Goal: Task Accomplishment & Management: Complete application form

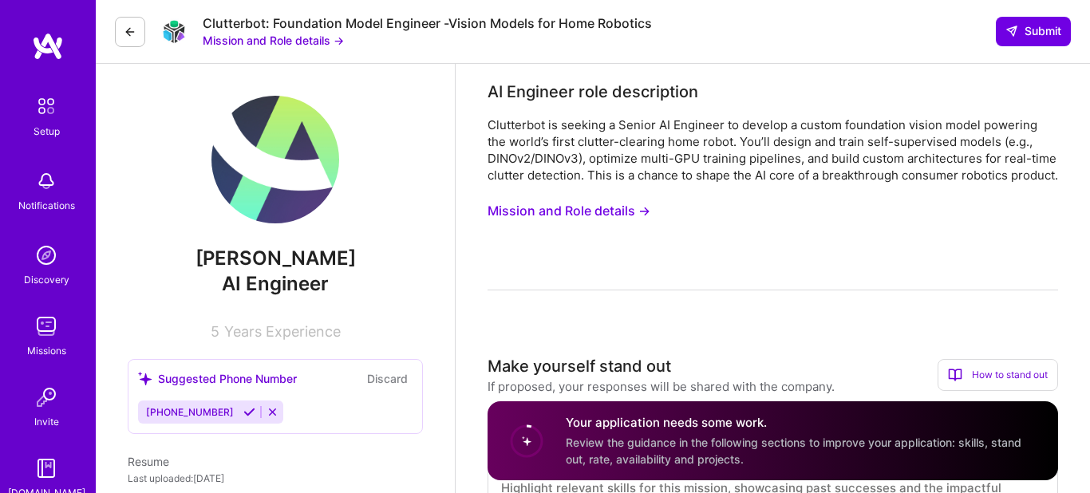
scroll to position [464, 0]
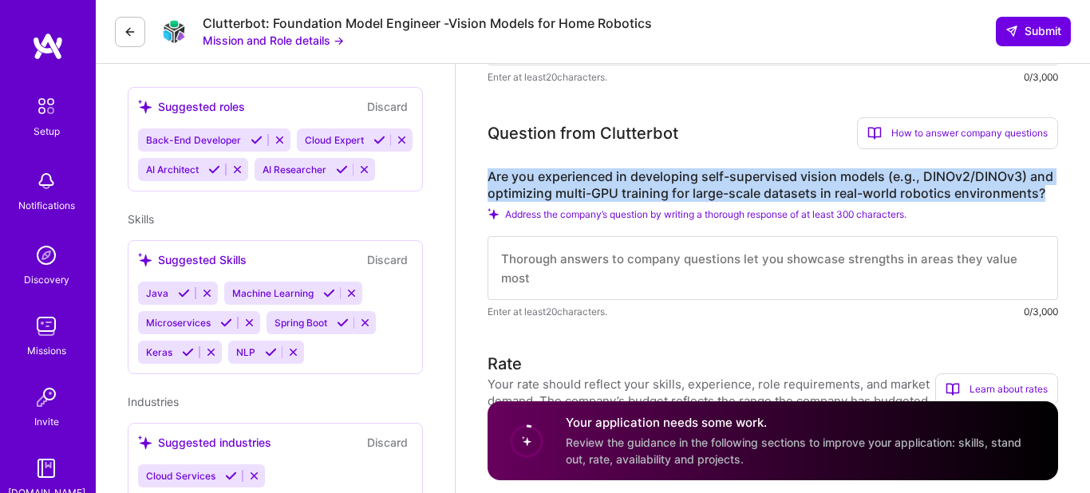
drag, startPoint x: 1050, startPoint y: 209, endPoint x: 481, endPoint y: 193, distance: 569.2
copy label "Are you experienced in developing self-supervised vision models (e.g., DINOv2/D…"
click at [569, 285] on textarea at bounding box center [773, 268] width 571 height 64
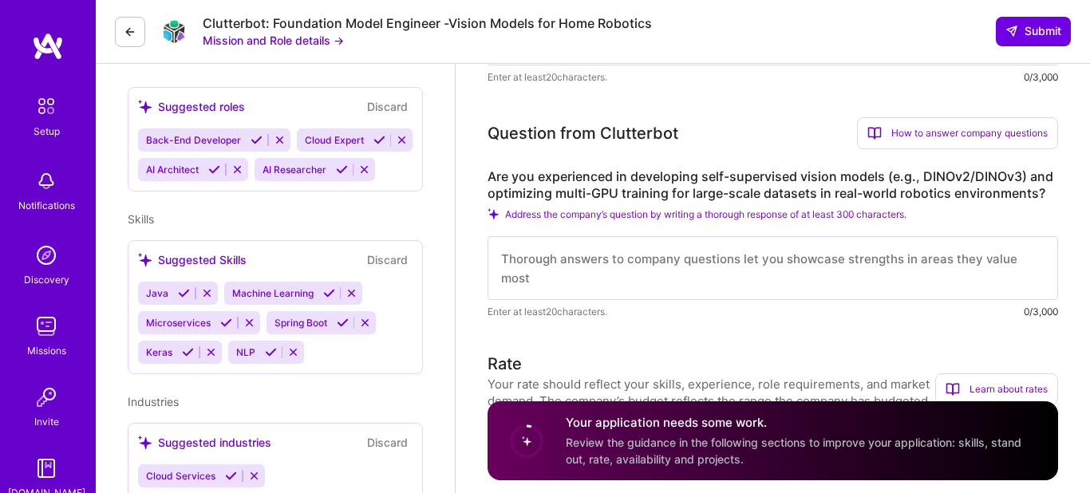
paste textarea "a strong background in developing and deploying self-supervised vision models, …"
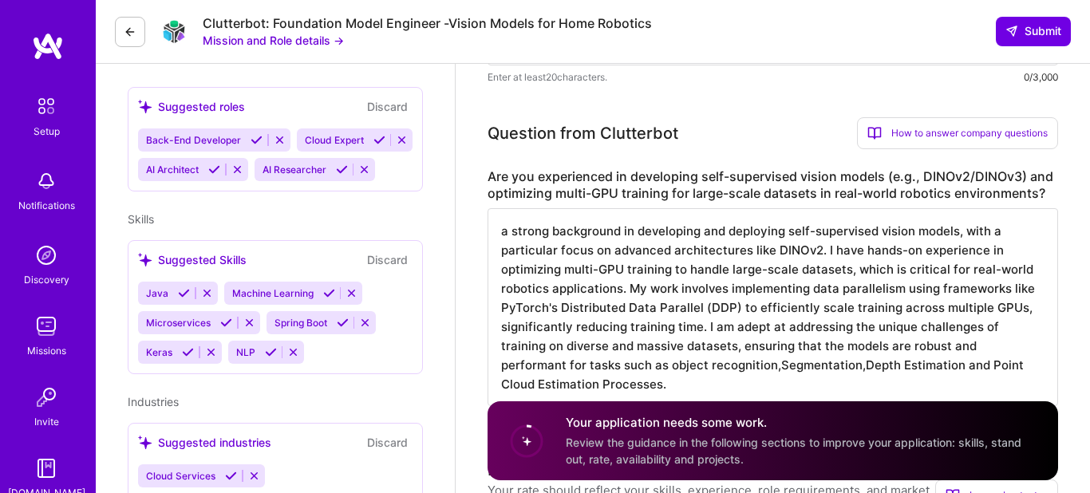
click at [511, 256] on textarea "a strong background in developing and deploying self-supervised vision models, …" at bounding box center [773, 307] width 571 height 198
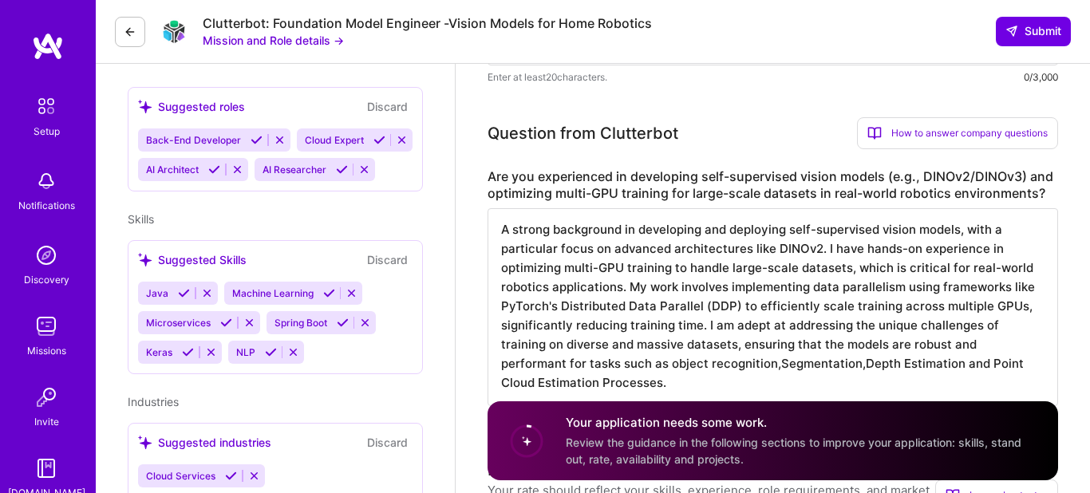
click at [1006, 385] on textarea "A strong background in developing and deploying self-supervised vision models, …" at bounding box center [773, 307] width 571 height 198
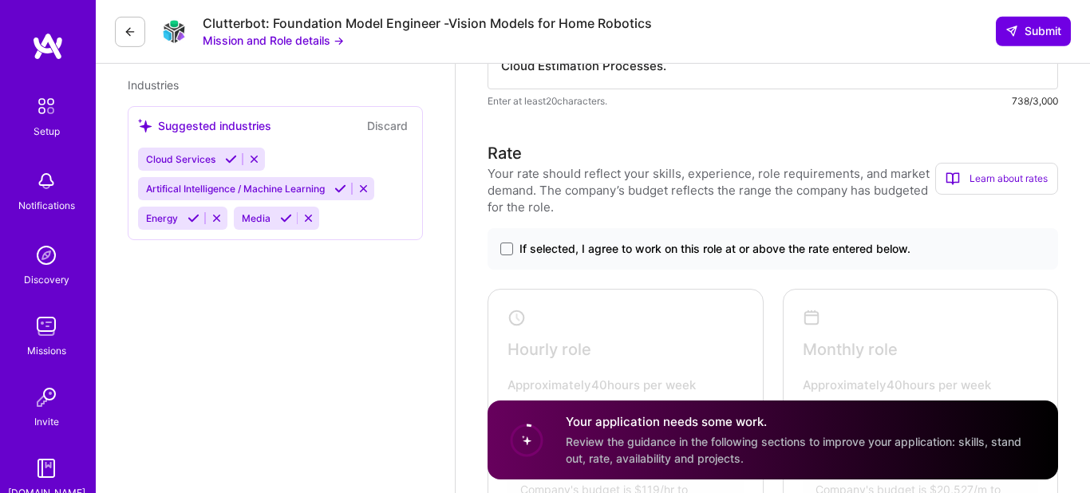
scroll to position [780, 0]
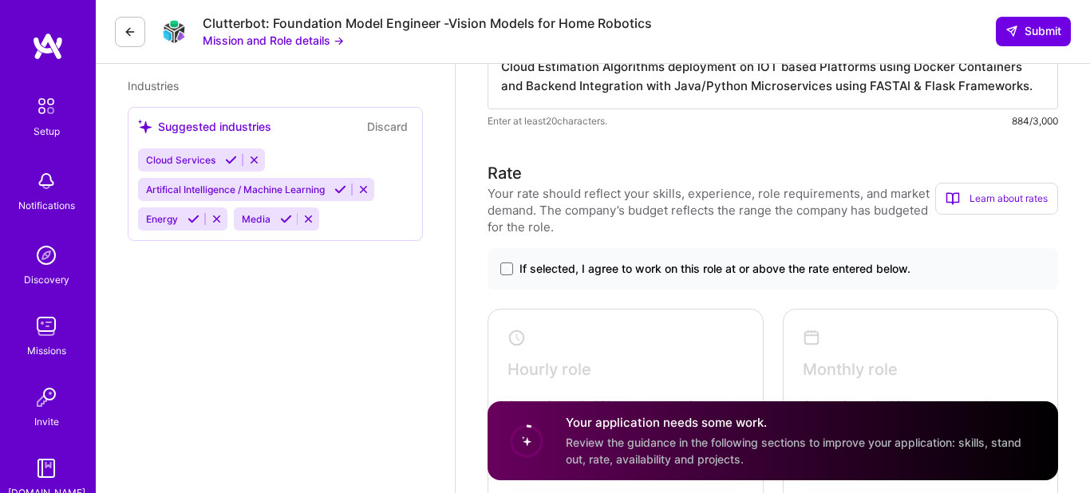
click at [745, 104] on textarea "A strong background in developing and deploying self-supervised vision models, …" at bounding box center [773, 0] width 571 height 217
click at [751, 108] on textarea "A strong background in developing and deploying self-supervised vision models, …" at bounding box center [773, 0] width 571 height 217
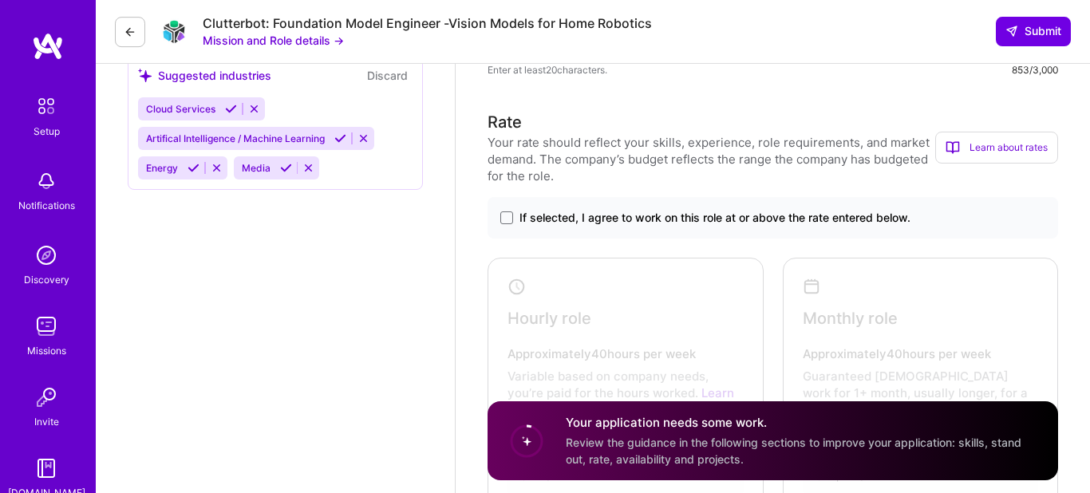
scroll to position [885, 0]
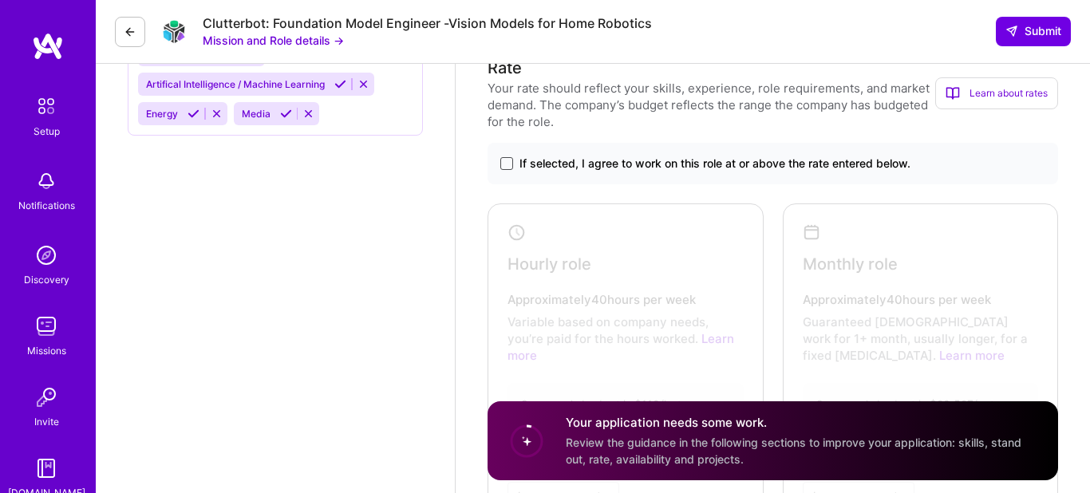
type textarea "A strong background in developing and deploying self-supervised vision models, …"
click at [505, 170] on span at bounding box center [506, 163] width 13 height 13
click at [0, 0] on input "If selected, I agree to work on this role at or above the rate entered below." at bounding box center [0, 0] width 0 height 0
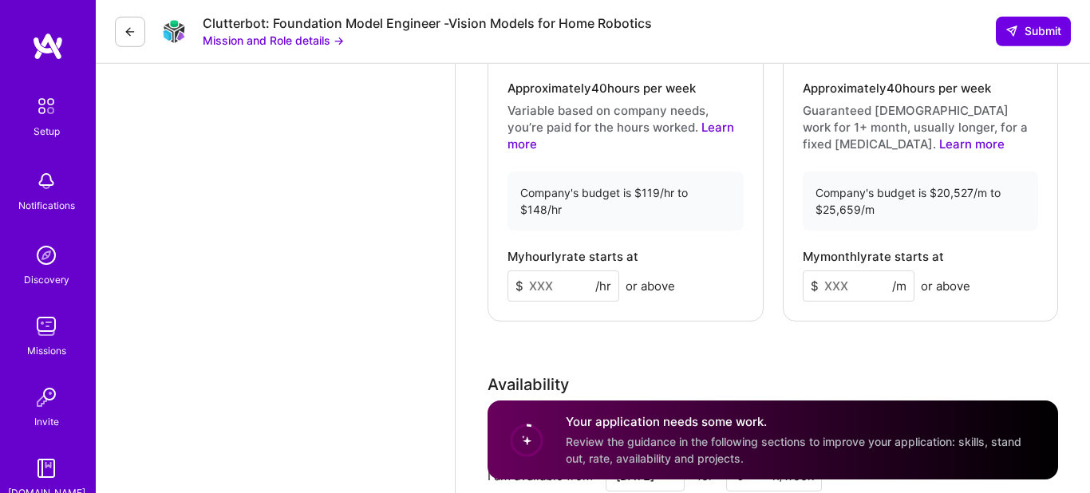
scroll to position [1096, 0]
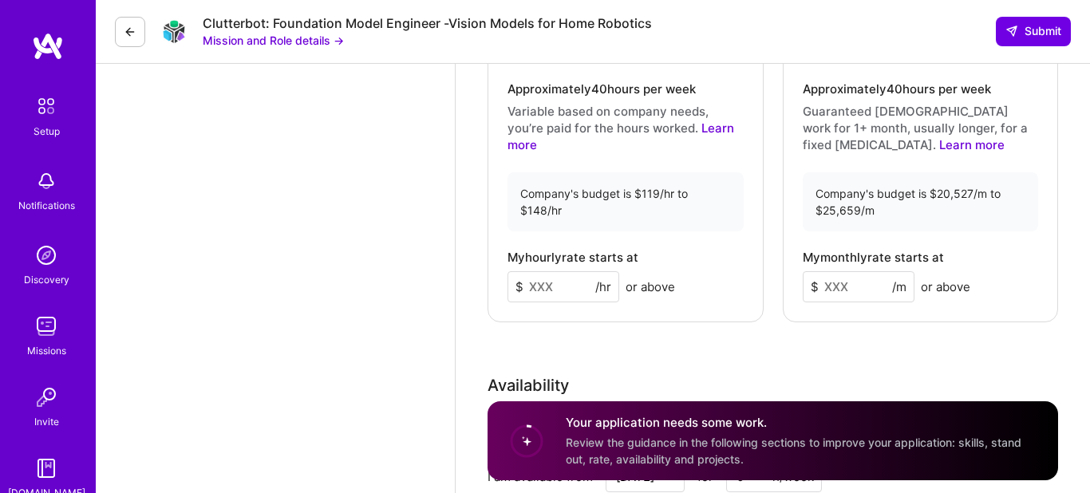
click at [541, 302] on input at bounding box center [564, 286] width 112 height 31
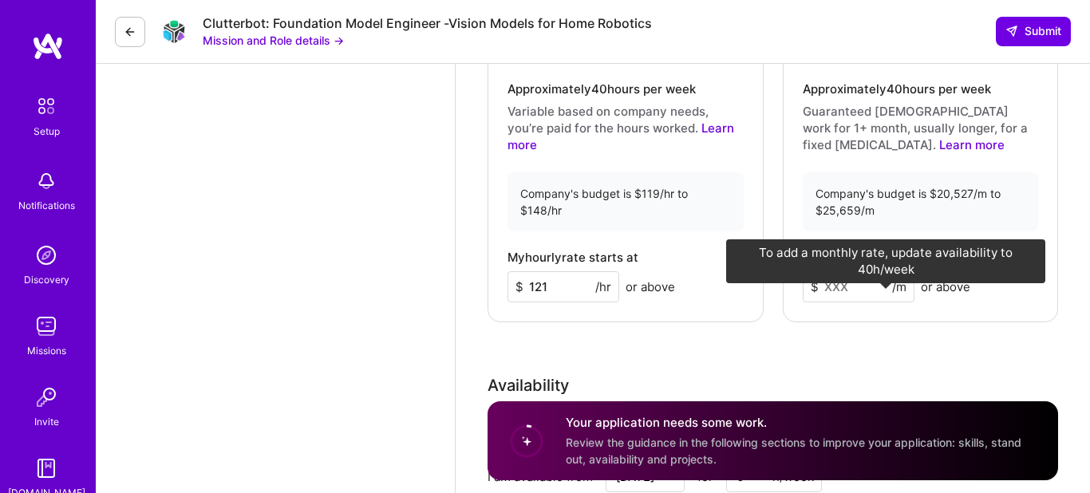
type input "121"
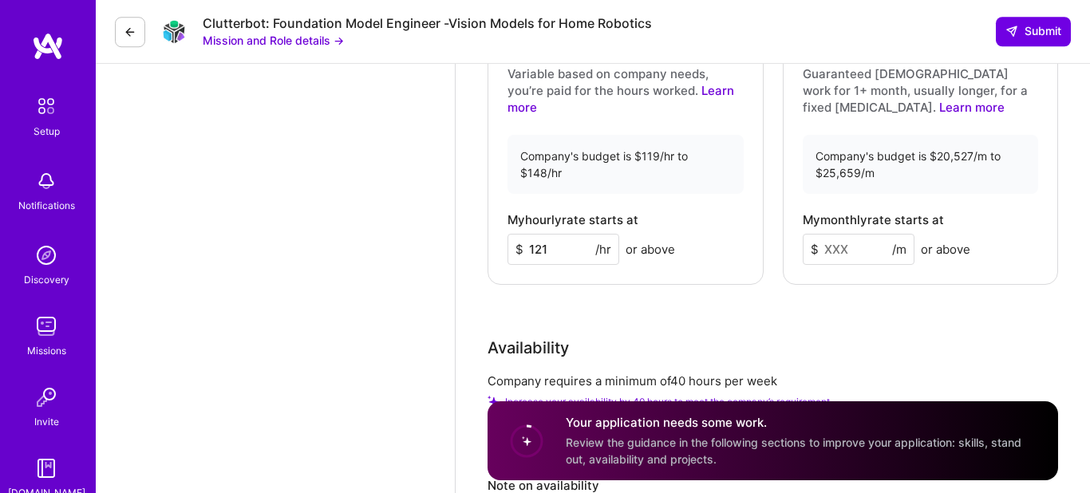
scroll to position [1201, 0]
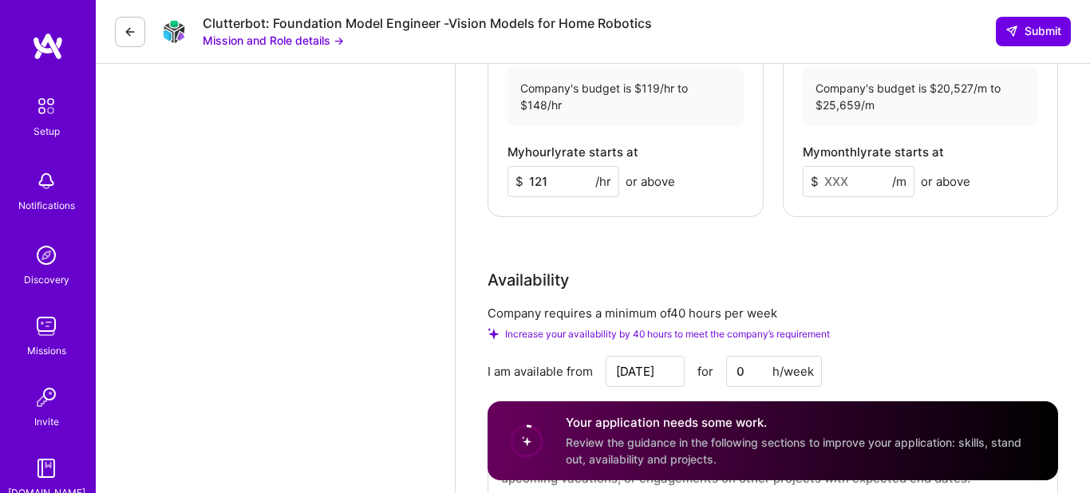
click at [880, 124] on div "Company's budget is $20,527/m to $25,659/m" at bounding box center [921, 96] width 236 height 59
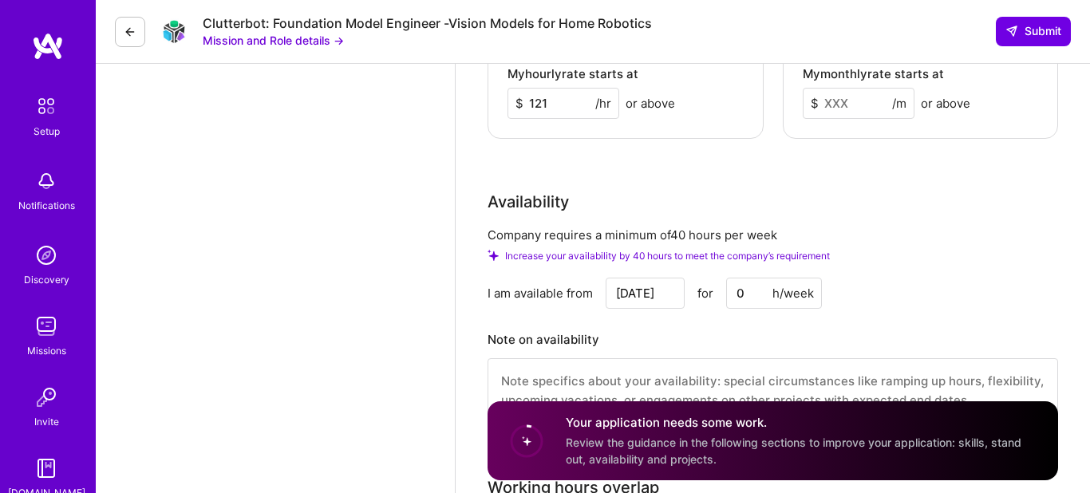
scroll to position [1385, 0]
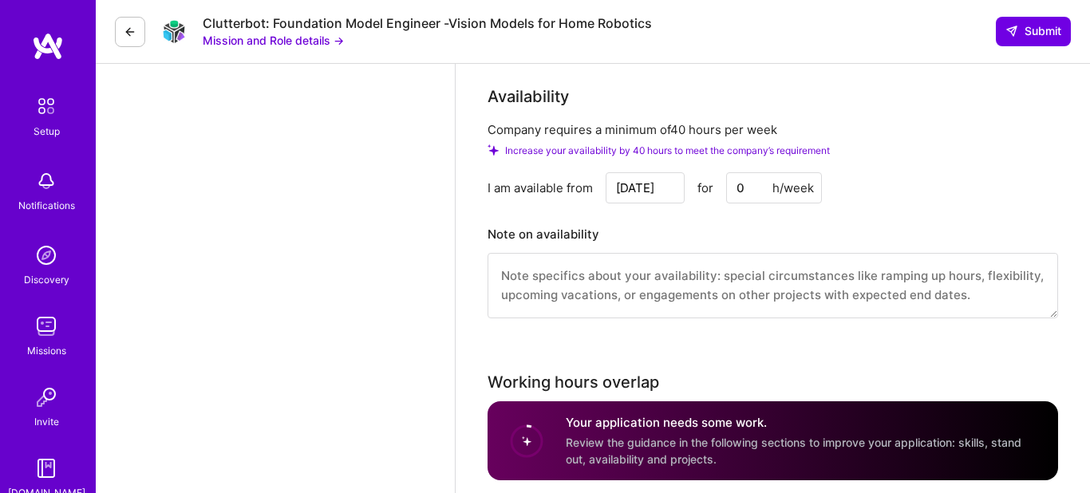
click at [753, 204] on input "0" at bounding box center [774, 187] width 96 height 31
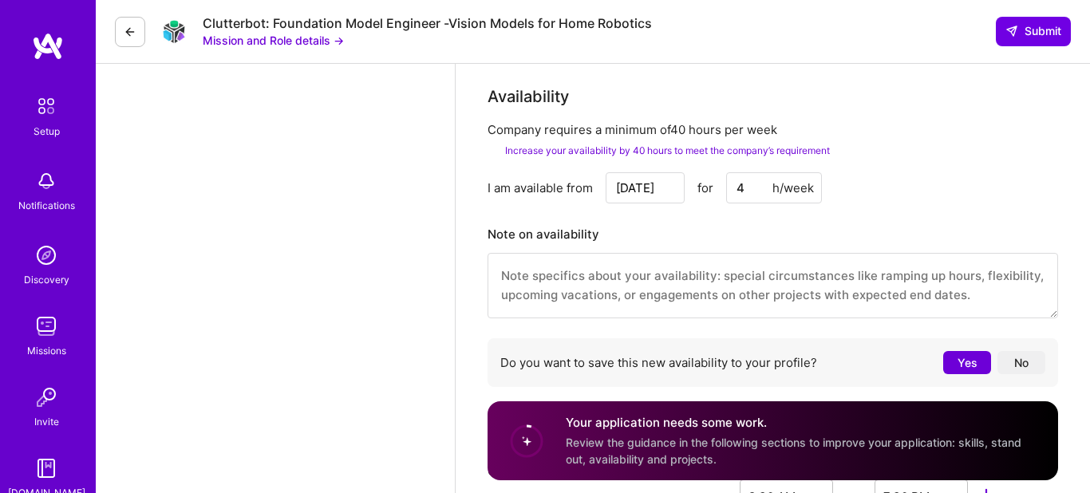
type input "40"
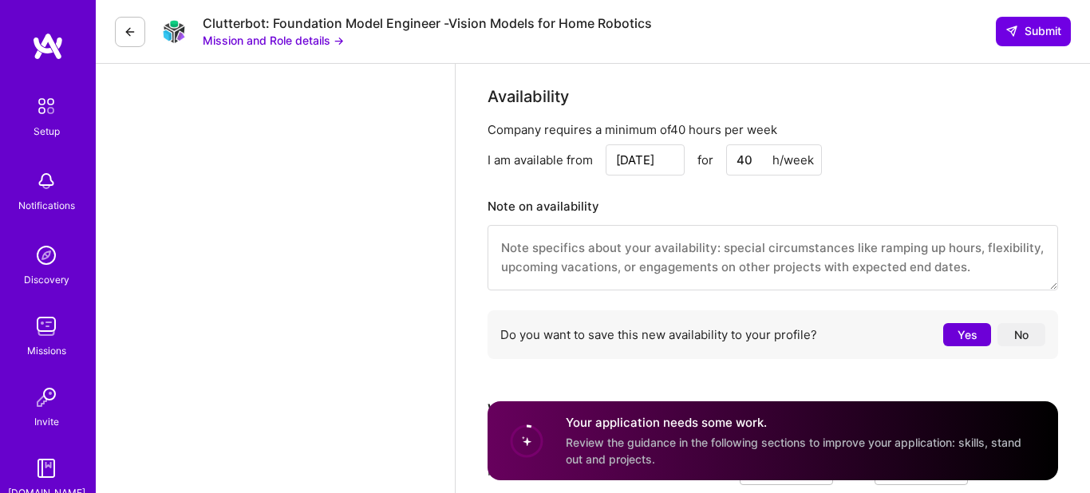
click at [626, 275] on textarea at bounding box center [773, 257] width 571 height 65
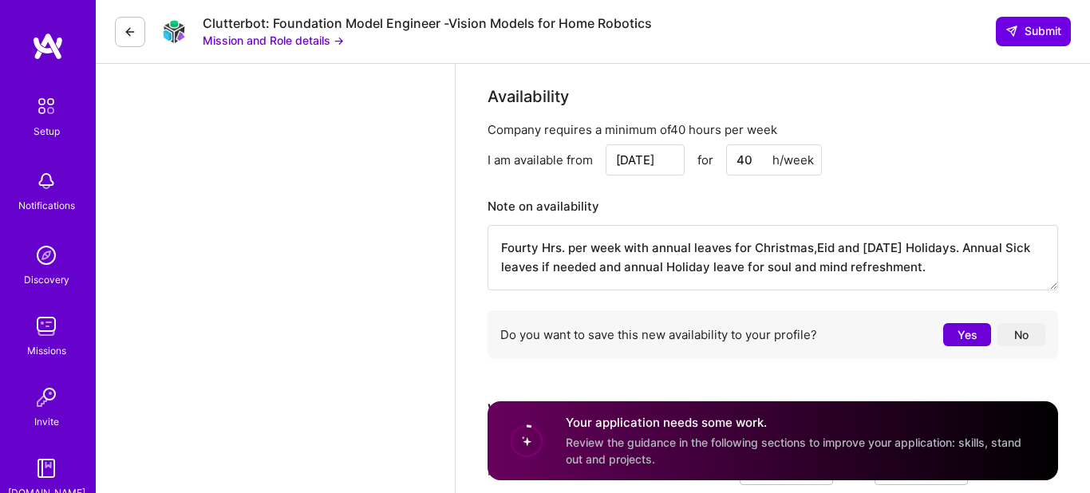
click at [822, 274] on textarea "Fourty Hrs. per week with annual leaves for Christmas,Eid and [DATE] Holidays. …" at bounding box center [773, 257] width 571 height 65
click at [741, 290] on textarea "Fourty Hrs. per week with annual leaves for Christmas,Eid and [DATE] Holidays. …" at bounding box center [773, 257] width 571 height 65
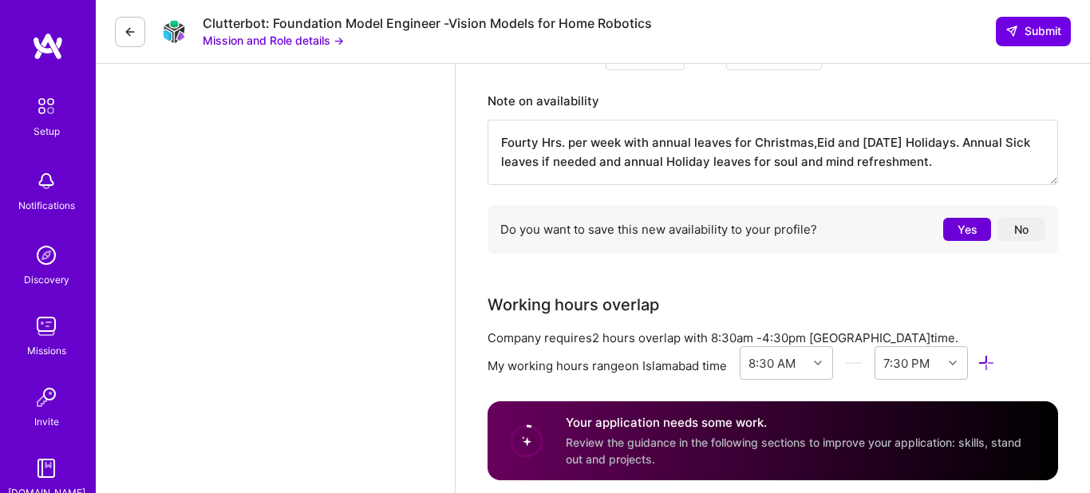
type textarea "Fourty Hrs. per week with annual leaves for Christmas,Eid and [DATE] Holidays. …"
click at [963, 241] on button "Yes" at bounding box center [967, 229] width 48 height 23
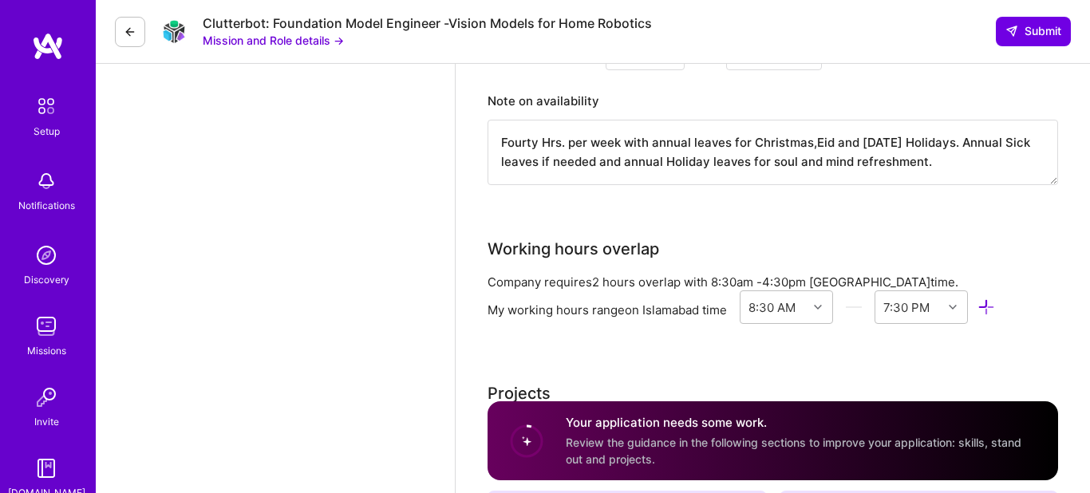
scroll to position [1595, 0]
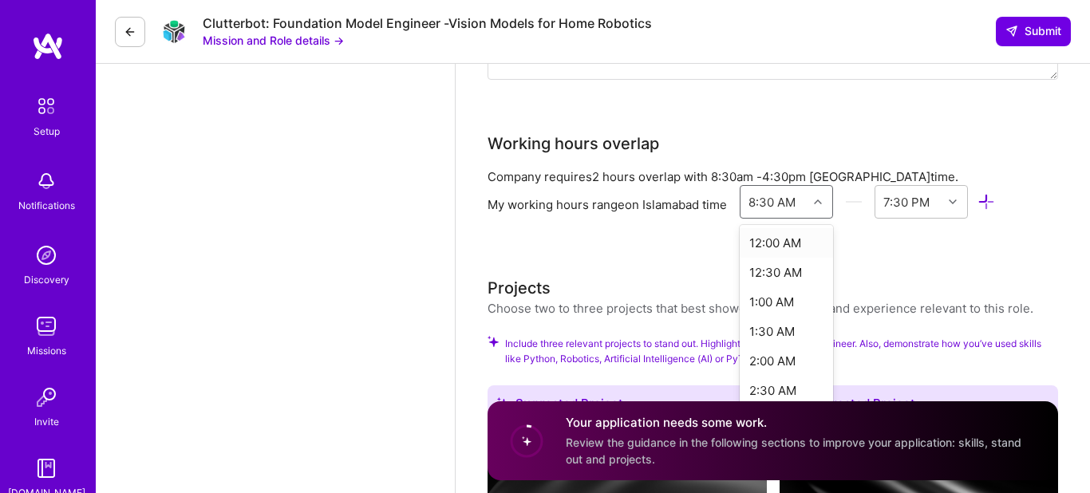
click at [819, 206] on icon at bounding box center [818, 202] width 8 height 8
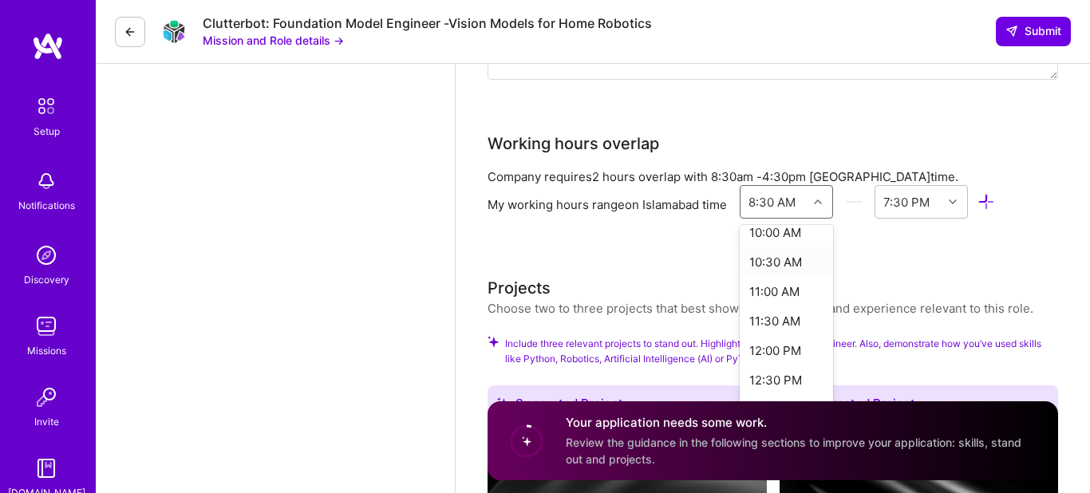
scroll to position [637, 0]
click at [785, 271] on div "11:00 AM" at bounding box center [786, 256] width 93 height 30
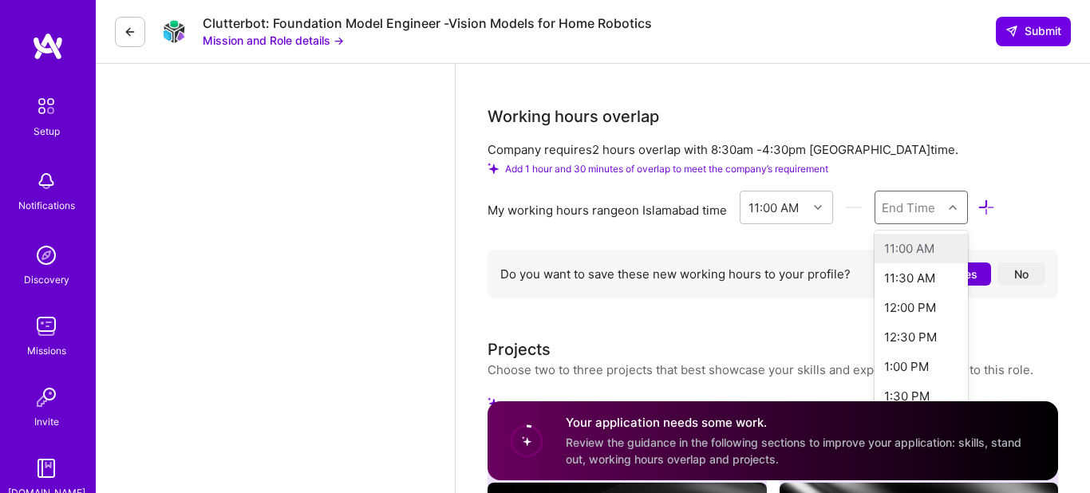
click at [957, 224] on div "option , selected. option 11:00 AM focused disabled, 1 of 48. 48 results availa…" at bounding box center [921, 208] width 93 height 34
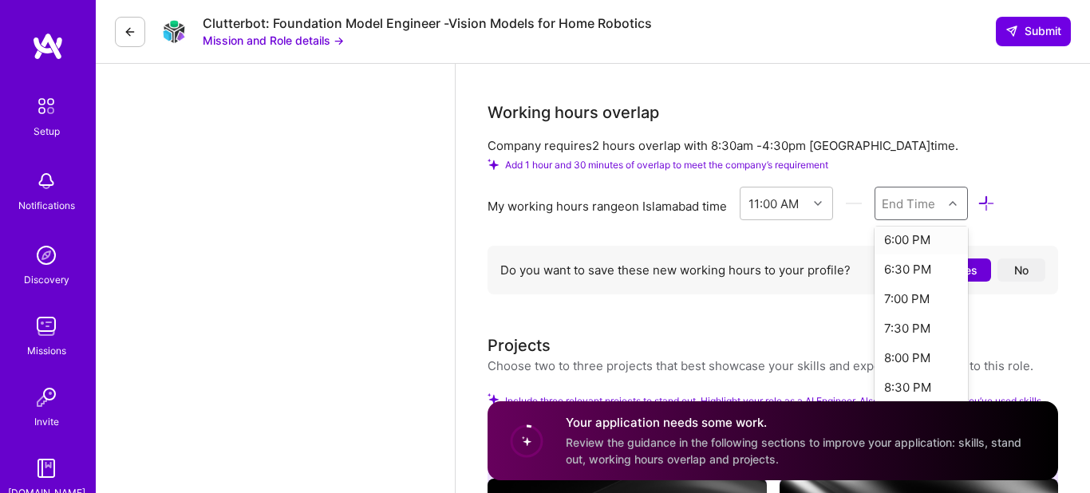
scroll to position [455, 0]
click at [904, 336] on div "8:00 PM" at bounding box center [921, 321] width 93 height 30
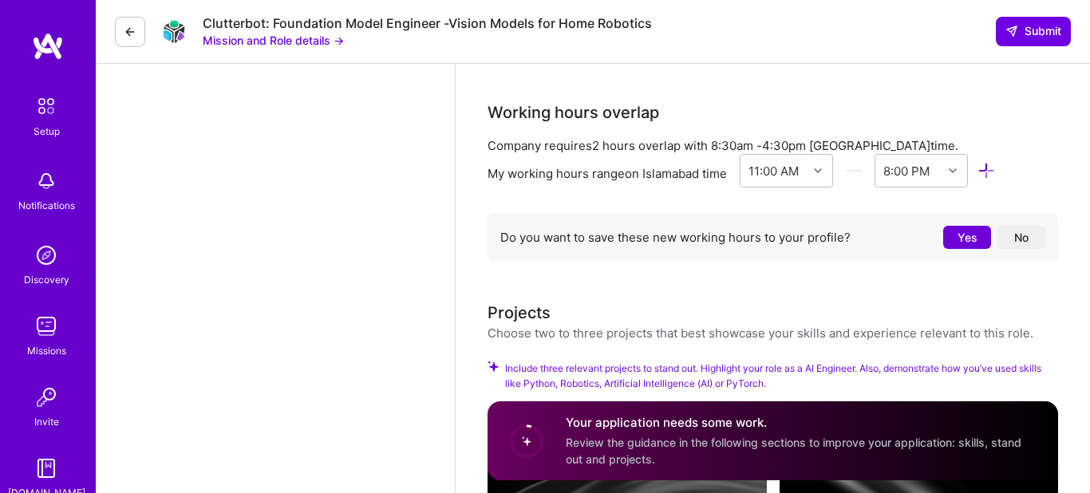
click at [970, 249] on button "Yes" at bounding box center [967, 237] width 48 height 23
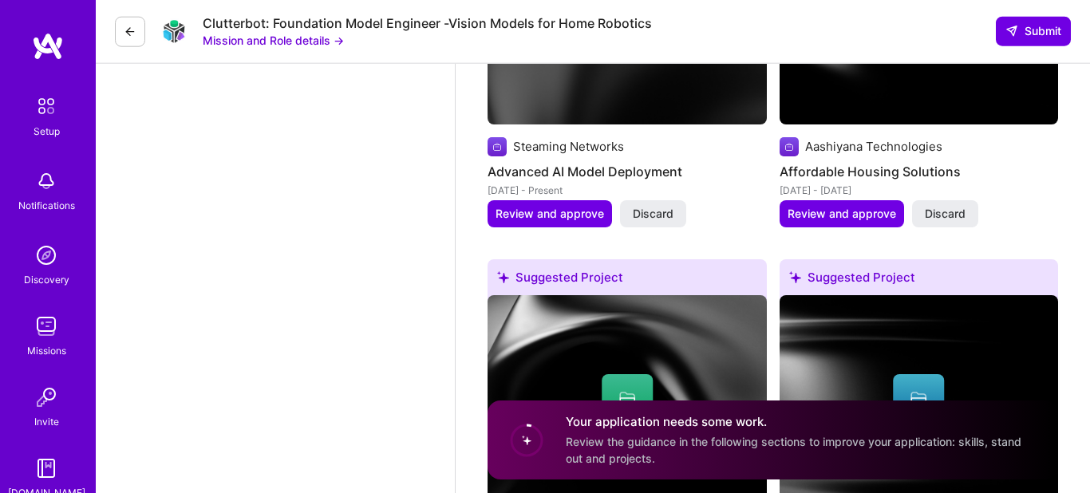
scroll to position [2048, 0]
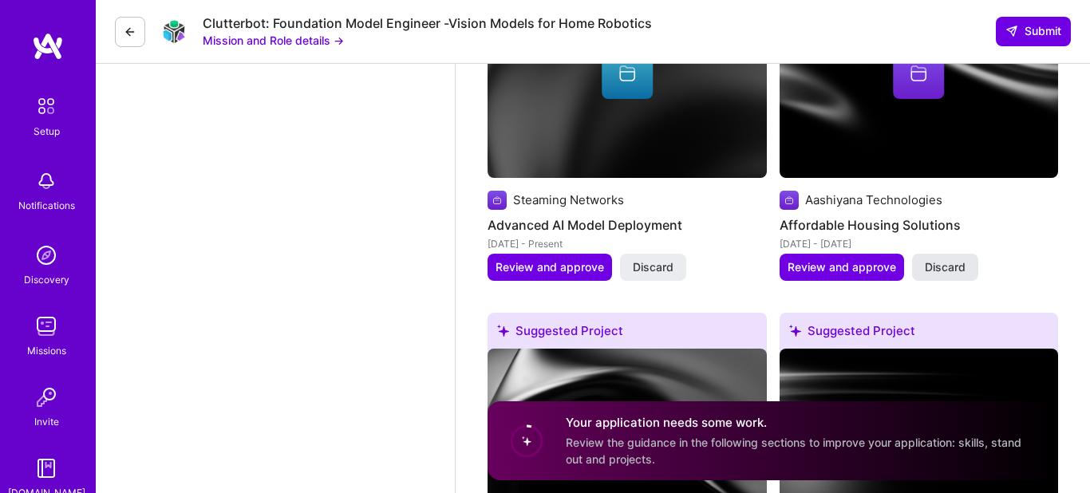
click at [954, 275] on span "Discard" at bounding box center [945, 267] width 41 height 16
click at [958, 275] on span "Discard" at bounding box center [945, 267] width 41 height 16
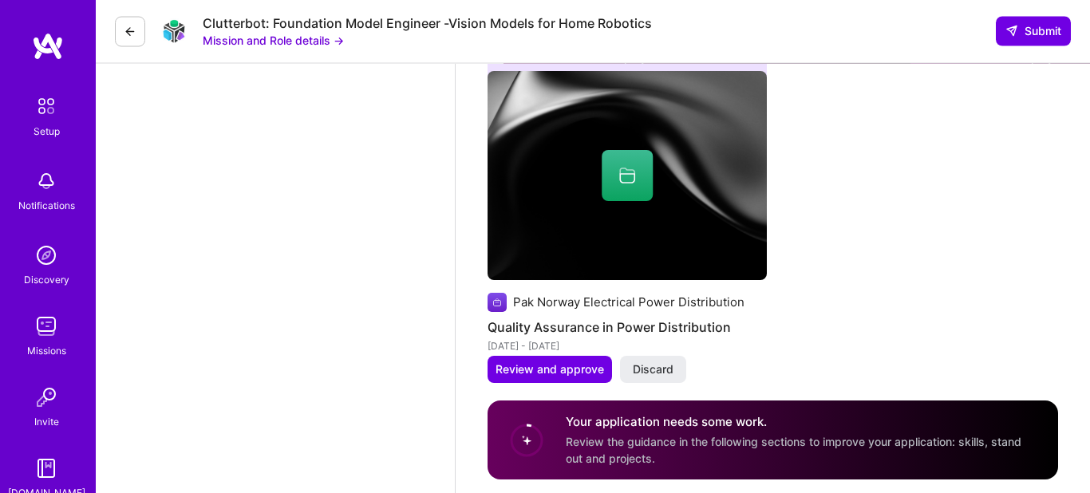
scroll to position [2364, 0]
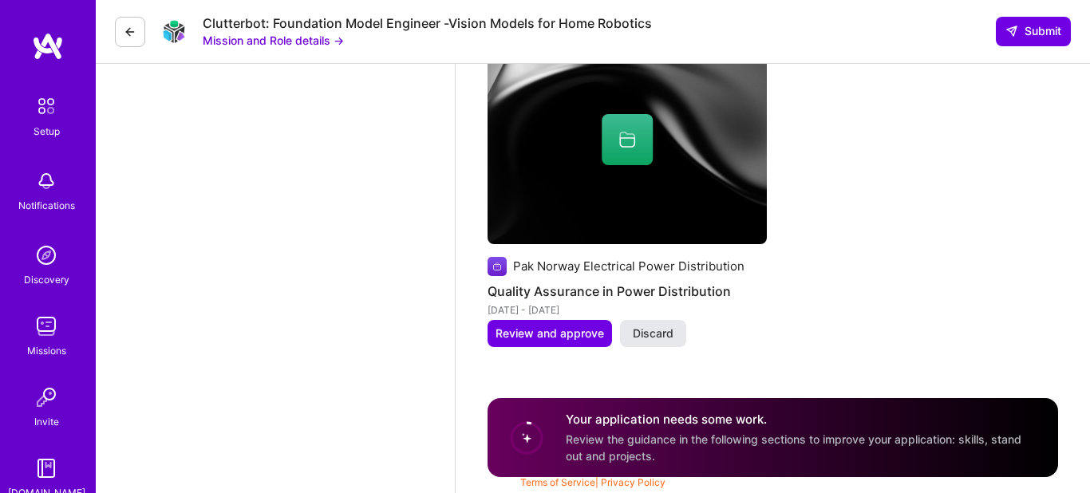
click at [666, 342] on span "Discard" at bounding box center [653, 334] width 41 height 16
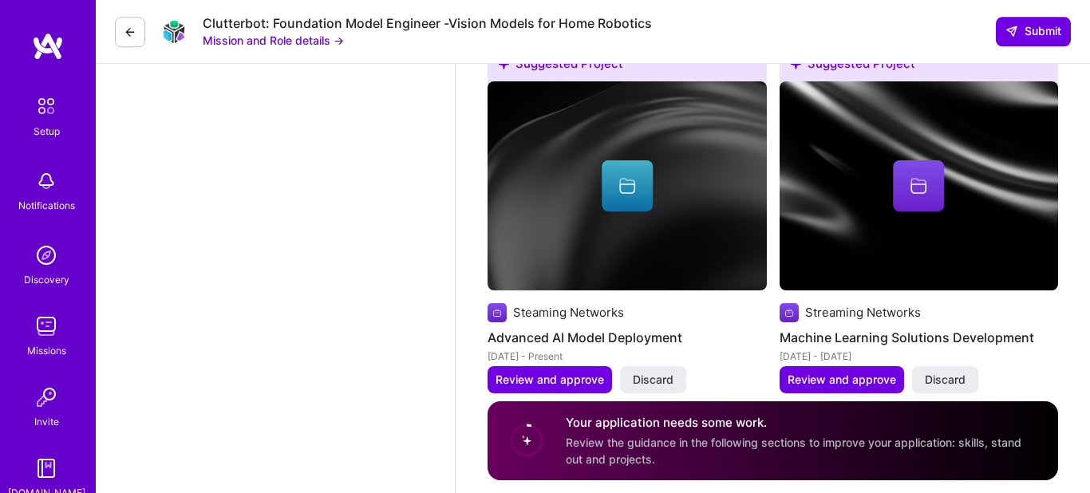
scroll to position [2003, 0]
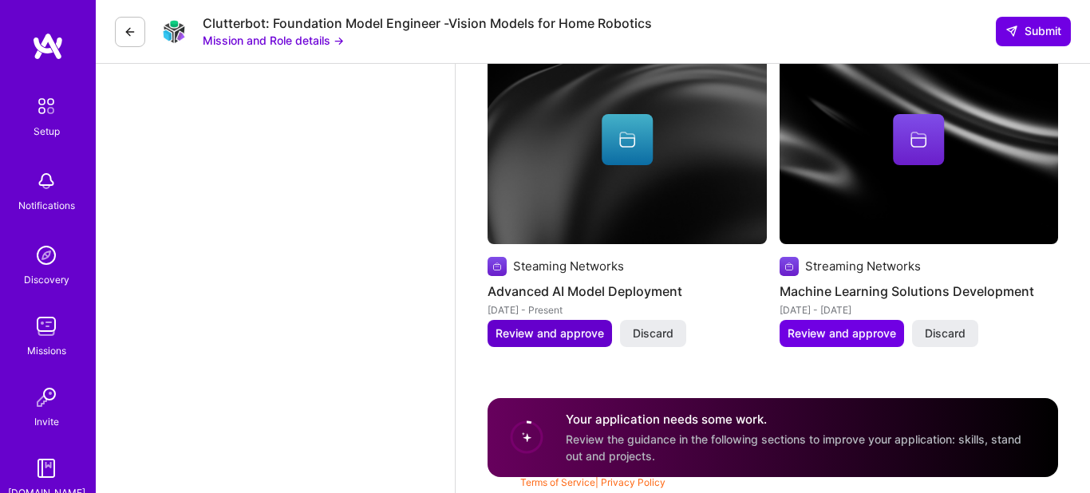
click at [547, 334] on span "Review and approve" at bounding box center [550, 334] width 109 height 16
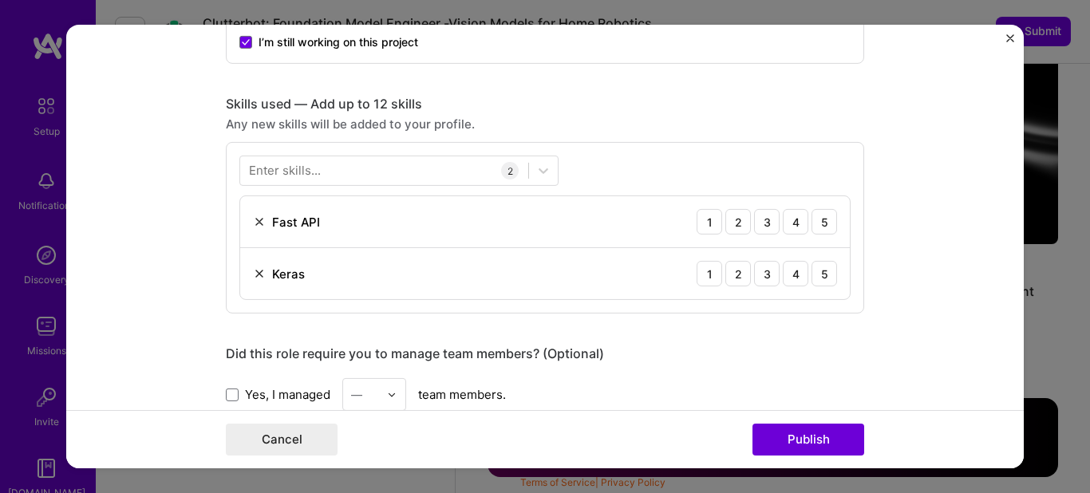
scroll to position [728, 0]
click at [441, 279] on div "Keras 1 2 3 4 5" at bounding box center [545, 272] width 610 height 51
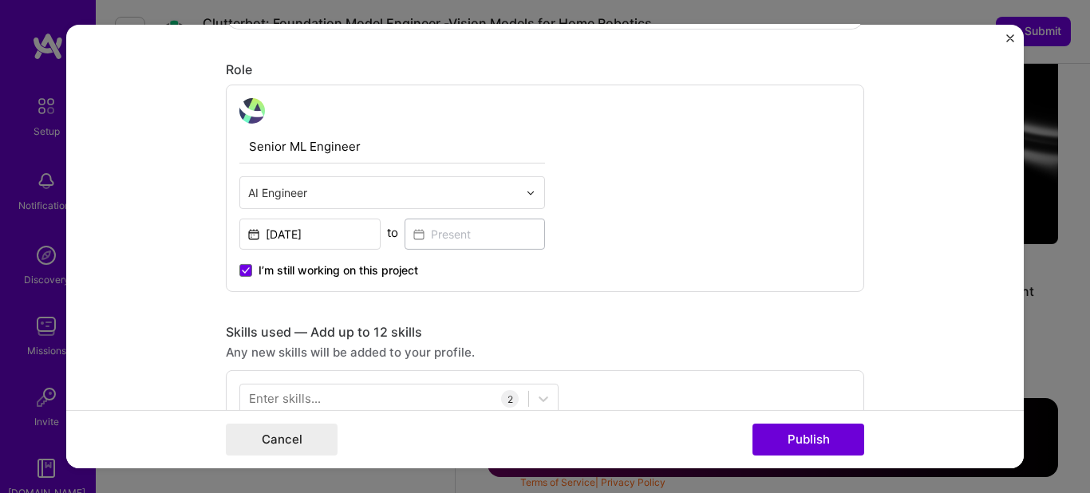
scroll to position [546, 0]
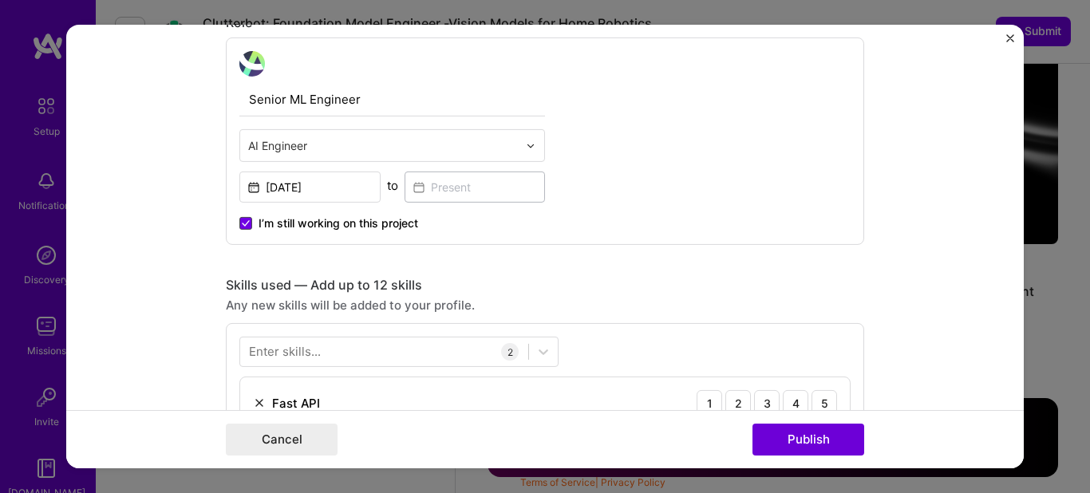
click at [240, 222] on span at bounding box center [245, 223] width 13 height 13
click at [0, 0] on input "I’m still working on this project" at bounding box center [0, 0] width 0 height 0
click at [445, 191] on input at bounding box center [475, 187] width 141 height 31
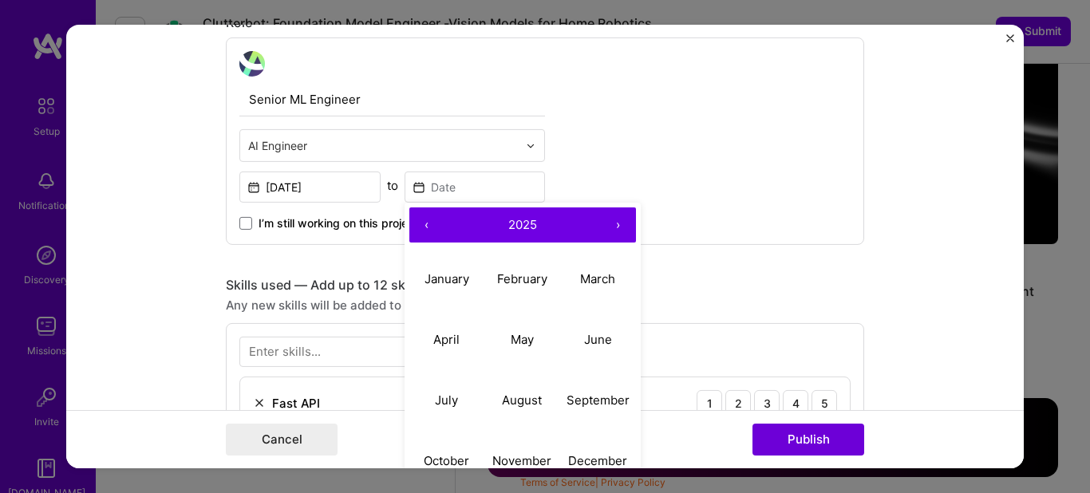
click at [423, 229] on button "‹" at bounding box center [426, 224] width 35 height 35
click at [423, 230] on button "‹" at bounding box center [426, 224] width 35 height 35
click at [424, 231] on button "‹" at bounding box center [426, 224] width 35 height 35
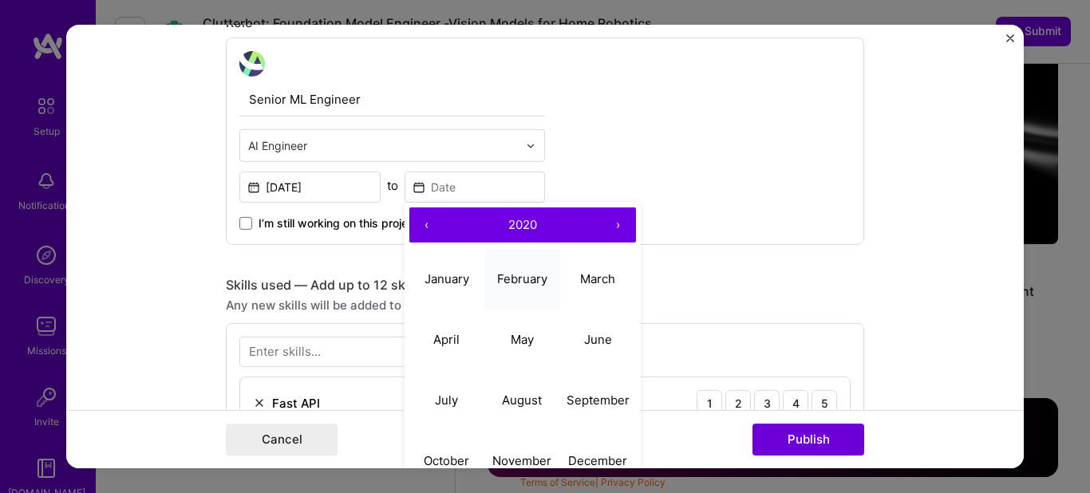
click at [528, 280] on abbr "February" at bounding box center [522, 278] width 50 height 15
type input "[DATE]"
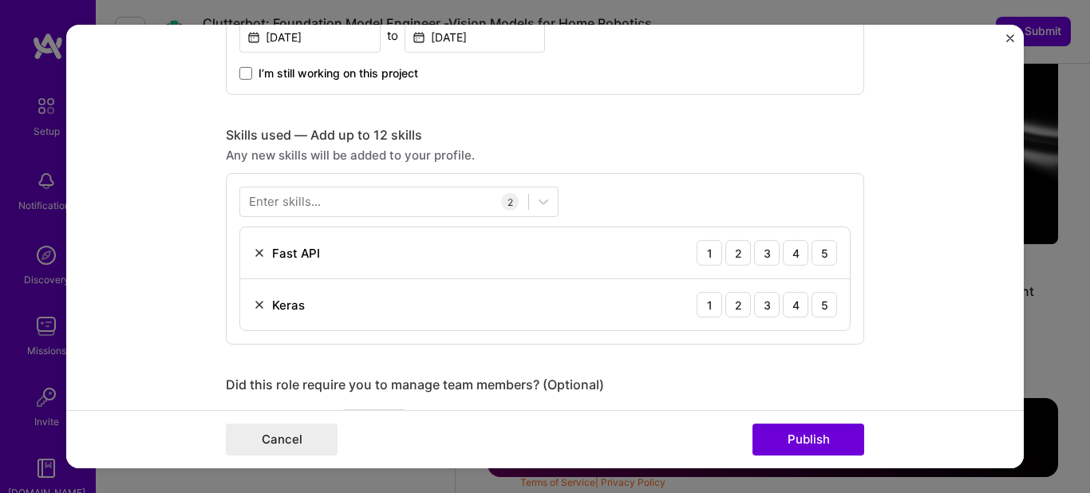
scroll to position [728, 0]
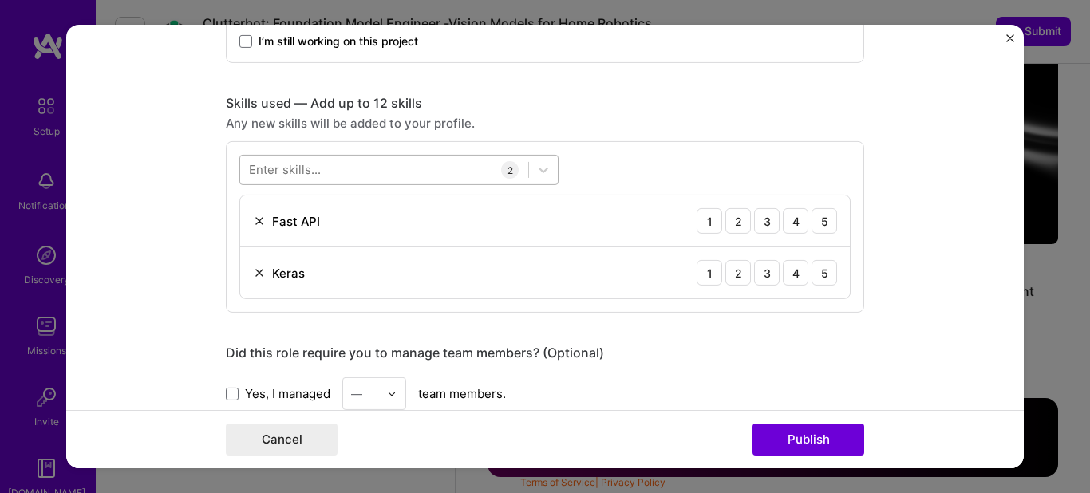
click at [405, 168] on div at bounding box center [384, 169] width 288 height 26
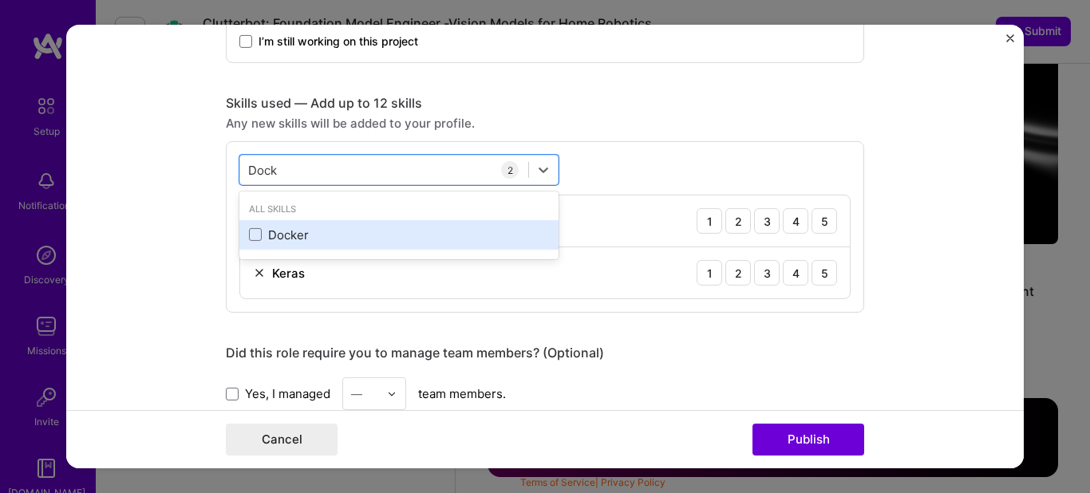
click at [327, 235] on div "Docker" at bounding box center [399, 235] width 300 height 17
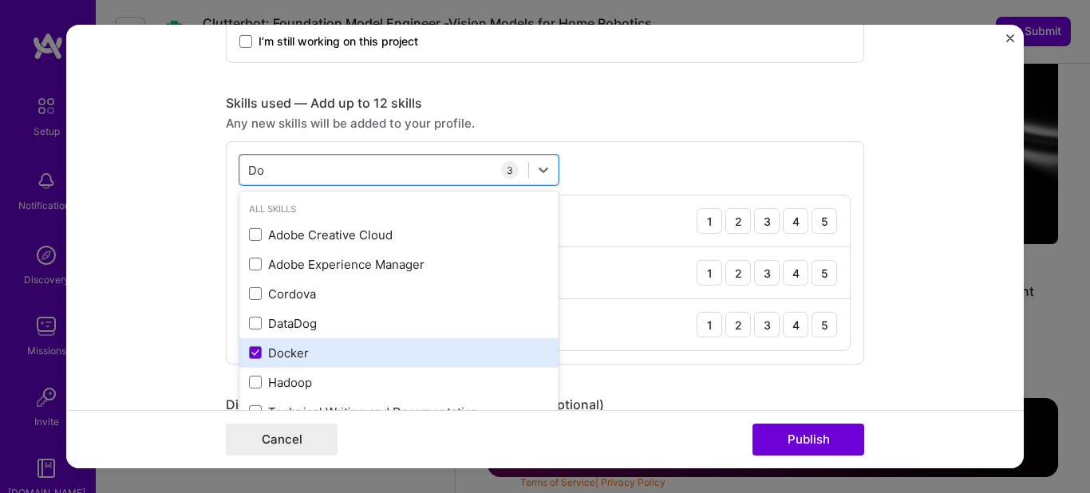
type input "D"
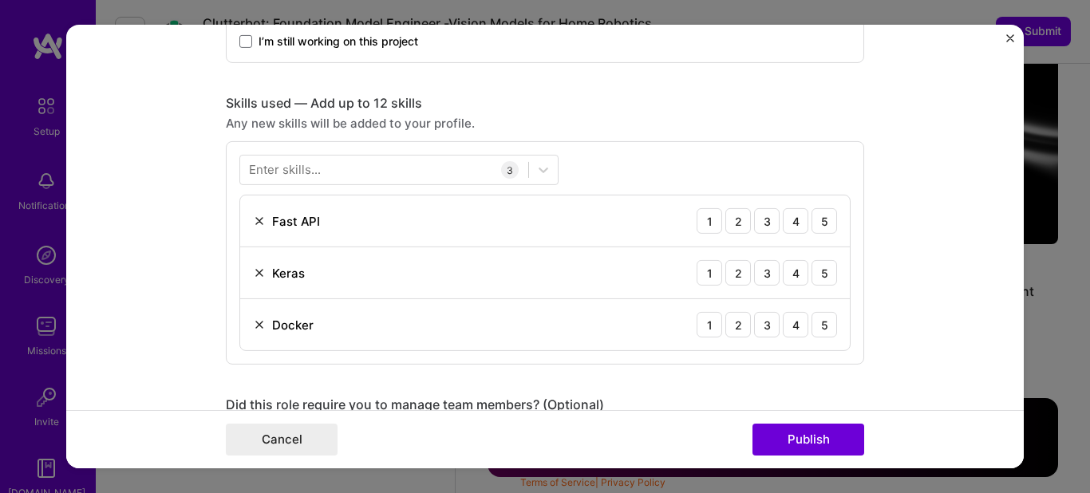
click at [112, 208] on form "Editing suggested project This project is suggested based on your LinkedIn, res…" at bounding box center [545, 247] width 958 height 444
click at [303, 175] on div "Enter skills..." at bounding box center [285, 169] width 72 height 17
click at [640, 142] on div "Enter skills... 3 Fast API 1 2 3 4 5 Keras 1 2 3 4 5 Docker 1 2 3 4 5" at bounding box center [545, 252] width 638 height 223
click at [312, 166] on div "Enter skills..." at bounding box center [285, 169] width 72 height 17
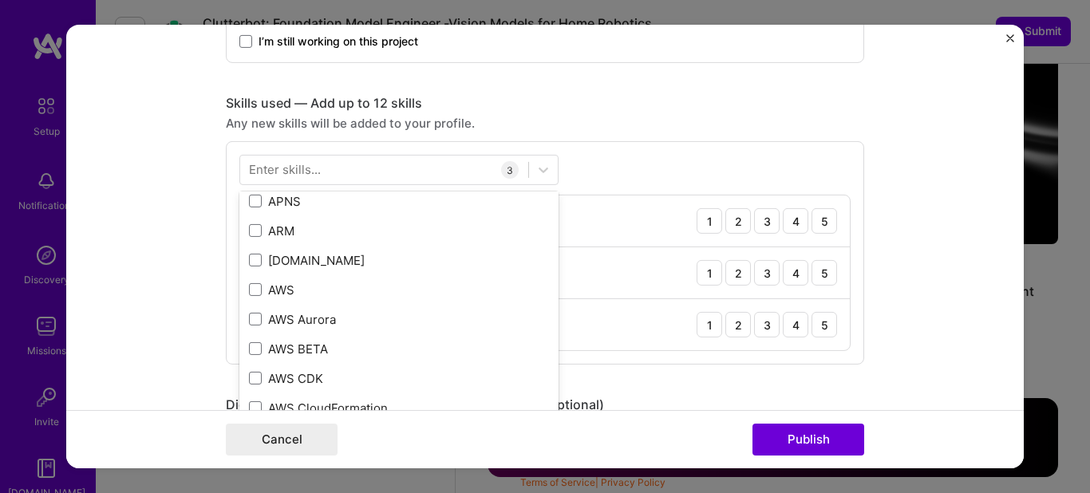
scroll to position [182, 0]
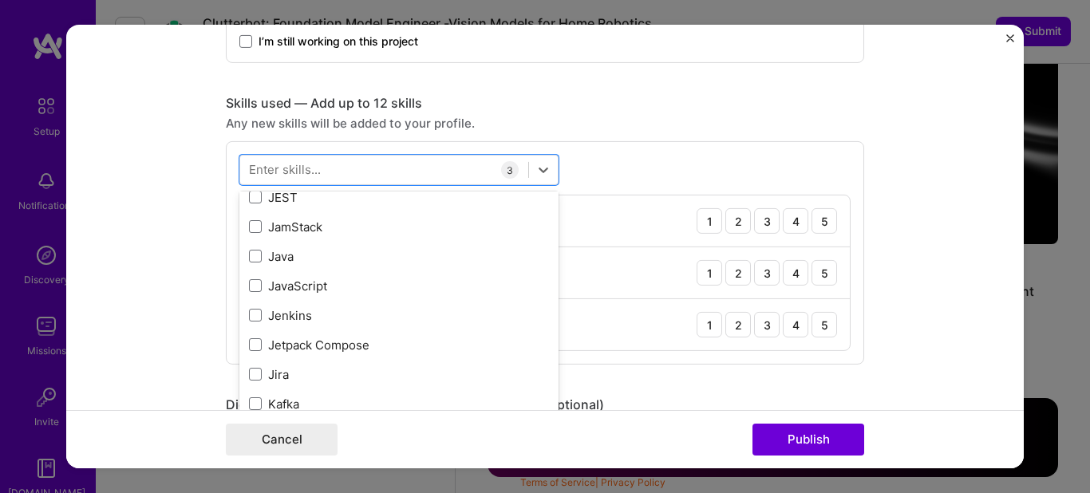
scroll to position [5113, 0]
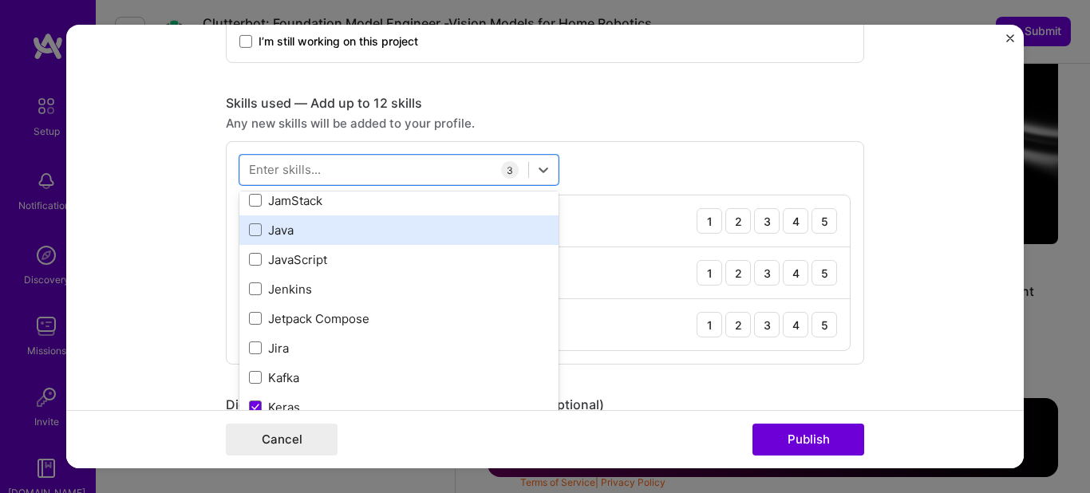
click at [331, 231] on div "Java" at bounding box center [399, 230] width 300 height 17
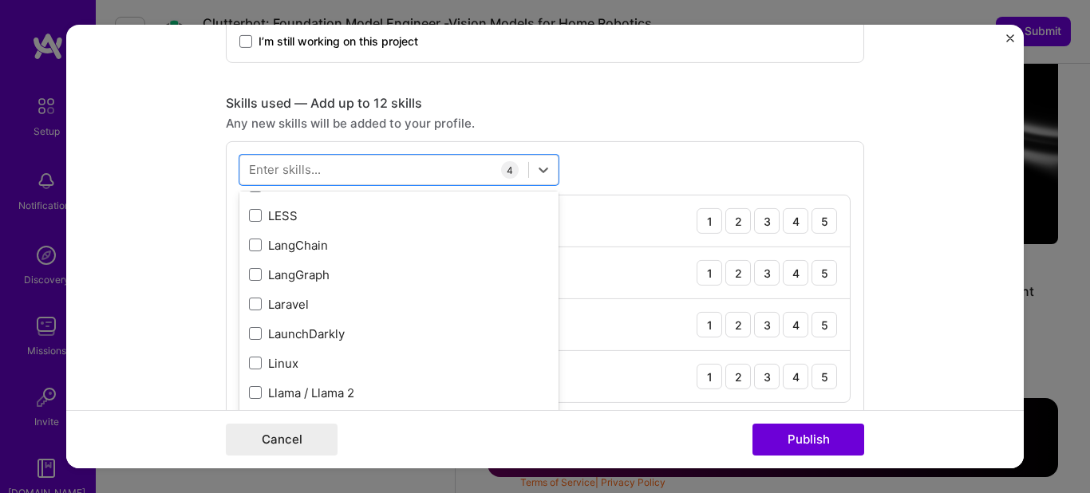
scroll to position [5386, 0]
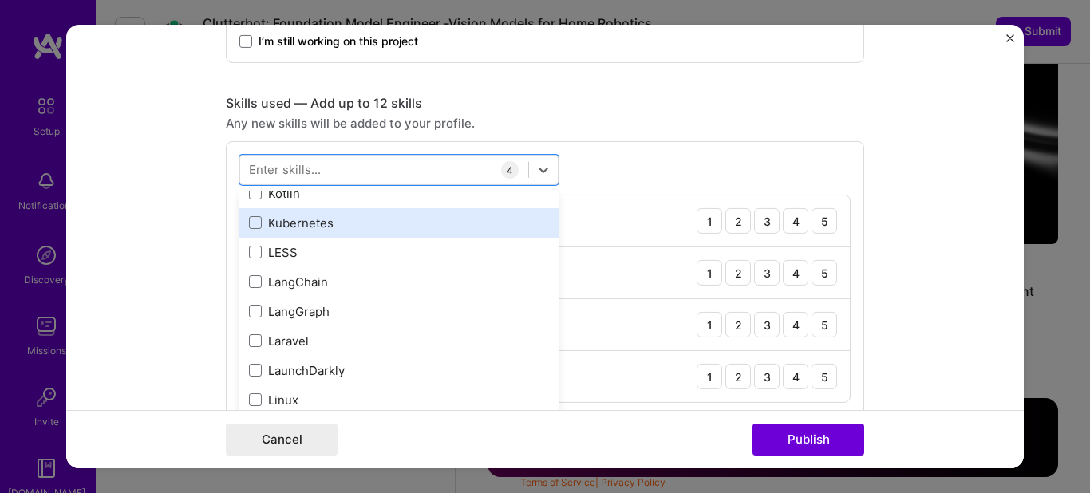
click at [330, 221] on div "Kubernetes" at bounding box center [399, 223] width 300 height 17
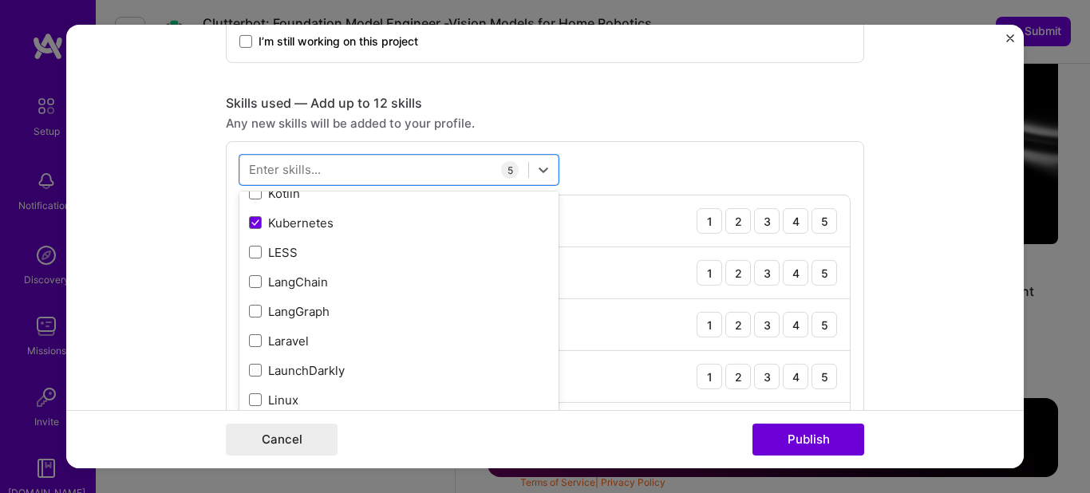
click at [110, 250] on form "Editing suggested project This project is suggested based on your LinkedIn, res…" at bounding box center [545, 247] width 958 height 444
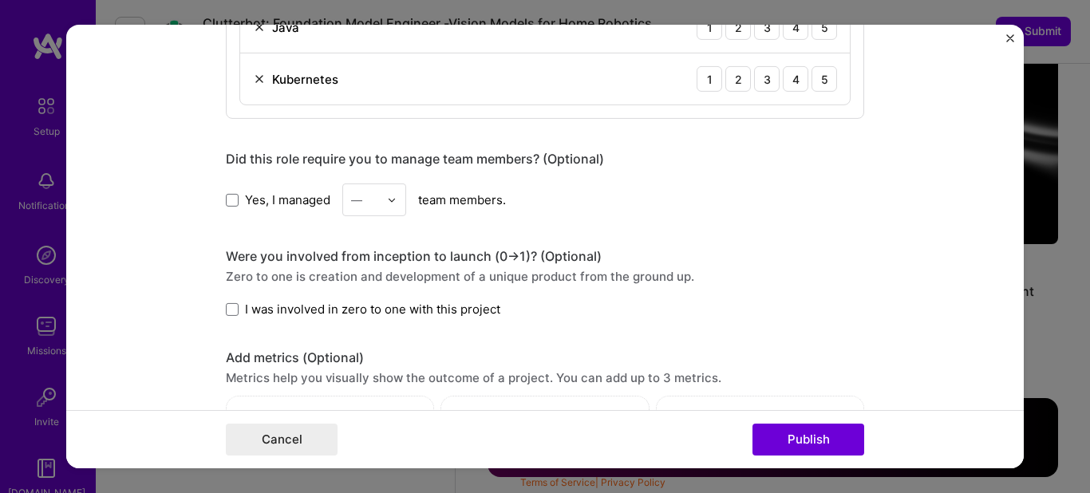
scroll to position [1092, 0]
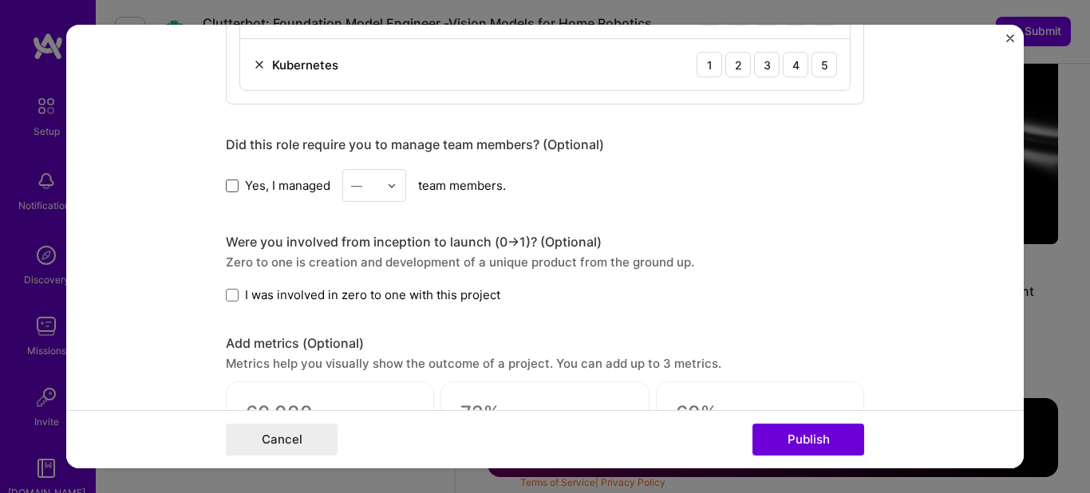
click at [231, 180] on span at bounding box center [232, 185] width 13 height 13
click at [0, 0] on input "Yes, I managed" at bounding box center [0, 0] width 0 height 0
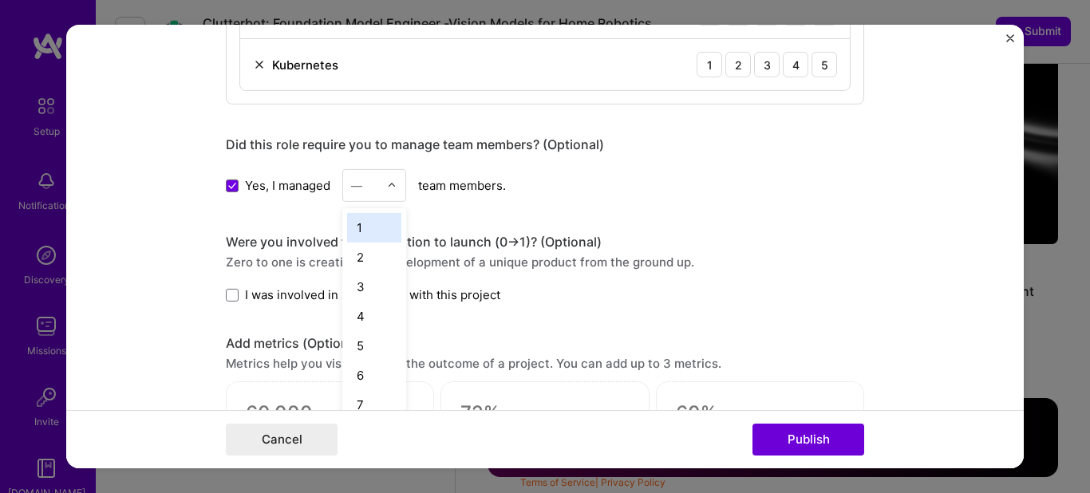
click at [395, 184] on img at bounding box center [392, 185] width 10 height 10
click at [378, 286] on div "3" at bounding box center [374, 287] width 54 height 30
click at [230, 290] on span at bounding box center [232, 295] width 13 height 13
click at [0, 0] on input "I was involved in zero to one with this project" at bounding box center [0, 0] width 0 height 0
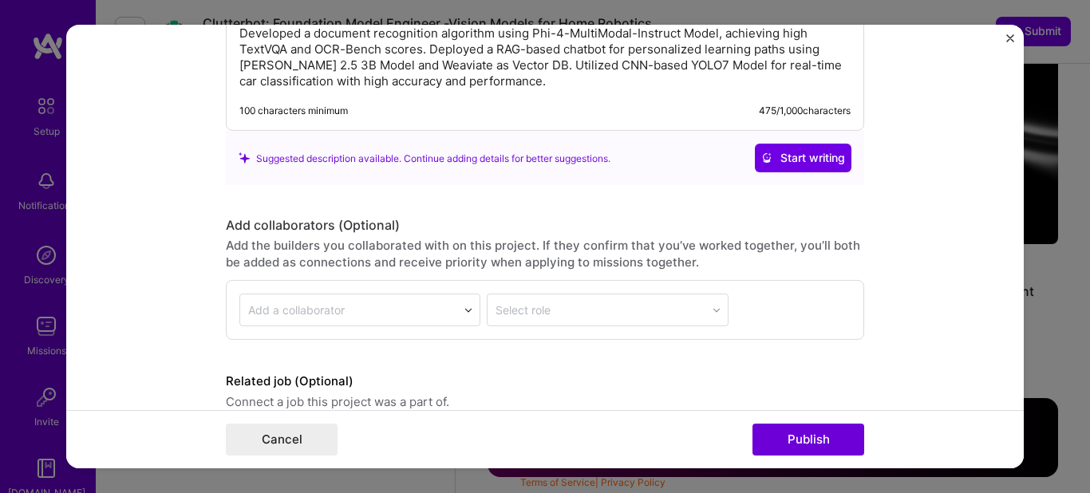
scroll to position [1802, 0]
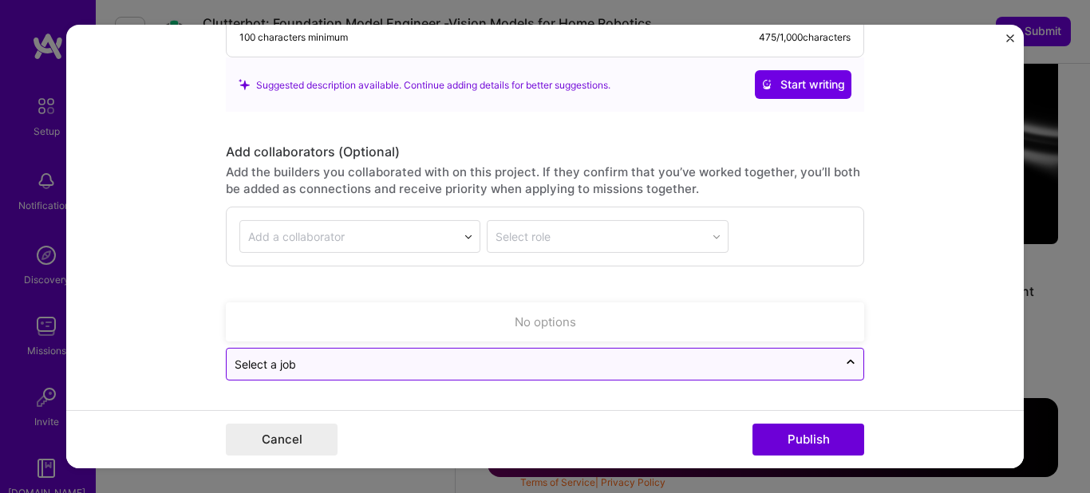
click at [318, 381] on div "Select a job" at bounding box center [545, 364] width 638 height 33
click at [345, 352] on div "Select a job" at bounding box center [532, 364] width 611 height 31
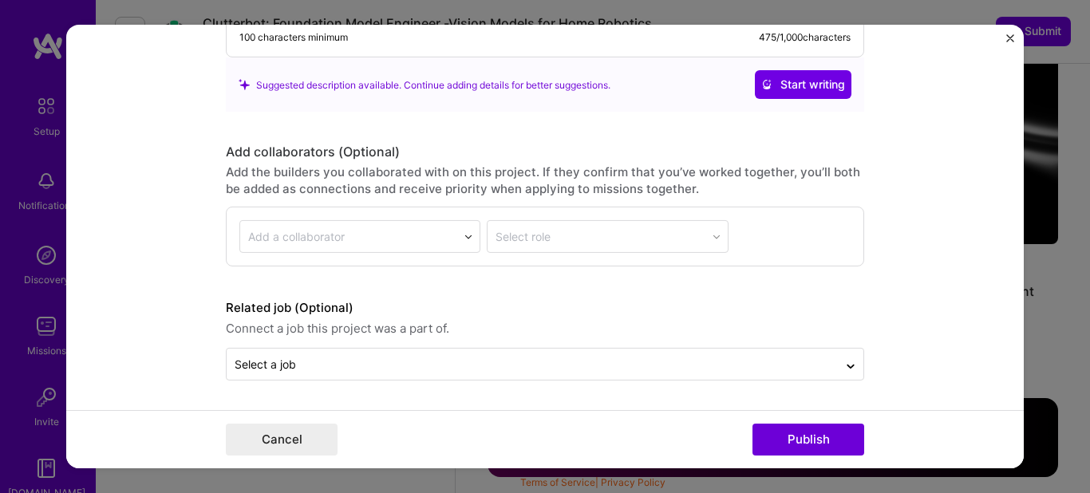
click at [922, 345] on form "Editing suggested project This project is suggested based on your LinkedIn, res…" at bounding box center [545, 247] width 958 height 444
click at [824, 437] on button "Publish" at bounding box center [809, 440] width 112 height 32
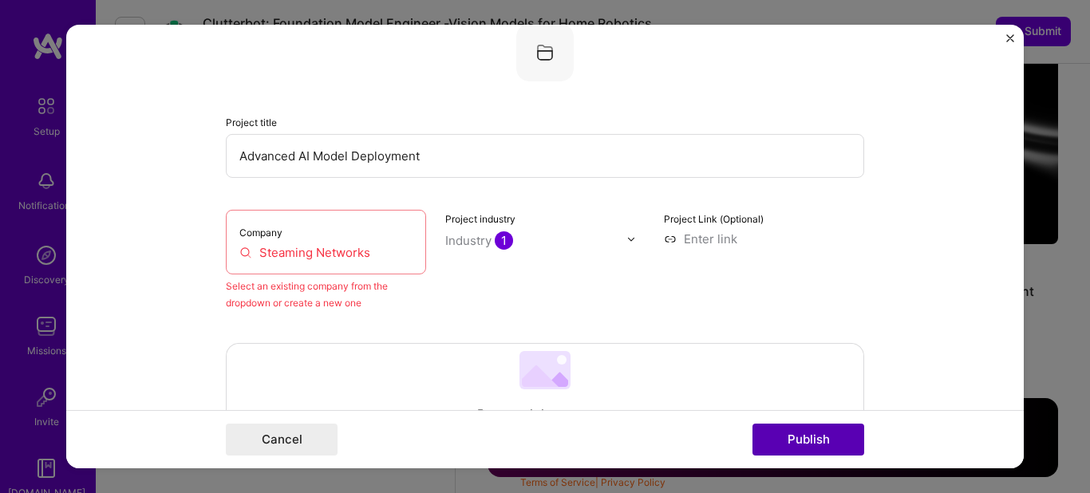
scroll to position [105, 0]
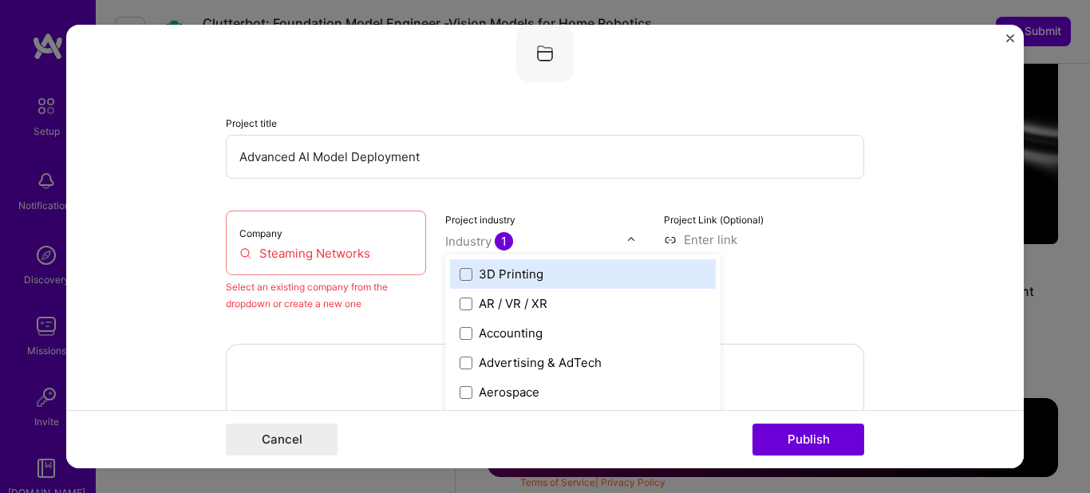
click at [491, 244] on div "Industry 1" at bounding box center [479, 241] width 68 height 17
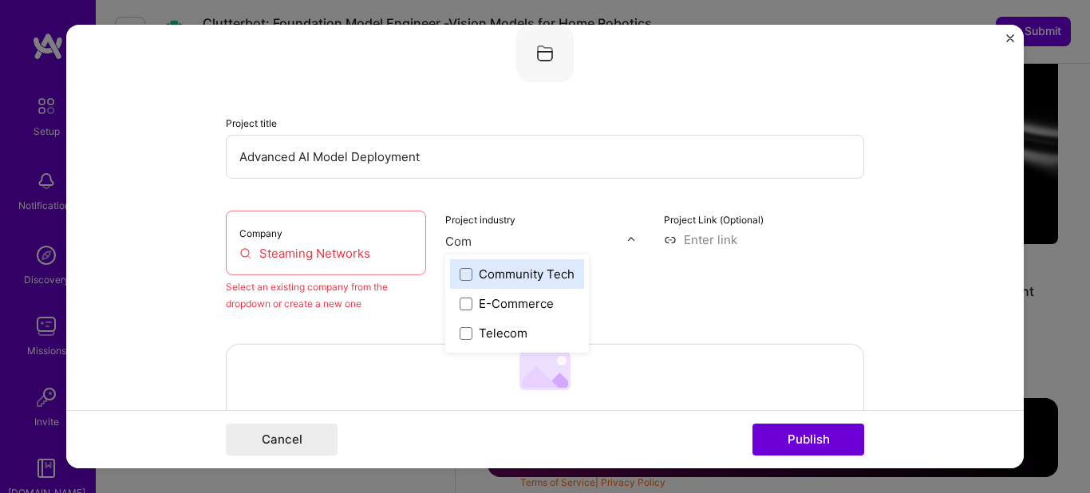
scroll to position [0, 0]
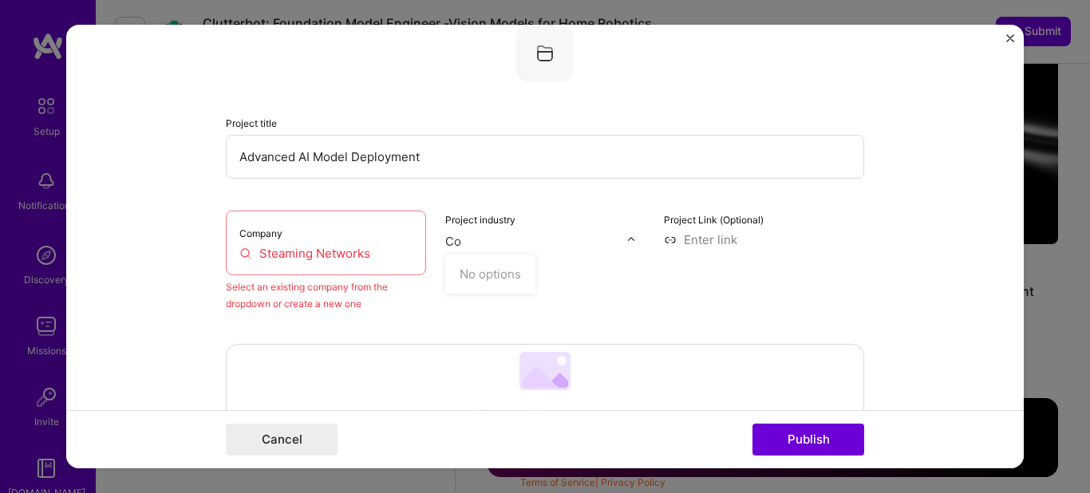
type input "C"
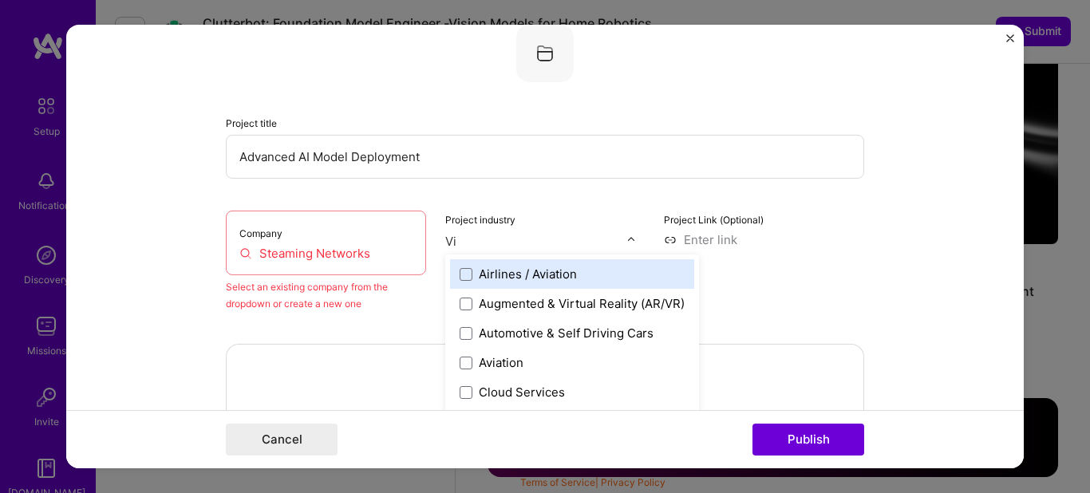
type input "V"
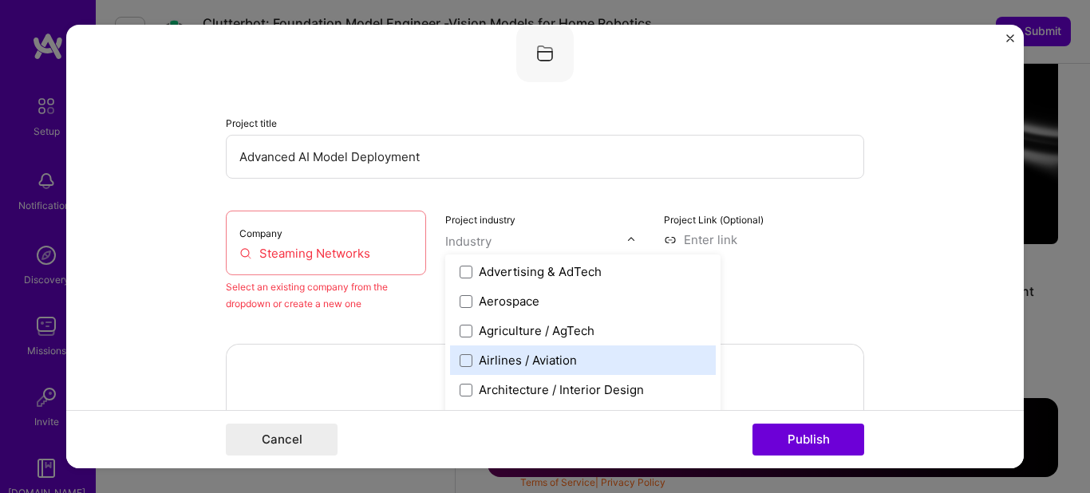
scroll to position [182, 0]
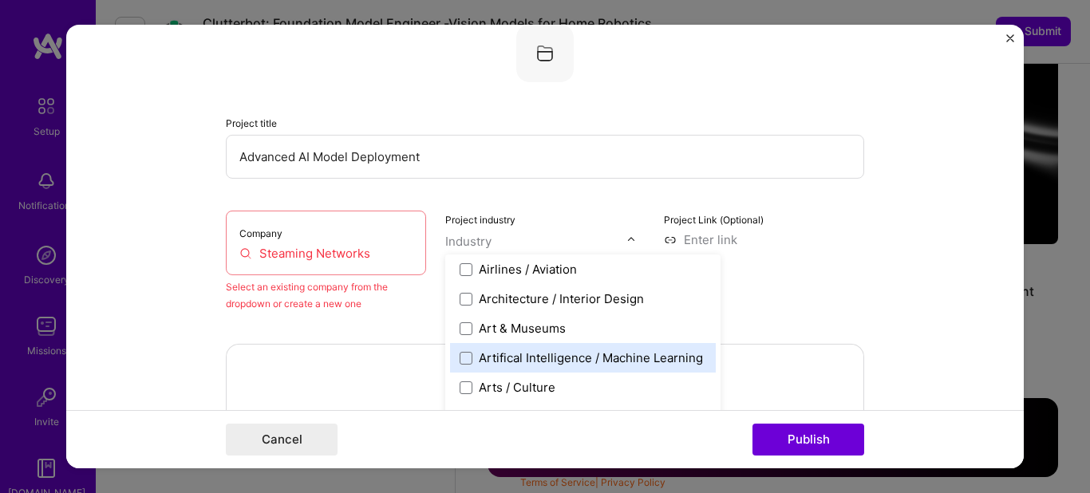
click at [559, 362] on div "Artifical Intelligence / Machine Learning" at bounding box center [591, 358] width 224 height 17
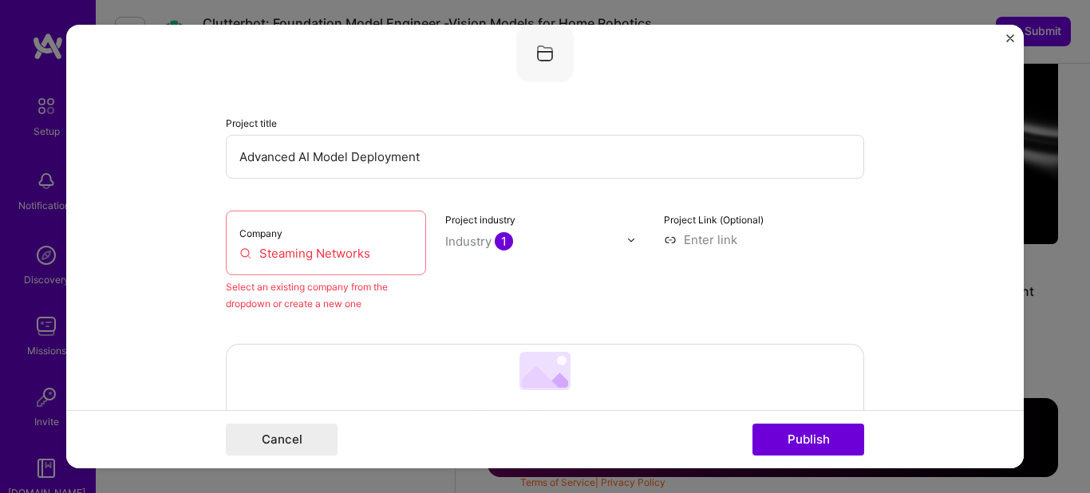
click at [908, 234] on form "Editing suggested project This project is suggested based on your LinkedIn, res…" at bounding box center [545, 247] width 958 height 444
drag, startPoint x: 453, startPoint y: 153, endPoint x: 211, endPoint y: 159, distance: 241.9
click at [226, 159] on input "Advanced AI Model Deployment" at bounding box center [545, 157] width 638 height 44
type input "T"
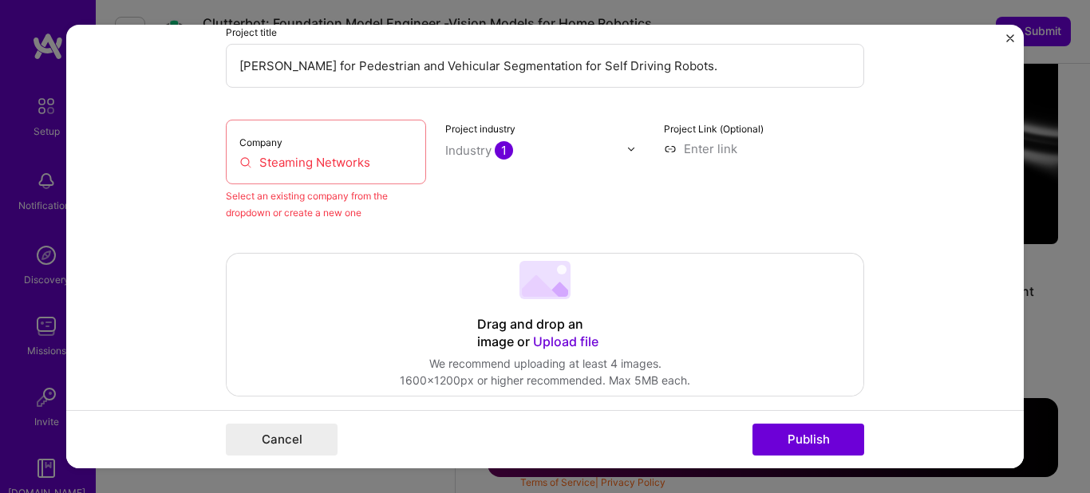
type input "[PERSON_NAME] for Pedestrian and Vehicular Segmentation for Self Driving Robots."
click at [358, 164] on input "Steaming Networks" at bounding box center [325, 162] width 173 height 17
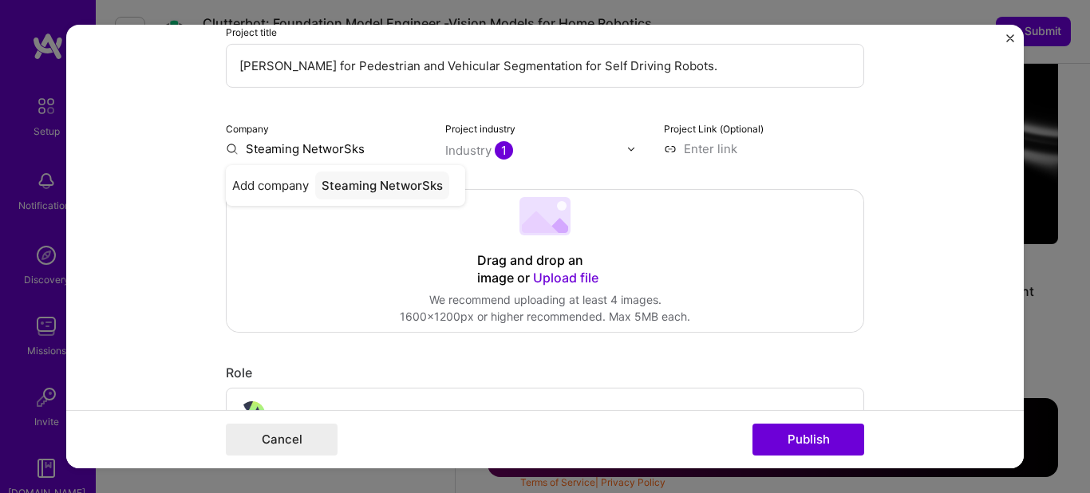
click at [376, 151] on input "Steaming NetworSks" at bounding box center [326, 148] width 200 height 17
type input "Steaming Networks"
click at [364, 192] on div "Steaming Networks" at bounding box center [378, 186] width 126 height 28
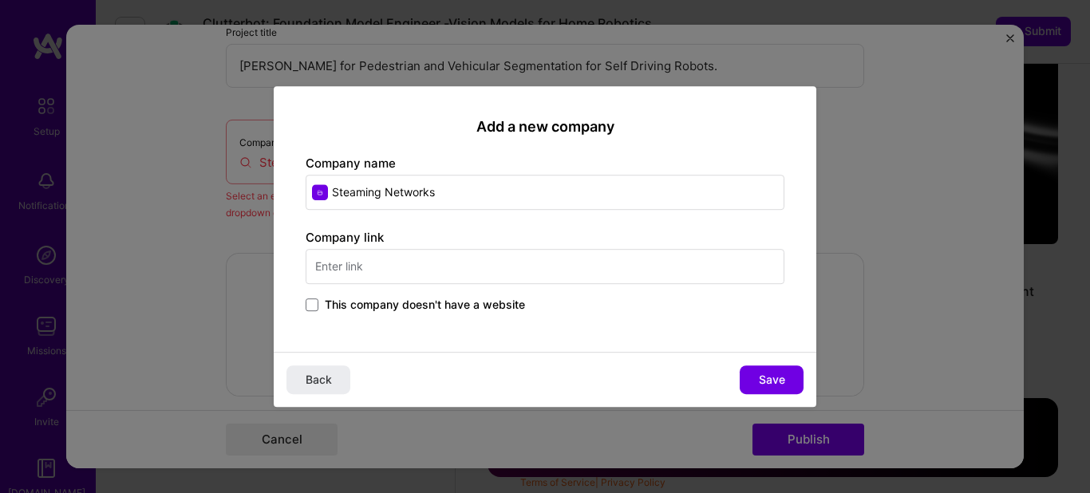
click at [472, 268] on input "text" at bounding box center [545, 266] width 479 height 35
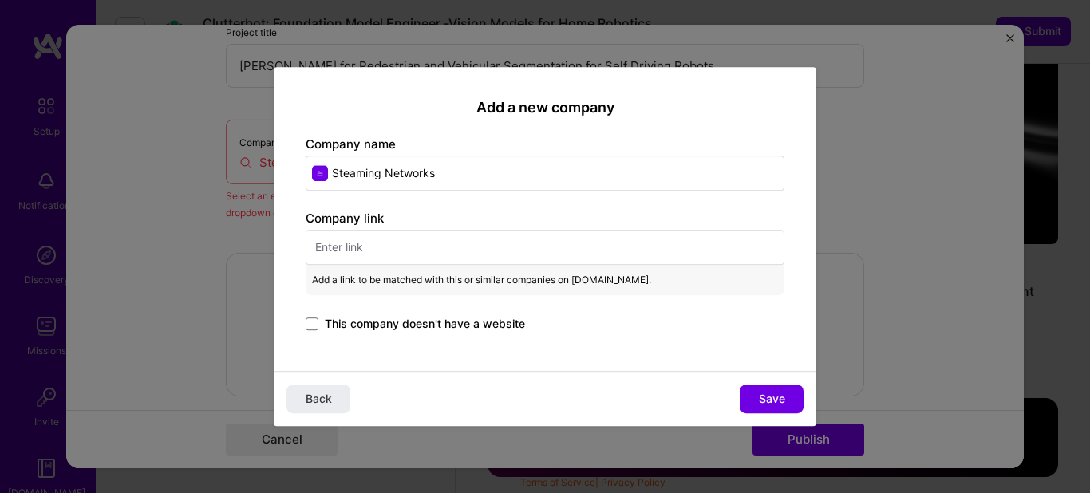
click at [204, 274] on div "Add a new company Company name Steaming Networks Company link Add a link to be …" at bounding box center [545, 246] width 1090 height 493
click at [334, 396] on button "Back" at bounding box center [319, 399] width 64 height 29
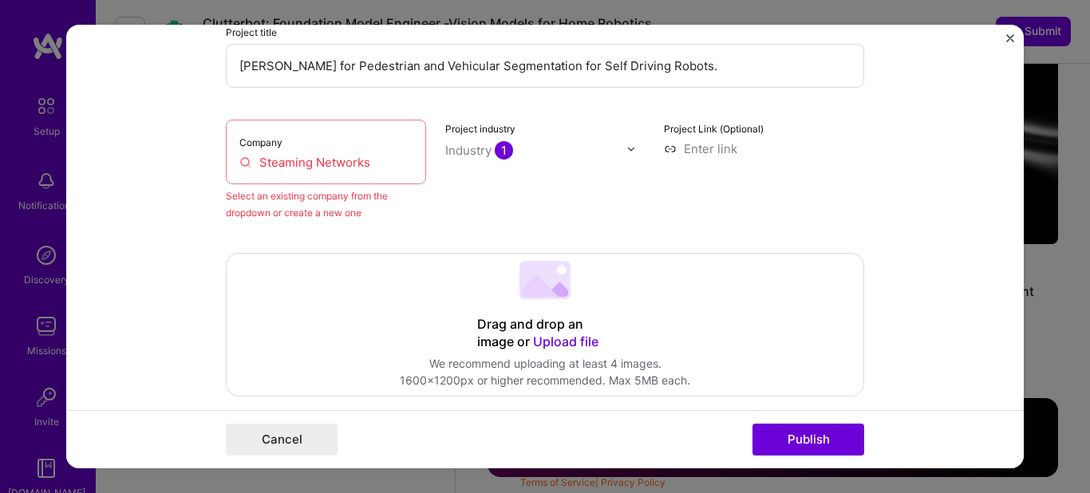
click at [361, 158] on input "Steaming Networks" at bounding box center [325, 162] width 173 height 17
drag, startPoint x: 376, startPoint y: 158, endPoint x: 181, endPoint y: 148, distance: 195.0
click at [239, 154] on input "Steaming Networks" at bounding box center [325, 162] width 173 height 17
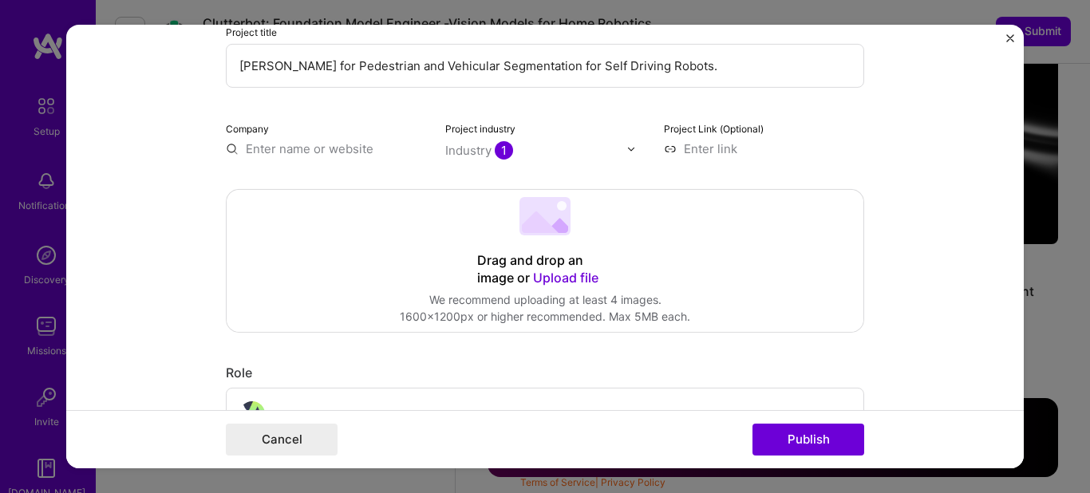
click at [271, 152] on input "text" at bounding box center [326, 148] width 200 height 17
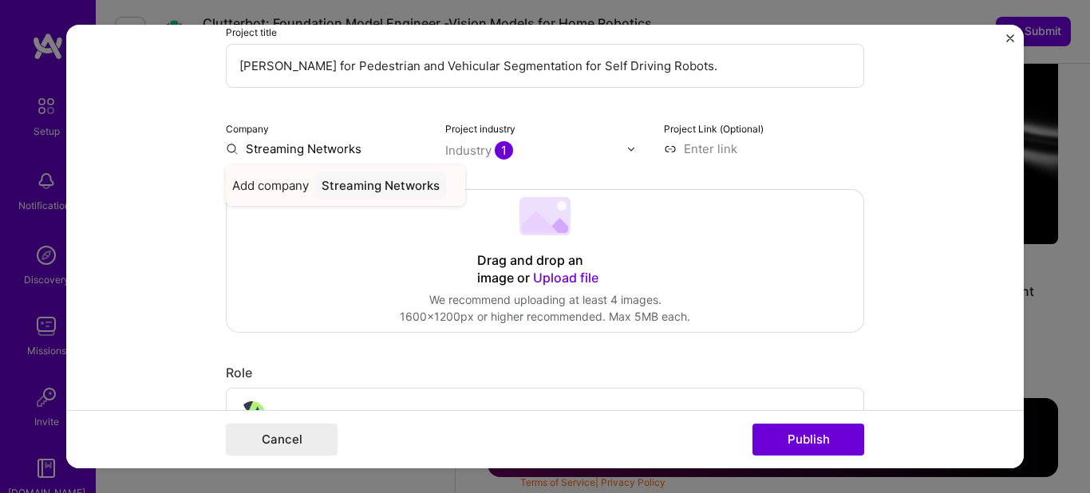
type input "Streaming Networks"
click at [401, 186] on div "Streaming Networks" at bounding box center [380, 186] width 131 height 28
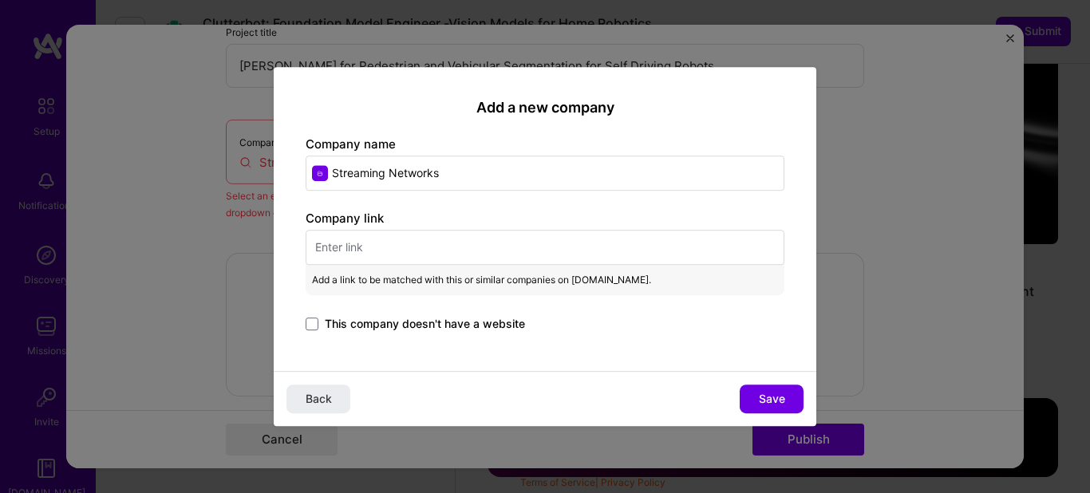
click at [479, 255] on input "text" at bounding box center [545, 247] width 479 height 35
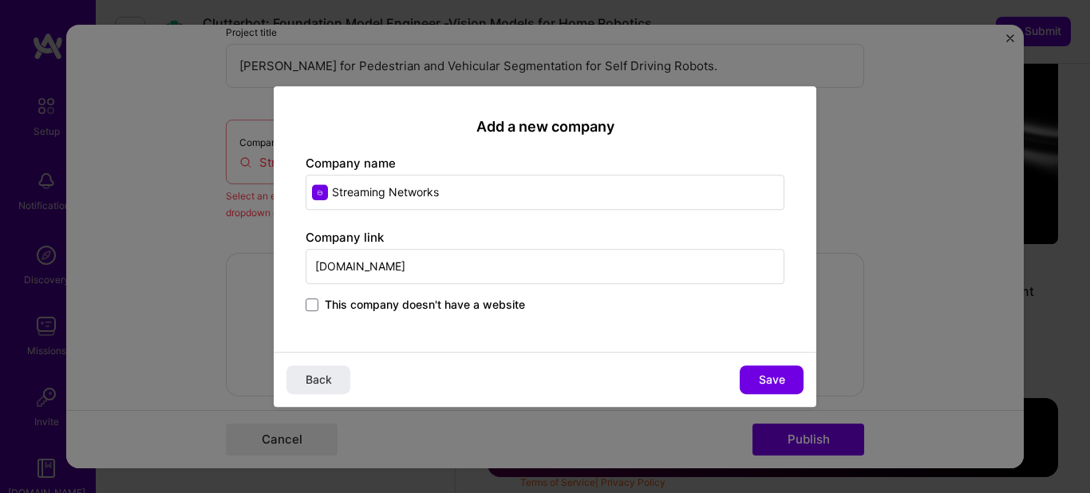
click at [393, 267] on input "[DOMAIN_NAME]" at bounding box center [545, 266] width 479 height 35
type input "[DOMAIN_NAME]"
click at [772, 385] on span "Save" at bounding box center [772, 380] width 26 height 16
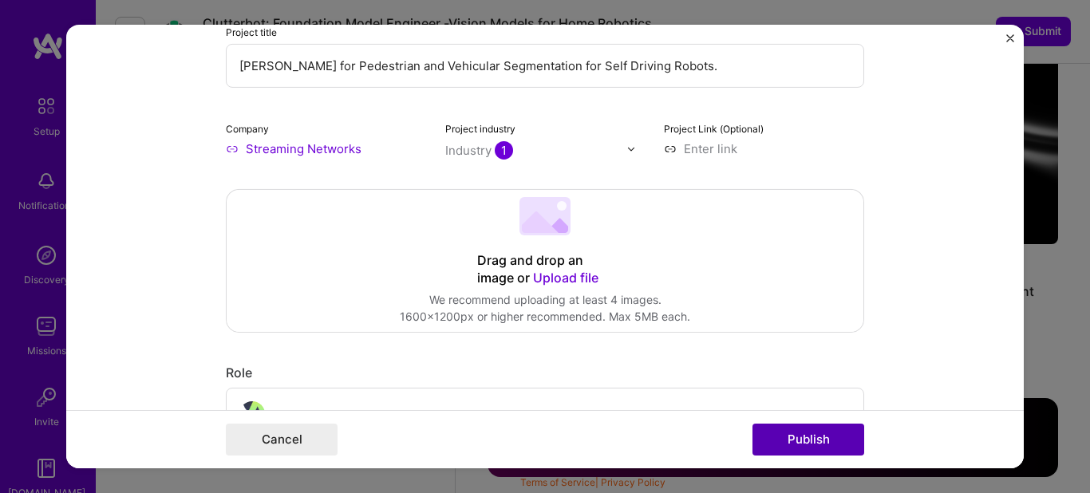
click at [798, 443] on button "Publish" at bounding box center [809, 440] width 112 height 32
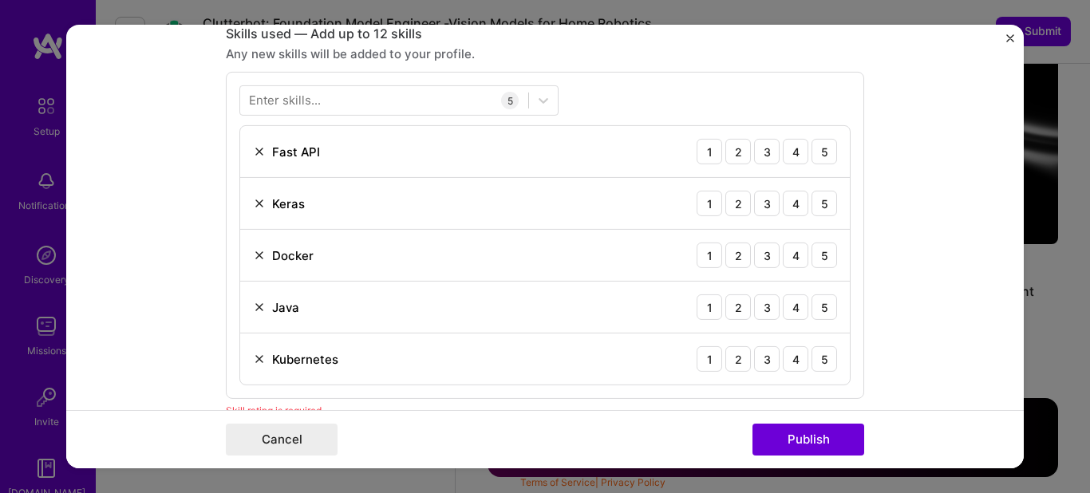
scroll to position [798, 0]
drag, startPoint x: 818, startPoint y: 155, endPoint x: 831, endPoint y: 163, distance: 15.1
click at [819, 155] on div "5" at bounding box center [825, 151] width 26 height 26
click at [818, 205] on div "5" at bounding box center [825, 203] width 26 height 26
click at [824, 261] on div "5" at bounding box center [825, 255] width 26 height 26
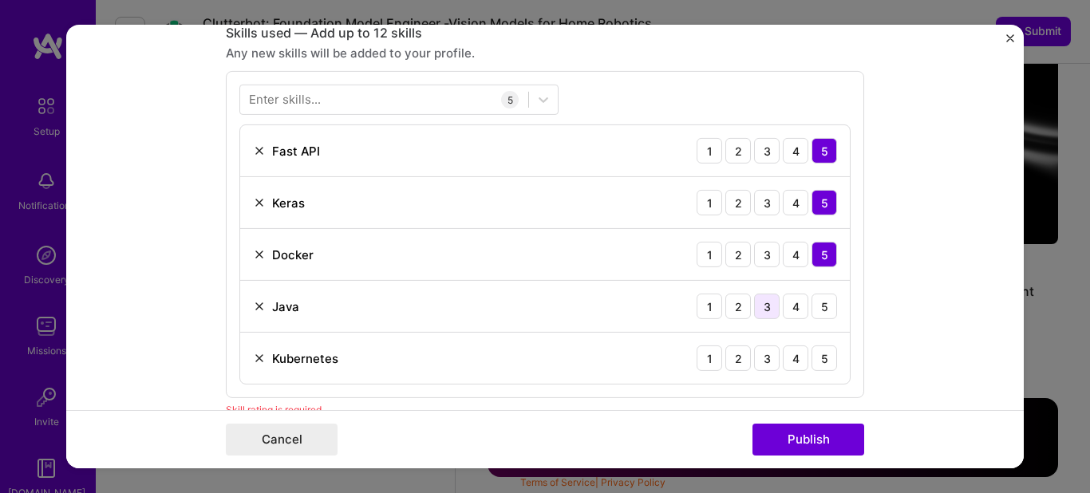
click at [769, 306] on div "3" at bounding box center [767, 307] width 26 height 26
click at [832, 362] on div "5" at bounding box center [825, 359] width 26 height 26
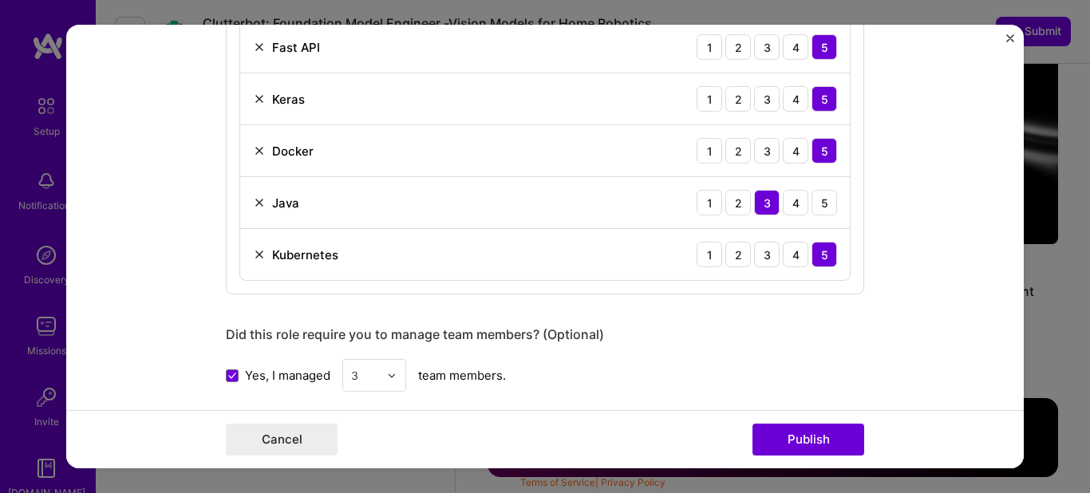
scroll to position [980, 0]
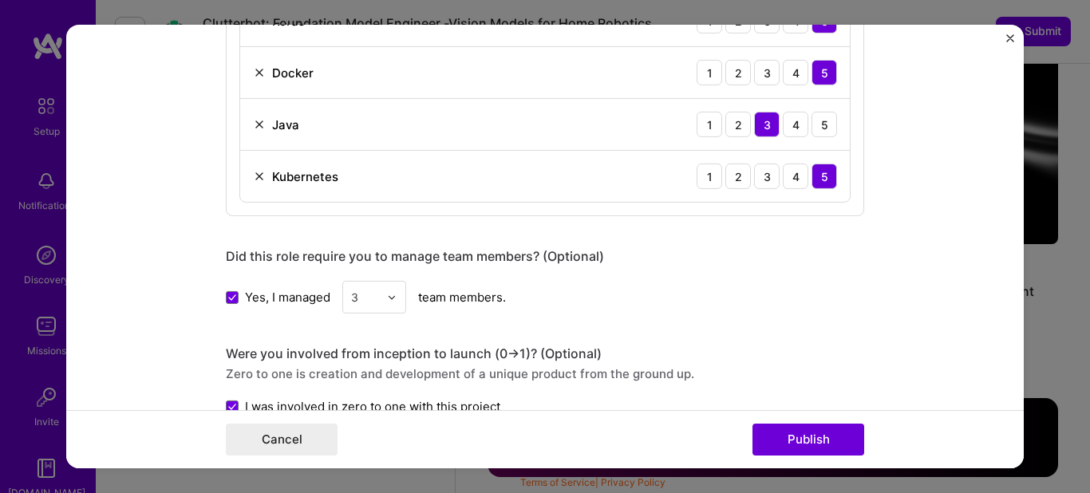
click at [789, 421] on div "Cancel Publish" at bounding box center [545, 439] width 958 height 58
click at [789, 432] on button "Publish" at bounding box center [809, 440] width 112 height 32
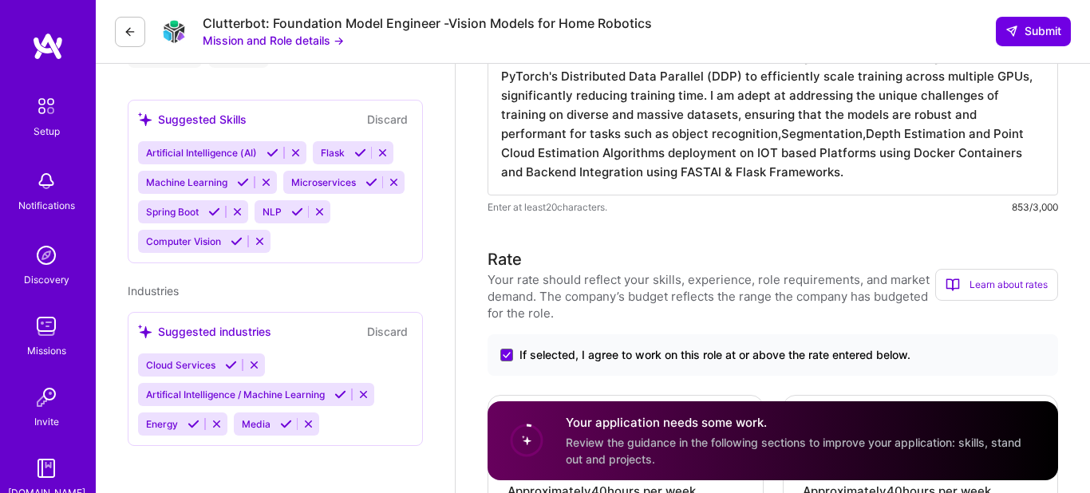
scroll to position [739, 0]
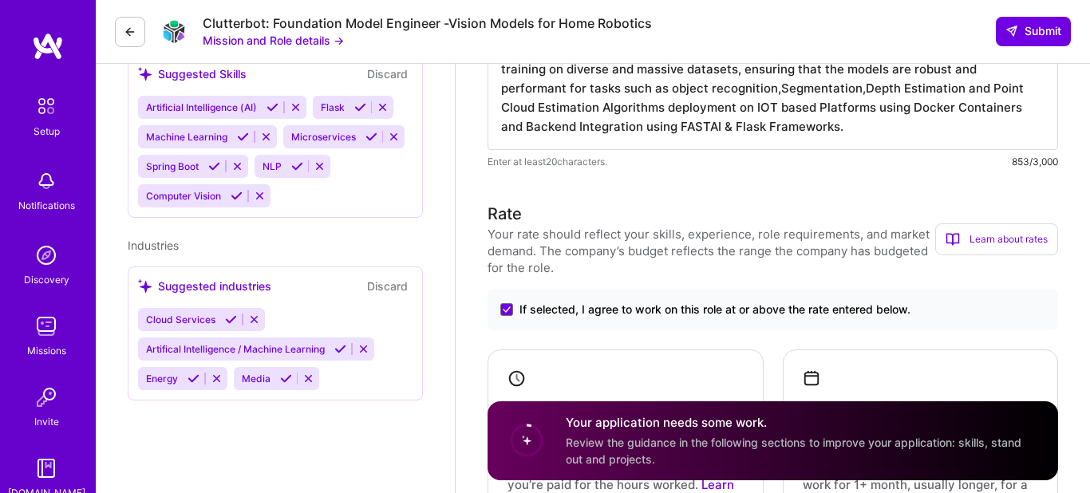
click at [235, 192] on icon at bounding box center [237, 196] width 12 height 12
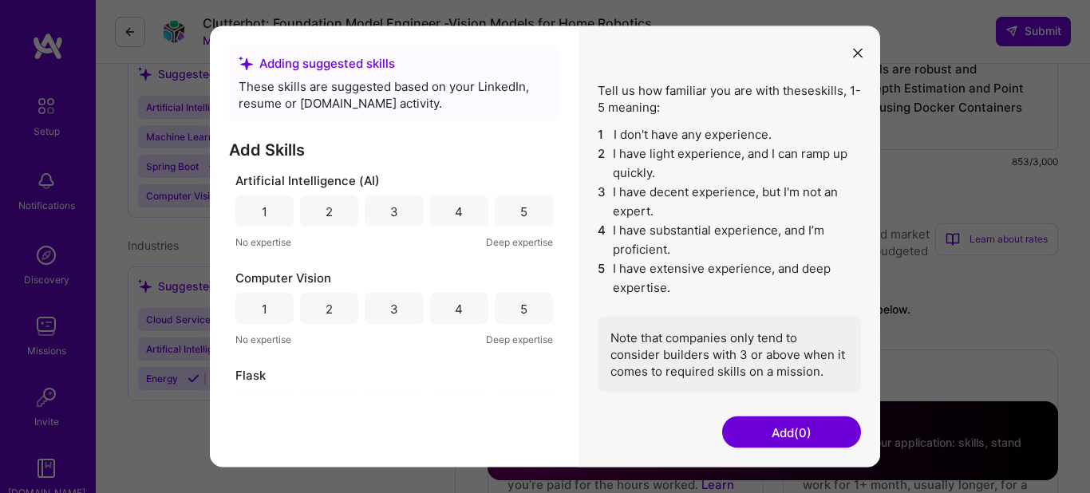
click at [529, 219] on div "5" at bounding box center [524, 212] width 58 height 32
click at [520, 305] on div "5" at bounding box center [524, 309] width 58 height 32
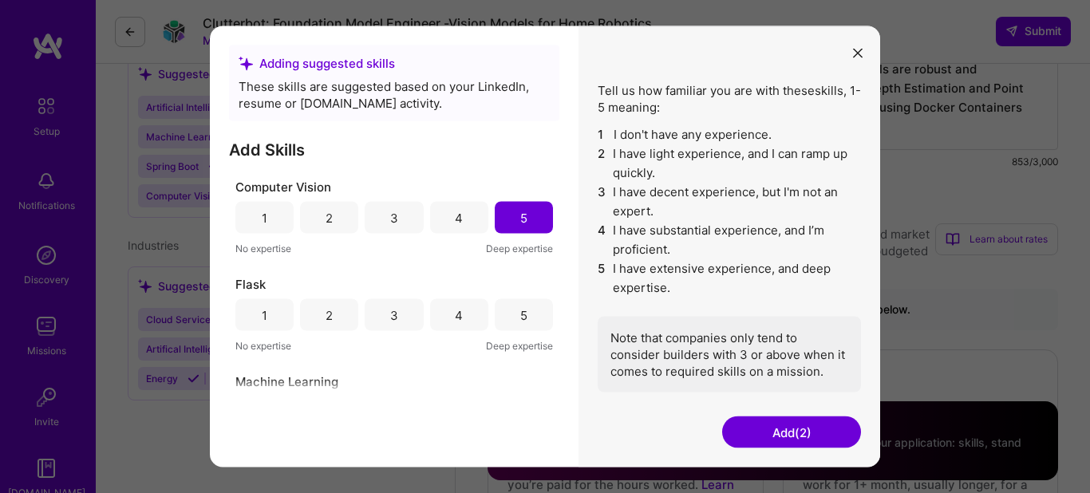
click at [515, 317] on div "5" at bounding box center [524, 315] width 58 height 32
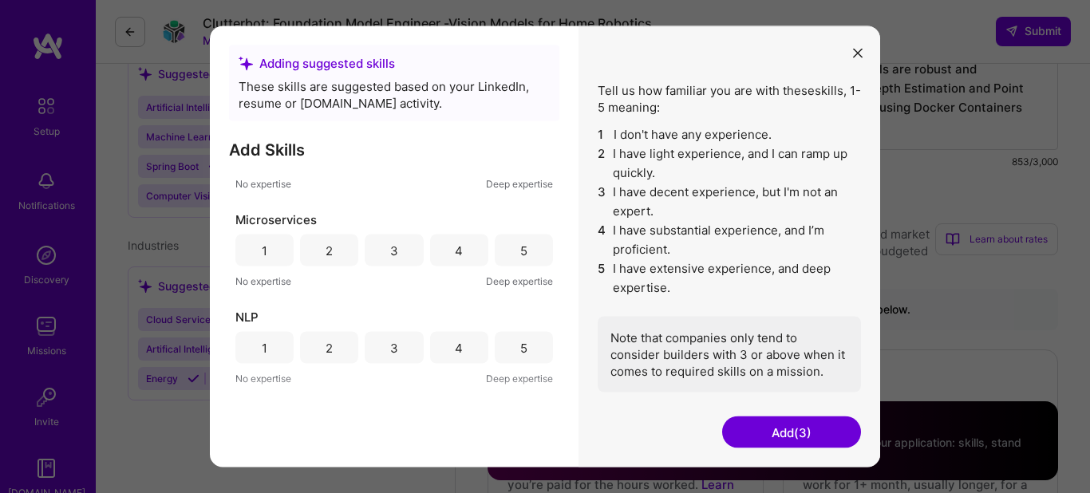
scroll to position [441, 0]
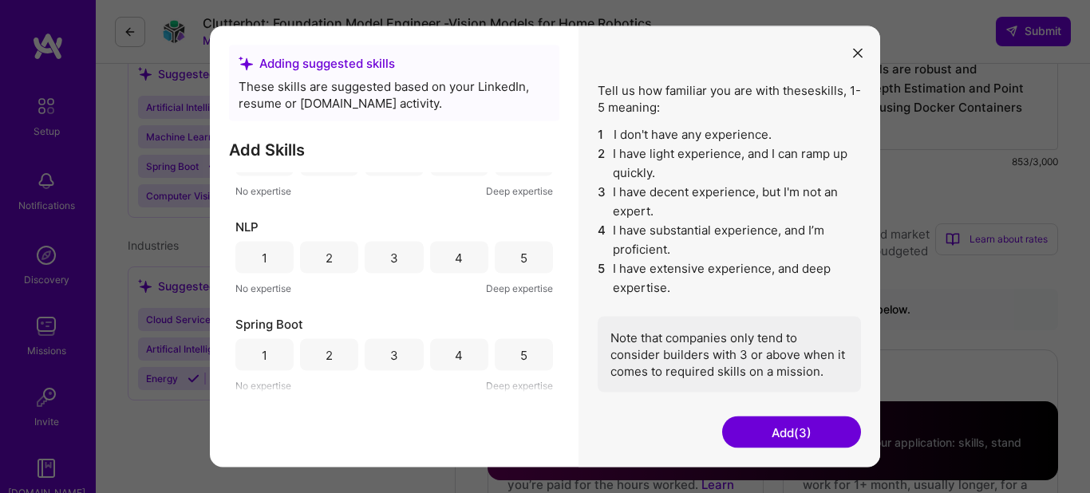
click at [528, 257] on div "5" at bounding box center [524, 258] width 58 height 32
click at [405, 356] on div "3" at bounding box center [394, 355] width 58 height 32
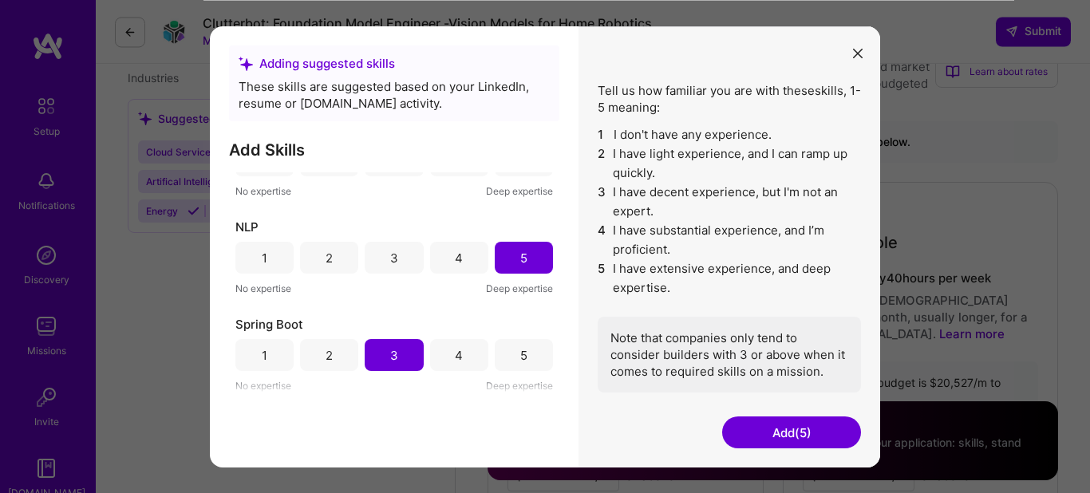
scroll to position [844, 0]
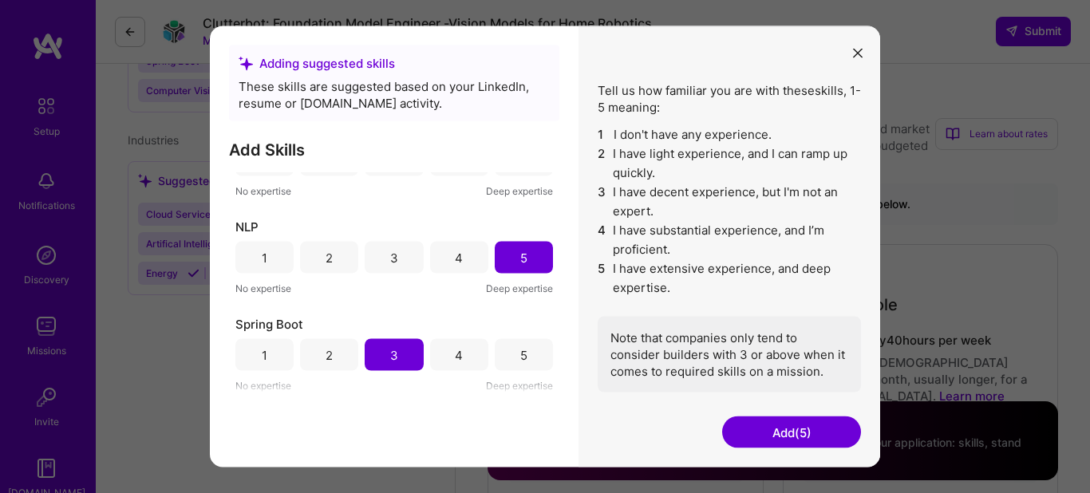
click at [773, 437] on button "Add (5)" at bounding box center [791, 433] width 139 height 32
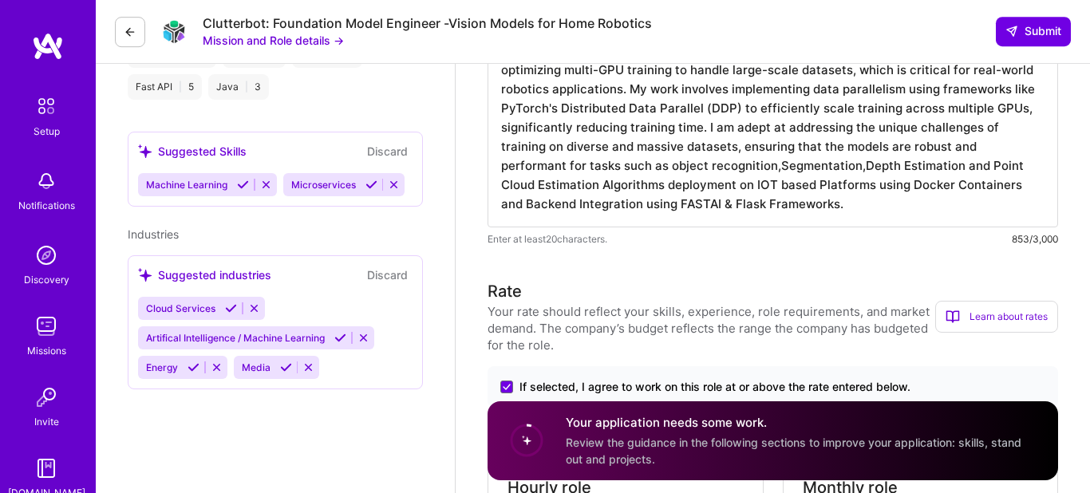
scroll to position [0, 0]
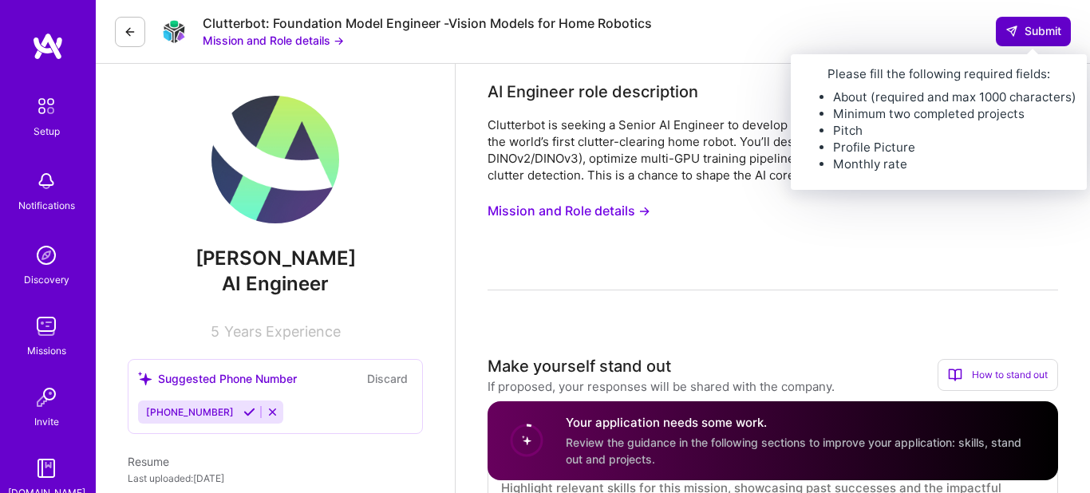
click at [1046, 37] on span "Submit" at bounding box center [1034, 31] width 56 height 16
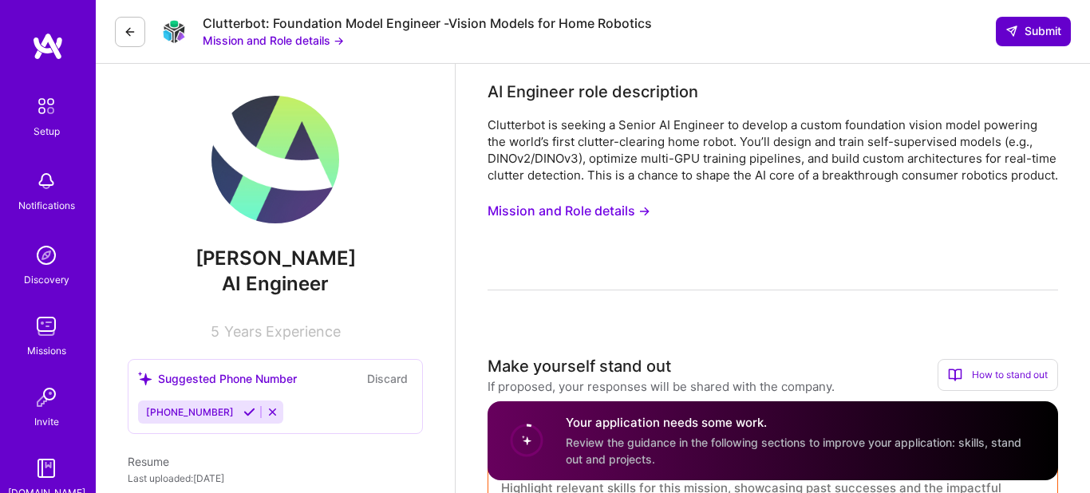
click at [1045, 36] on span "Submit" at bounding box center [1034, 31] width 56 height 16
click at [1053, 26] on span "Submit" at bounding box center [1034, 31] width 56 height 16
click at [1022, 34] on span "Submit" at bounding box center [1034, 31] width 56 height 16
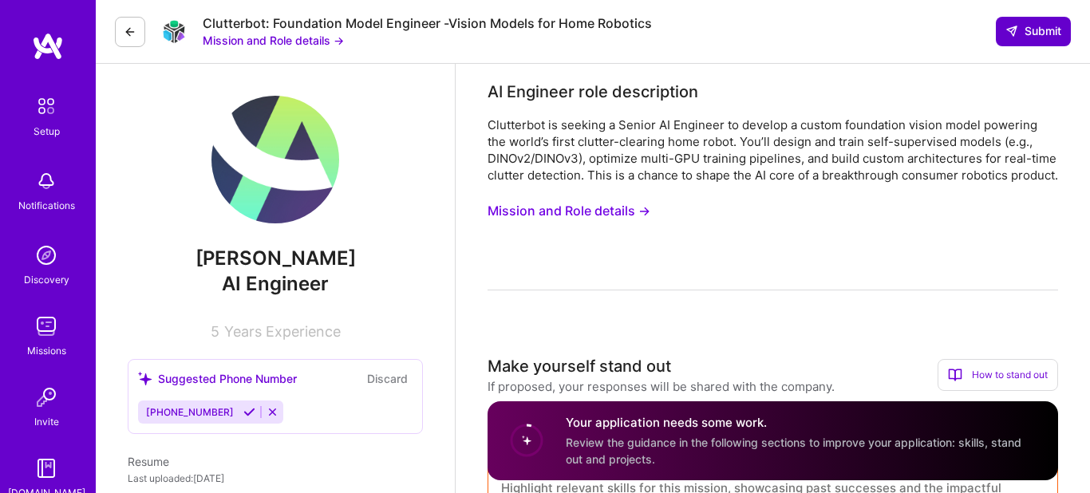
click at [1022, 34] on span "Submit" at bounding box center [1034, 31] width 56 height 16
click at [526, 437] on circle at bounding box center [527, 440] width 30 height 30
click at [526, 440] on circle at bounding box center [527, 440] width 30 height 30
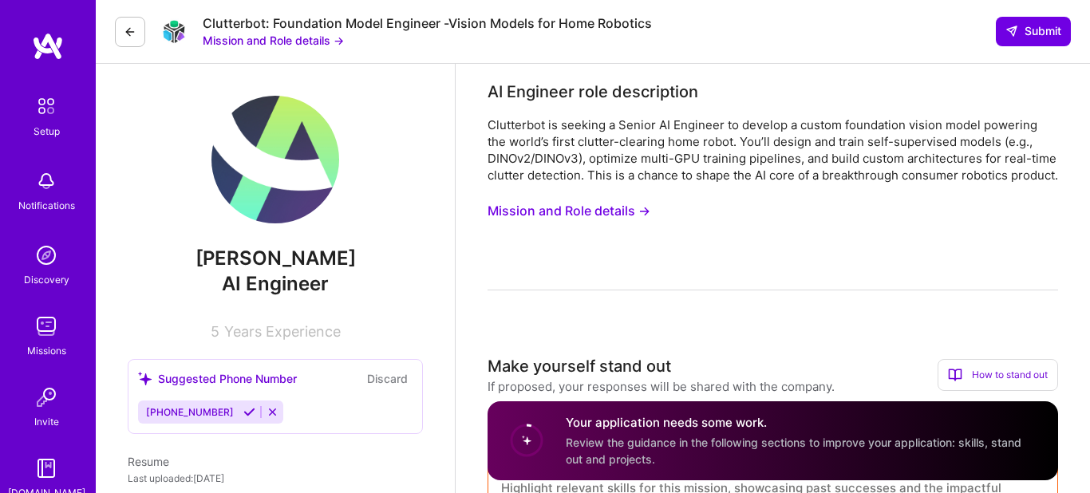
click at [527, 439] on circle at bounding box center [527, 440] width 30 height 30
drag, startPoint x: 529, startPoint y: 434, endPoint x: 583, endPoint y: 308, distance: 137.3
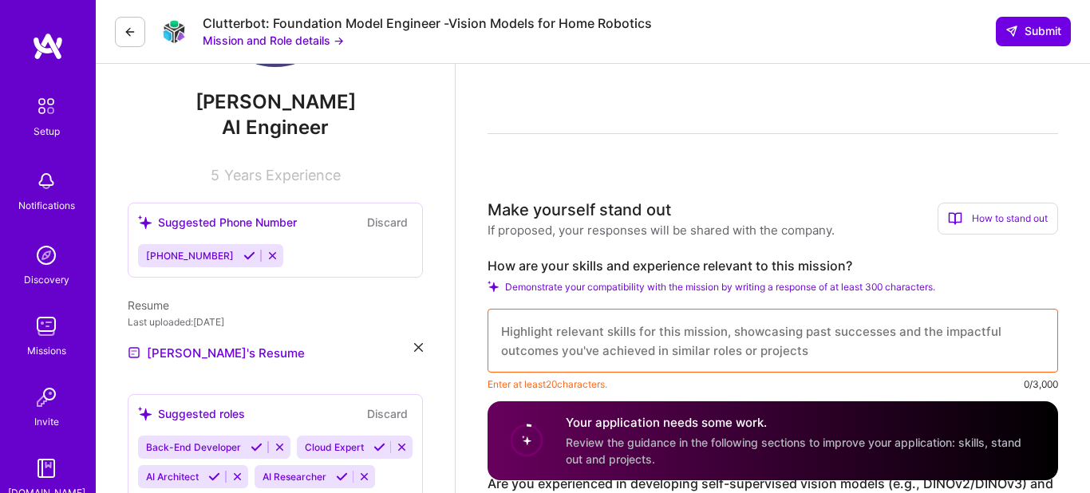
scroll to position [211, 0]
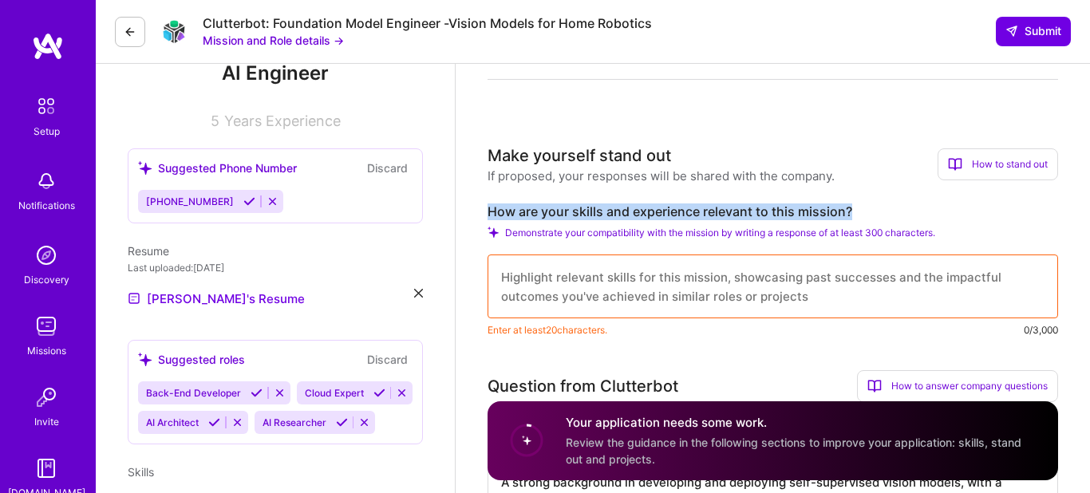
drag, startPoint x: 787, startPoint y: 225, endPoint x: 488, endPoint y: 229, distance: 298.5
click at [488, 220] on label "How are your skills and experience relevant to this mission?" at bounding box center [773, 212] width 571 height 17
copy label "How are your skills and experience relevant to this mission?"
click at [576, 297] on textarea at bounding box center [773, 287] width 571 height 64
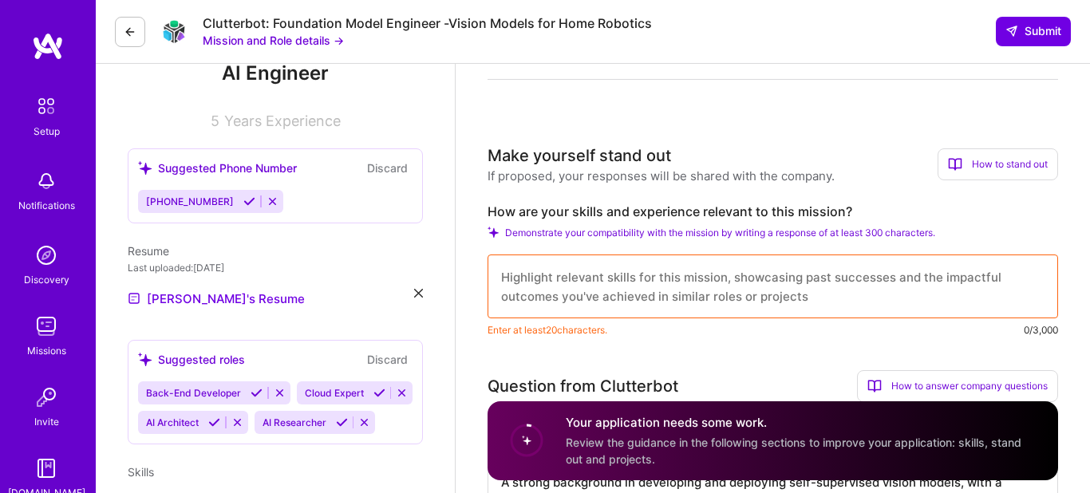
paste textarea "l ipsumdolo si ametc adip e seddoeiusmodt incididuntutl et dolor-ma-ali-eni adm…"
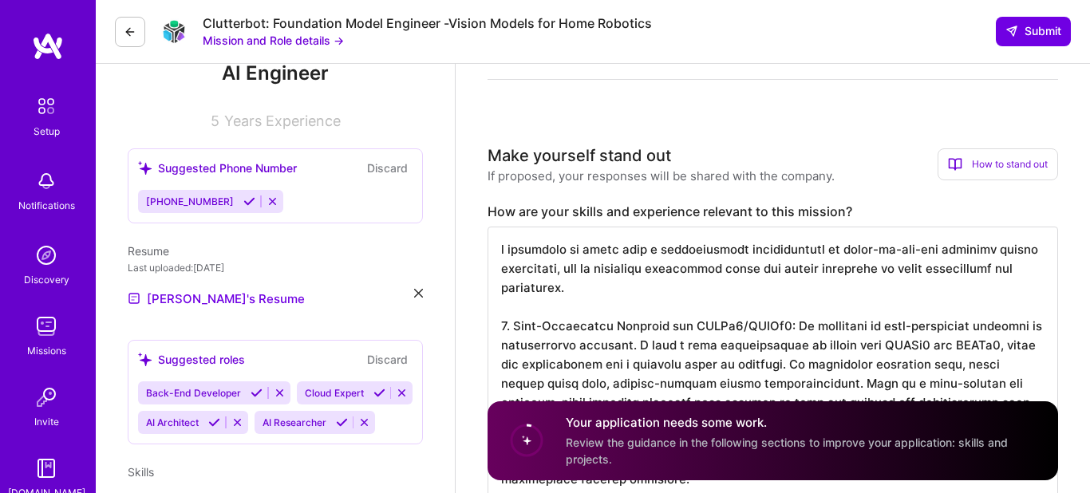
scroll to position [316, 0]
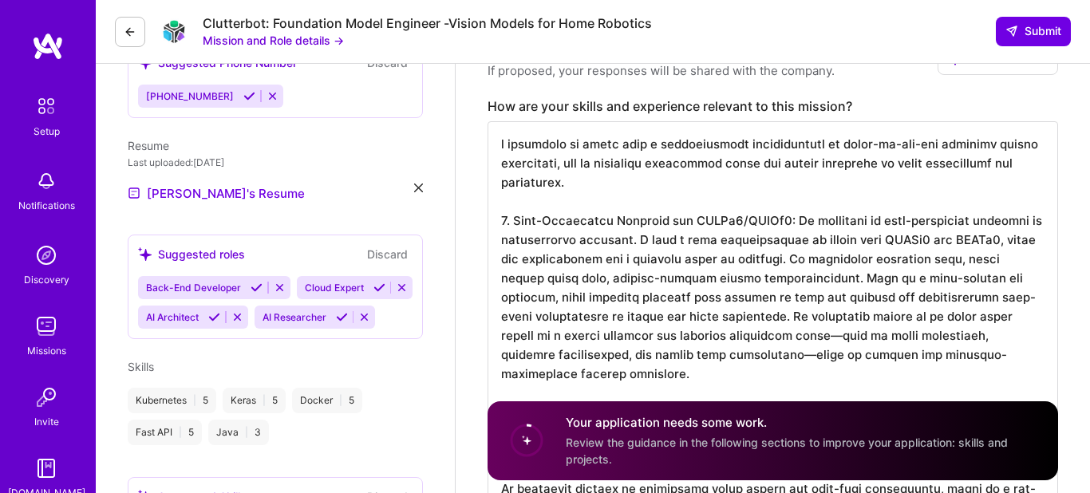
click at [503, 162] on textarea at bounding box center [773, 450] width 571 height 658
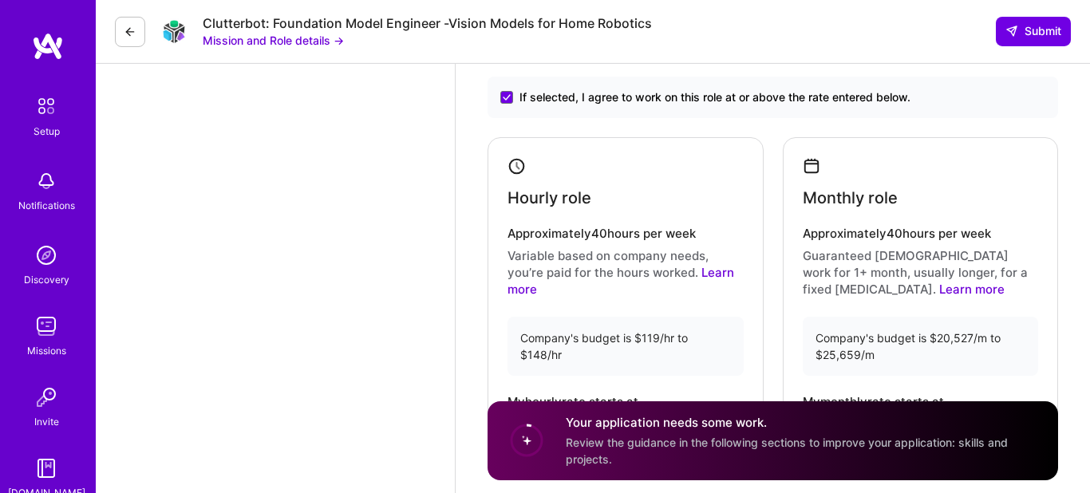
scroll to position [1580, 0]
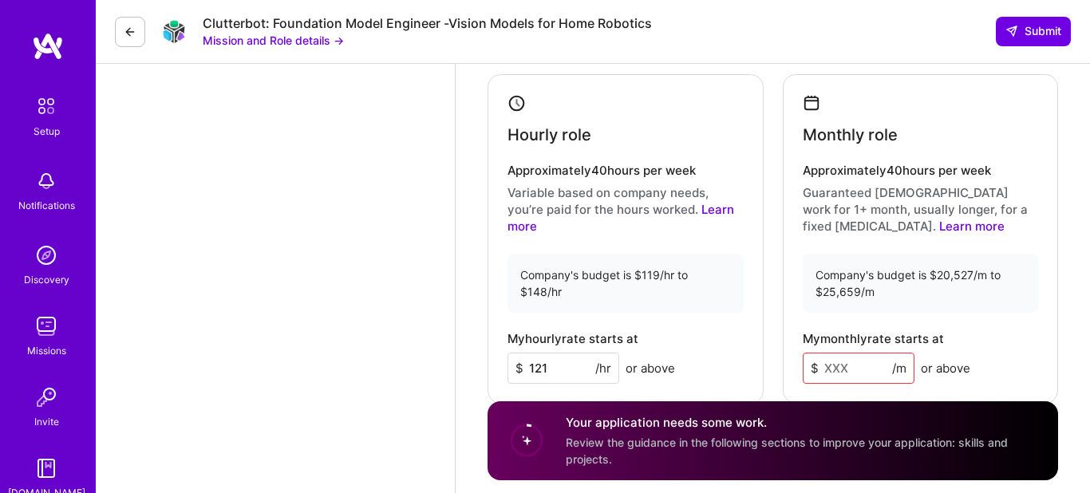
type textarea "Lo ipsumdolo si ametc adip e seddoeiusmodt incididuntutl et dolor-ma-ali-eni ad…"
click at [820, 113] on icon at bounding box center [812, 103] width 18 height 18
click at [804, 111] on div "Monthly role Approximately 40 hours per week Guaranteed [DEMOGRAPHIC_DATA] work…" at bounding box center [921, 239] width 276 height 330
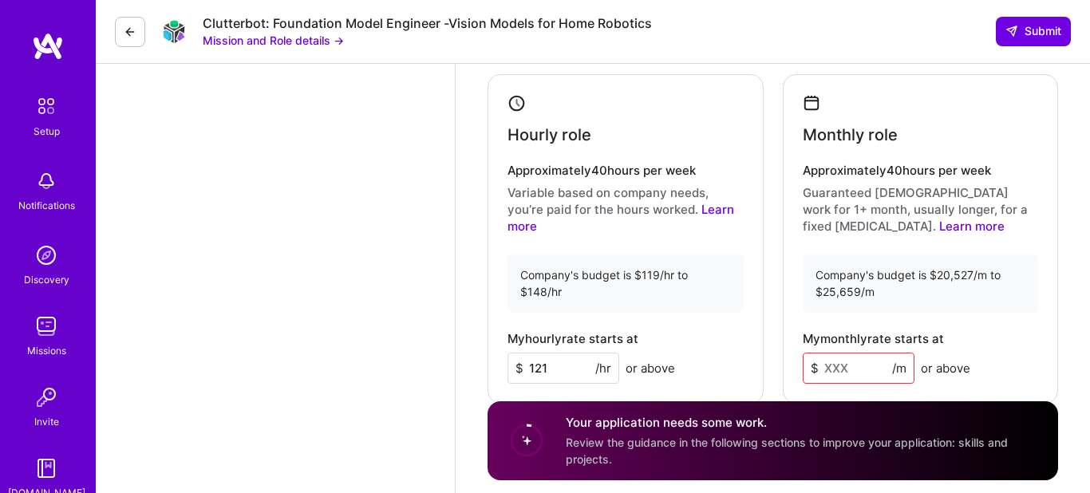
click at [864, 178] on h4 "Approximately 40 hours per week" at bounding box center [921, 171] width 236 height 14
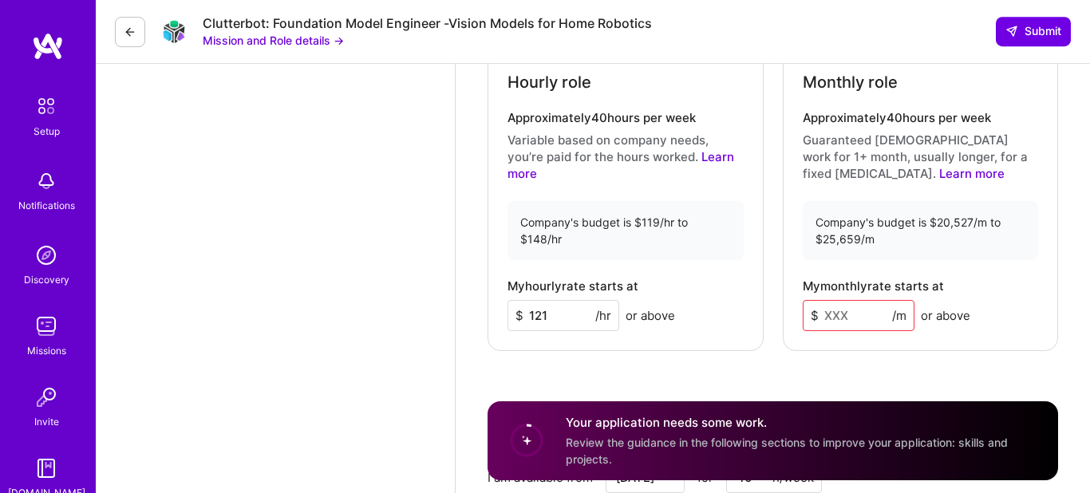
scroll to position [1686, 0]
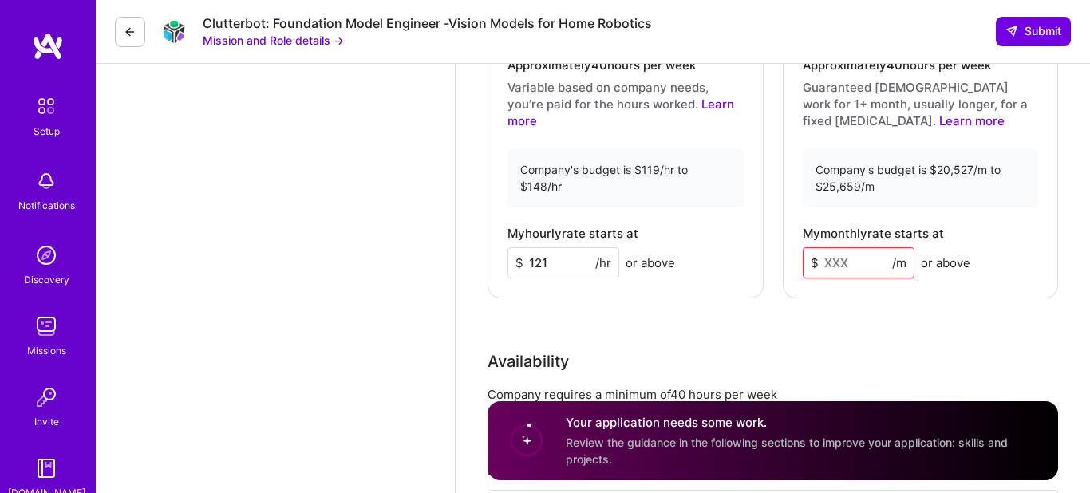
click at [854, 279] on input at bounding box center [859, 262] width 112 height 31
type input "23"
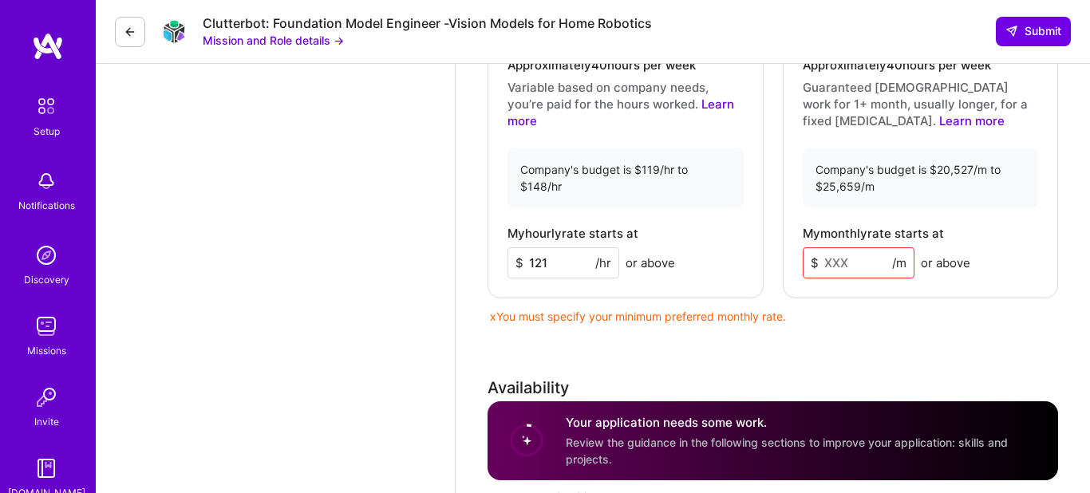
click at [854, 279] on input at bounding box center [859, 262] width 112 height 31
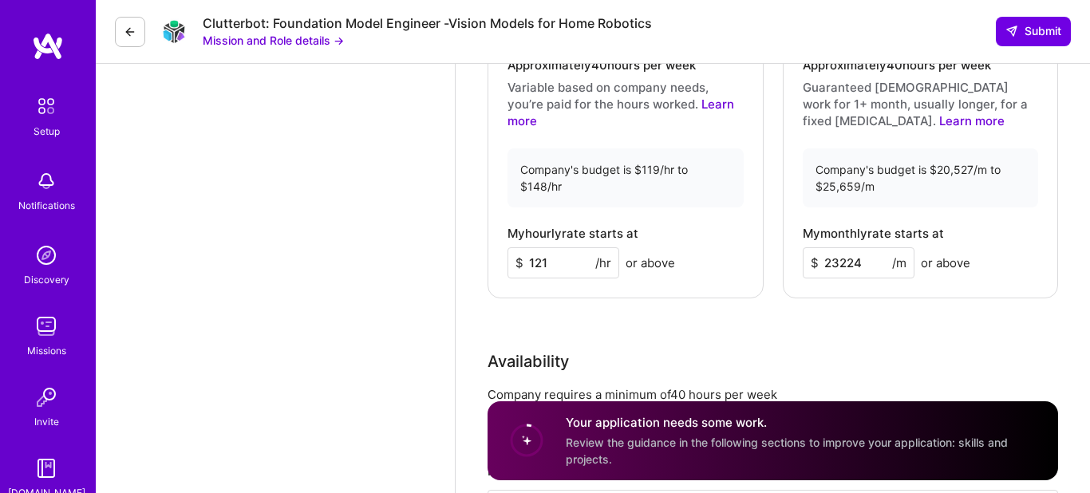
click at [838, 279] on input "23224" at bounding box center [859, 262] width 112 height 31
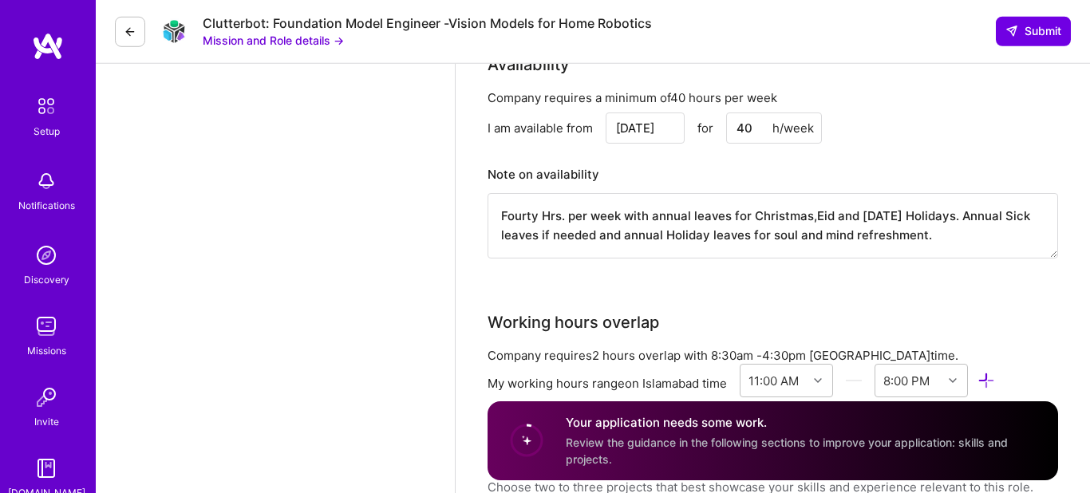
scroll to position [2002, 0]
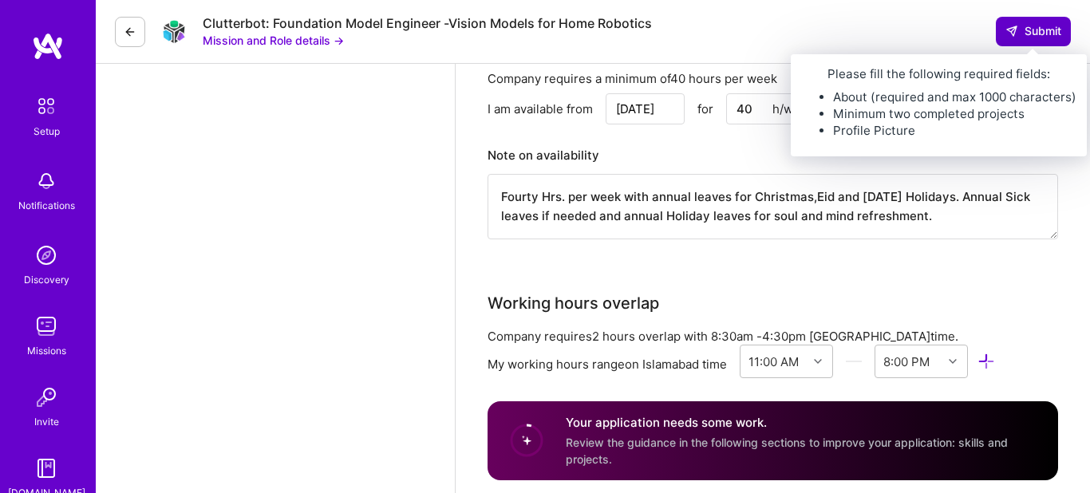
type input "22224"
click at [1018, 38] on span "Submit" at bounding box center [1034, 31] width 56 height 16
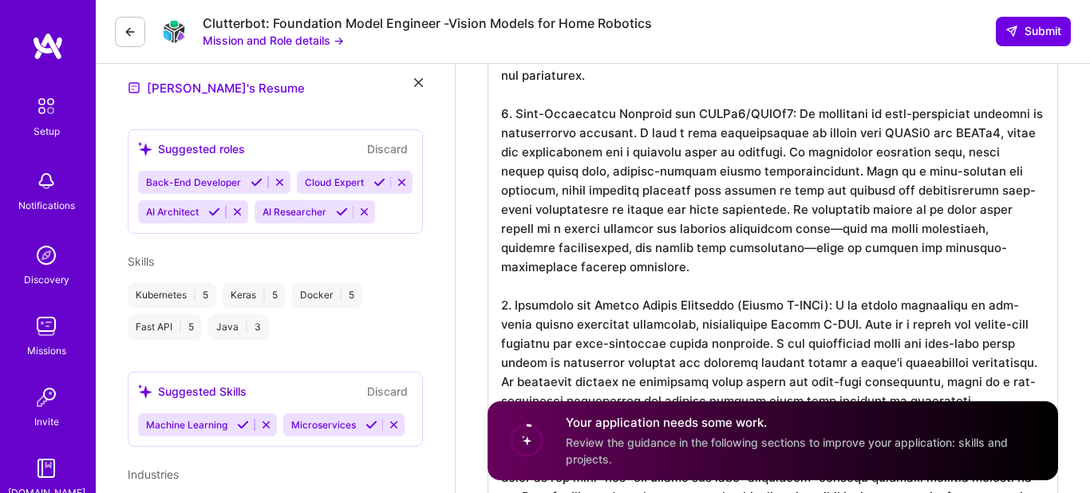
scroll to position [0, 0]
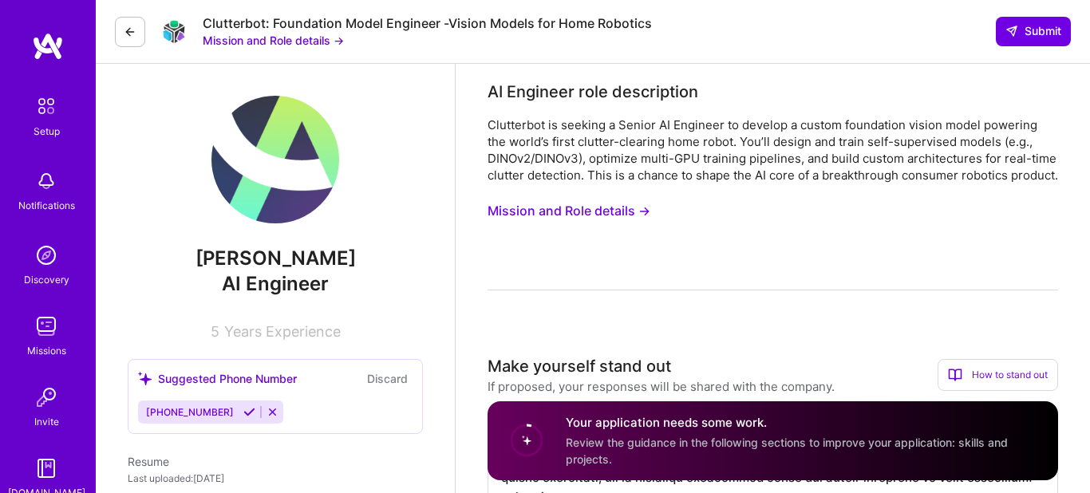
click at [298, 188] on img at bounding box center [275, 160] width 128 height 128
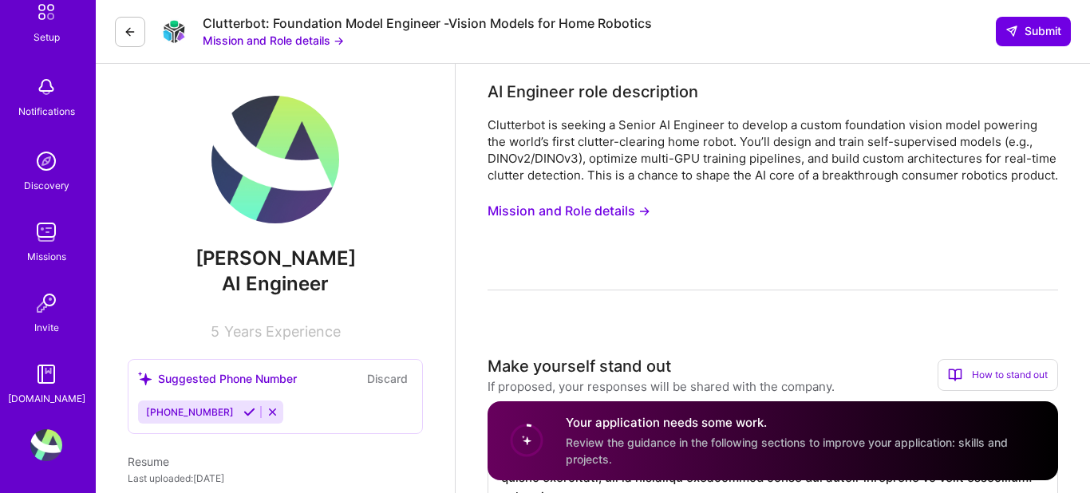
drag, startPoint x: 258, startPoint y: 189, endPoint x: 224, endPoint y: 169, distance: 39.0
click at [224, 169] on img at bounding box center [275, 160] width 128 height 128
drag, startPoint x: 224, startPoint y: 169, endPoint x: 277, endPoint y: 289, distance: 130.8
click at [277, 289] on div "[PERSON_NAME] AI Engineer 5 Years Experience" at bounding box center [275, 218] width 295 height 244
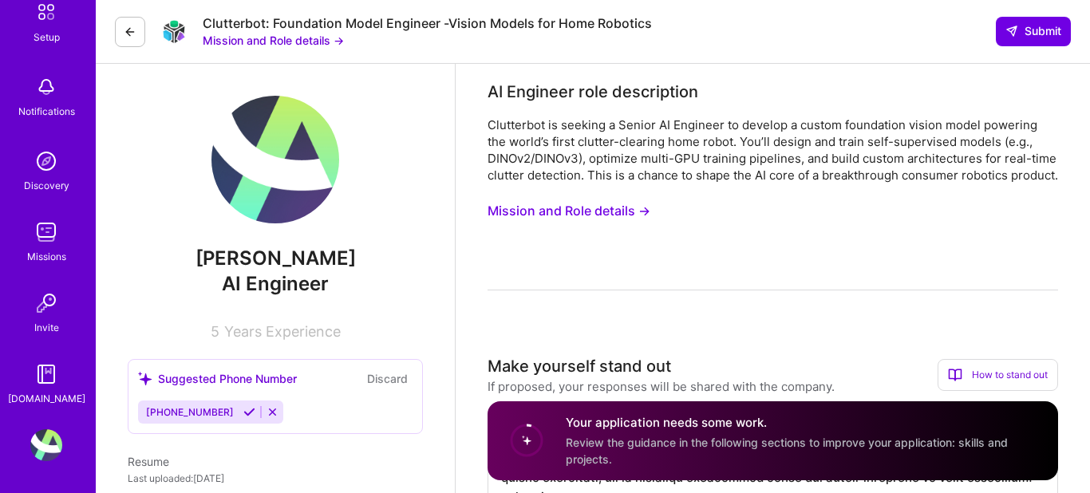
click at [277, 289] on span "AI Engineer" at bounding box center [275, 283] width 107 height 23
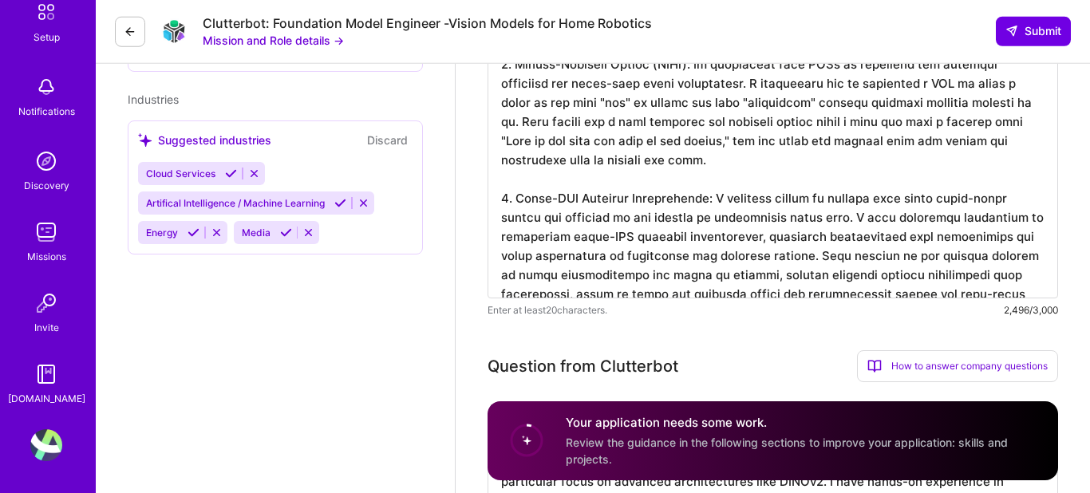
scroll to position [737, 0]
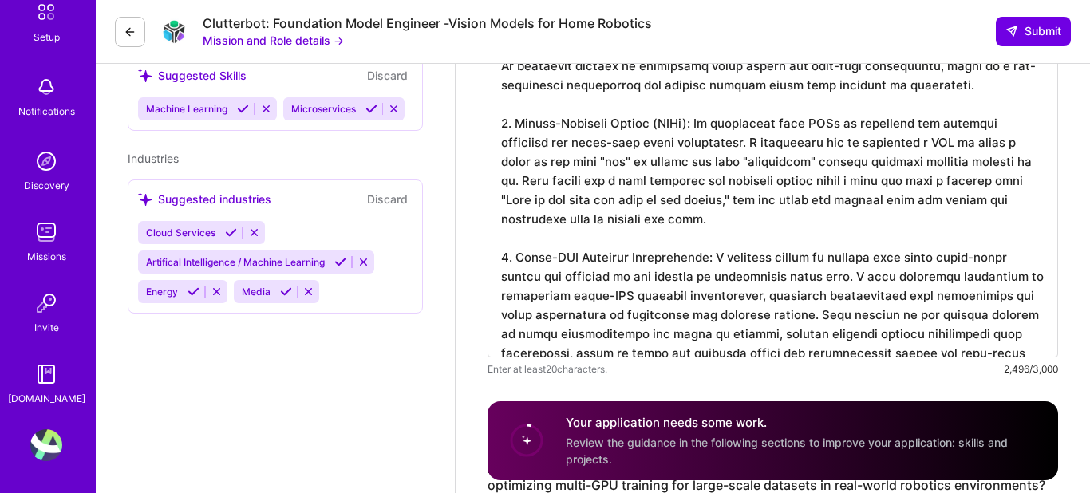
click at [228, 230] on icon at bounding box center [231, 233] width 12 height 12
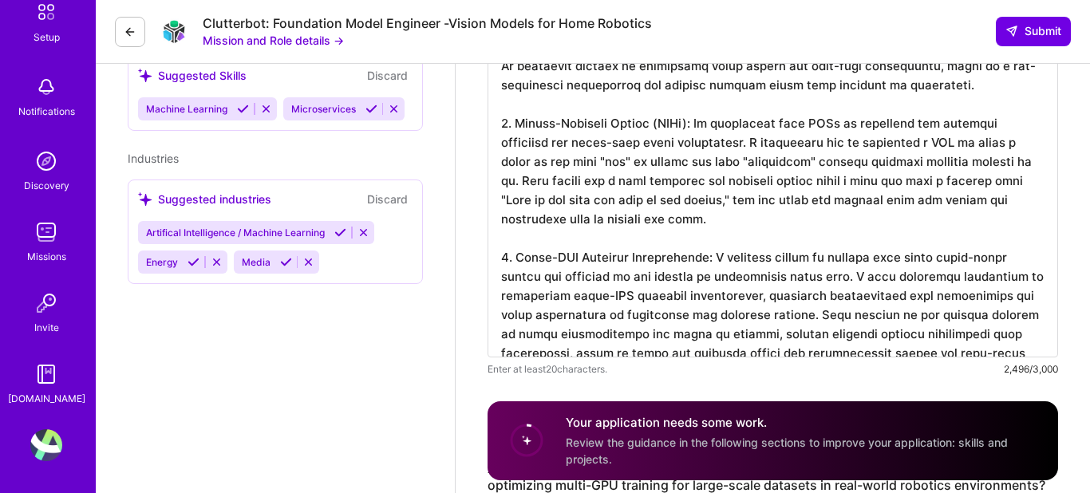
click at [280, 260] on icon at bounding box center [286, 262] width 12 height 12
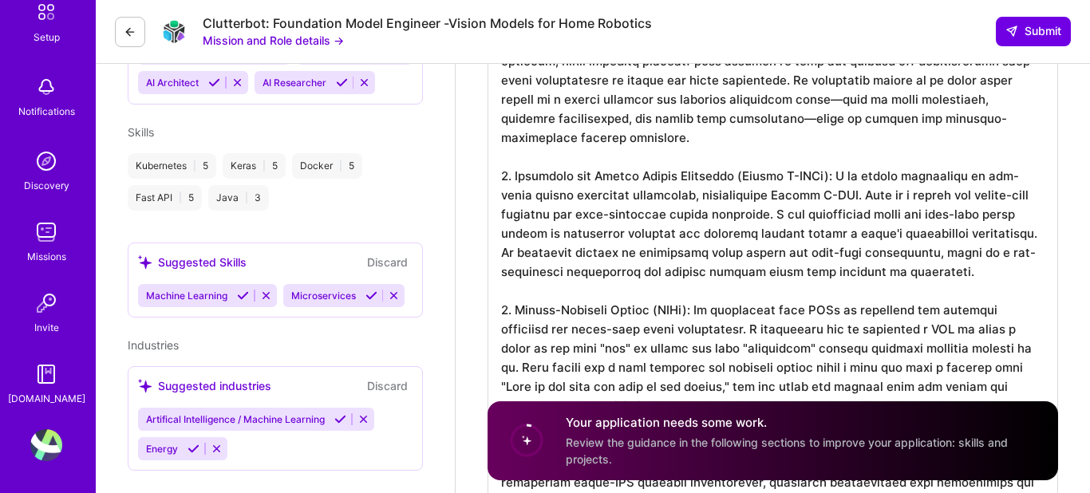
scroll to position [527, 0]
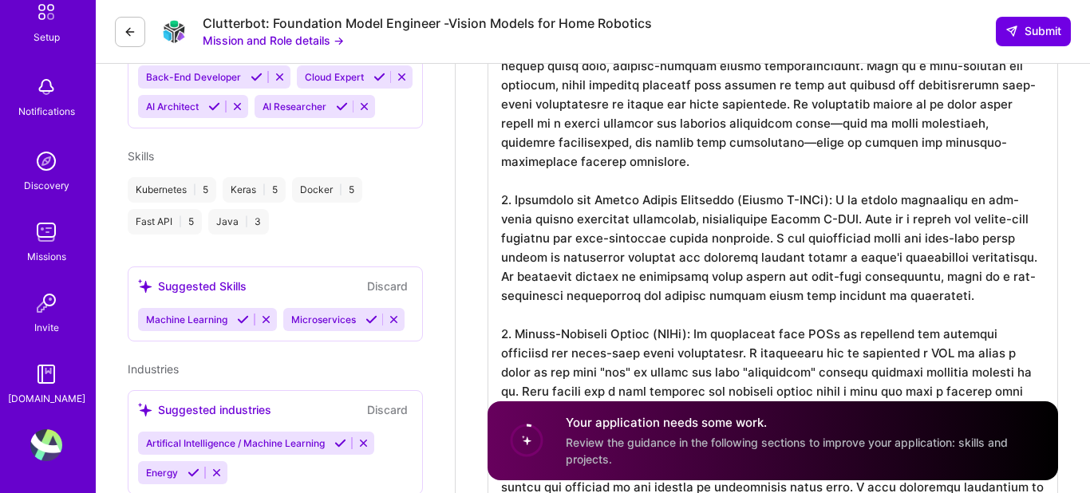
click at [235, 316] on button at bounding box center [243, 320] width 22 height 14
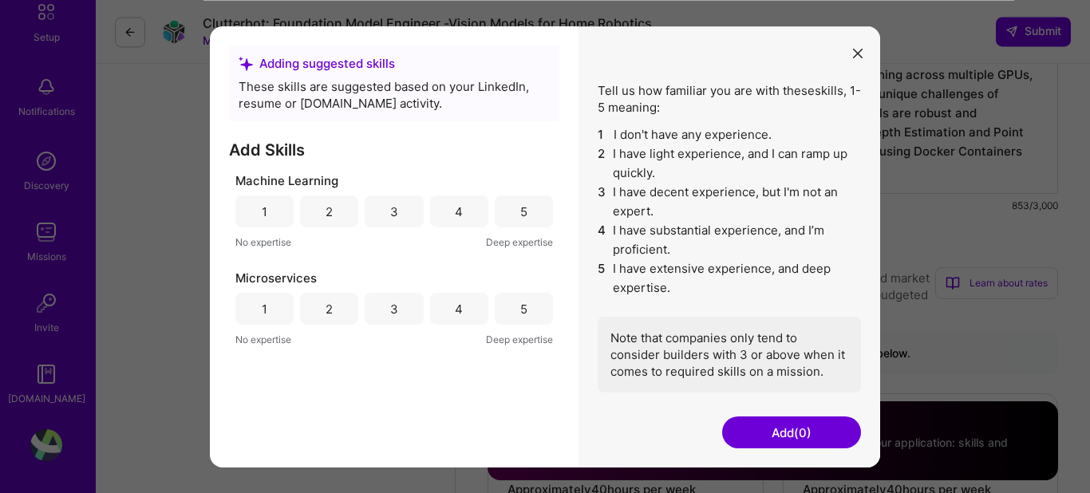
scroll to position [1264, 0]
click at [524, 209] on div "5" at bounding box center [523, 211] width 7 height 17
click at [527, 310] on div "5" at bounding box center [523, 308] width 7 height 17
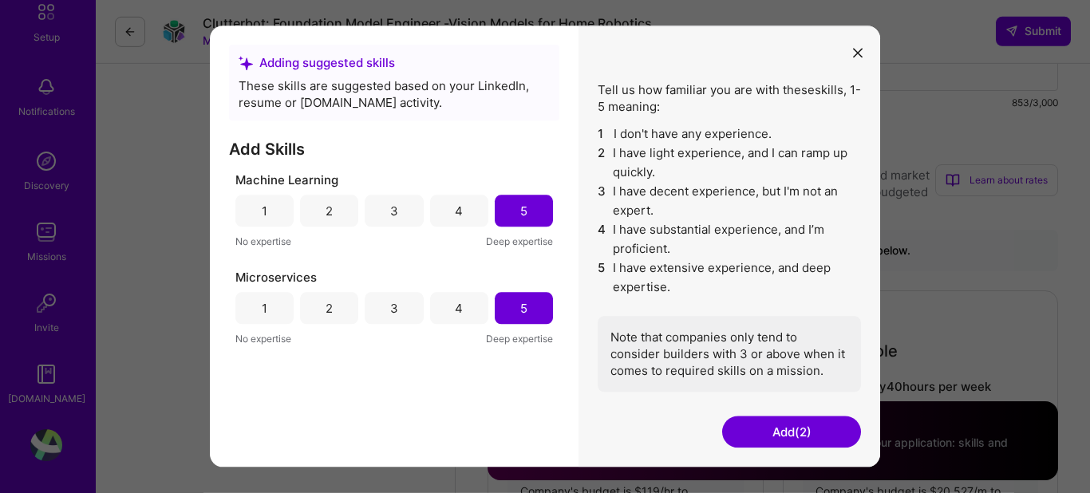
scroll to position [1369, 0]
click at [790, 417] on button "Add (2)" at bounding box center [791, 433] width 139 height 32
click at [781, 433] on button "Add (2)" at bounding box center [791, 433] width 139 height 32
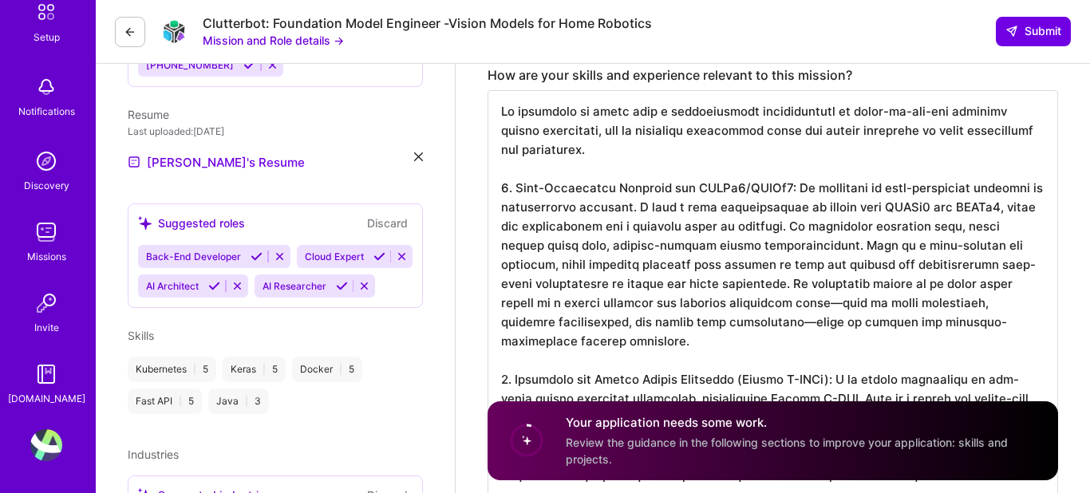
scroll to position [0, 0]
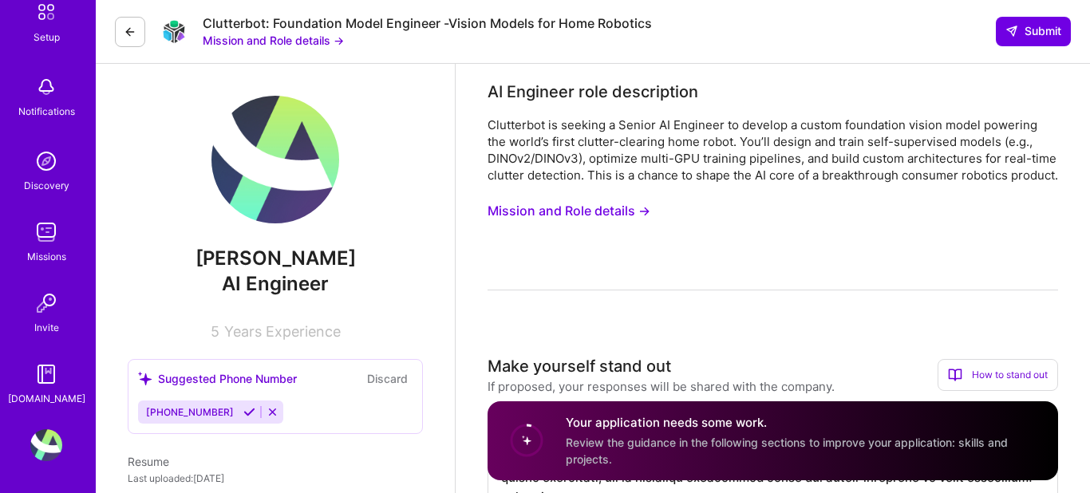
click at [243, 421] on div "[PHONE_NUMBER]" at bounding box center [210, 412] width 145 height 23
click at [243, 411] on icon at bounding box center [249, 412] width 12 height 12
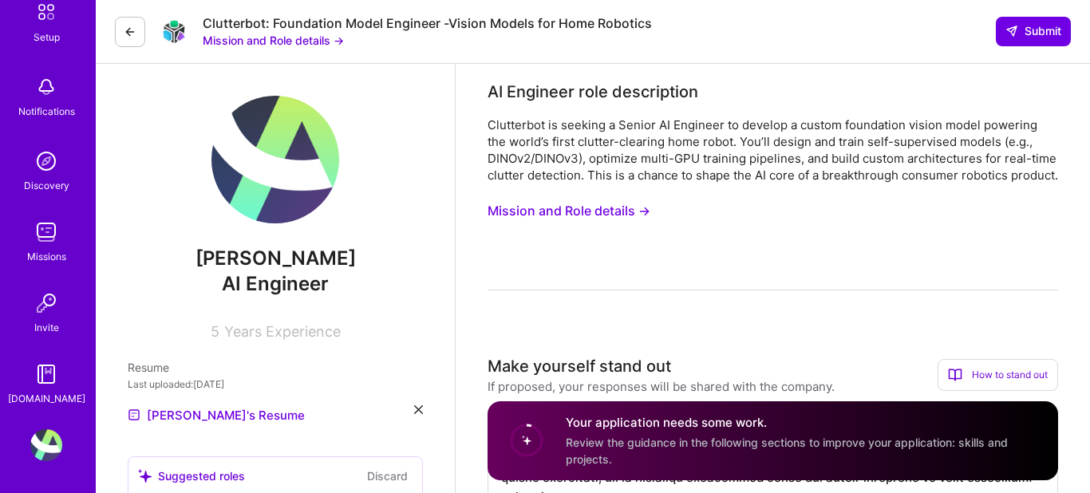
click at [38, 451] on img at bounding box center [46, 445] width 32 height 32
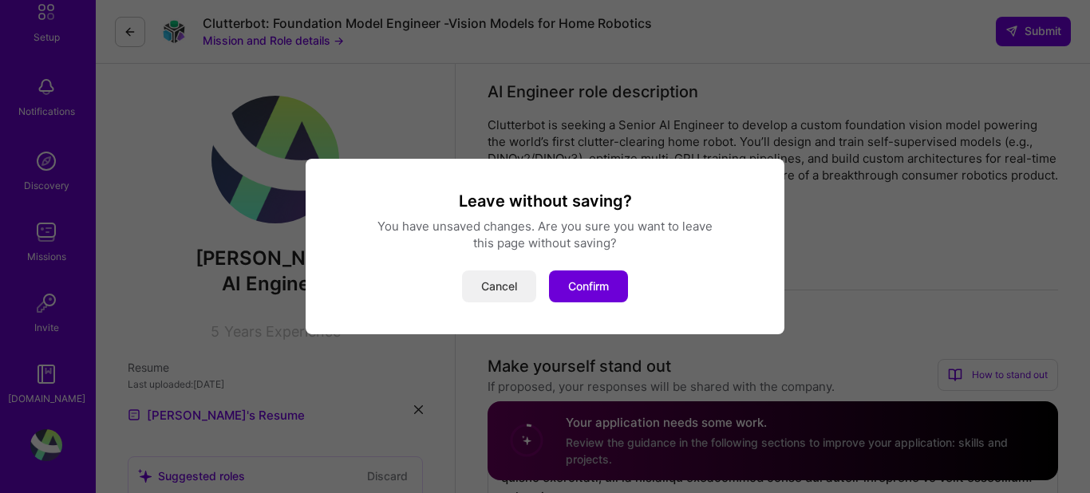
click at [492, 276] on button "Cancel" at bounding box center [499, 287] width 74 height 32
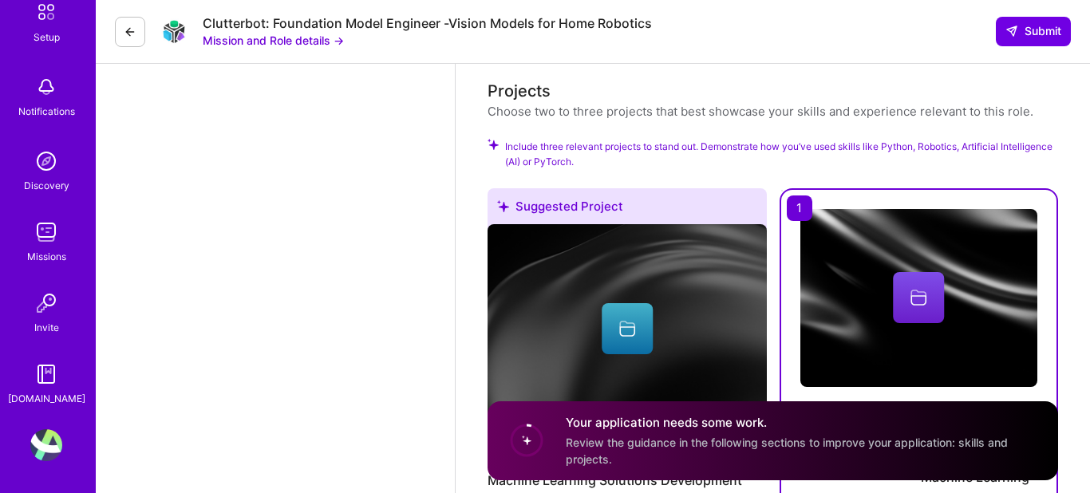
scroll to position [2569, 0]
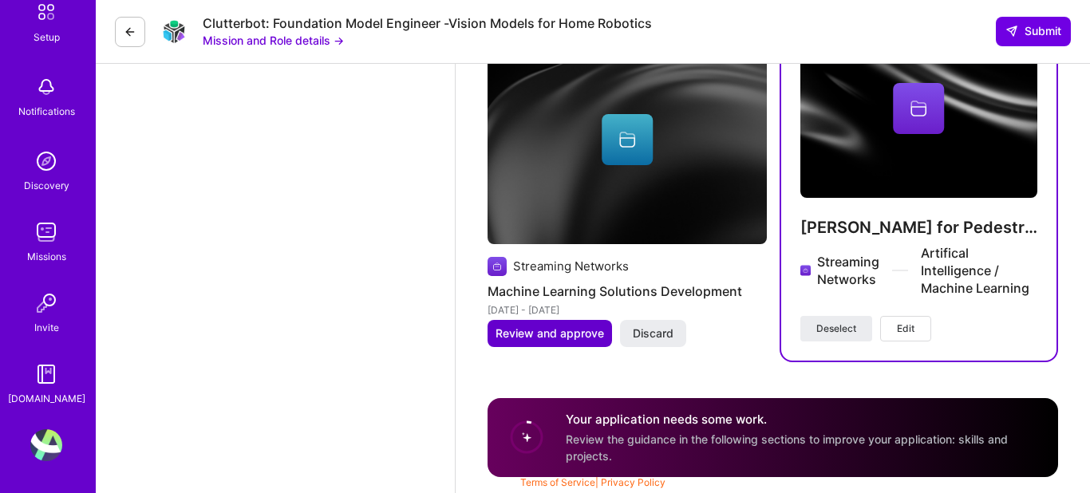
click at [583, 329] on span "Review and approve" at bounding box center [550, 334] width 109 height 16
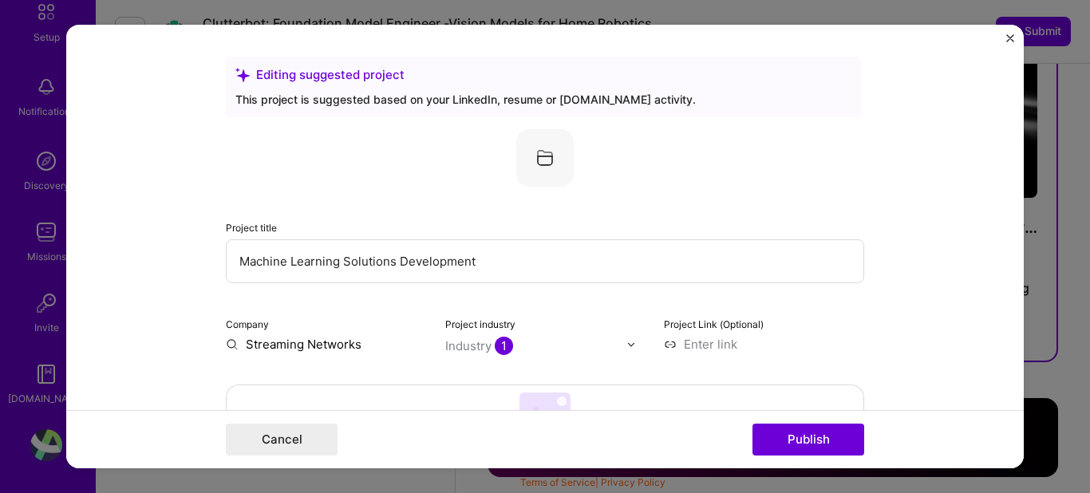
drag, startPoint x: 487, startPoint y: 267, endPoint x: 247, endPoint y: 255, distance: 239.7
click at [247, 255] on input "Machine Learning Solutions Development" at bounding box center [545, 261] width 638 height 44
click at [237, 260] on input "Machine Learning Solutions Development" at bounding box center [545, 261] width 638 height 44
drag, startPoint x: 493, startPoint y: 264, endPoint x: 223, endPoint y: 254, distance: 269.9
click at [226, 254] on input "Machine Learning Solutions Development" at bounding box center [545, 261] width 638 height 44
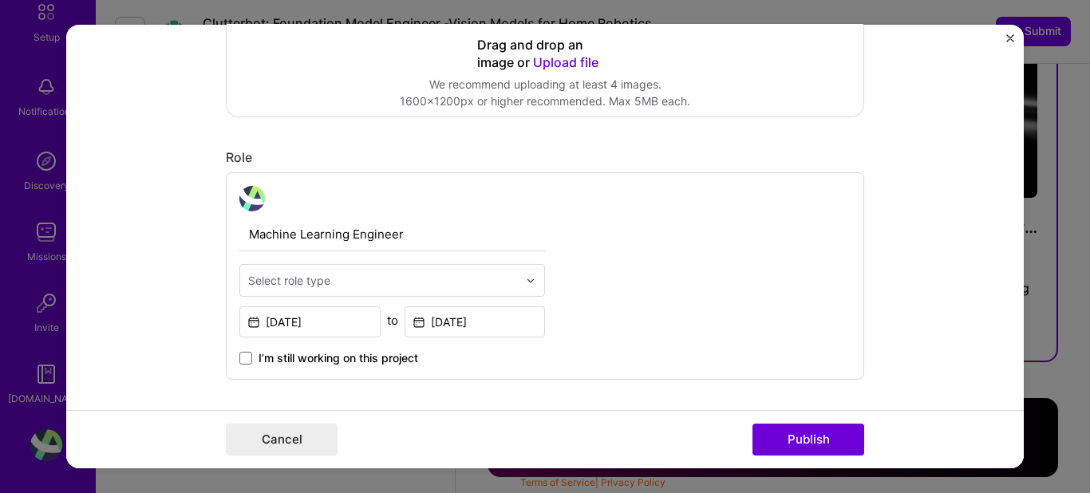
scroll to position [455, 0]
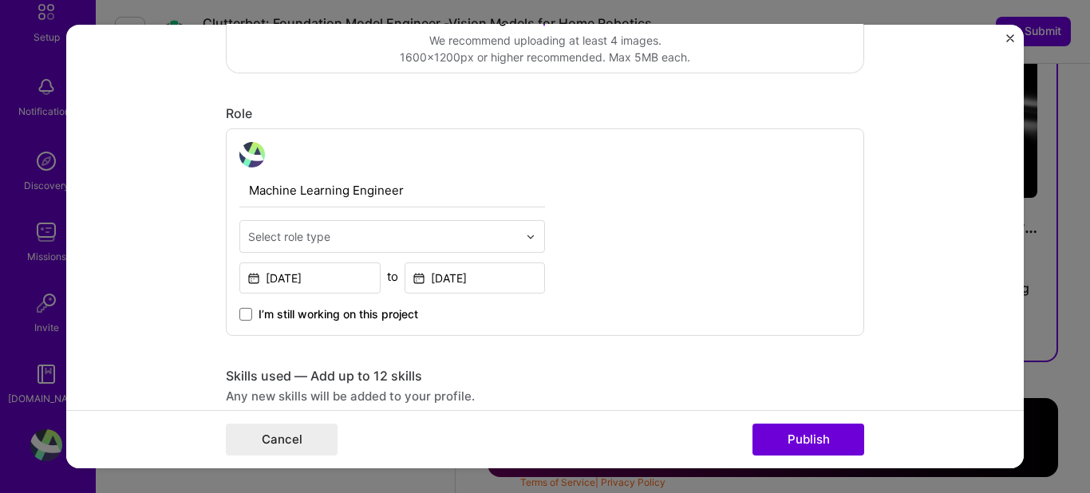
type input "SLAM Algo. for Height and Weight Modeling using Point Cloud and Depth Estimatio…"
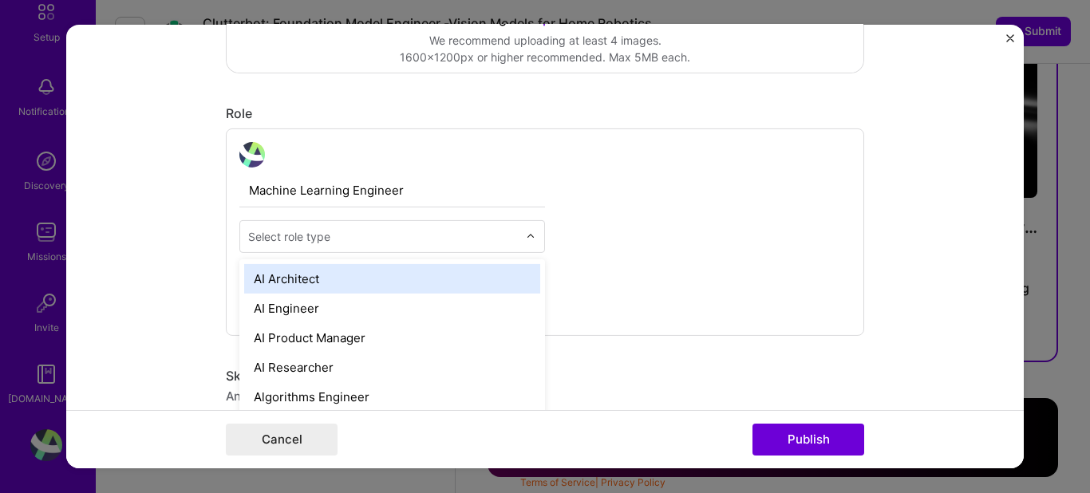
click at [332, 247] on div "Select role type" at bounding box center [383, 236] width 286 height 31
click at [335, 285] on div "AI Architect" at bounding box center [392, 279] width 296 height 30
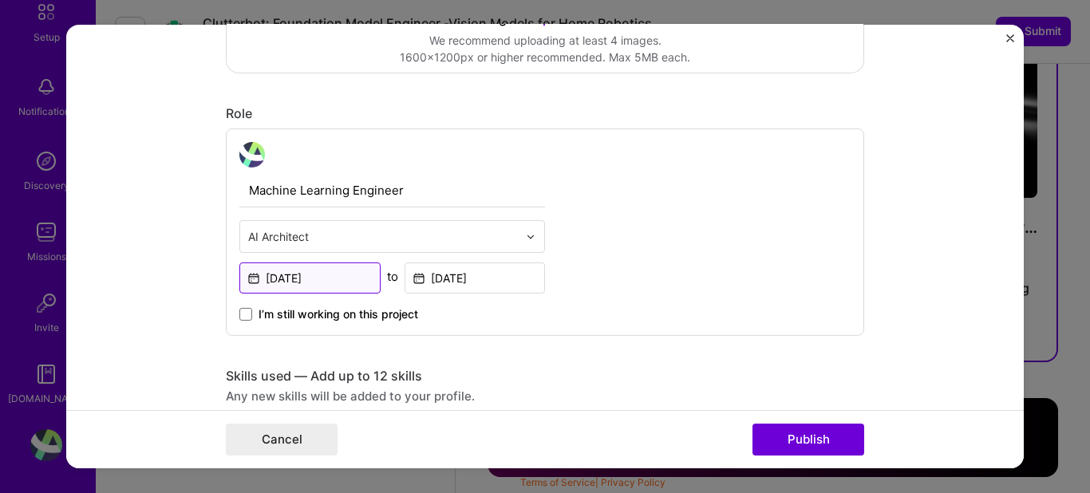
click at [341, 280] on input "[DATE]" at bounding box center [309, 278] width 141 height 31
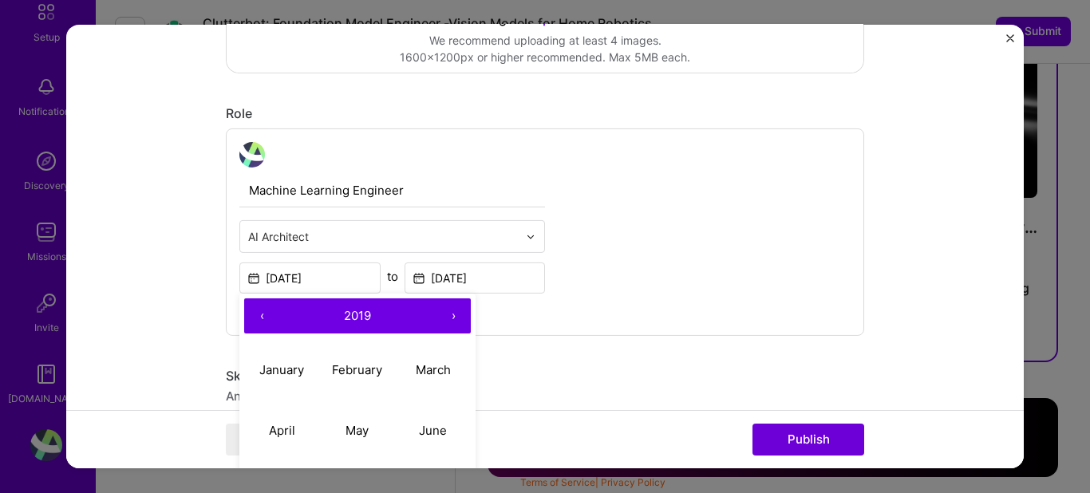
click at [452, 318] on button "›" at bounding box center [453, 315] width 35 height 35
click at [279, 435] on abbr "April" at bounding box center [282, 429] width 26 height 15
type input "[DATE]"
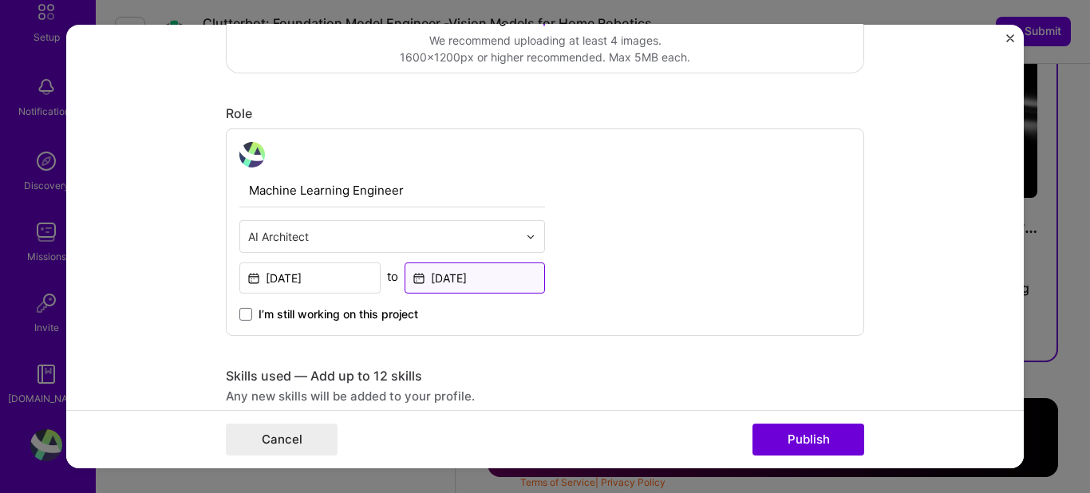
click at [509, 279] on input "[DATE]" at bounding box center [475, 278] width 141 height 31
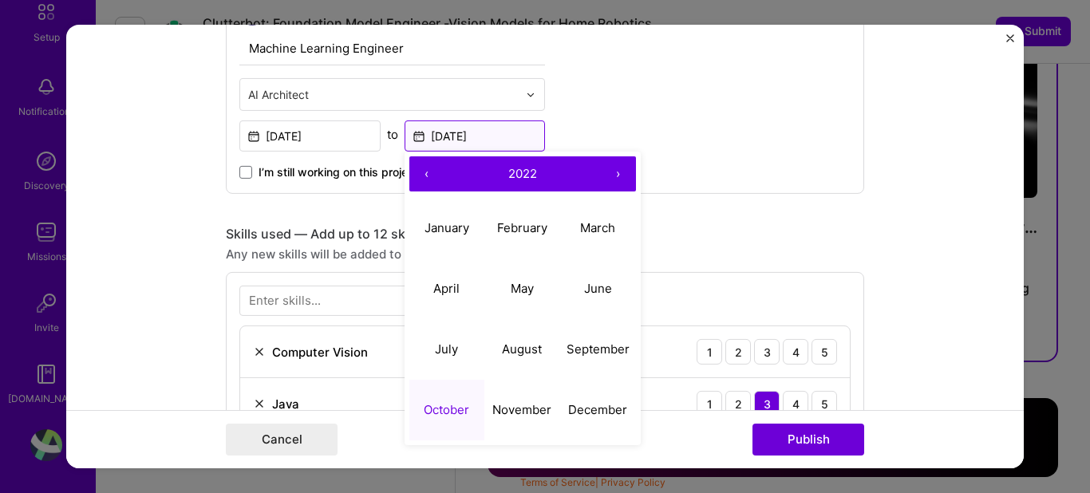
scroll to position [637, 0]
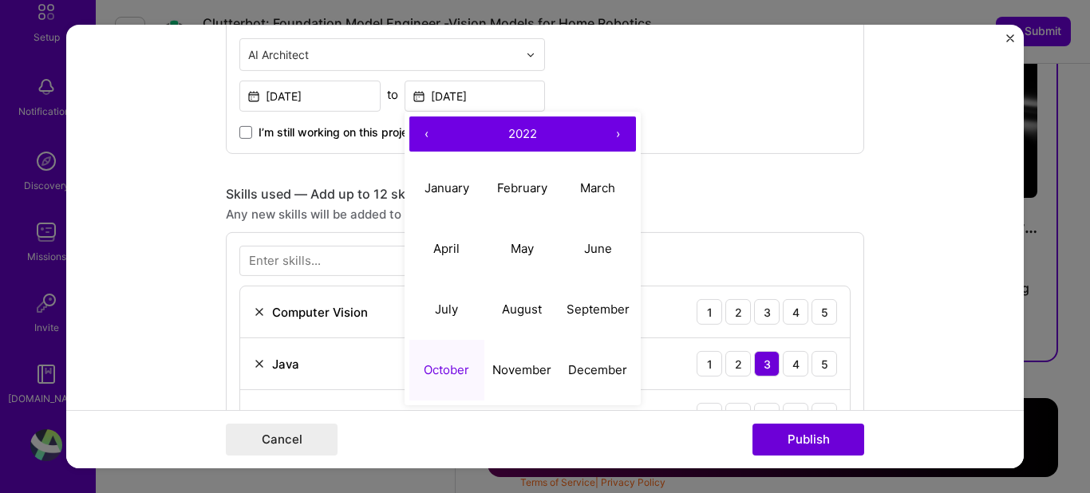
click at [460, 375] on abbr "October" at bounding box center [446, 369] width 45 height 15
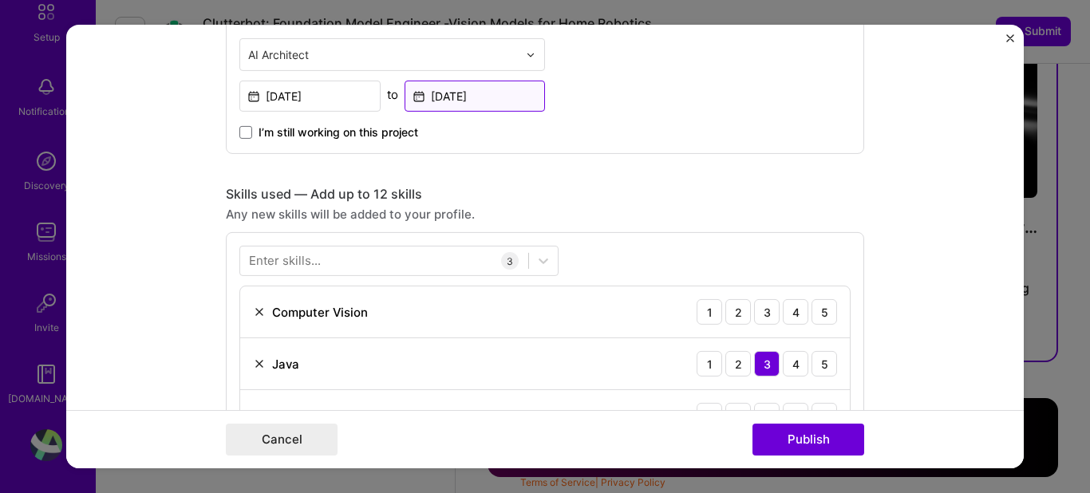
click at [482, 96] on input "[DATE]" at bounding box center [475, 96] width 141 height 31
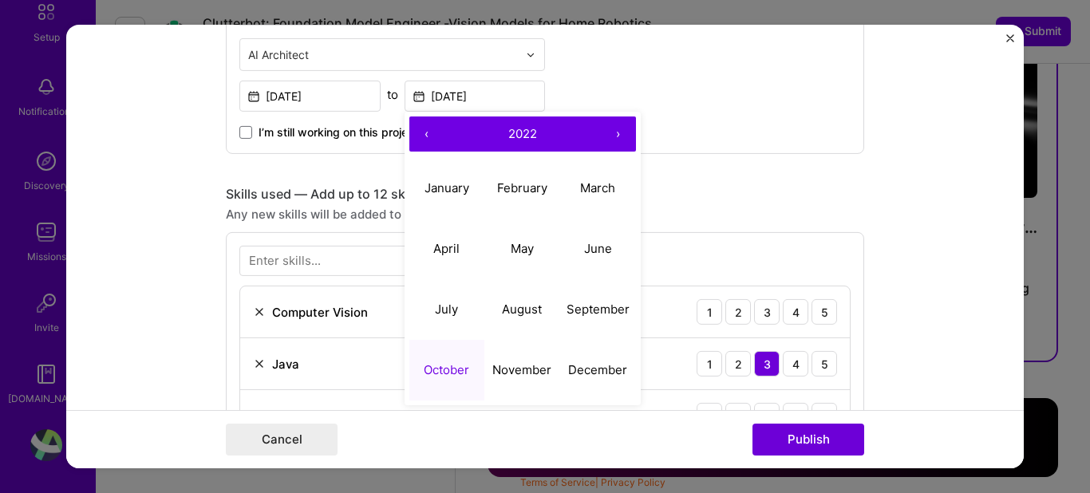
click at [420, 136] on button "‹" at bounding box center [426, 134] width 35 height 35
click at [615, 320] on button "September" at bounding box center [598, 309] width 76 height 61
type input "[DATE]"
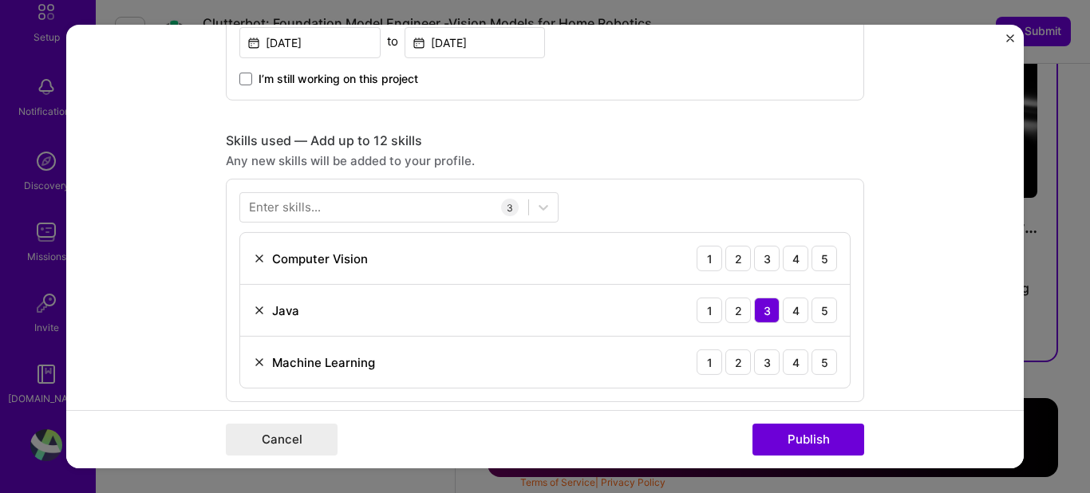
scroll to position [728, 0]
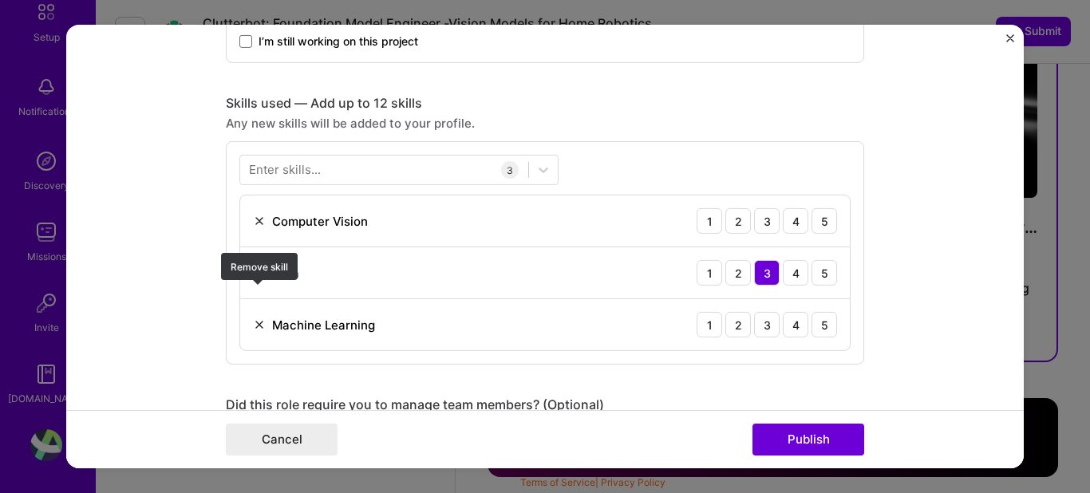
click at [254, 273] on img at bounding box center [259, 273] width 13 height 13
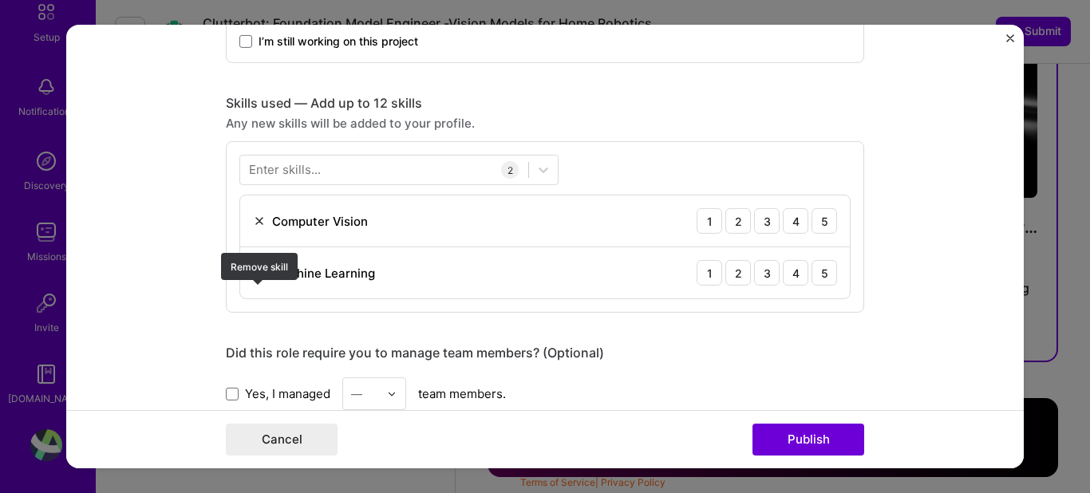
click at [255, 273] on img at bounding box center [259, 273] width 13 height 13
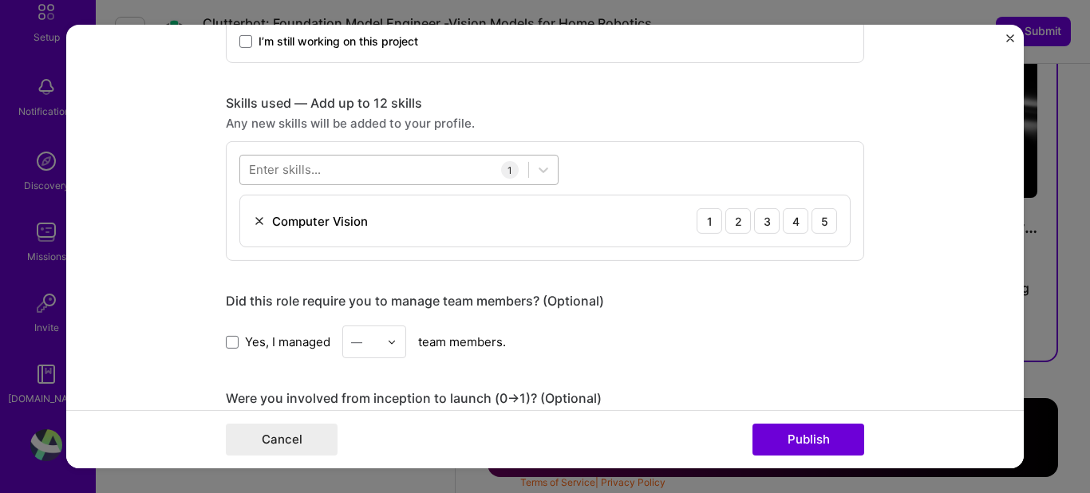
click at [338, 174] on div at bounding box center [384, 169] width 288 height 26
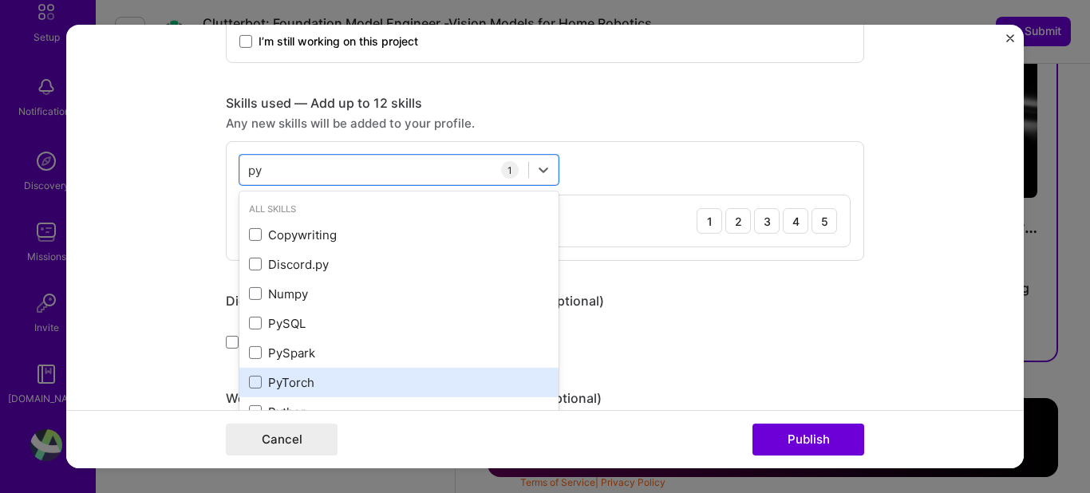
click at [318, 381] on div "PyTorch" at bounding box center [399, 382] width 300 height 17
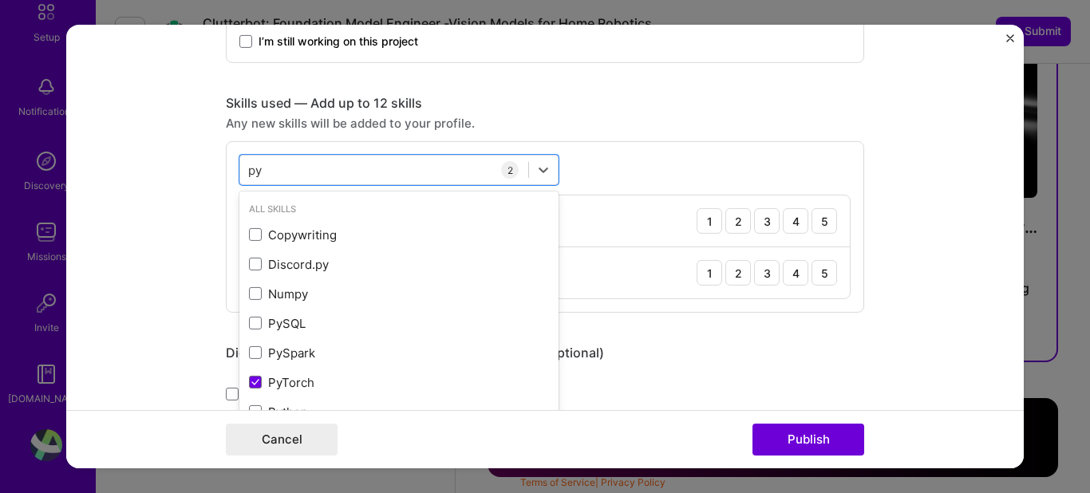
type input "p"
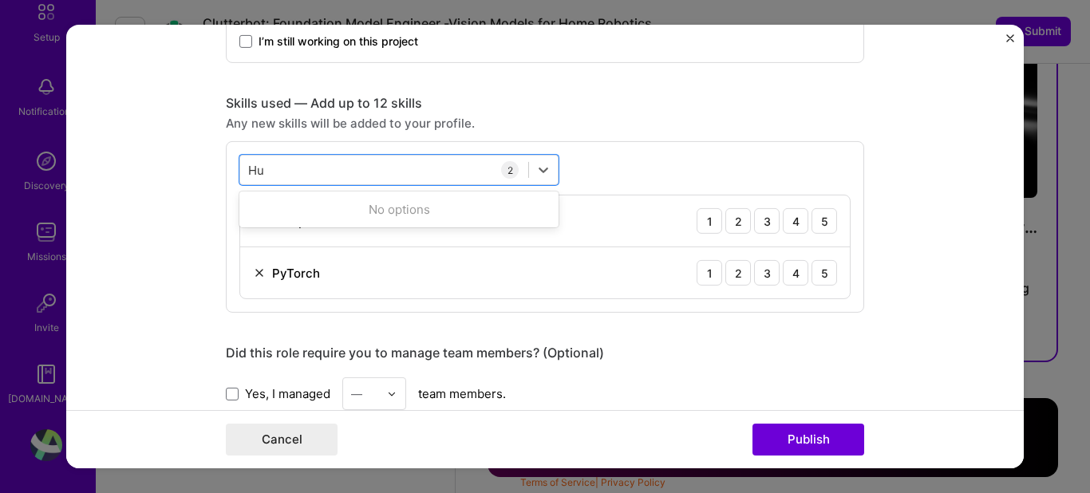
type input "H"
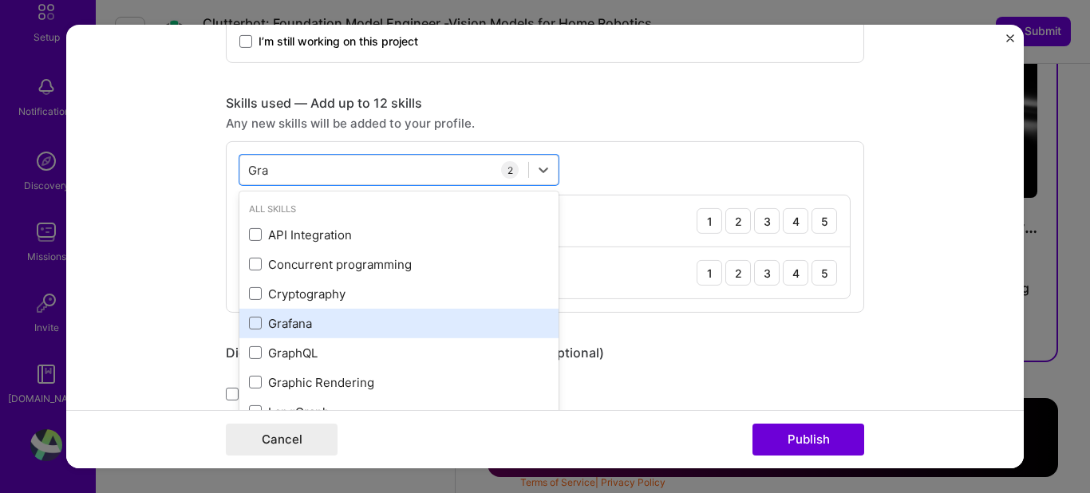
click at [306, 317] on div "Grafana" at bounding box center [399, 323] width 300 height 17
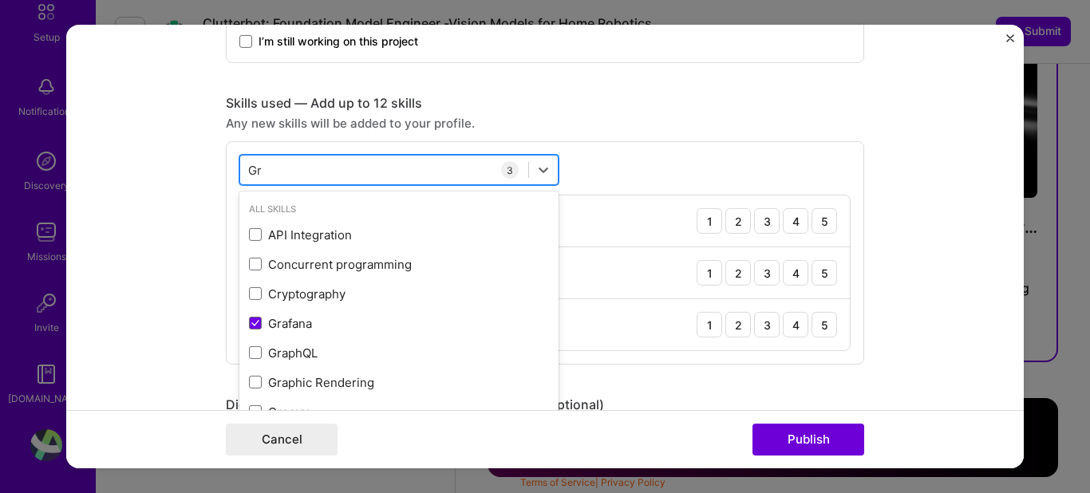
type input "G"
type input "W"
type input "V"
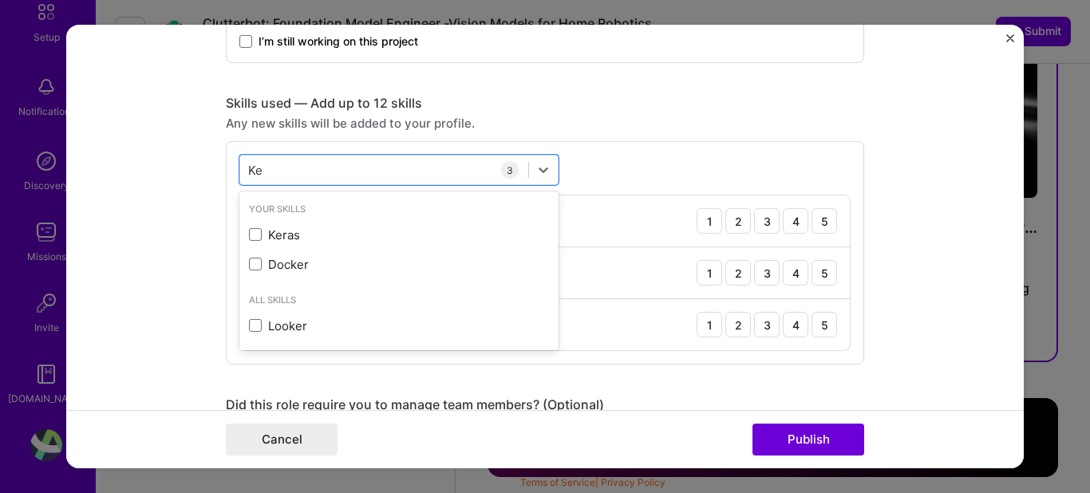
type input "K"
type input "N"
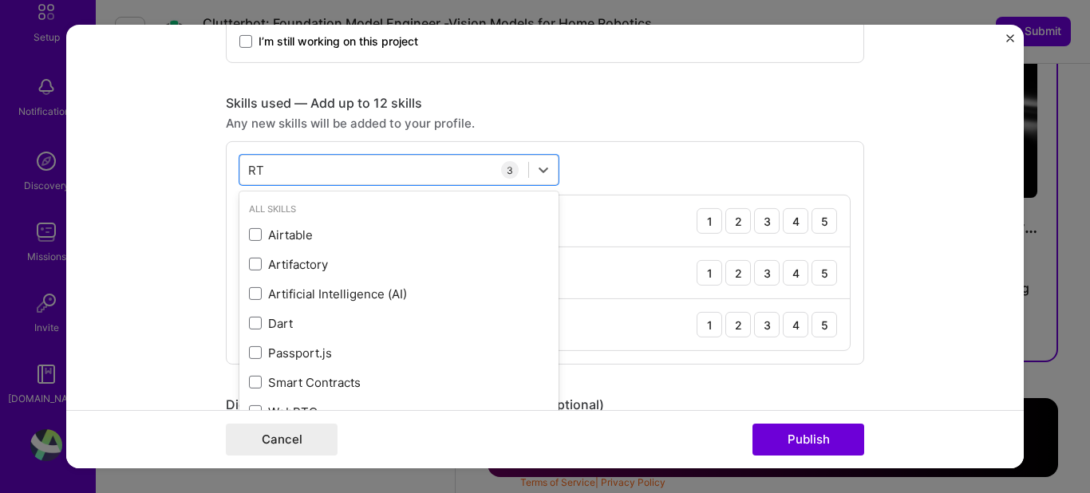
type input "R"
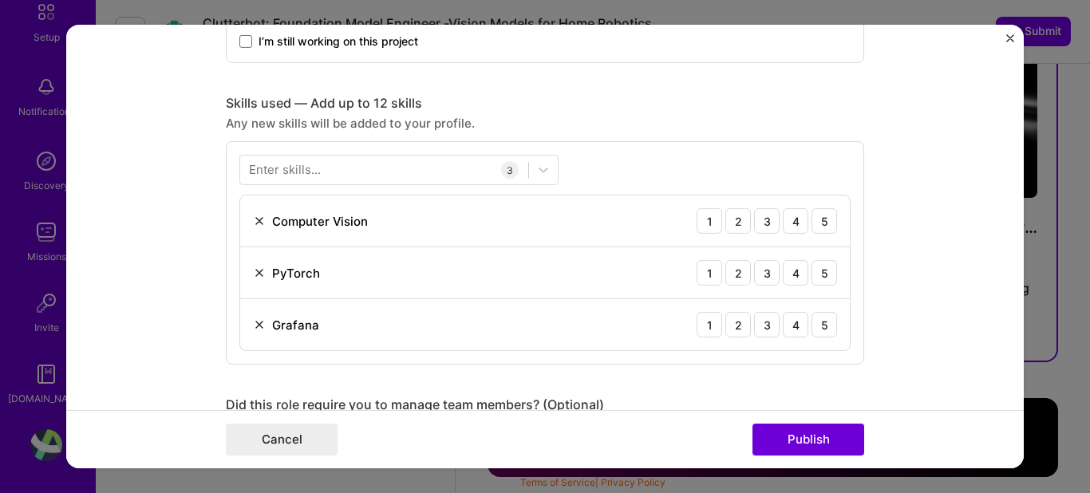
click at [219, 207] on form "Editing suggested project This project is suggested based on your LinkedIn, res…" at bounding box center [545, 247] width 958 height 444
click at [348, 168] on div at bounding box center [384, 169] width 288 height 26
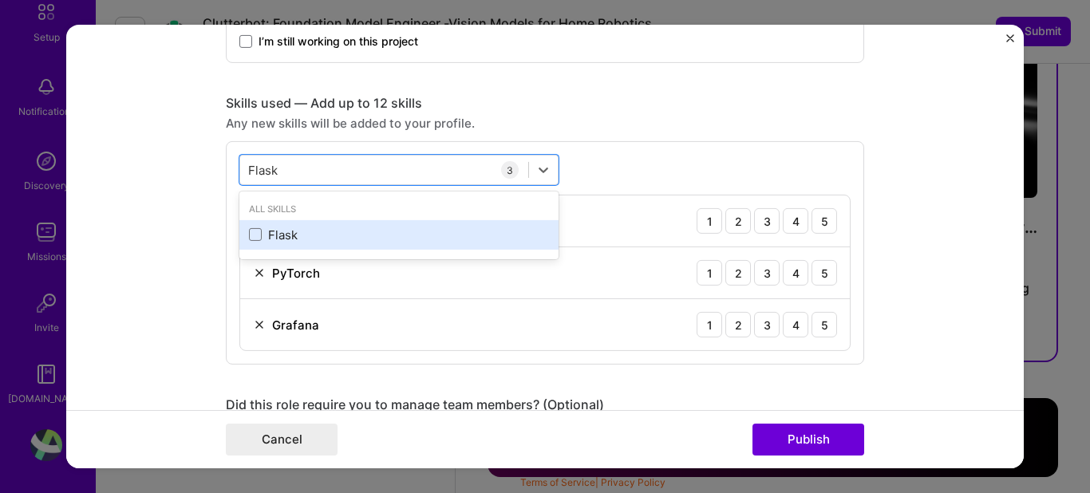
click at [309, 236] on div "Flask" at bounding box center [399, 235] width 300 height 17
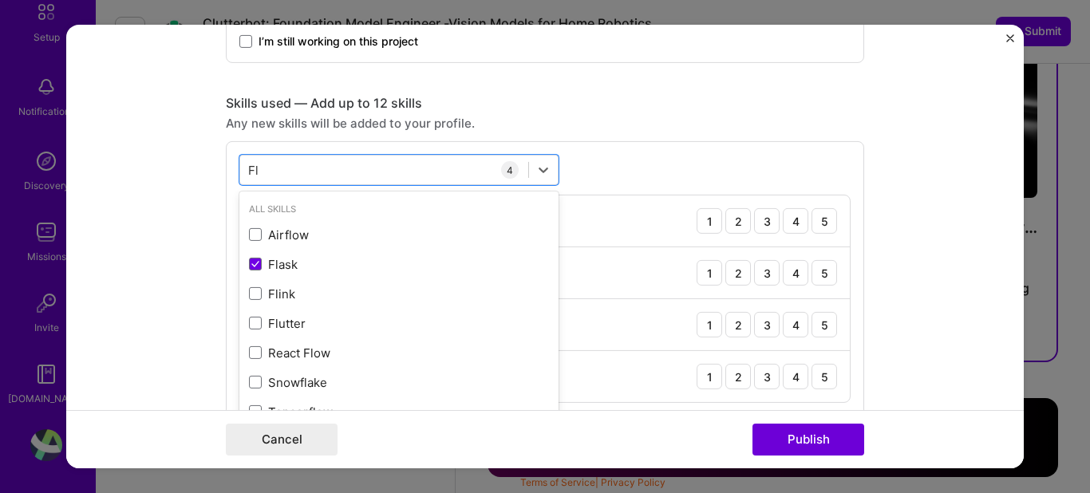
type input "F"
type input "A"
click at [113, 243] on form "Editing suggested project This project is suggested based on your LinkedIn, res…" at bounding box center [545, 247] width 958 height 444
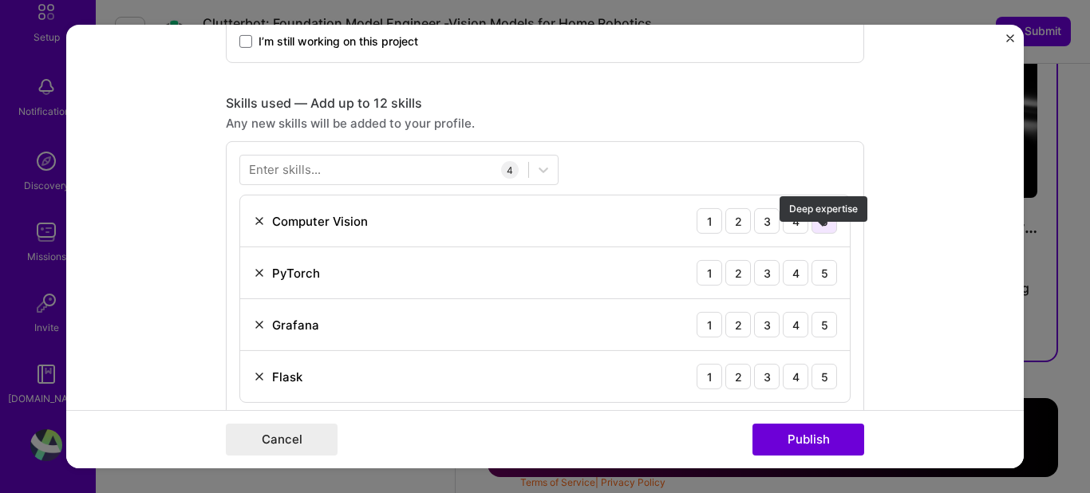
click at [828, 220] on div "5" at bounding box center [825, 221] width 26 height 26
click at [828, 277] on div "5" at bounding box center [825, 273] width 26 height 26
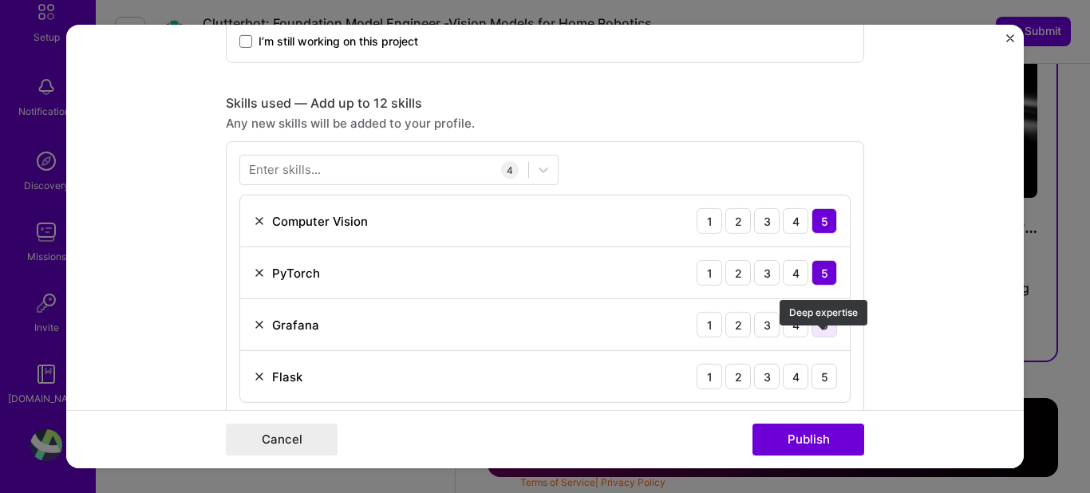
click at [820, 330] on div "5" at bounding box center [825, 325] width 26 height 26
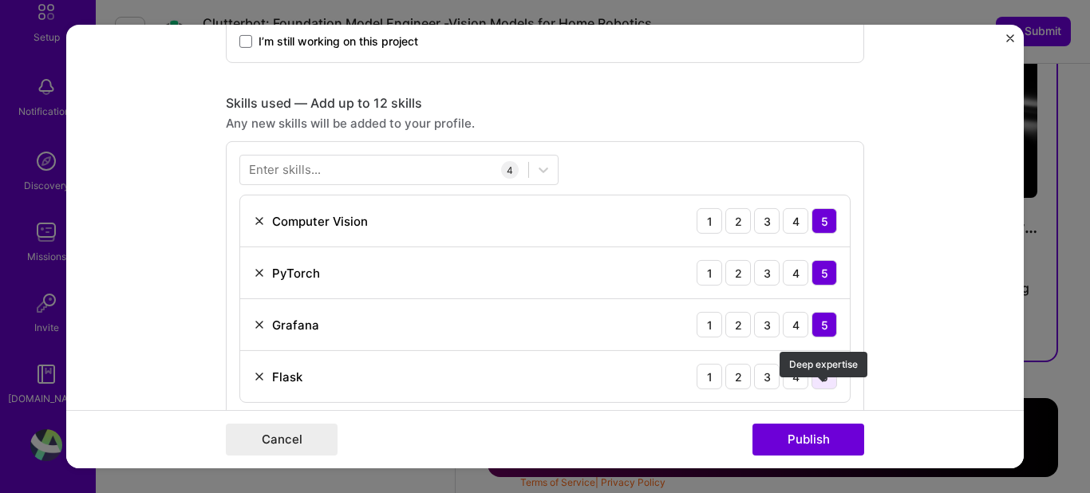
click at [828, 379] on div "5" at bounding box center [825, 377] width 26 height 26
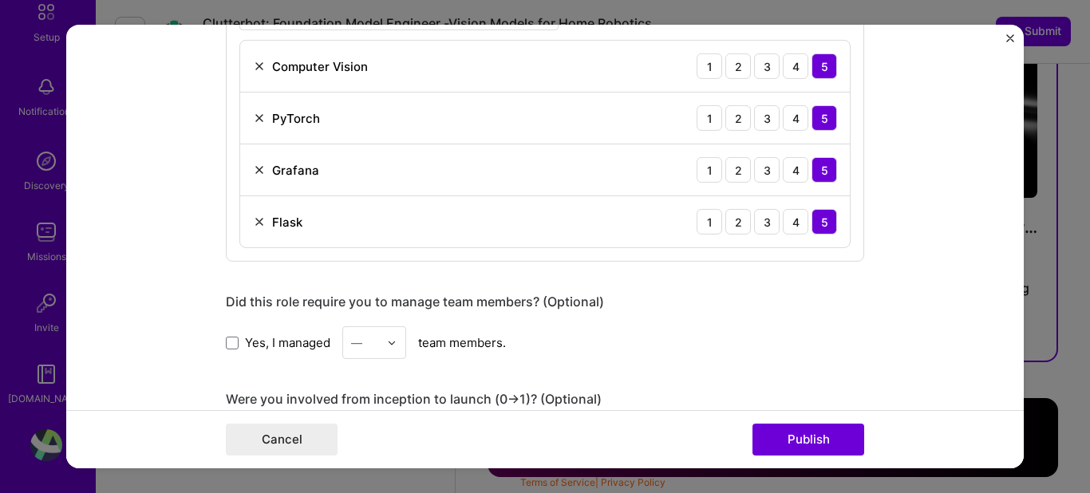
scroll to position [1001, 0]
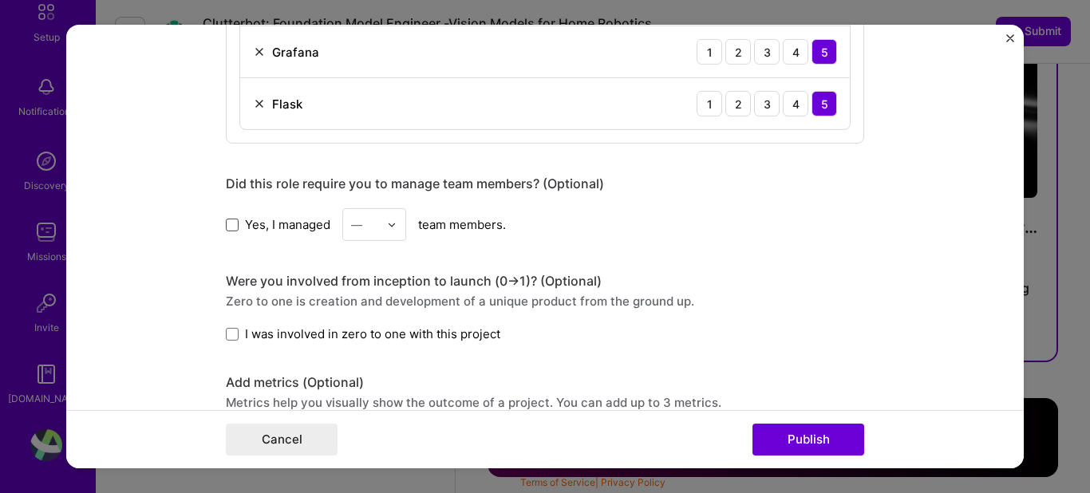
click at [233, 224] on span at bounding box center [232, 224] width 13 height 13
click at [0, 0] on input "Yes, I managed" at bounding box center [0, 0] width 0 height 0
click at [395, 223] on img at bounding box center [392, 224] width 10 height 10
click at [377, 322] on div "3" at bounding box center [374, 326] width 54 height 30
click at [218, 336] on form "Editing suggested project This project is suggested based on your LinkedIn, res…" at bounding box center [545, 247] width 958 height 444
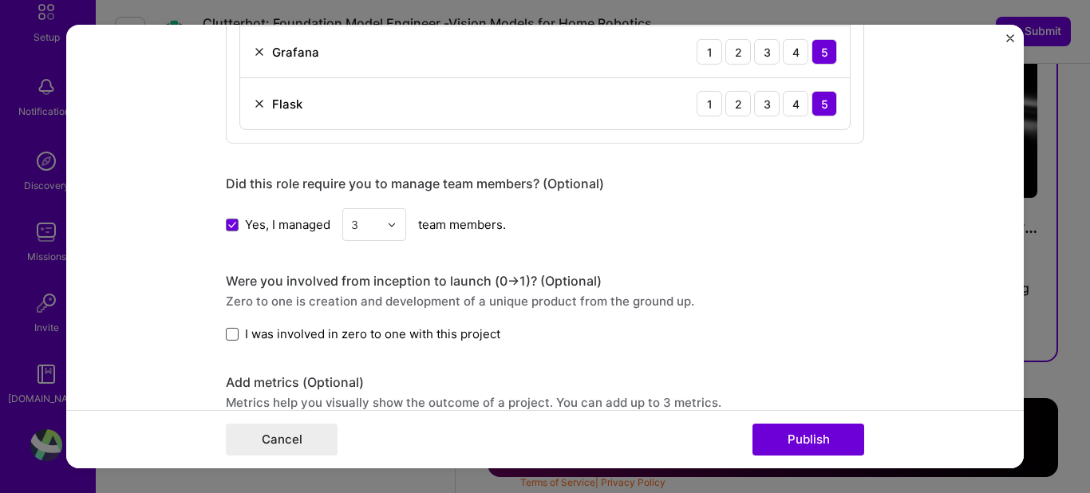
click at [235, 332] on span at bounding box center [232, 334] width 13 height 13
click at [0, 0] on input "I was involved in zero to one with this project" at bounding box center [0, 0] width 0 height 0
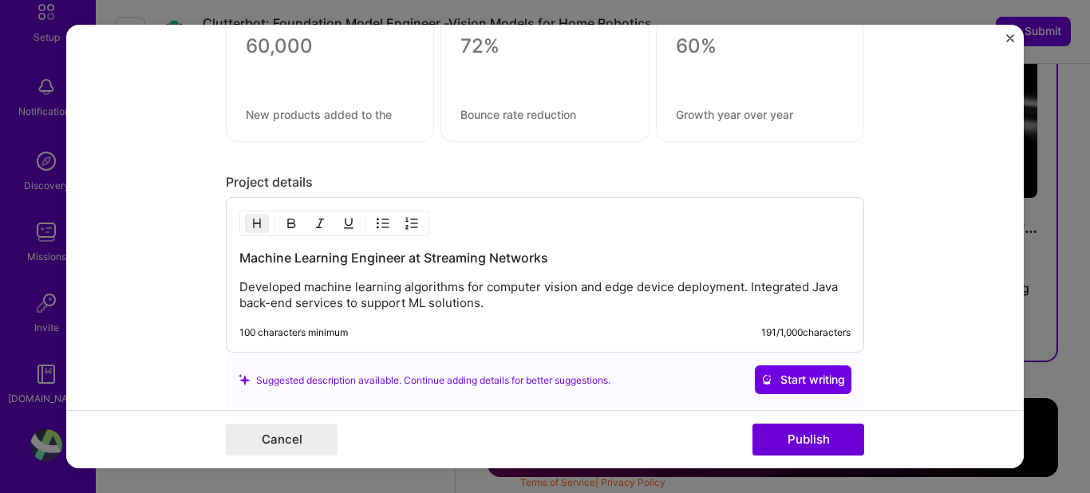
scroll to position [1456, 0]
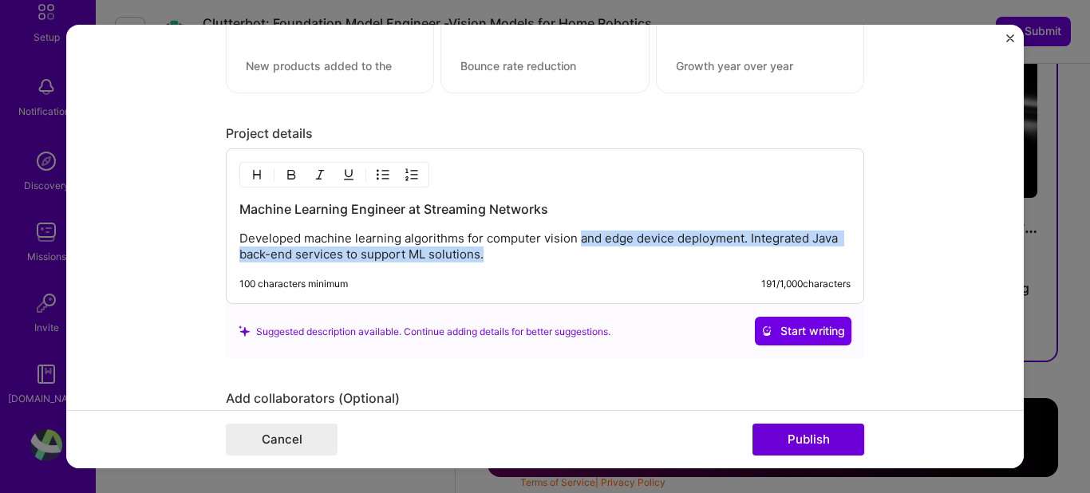
drag, startPoint x: 507, startPoint y: 259, endPoint x: 580, endPoint y: 241, distance: 75.7
click at [580, 241] on p "Developed machine learning algorithms for computer vision and edge device deplo…" at bounding box center [544, 247] width 611 height 32
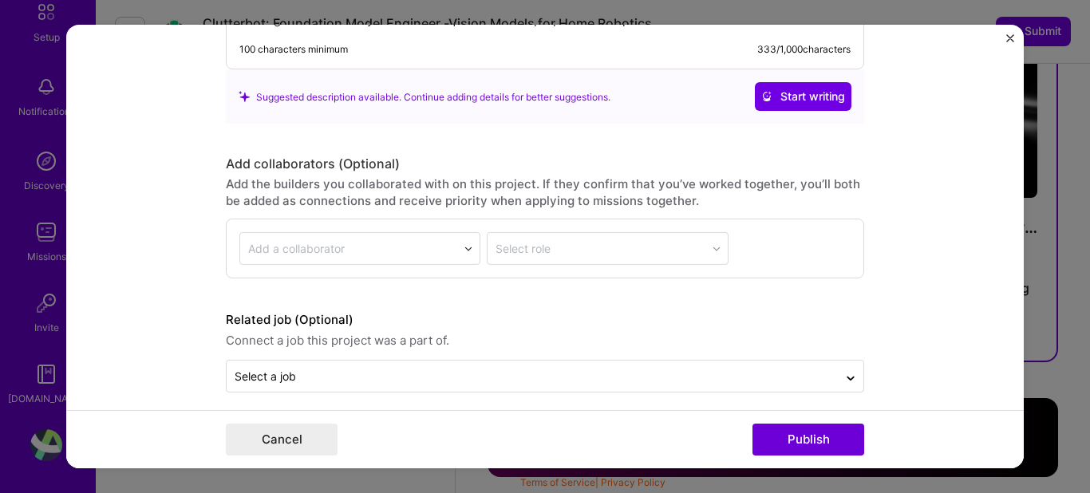
scroll to position [1718, 0]
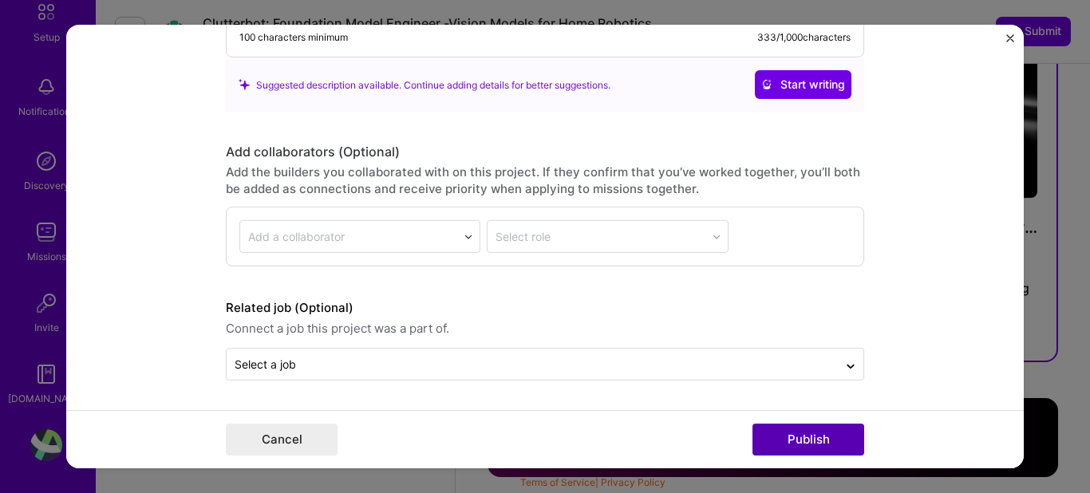
click at [810, 435] on button "Publish" at bounding box center [809, 440] width 112 height 32
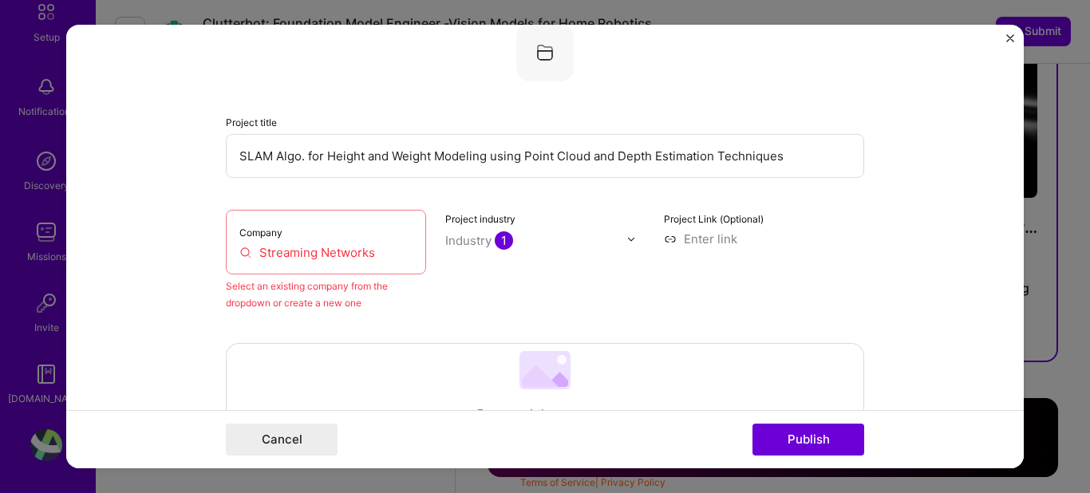
scroll to position [105, 0]
click at [345, 233] on div "Company Streaming Networks" at bounding box center [326, 243] width 200 height 65
click at [330, 269] on div "Company Streaming Networks" at bounding box center [326, 243] width 200 height 65
click at [326, 253] on input "Streaming Networks" at bounding box center [325, 253] width 173 height 17
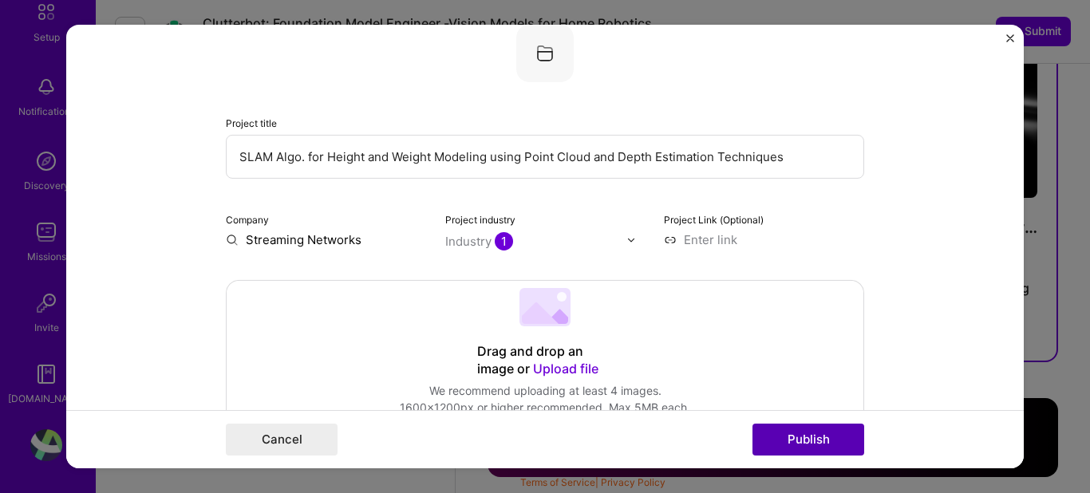
click at [820, 443] on button "Publish" at bounding box center [809, 440] width 112 height 32
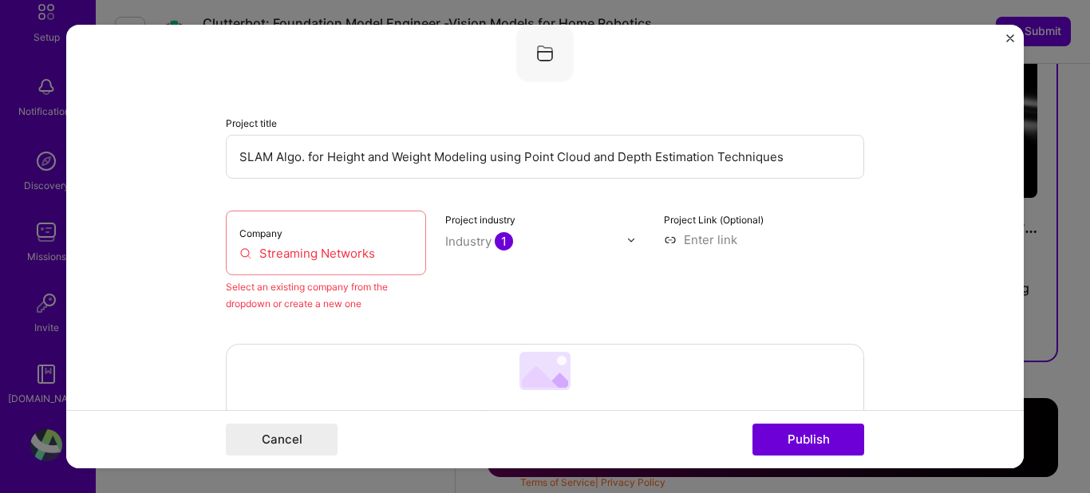
drag, startPoint x: 362, startPoint y: 271, endPoint x: 359, endPoint y: 260, distance: 11.4
click at [361, 265] on div "Company Streaming Networks" at bounding box center [326, 243] width 200 height 65
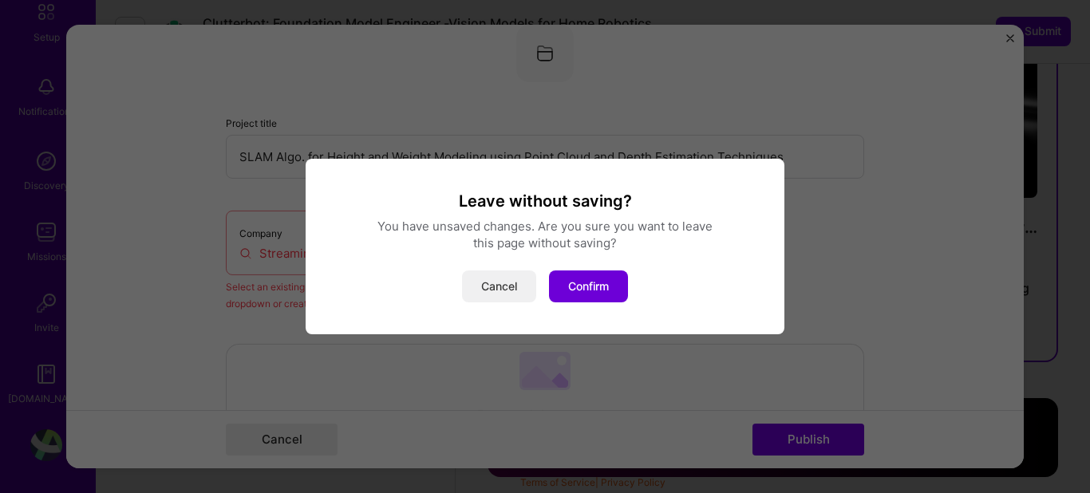
click at [495, 288] on button "Cancel" at bounding box center [499, 287] width 74 height 32
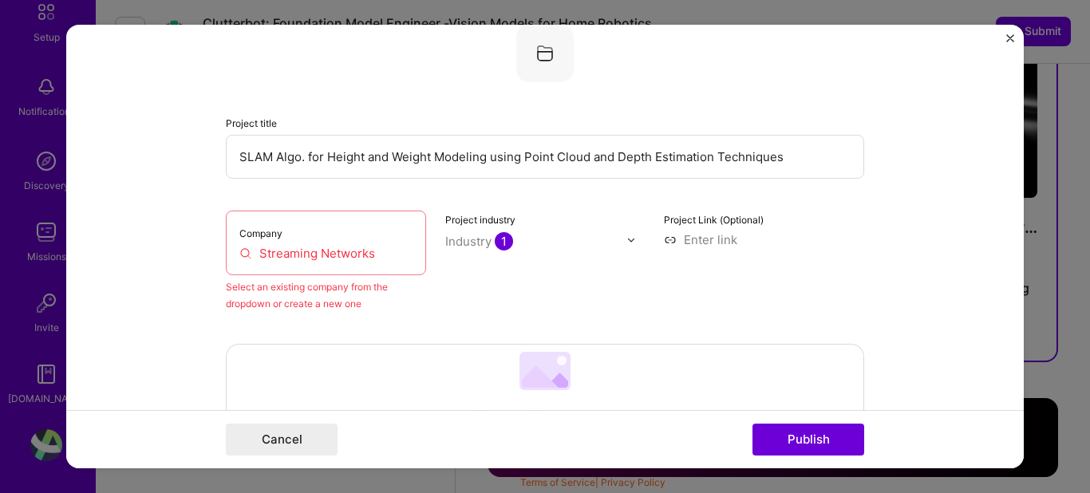
click at [297, 258] on input "Streaming Networks" at bounding box center [325, 253] width 173 height 17
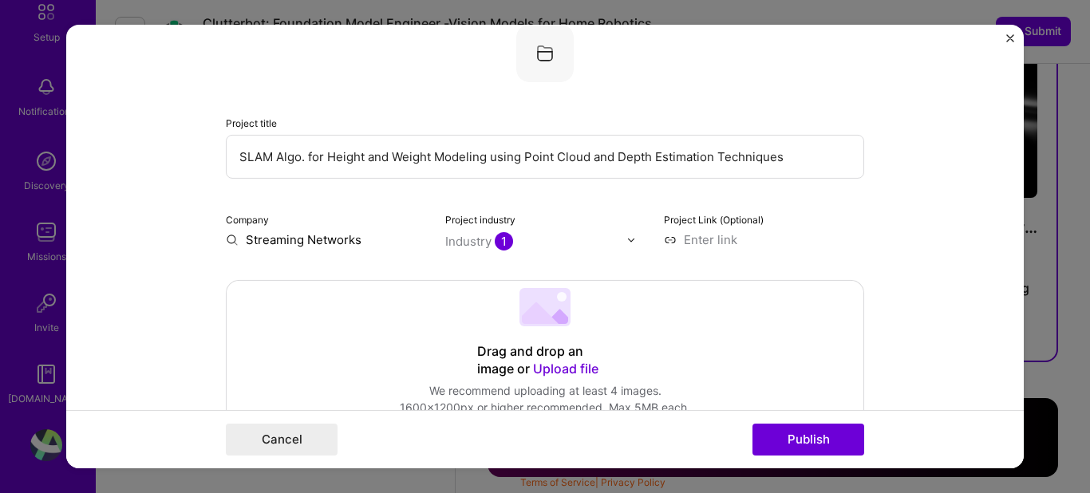
click at [346, 239] on input "Streaming Networks" at bounding box center [326, 239] width 200 height 17
click at [355, 240] on input "Streaming Networks" at bounding box center [326, 239] width 200 height 17
click at [361, 239] on input "Streaming Networks" at bounding box center [326, 239] width 200 height 17
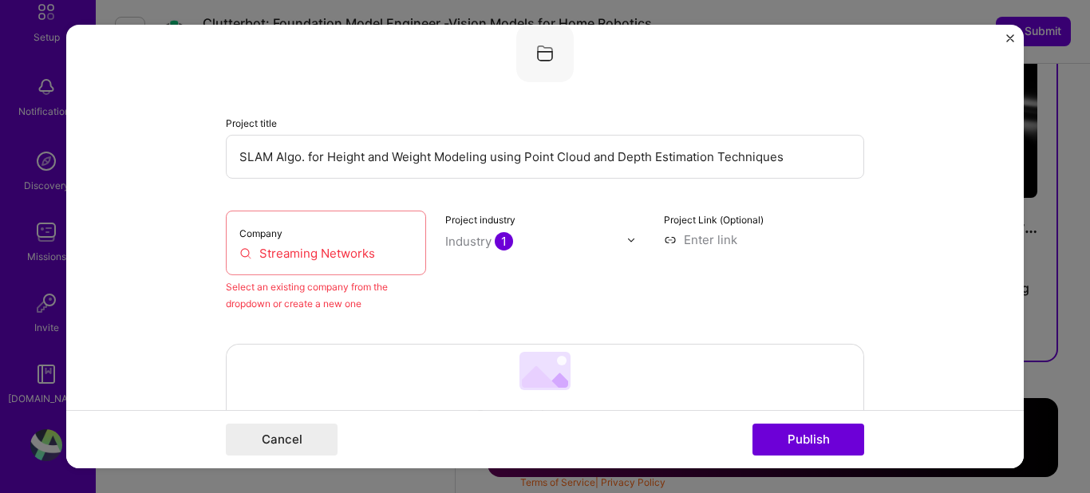
click at [294, 247] on input "Streaming Networks" at bounding box center [325, 253] width 173 height 17
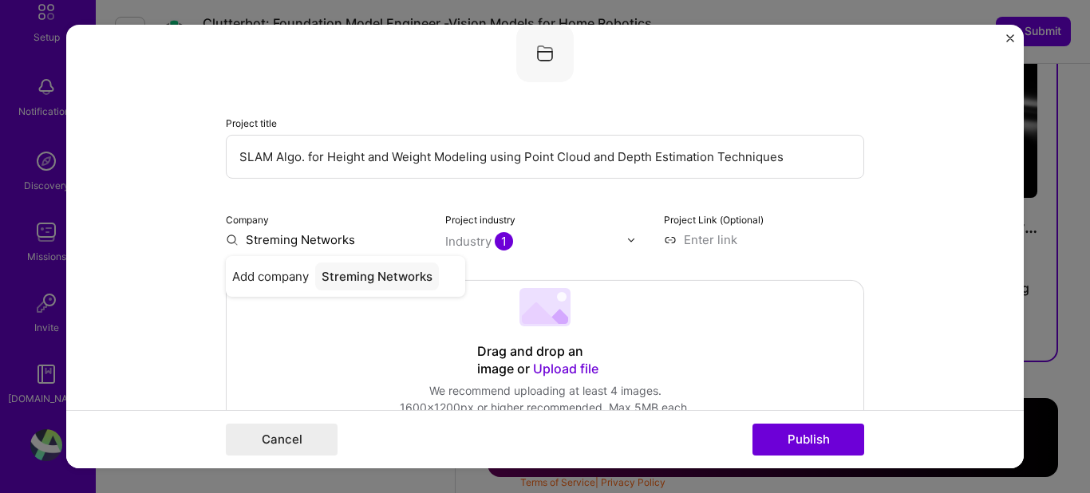
type input "Streaming Networks"
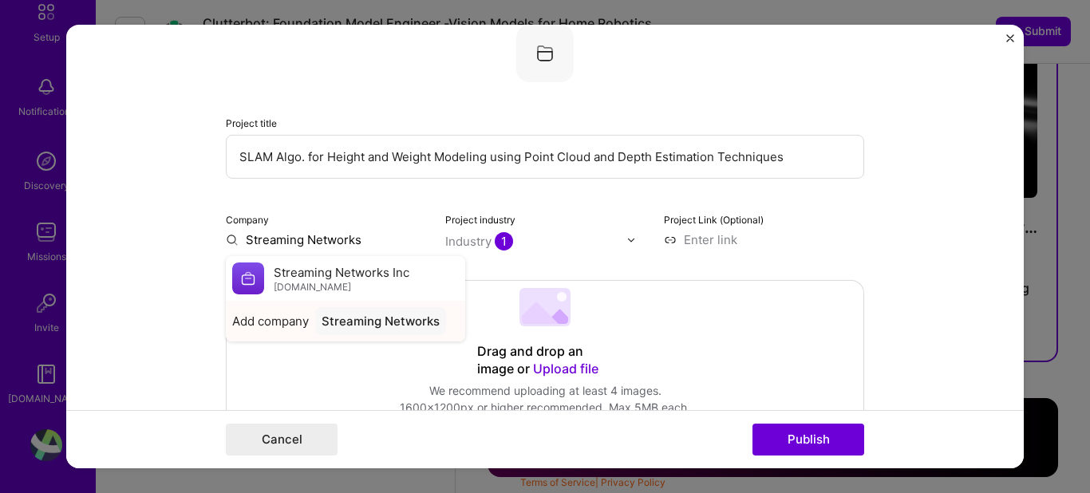
click at [353, 322] on div "Streaming Networks" at bounding box center [380, 321] width 131 height 28
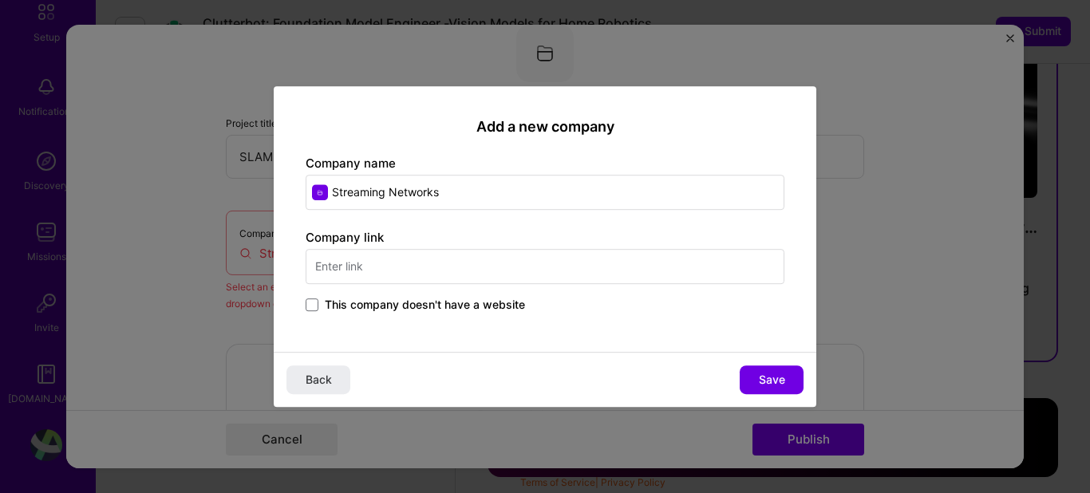
click at [530, 265] on input "text" at bounding box center [545, 266] width 479 height 35
type input "[DOMAIN_NAME]"
click at [769, 382] on span "Save" at bounding box center [772, 380] width 26 height 16
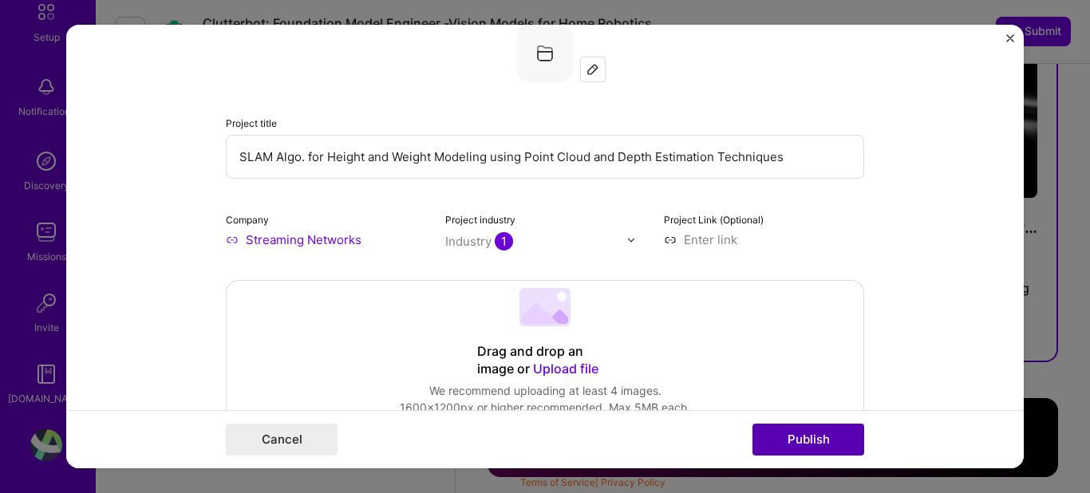
click at [812, 429] on button "Publish" at bounding box center [809, 440] width 112 height 32
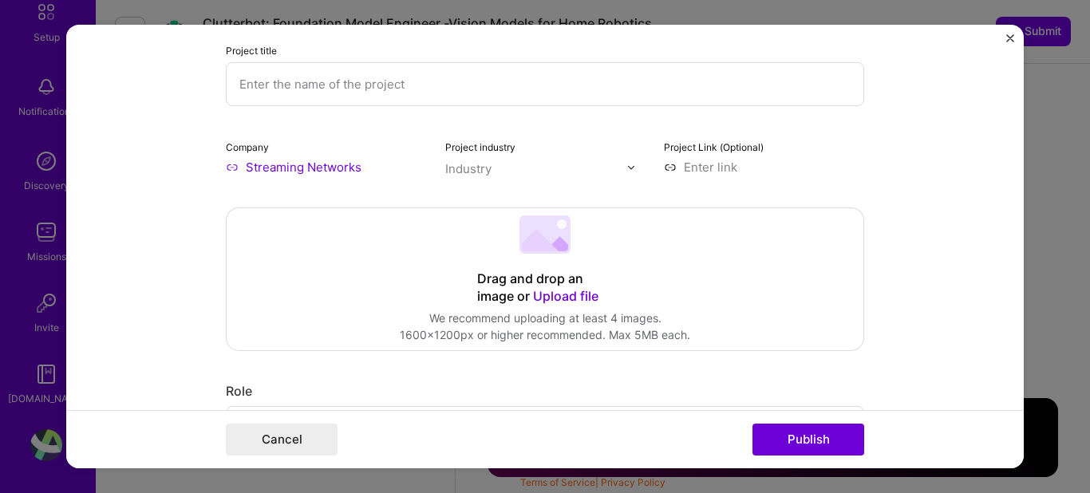
scroll to position [32, 0]
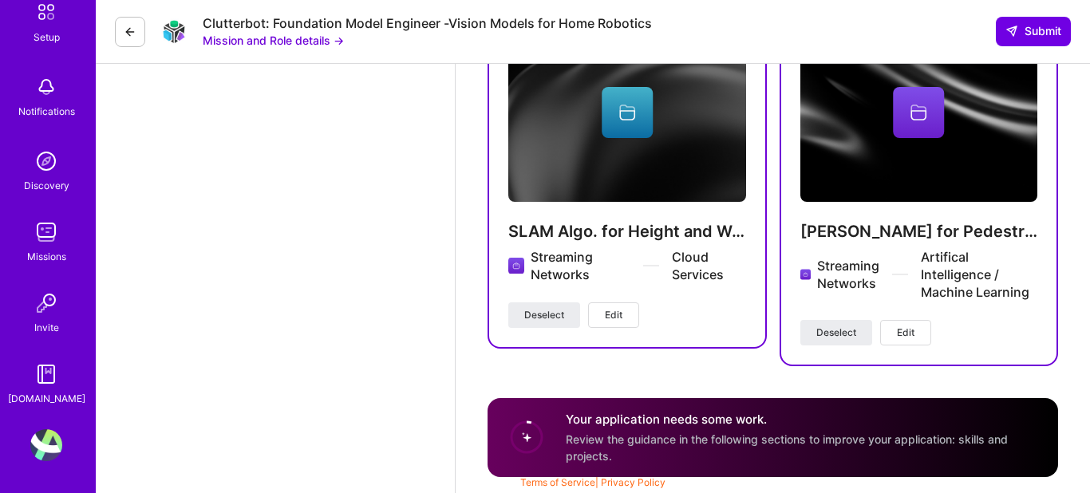
click at [840, 447] on div "Your application needs some work. Review the guidance in the following sections…" at bounding box center [802, 437] width 473 height 53
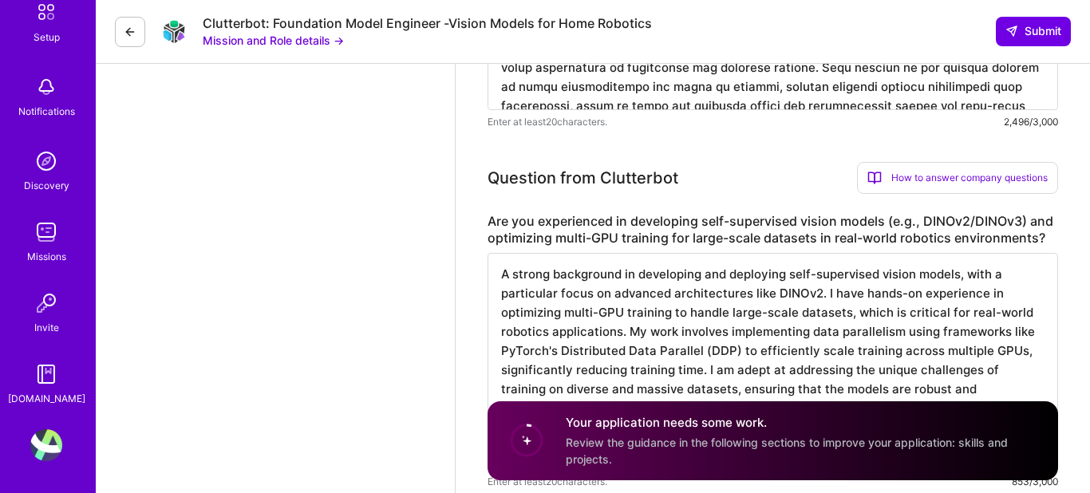
scroll to position [0, 0]
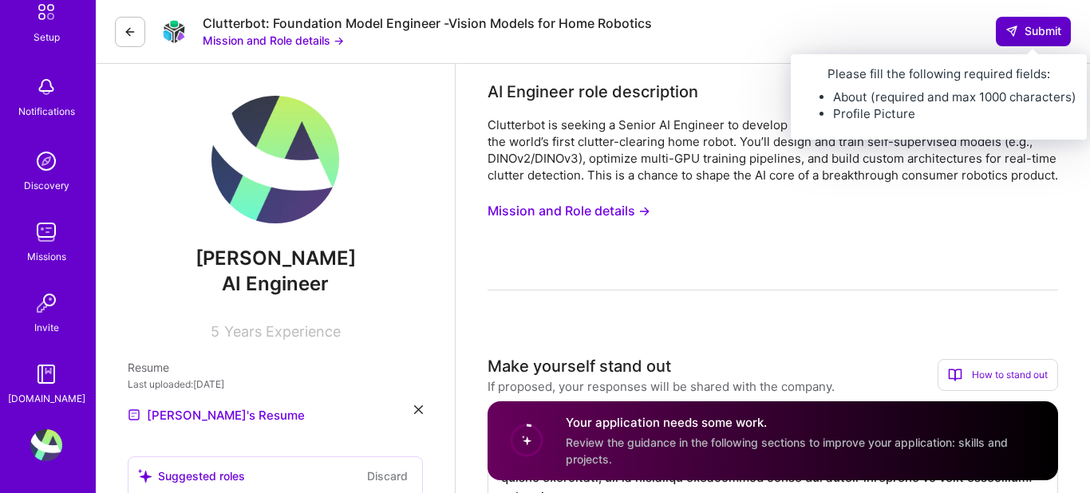
click at [1008, 29] on icon at bounding box center [1012, 31] width 13 height 13
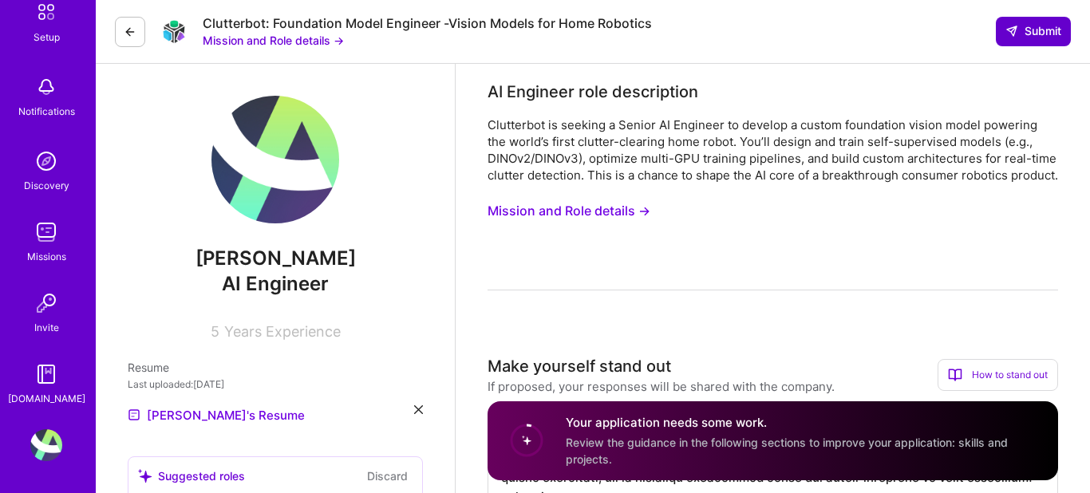
click at [1008, 29] on icon at bounding box center [1012, 31] width 13 height 13
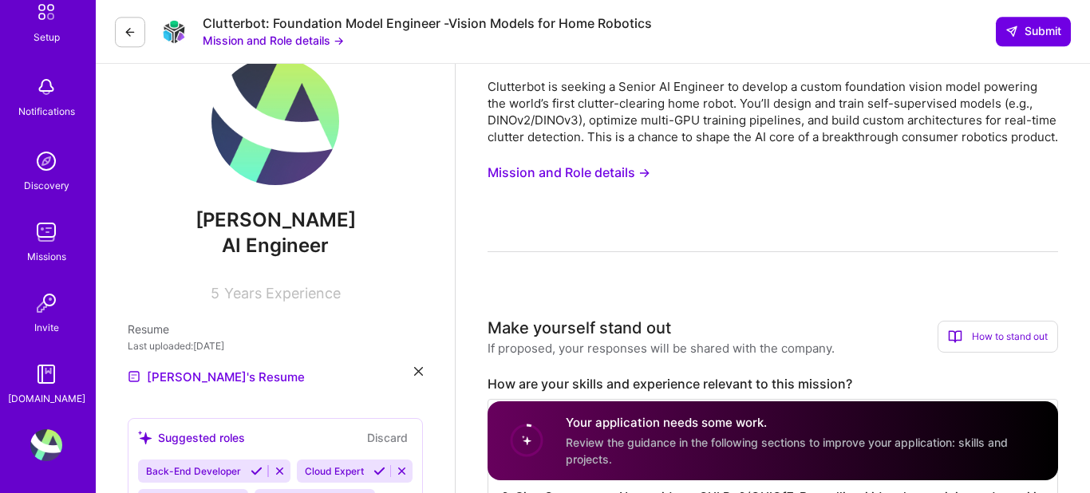
scroll to position [37, 0]
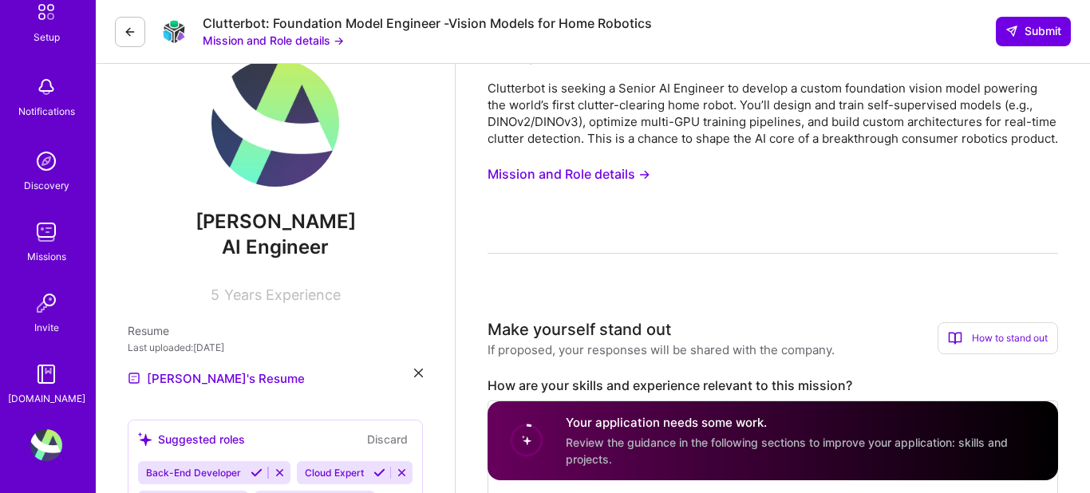
click at [539, 189] on button "Mission and Role details →" at bounding box center [569, 175] width 163 height 30
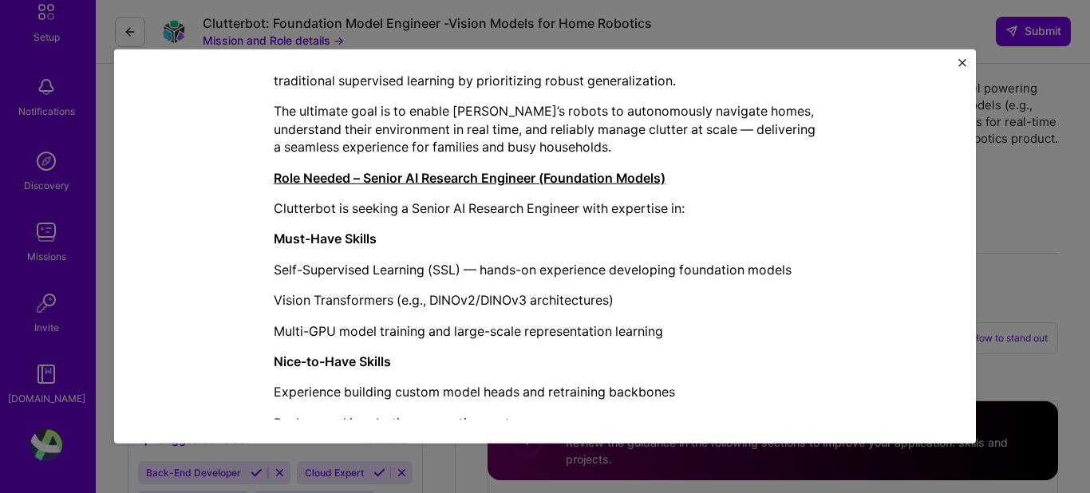
scroll to position [850, 0]
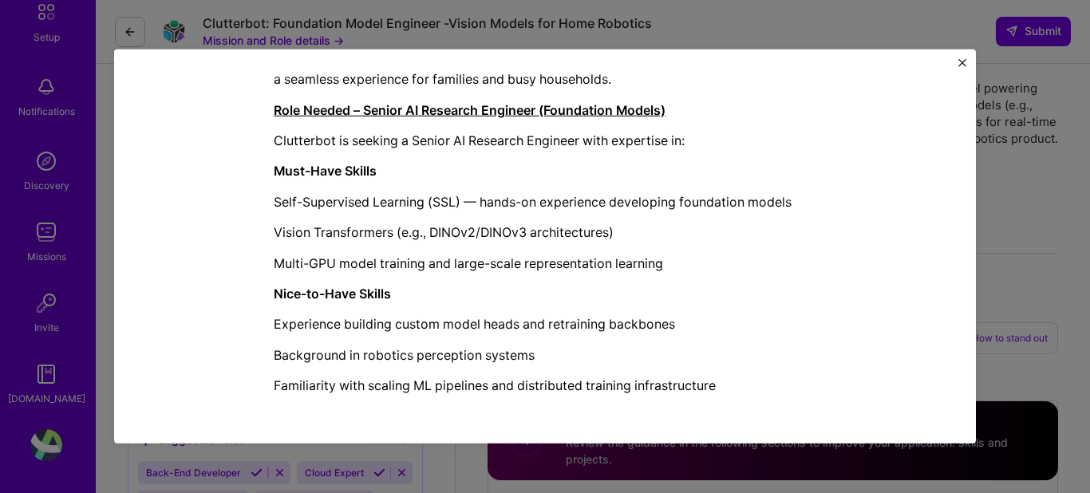
click at [1021, 172] on div "Mission Description and Role Details AI Engineer role description Clutterbot is…" at bounding box center [545, 246] width 1090 height 493
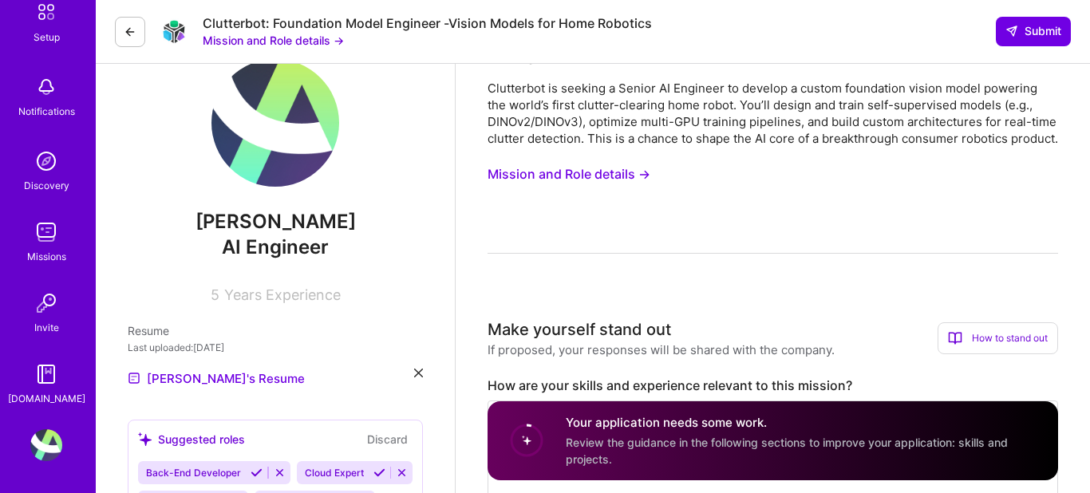
click at [140, 39] on button at bounding box center [130, 32] width 30 height 30
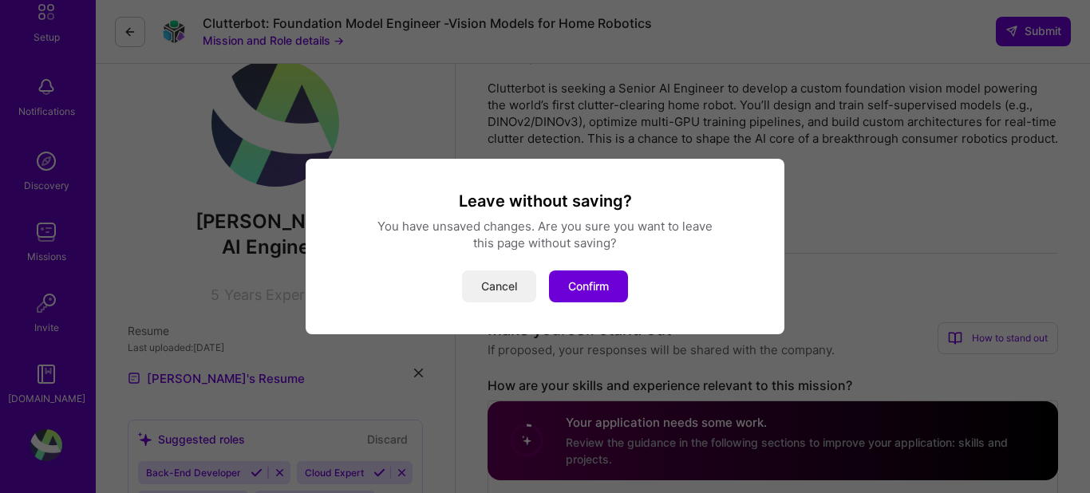
click at [511, 298] on button "Cancel" at bounding box center [499, 287] width 74 height 32
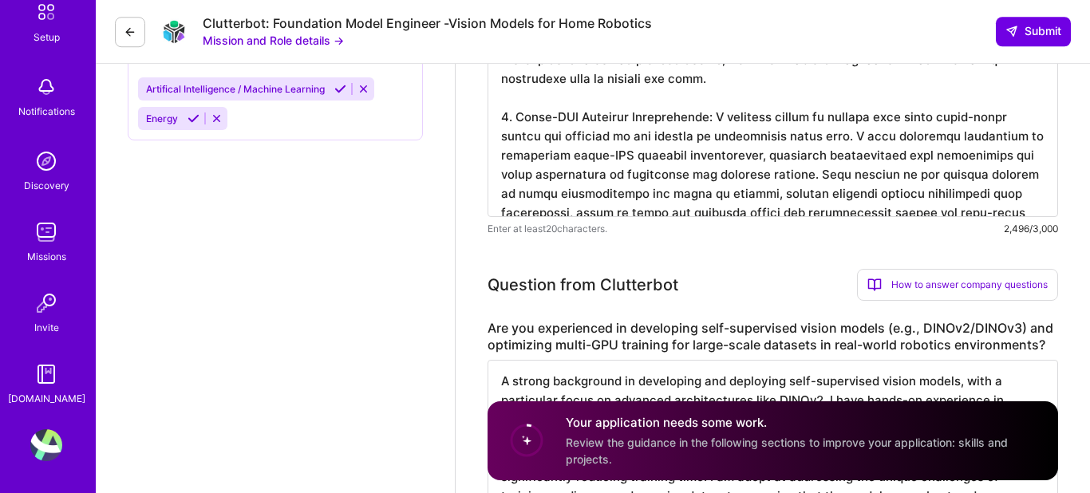
scroll to position [879, 0]
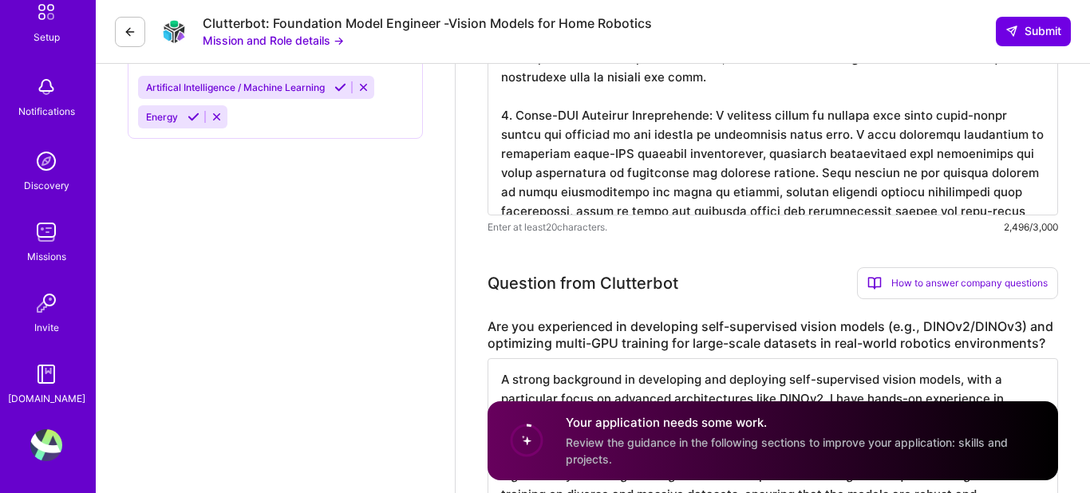
click at [523, 439] on circle at bounding box center [527, 440] width 30 height 30
click at [645, 440] on span "Review the guidance in the following sections to improve your application: skil…" at bounding box center [787, 451] width 442 height 30
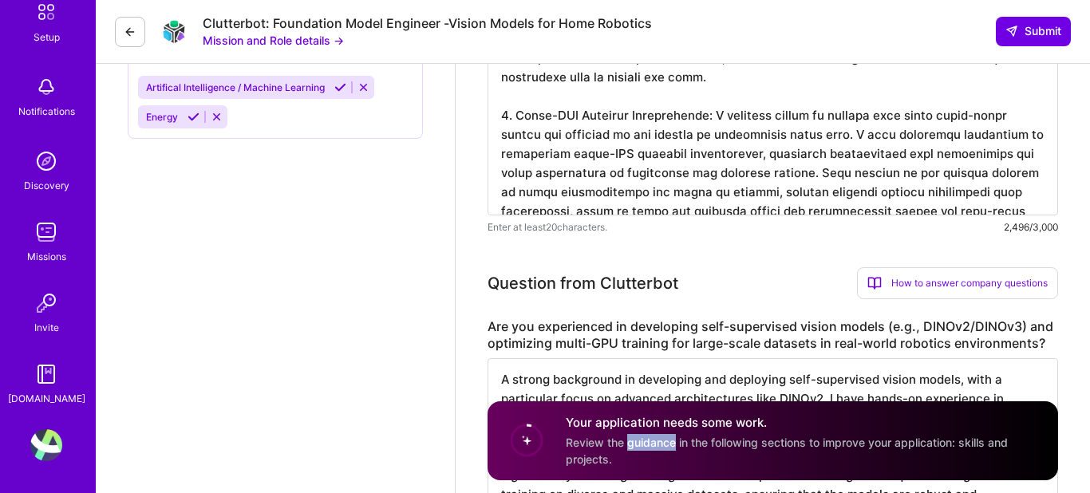
click at [645, 440] on span "Review the guidance in the following sections to improve your application: skil…" at bounding box center [787, 451] width 442 height 30
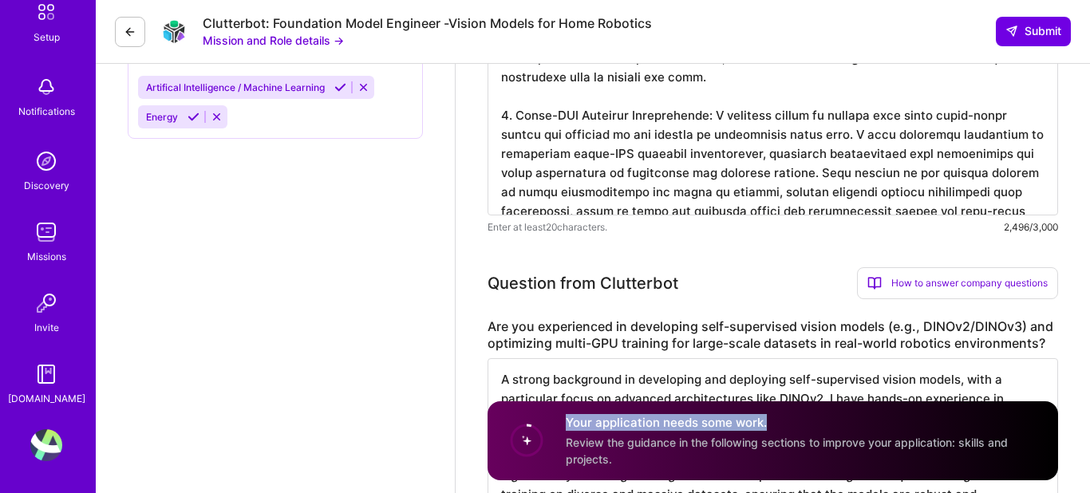
click at [645, 440] on span "Review the guidance in the following sections to improve your application: skil…" at bounding box center [787, 451] width 442 height 30
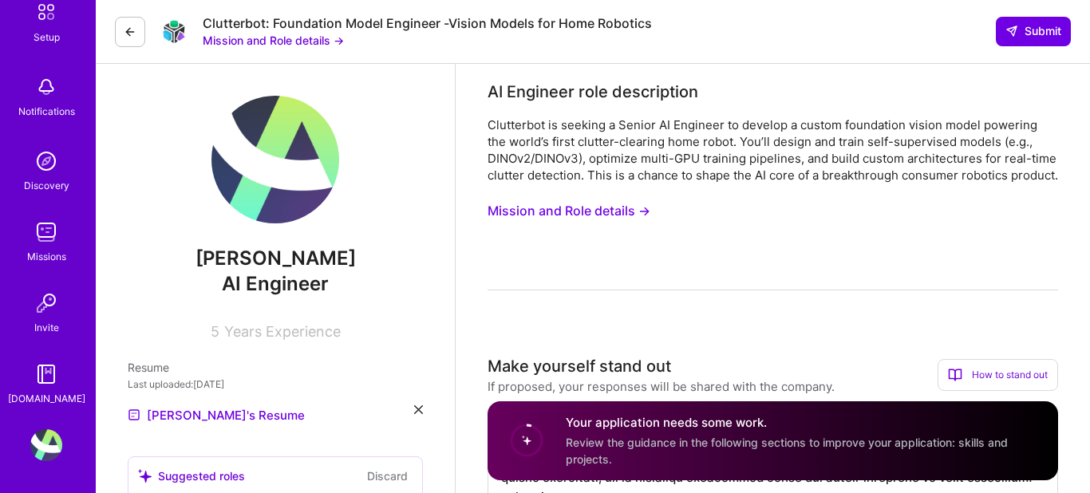
drag, startPoint x: 271, startPoint y: 178, endPoint x: 245, endPoint y: 178, distance: 25.5
click at [245, 178] on img at bounding box center [275, 160] width 128 height 128
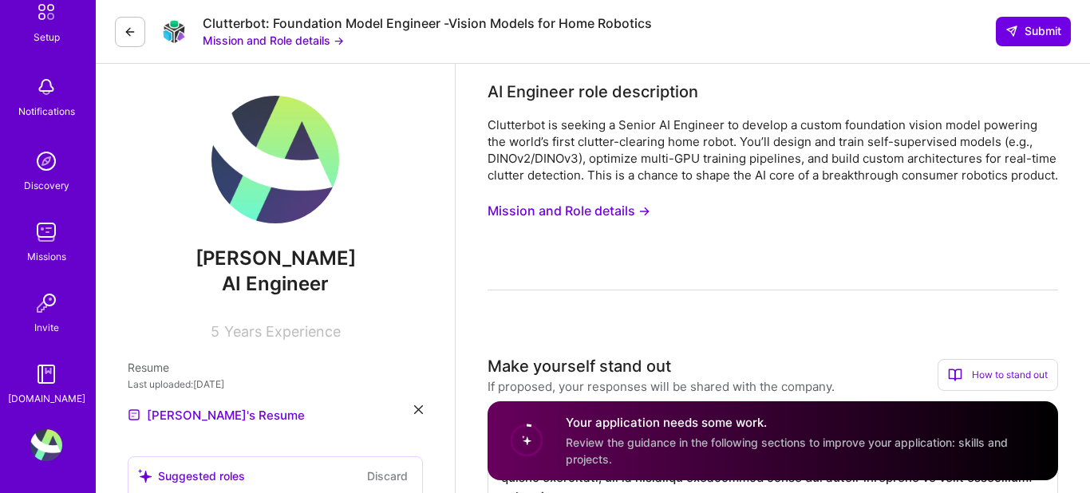
click at [245, 178] on img at bounding box center [275, 160] width 128 height 128
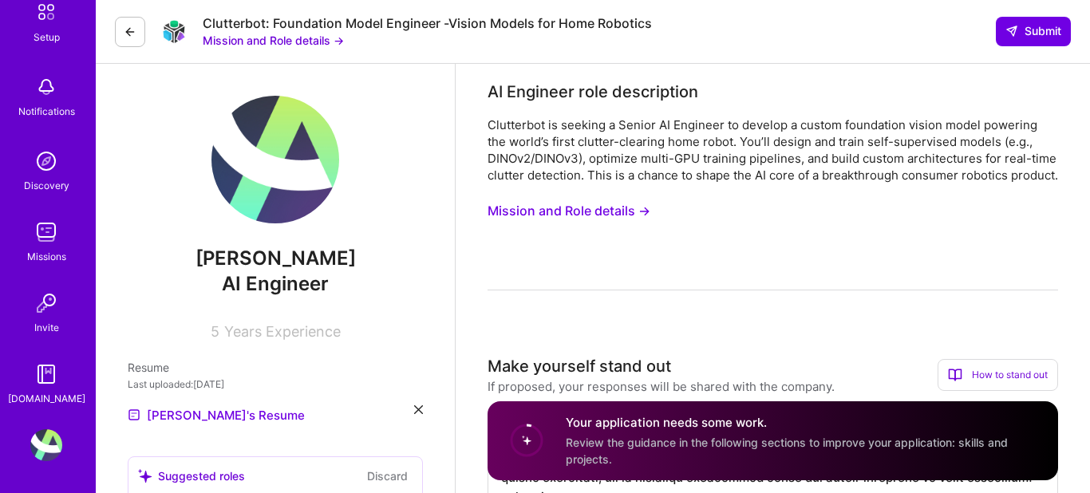
click at [50, 446] on img at bounding box center [46, 445] width 32 height 32
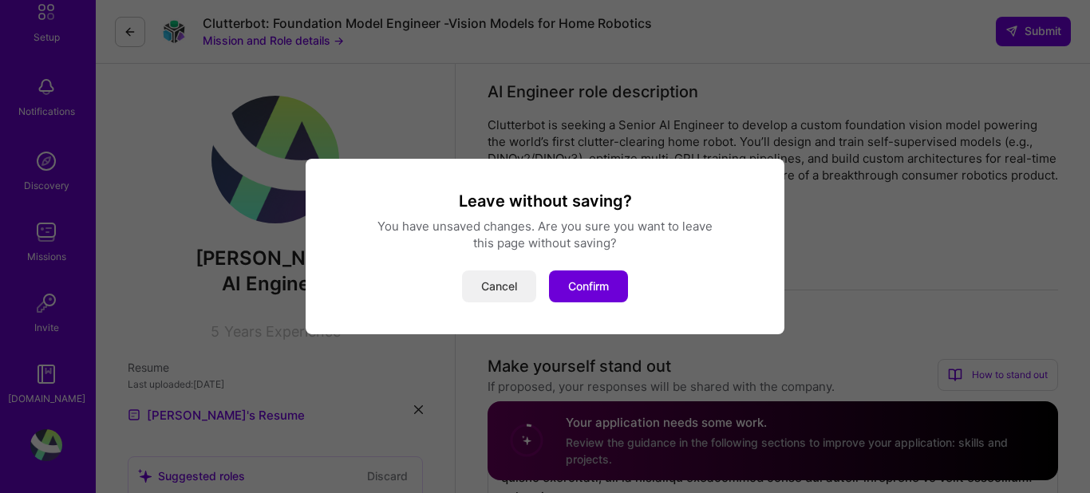
click at [501, 290] on button "Cancel" at bounding box center [499, 287] width 74 height 32
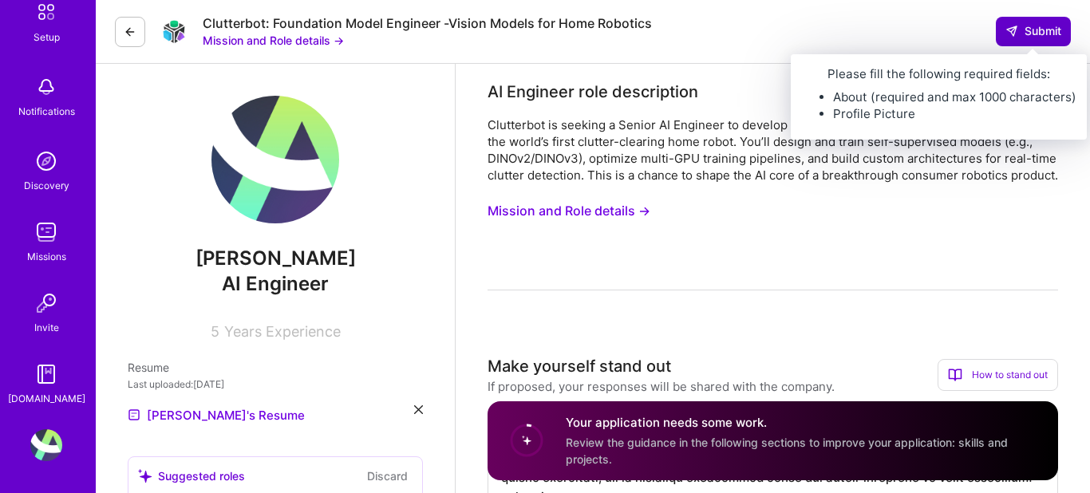
click at [1029, 28] on span "Submit" at bounding box center [1034, 31] width 56 height 16
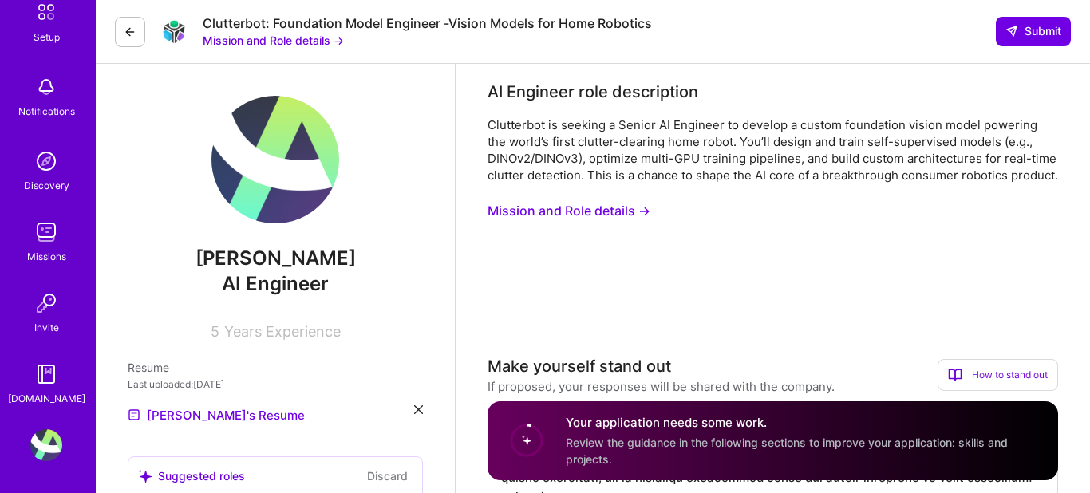
click at [255, 163] on img at bounding box center [275, 160] width 128 height 128
click at [294, 332] on span "Years Experience" at bounding box center [282, 331] width 117 height 17
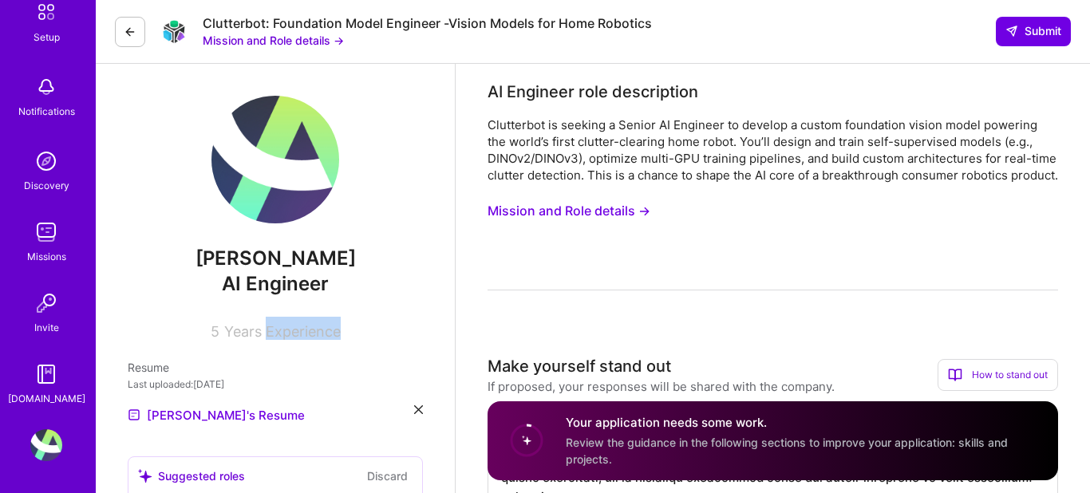
click at [294, 332] on span "Years Experience" at bounding box center [282, 331] width 117 height 17
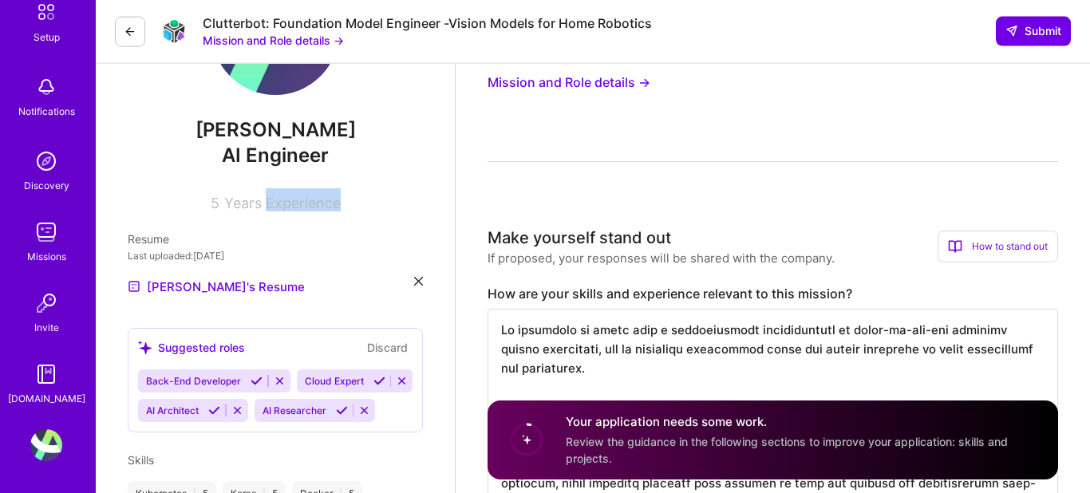
scroll to position [211, 0]
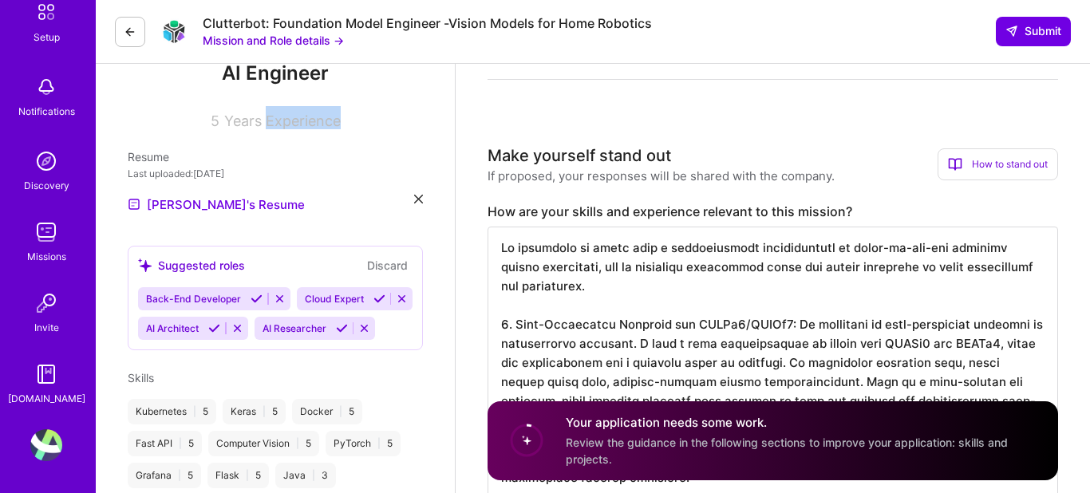
click at [219, 333] on icon at bounding box center [214, 328] width 12 height 12
click at [373, 298] on icon at bounding box center [379, 299] width 12 height 12
click at [251, 304] on icon at bounding box center [257, 299] width 12 height 12
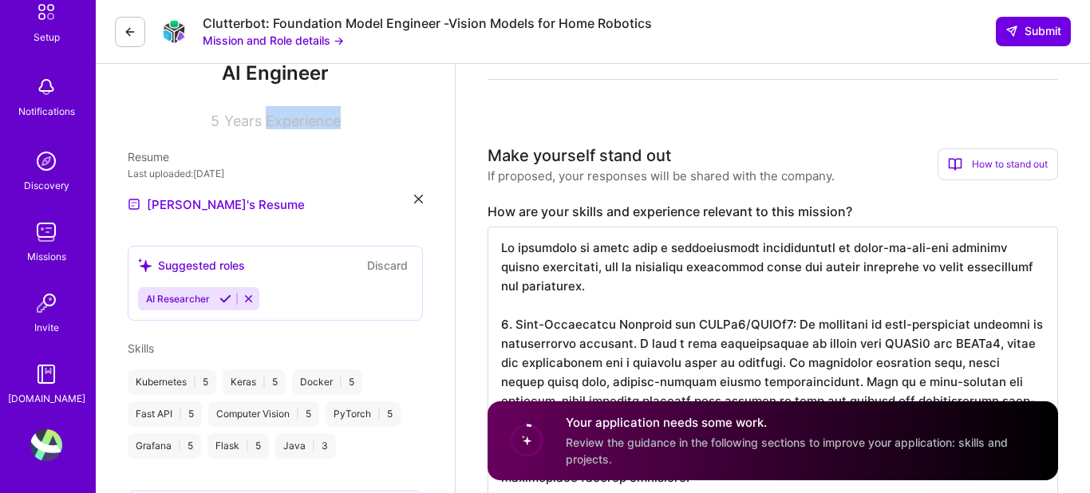
click at [227, 302] on icon at bounding box center [225, 299] width 12 height 12
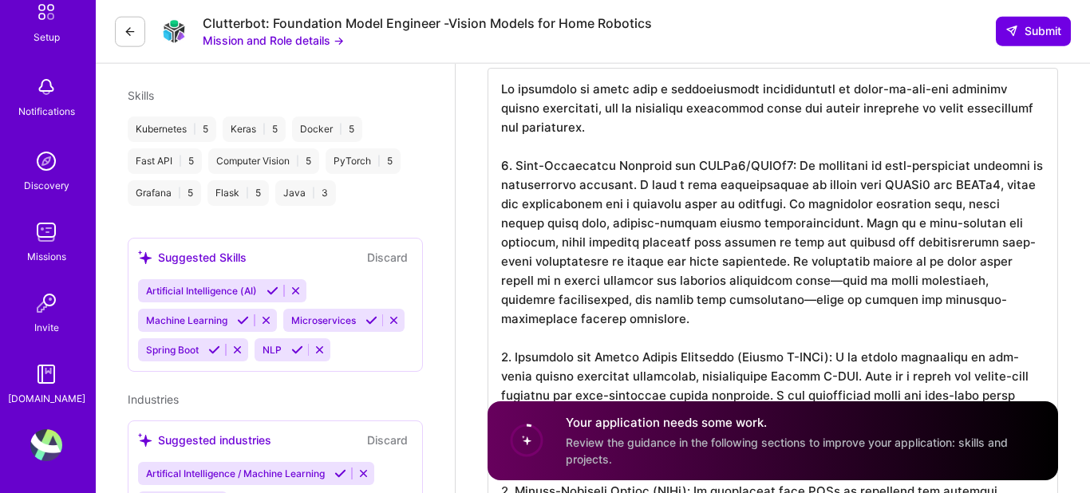
scroll to position [421, 0]
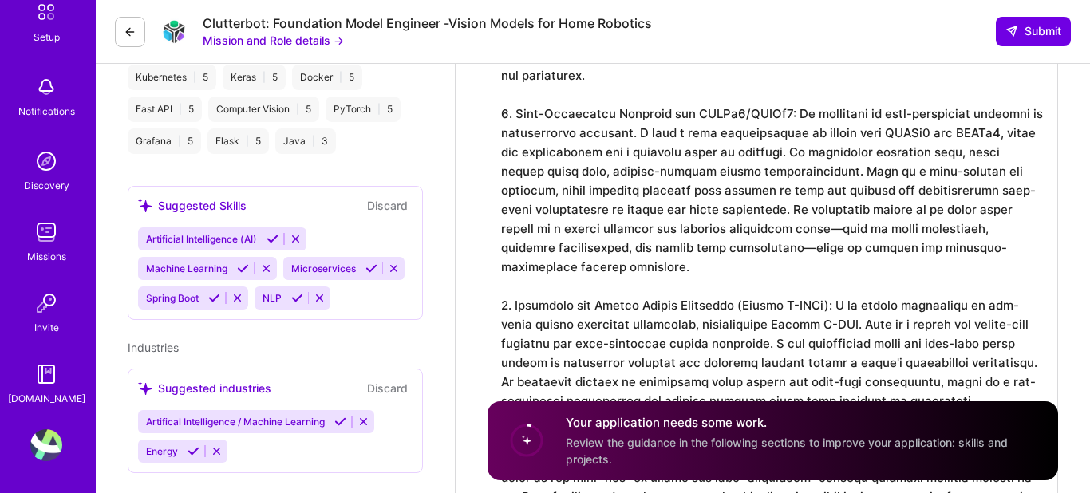
click at [366, 267] on icon at bounding box center [372, 269] width 12 height 12
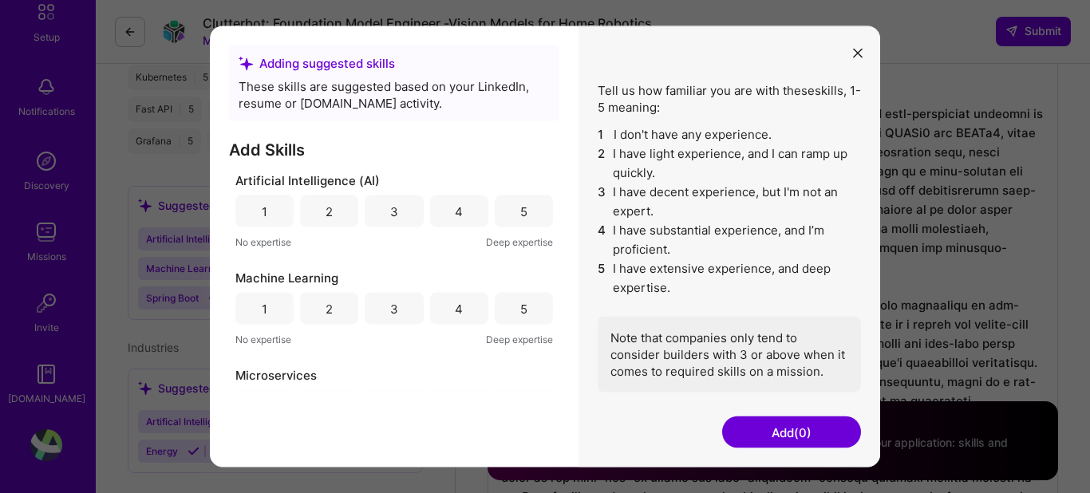
click at [536, 211] on div "5" at bounding box center [524, 212] width 58 height 32
click at [513, 310] on div "5" at bounding box center [524, 309] width 58 height 32
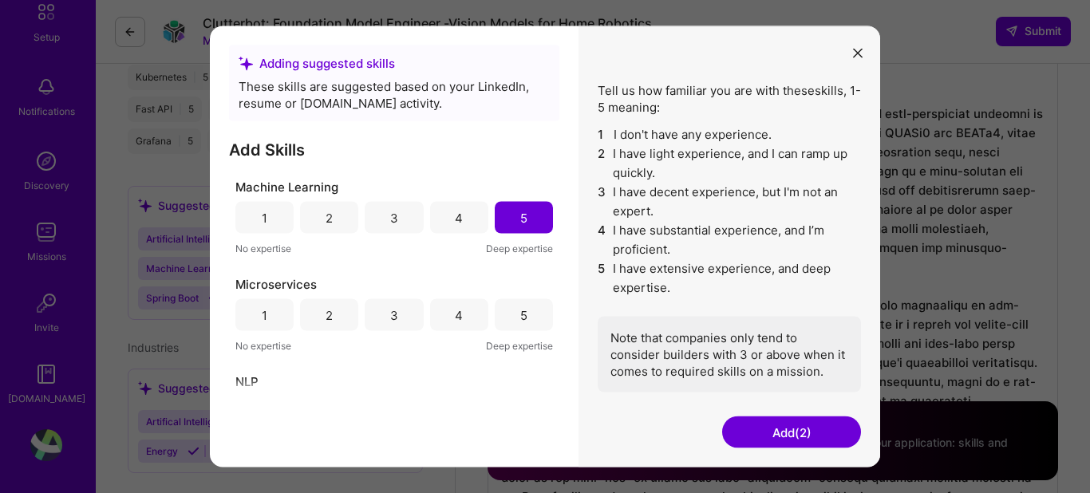
click at [514, 312] on div "5" at bounding box center [524, 315] width 58 height 32
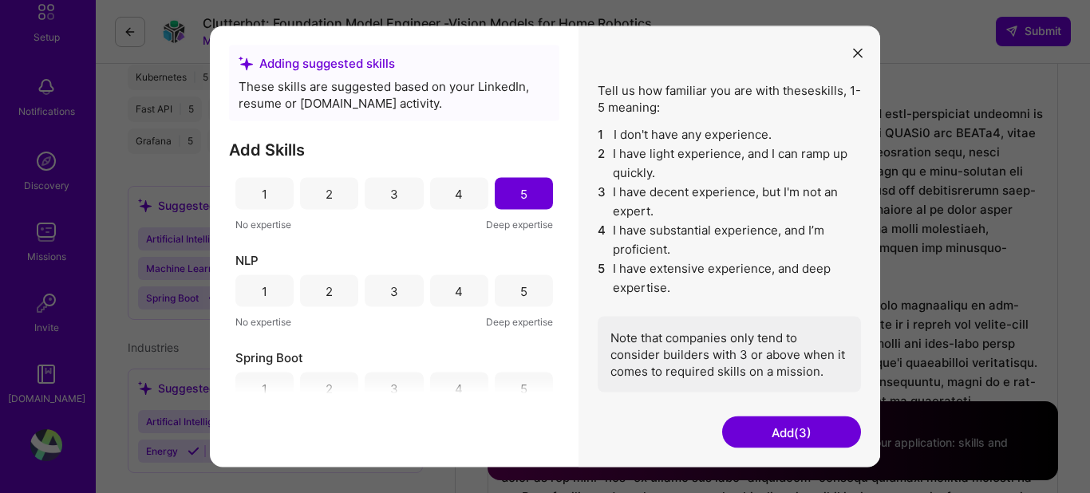
scroll to position [246, 0]
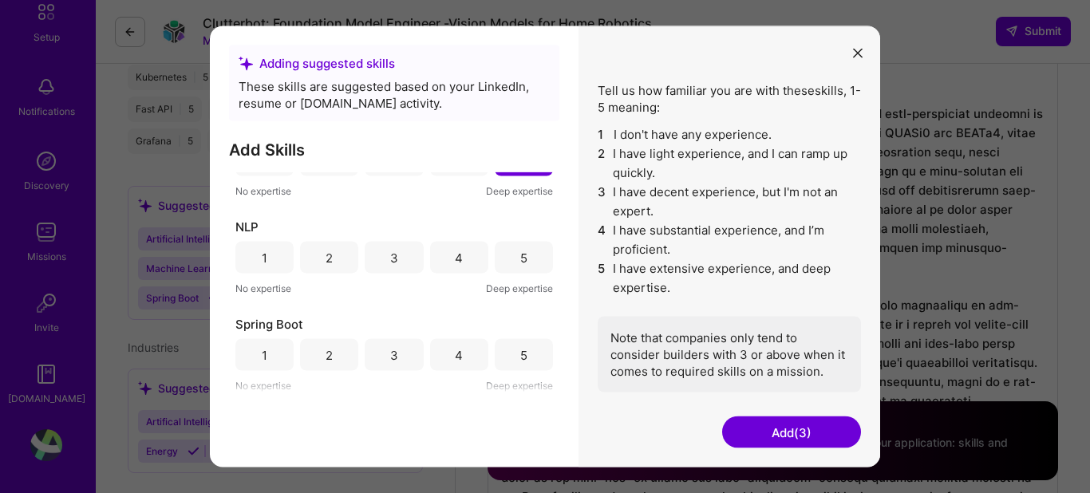
click at [524, 262] on div "5" at bounding box center [523, 257] width 7 height 17
click at [455, 354] on div "4" at bounding box center [459, 355] width 58 height 32
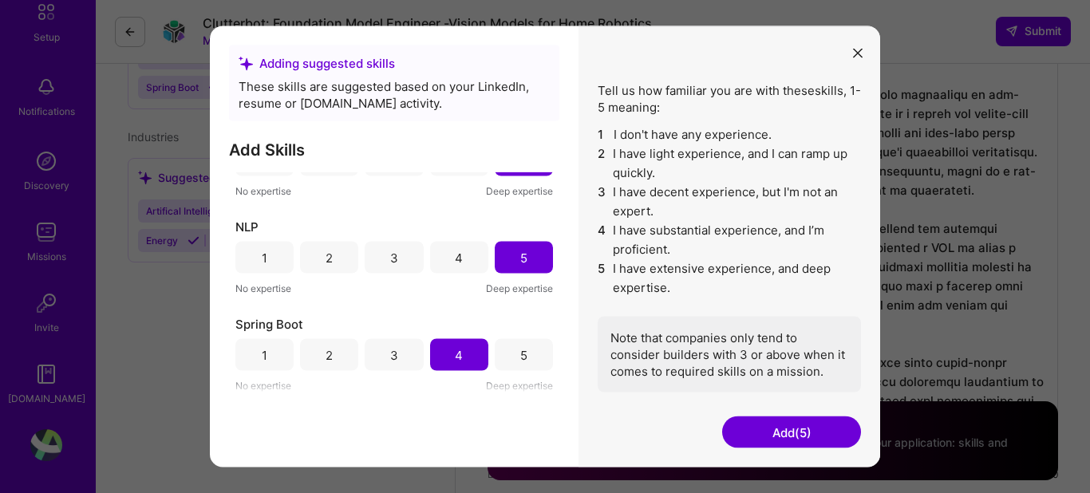
scroll to position [737, 0]
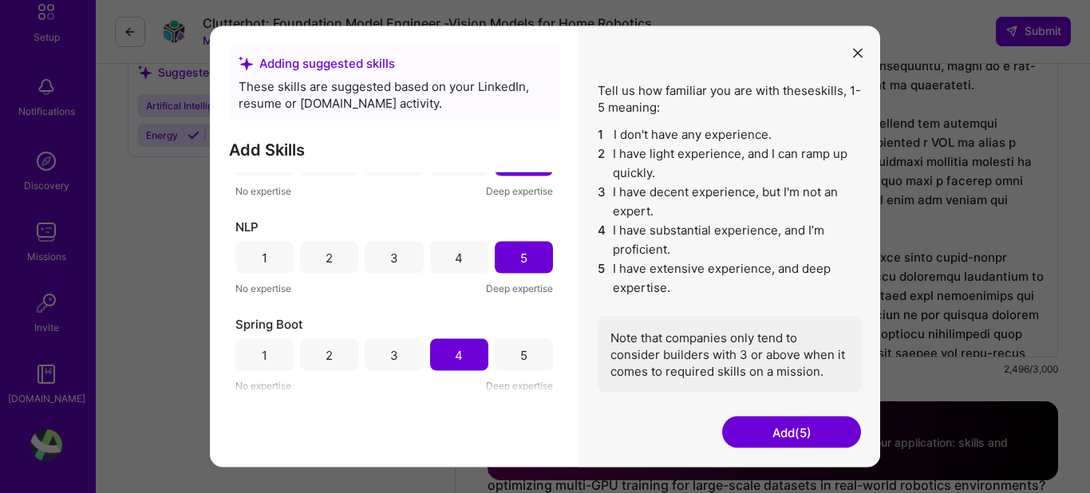
click at [764, 425] on button "Add (5)" at bounding box center [791, 433] width 139 height 32
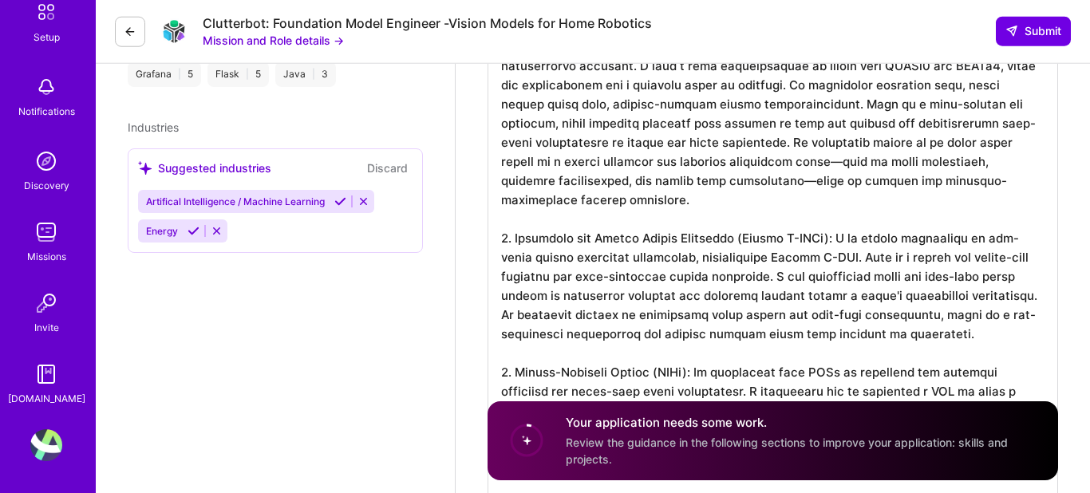
scroll to position [527, 0]
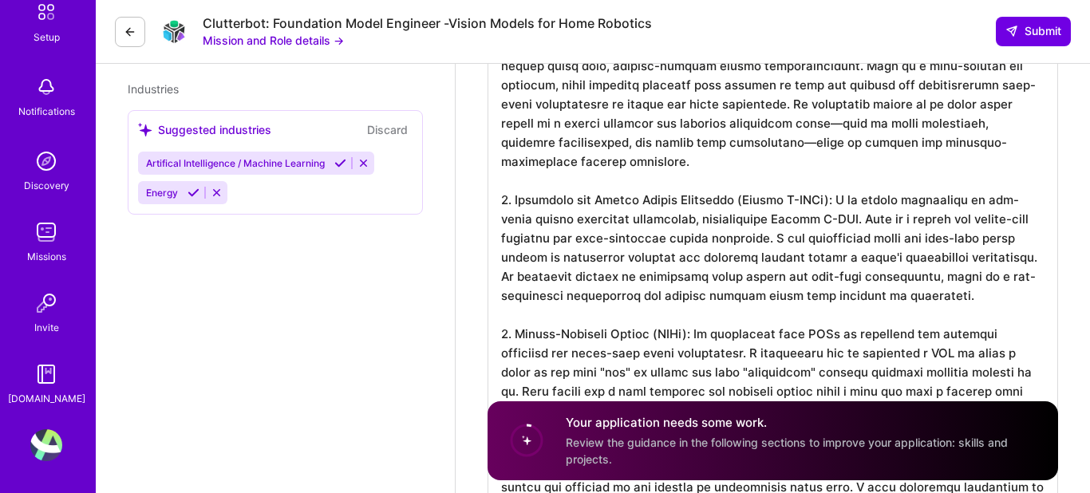
click at [336, 164] on icon at bounding box center [340, 163] width 12 height 12
click at [192, 168] on icon at bounding box center [194, 163] width 12 height 12
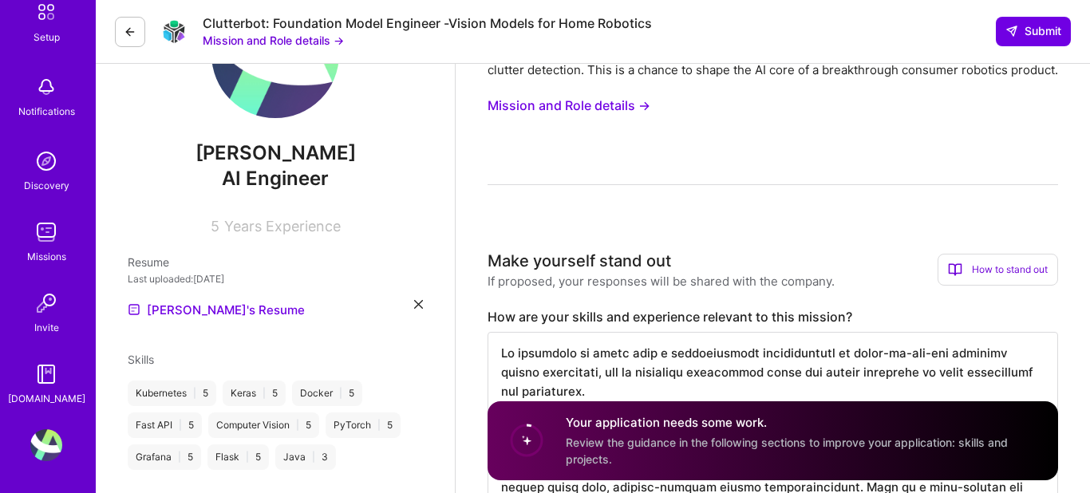
scroll to position [0, 0]
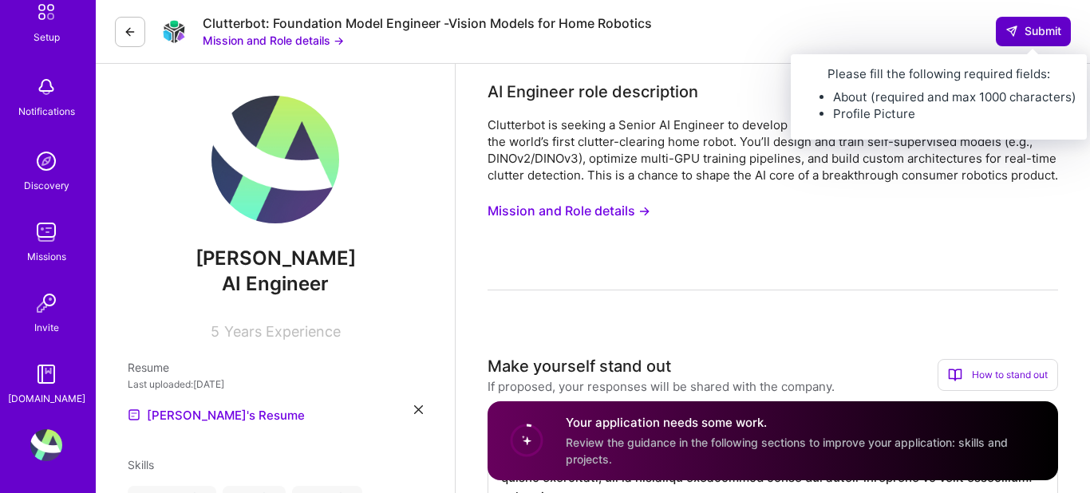
click at [1041, 26] on span "Submit" at bounding box center [1034, 31] width 56 height 16
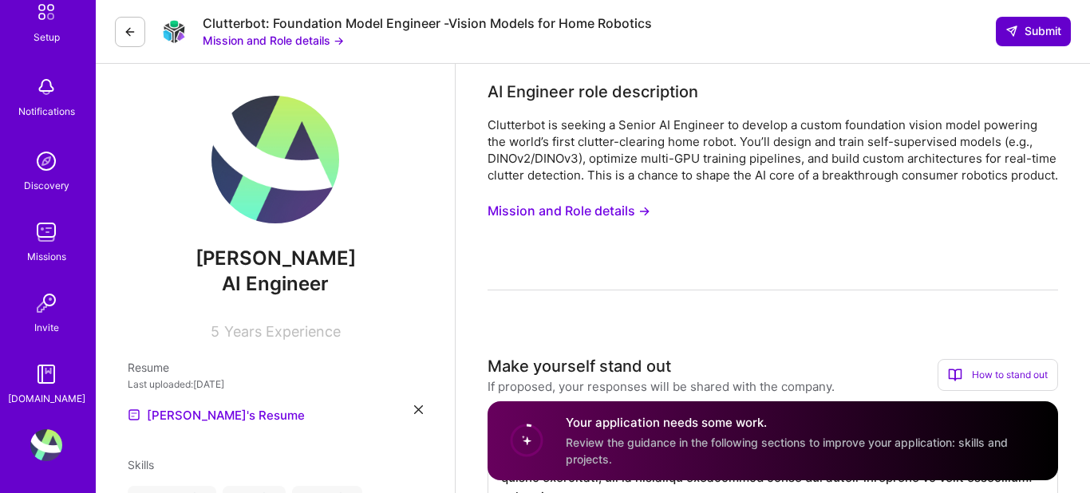
click at [1041, 26] on span "Submit" at bounding box center [1034, 31] width 56 height 16
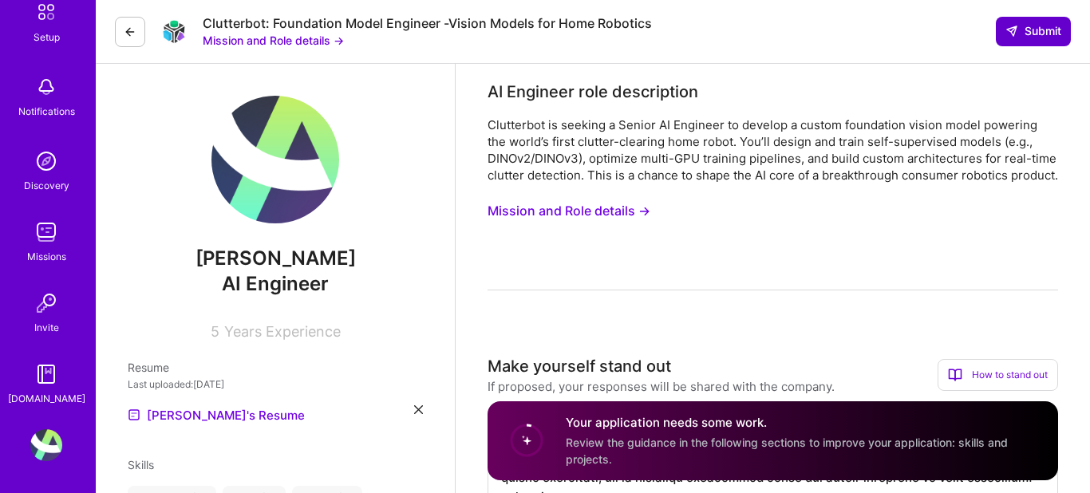
click at [1041, 26] on span "Submit" at bounding box center [1034, 31] width 56 height 16
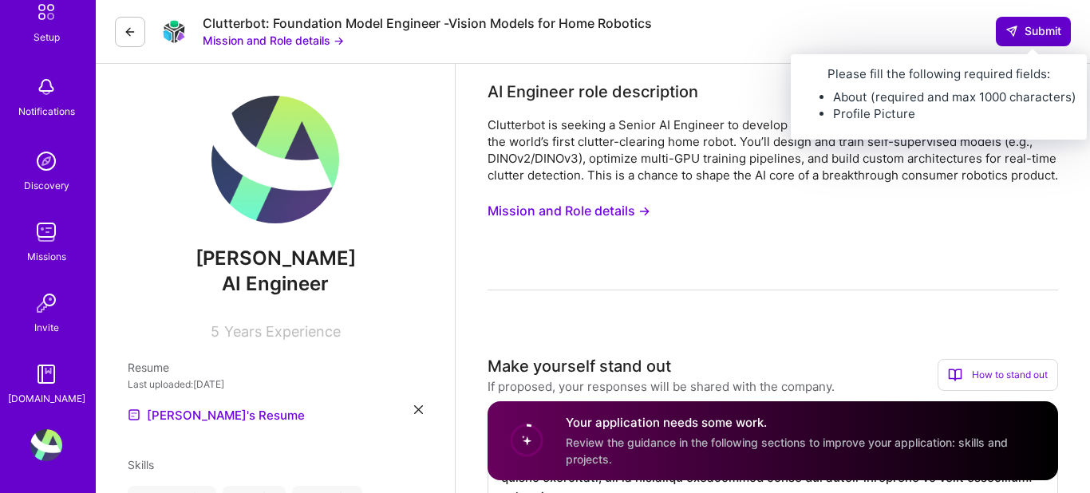
click at [1026, 31] on span "Submit" at bounding box center [1034, 31] width 56 height 16
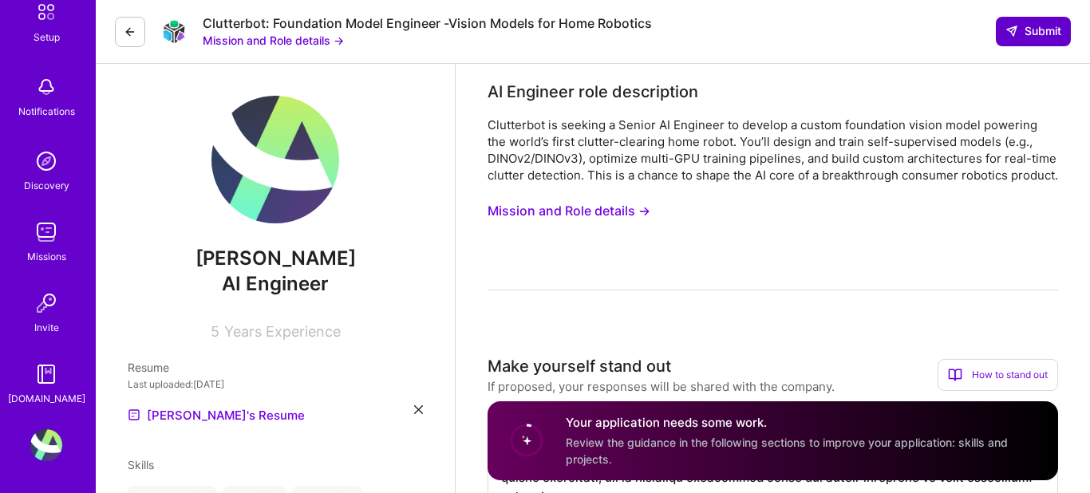
click at [1019, 33] on span "Submit" at bounding box center [1034, 31] width 56 height 16
click at [1019, 32] on span "Submit" at bounding box center [1034, 31] width 56 height 16
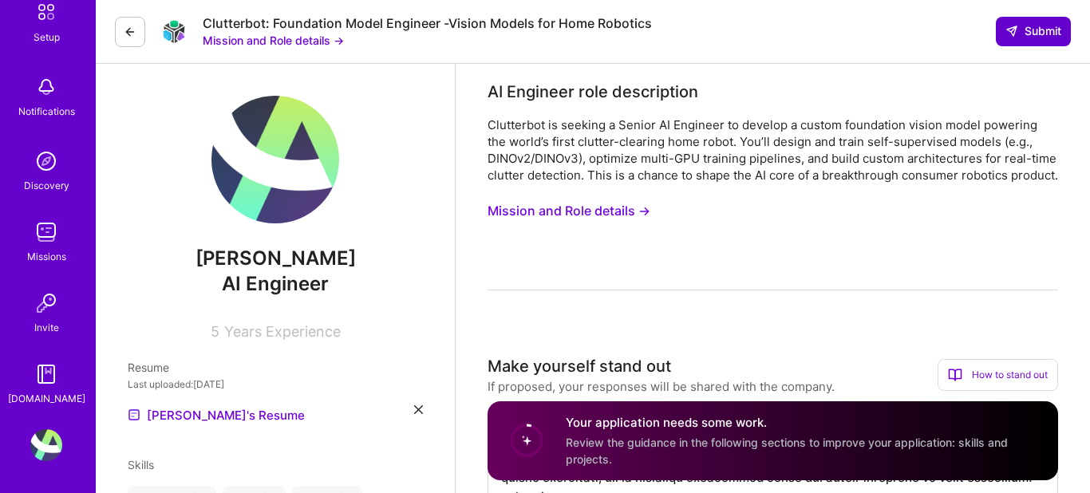
click at [1019, 32] on span "Submit" at bounding box center [1034, 31] width 56 height 16
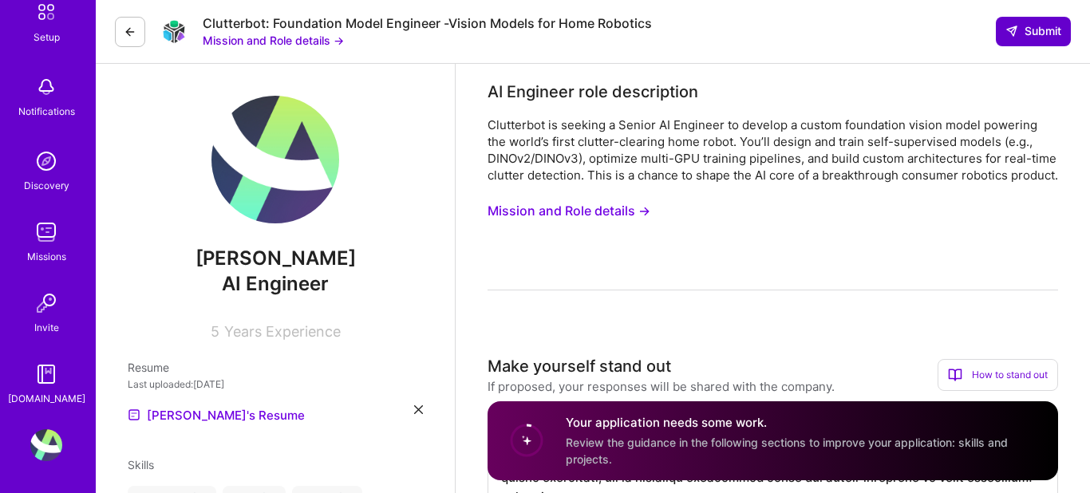
click at [1019, 32] on span "Submit" at bounding box center [1034, 31] width 56 height 16
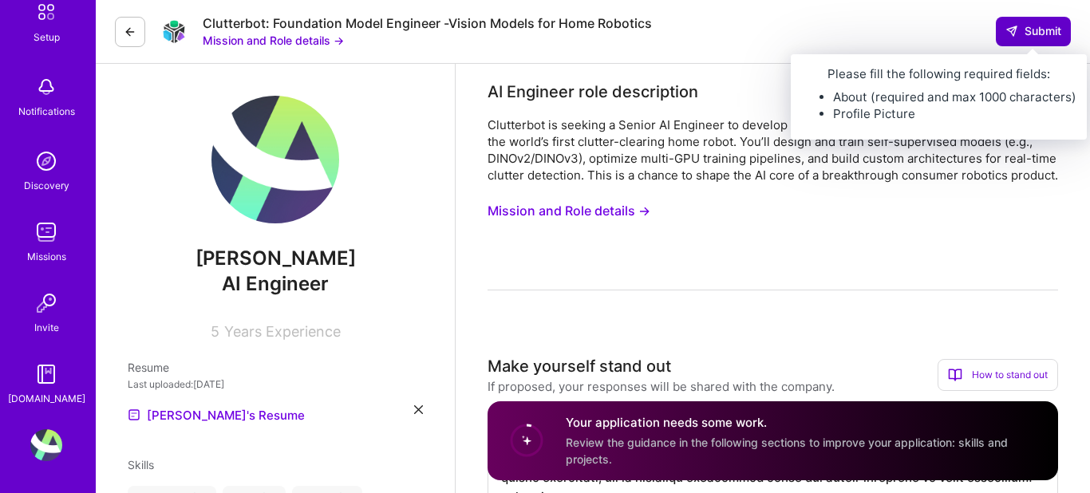
click at [1040, 26] on span "Submit" at bounding box center [1034, 31] width 56 height 16
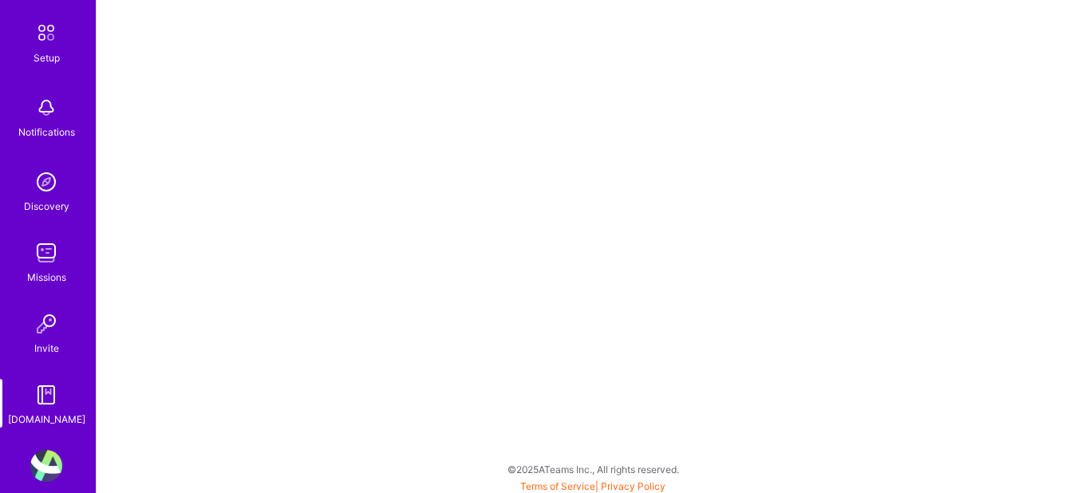
scroll to position [94, 0]
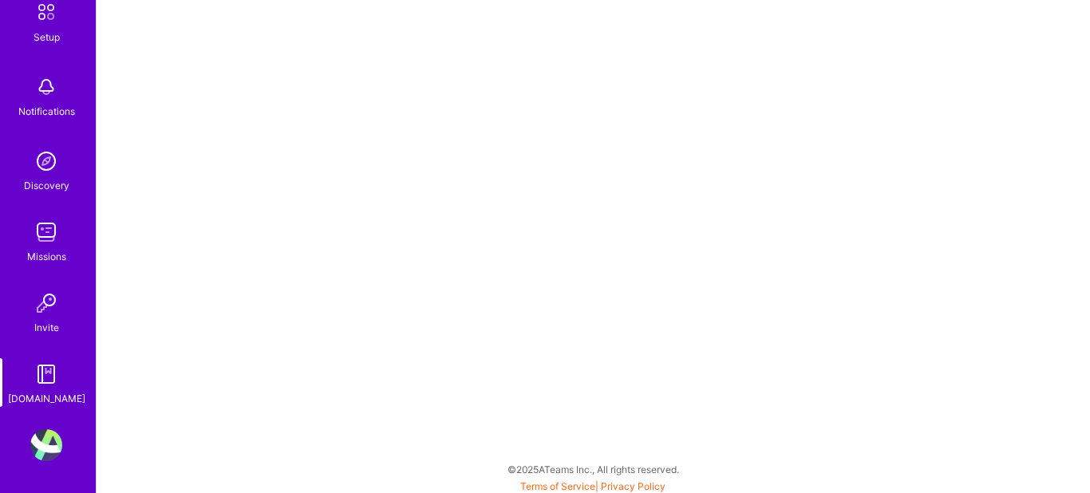
click at [53, 453] on img at bounding box center [46, 445] width 32 height 32
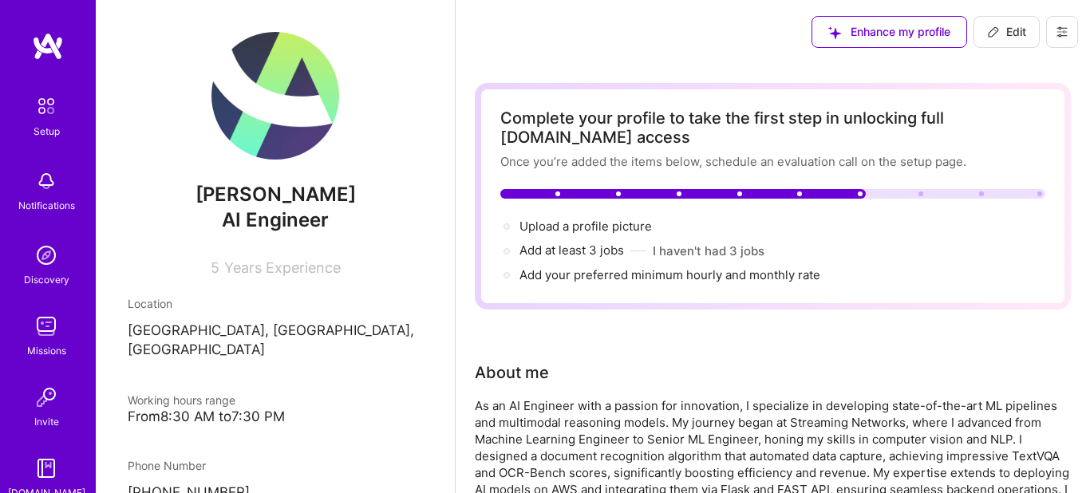
click at [298, 93] on img at bounding box center [275, 96] width 128 height 128
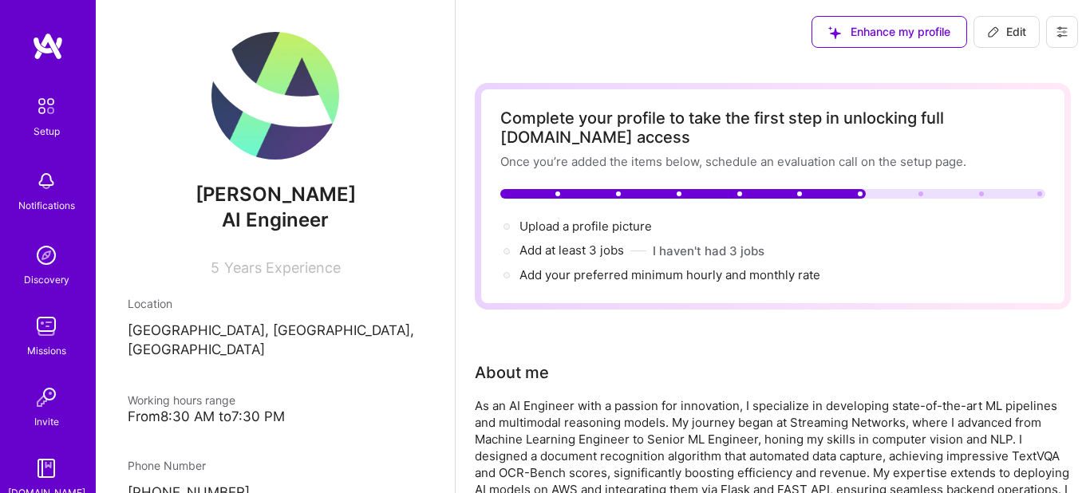
click at [298, 93] on img at bounding box center [275, 96] width 128 height 128
click at [1015, 34] on span "Edit" at bounding box center [1006, 32] width 39 height 16
select select "PK"
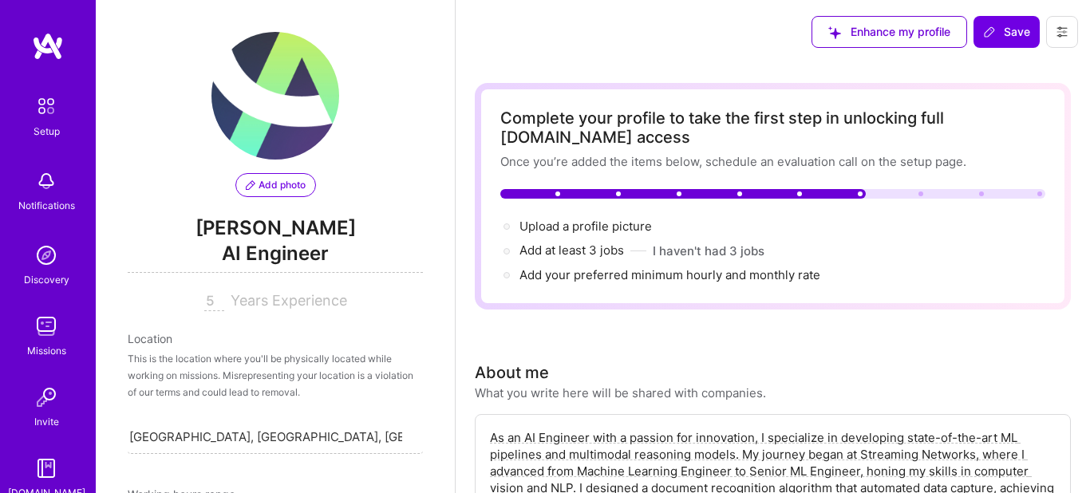
click at [294, 183] on span "Add photo" at bounding box center [276, 185] width 60 height 14
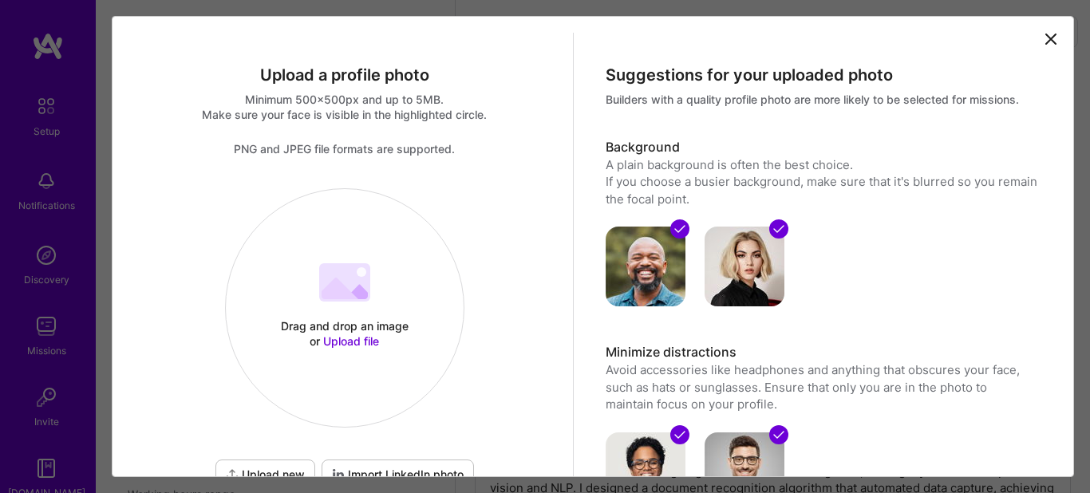
click at [360, 352] on div "Drag and drop an image or Upload file Upload file" at bounding box center [345, 307] width 238 height 169
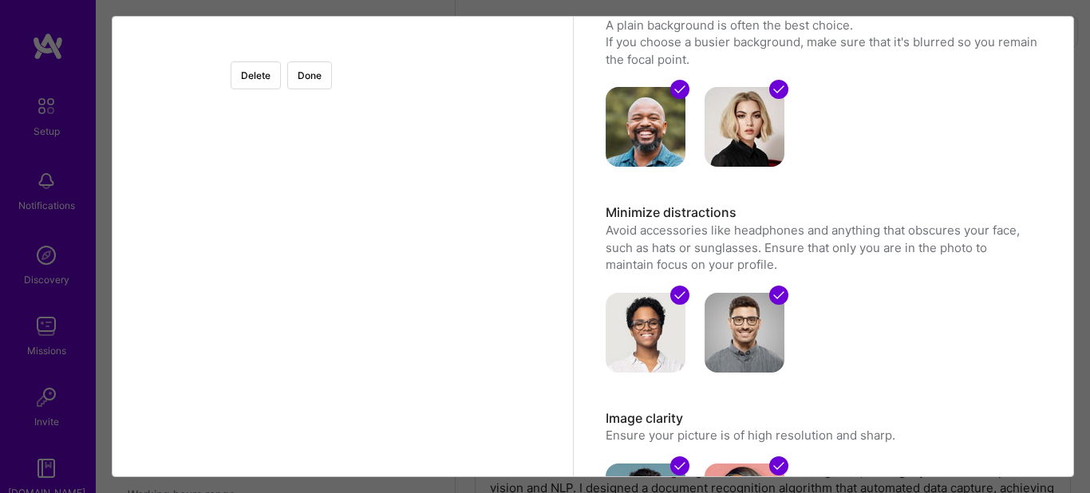
scroll to position [91, 0]
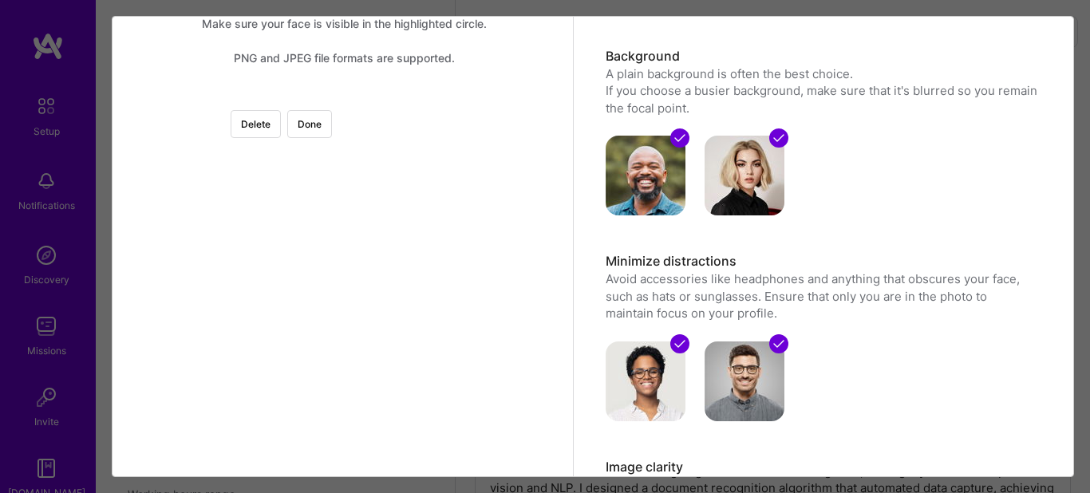
click at [422, 227] on div at bounding box center [513, 265] width 337 height 337
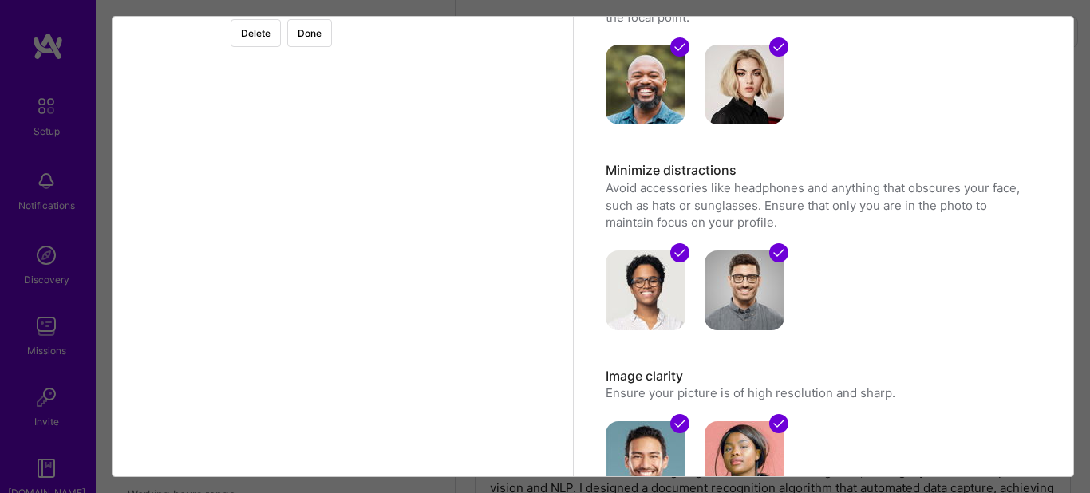
click at [345, 6] on div at bounding box center [345, 6] width 0 height 0
click at [362, 128] on div at bounding box center [496, 142] width 273 height 273
click at [332, 43] on button "Done" at bounding box center [309, 33] width 45 height 28
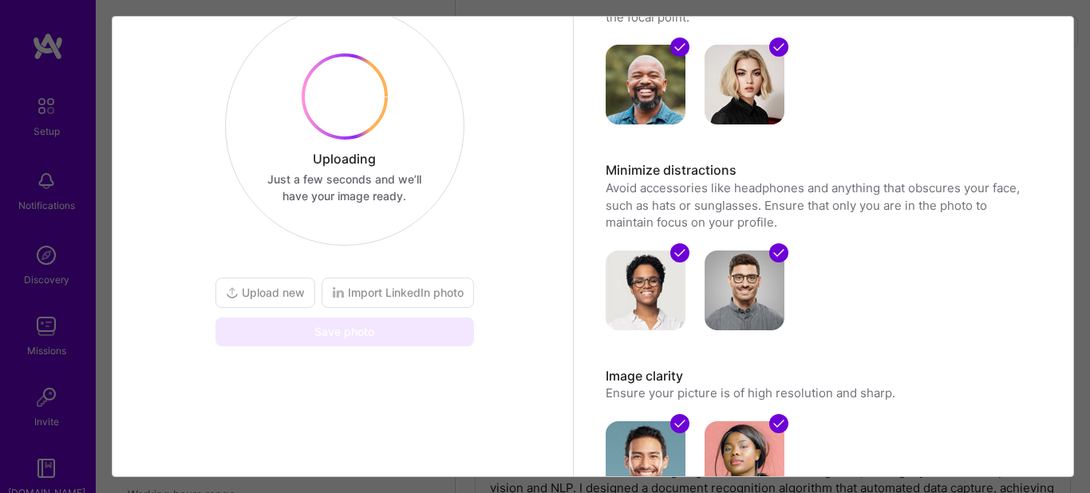
scroll to position [91, 0]
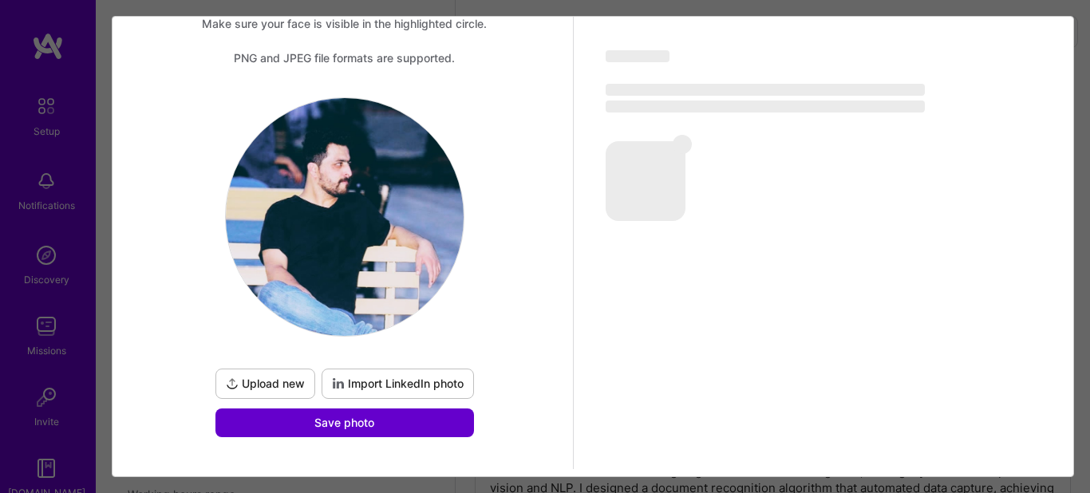
click at [239, 425] on button "Save photo" at bounding box center [344, 423] width 259 height 29
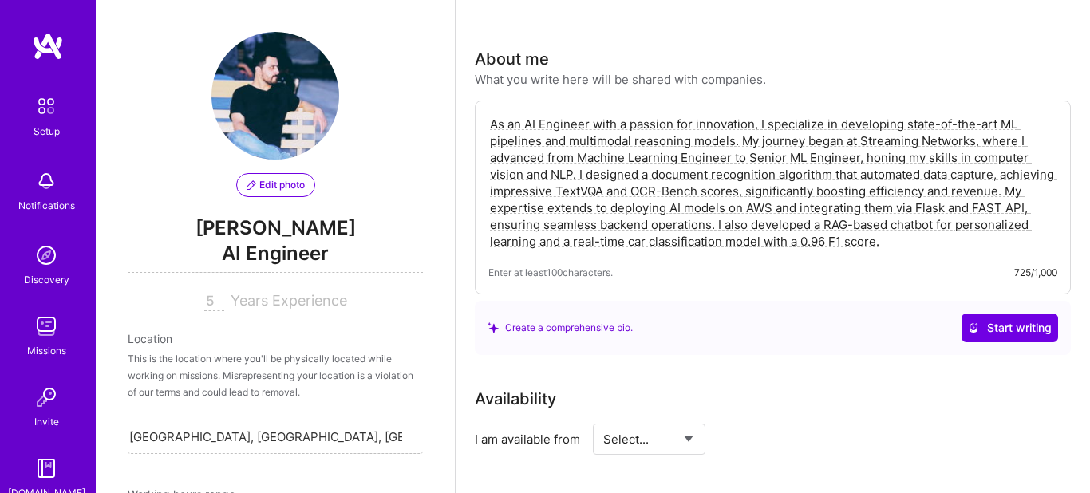
scroll to position [316, 0]
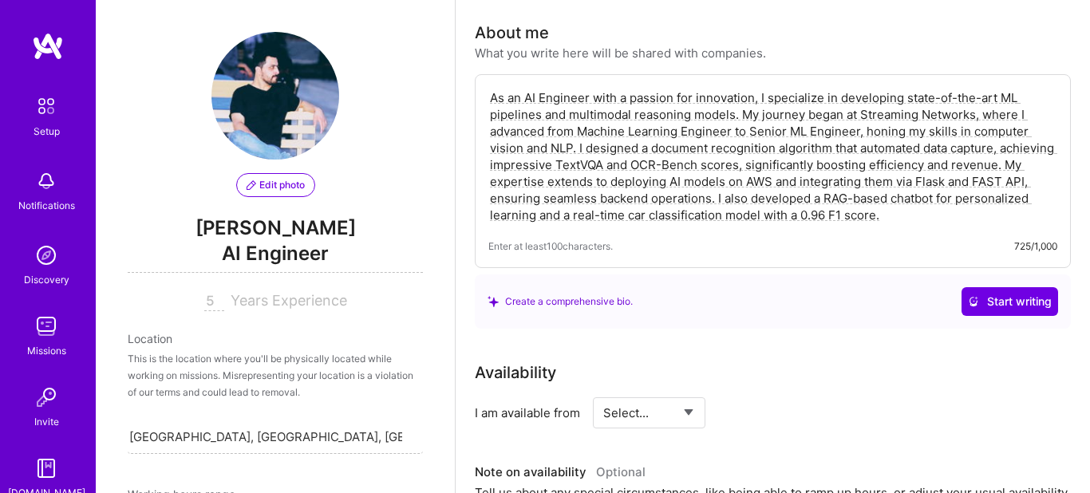
click at [969, 219] on textarea "As an AI Engineer with a passion for innovation, I specialize in developing sta…" at bounding box center [772, 156] width 569 height 137
drag, startPoint x: 969, startPoint y: 219, endPoint x: 773, endPoint y: 200, distance: 196.4
click at [773, 200] on textarea "As an AI Engineer with a passion for innovation, I specialize in developing sta…" at bounding box center [772, 156] width 569 height 137
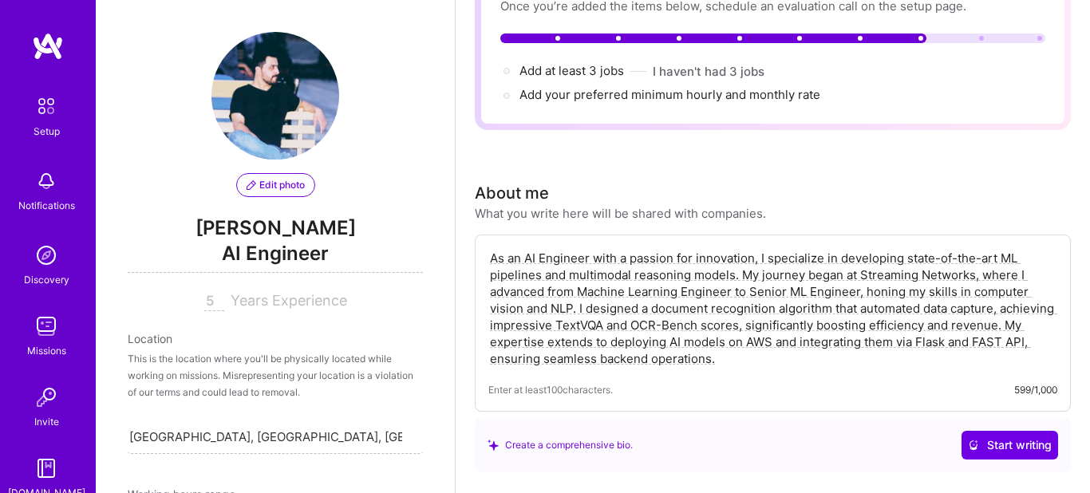
scroll to position [0, 0]
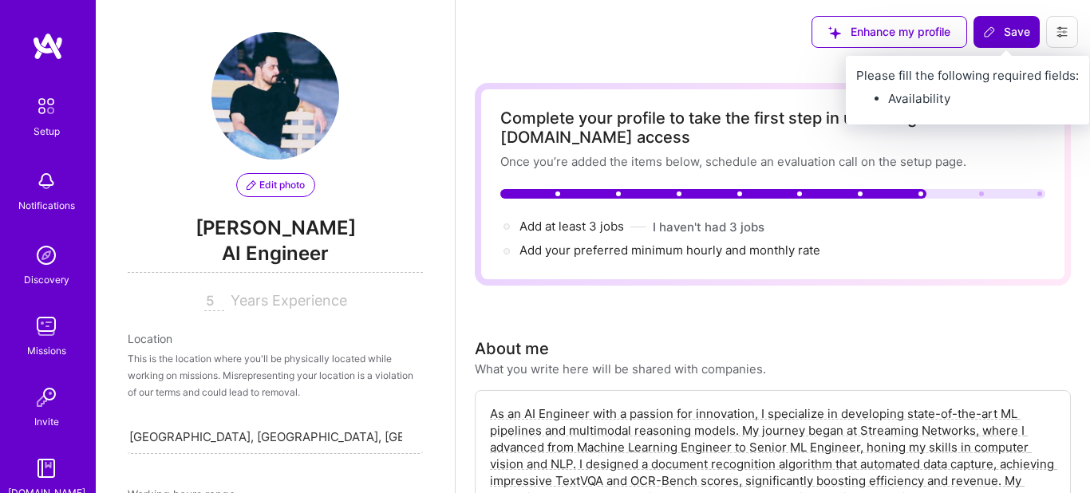
type textarea "As an AI Engineer with a passion for innovation, I specialize in developing sta…"
click at [999, 31] on span "Save" at bounding box center [1006, 32] width 47 height 16
click at [1012, 32] on span "Save" at bounding box center [1006, 32] width 47 height 16
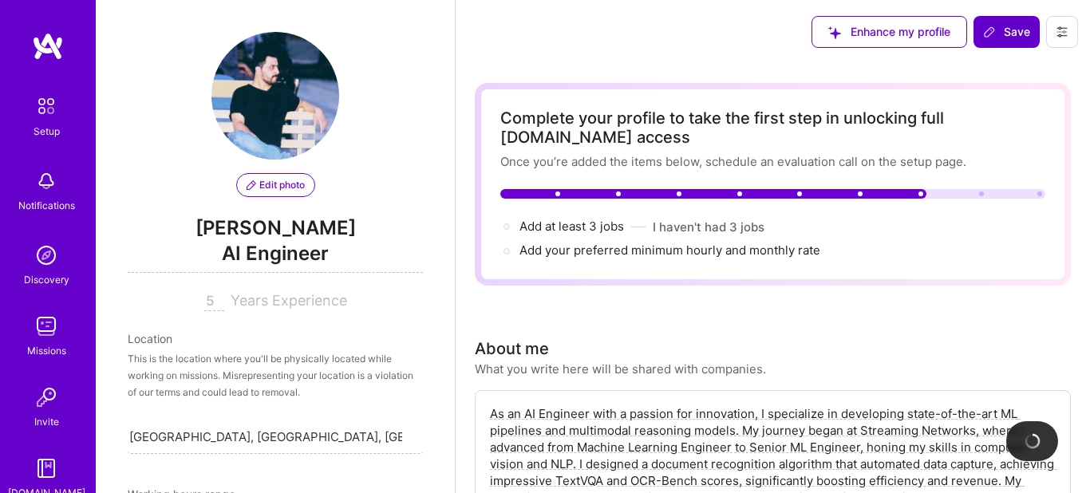
click at [1012, 32] on span "Save" at bounding box center [1006, 32] width 47 height 16
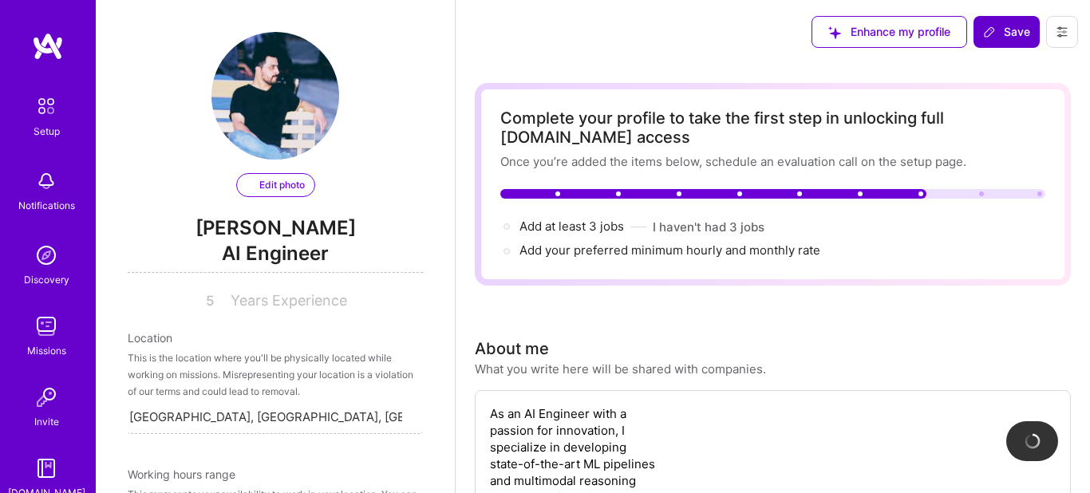
click at [1012, 32] on span "Save" at bounding box center [1006, 32] width 47 height 16
select select "PK"
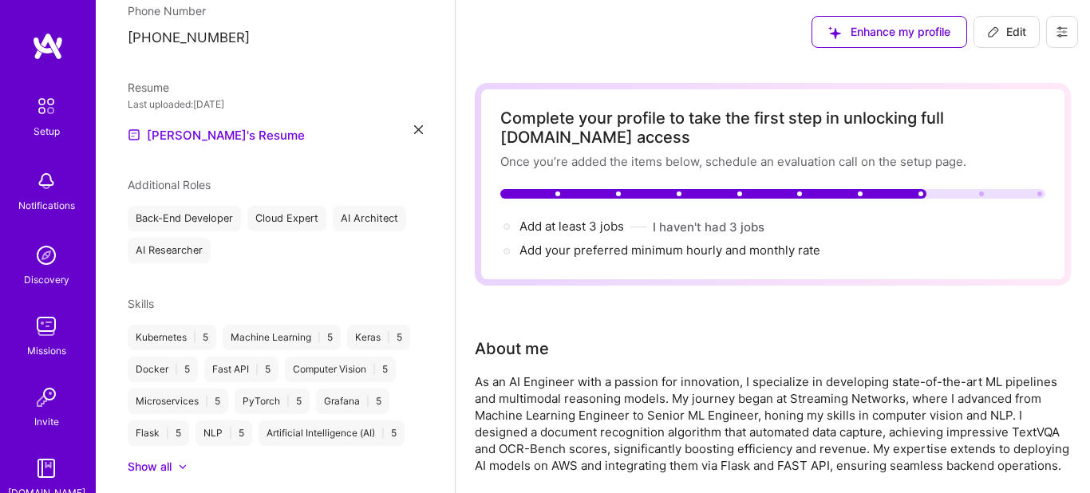
scroll to position [361, 0]
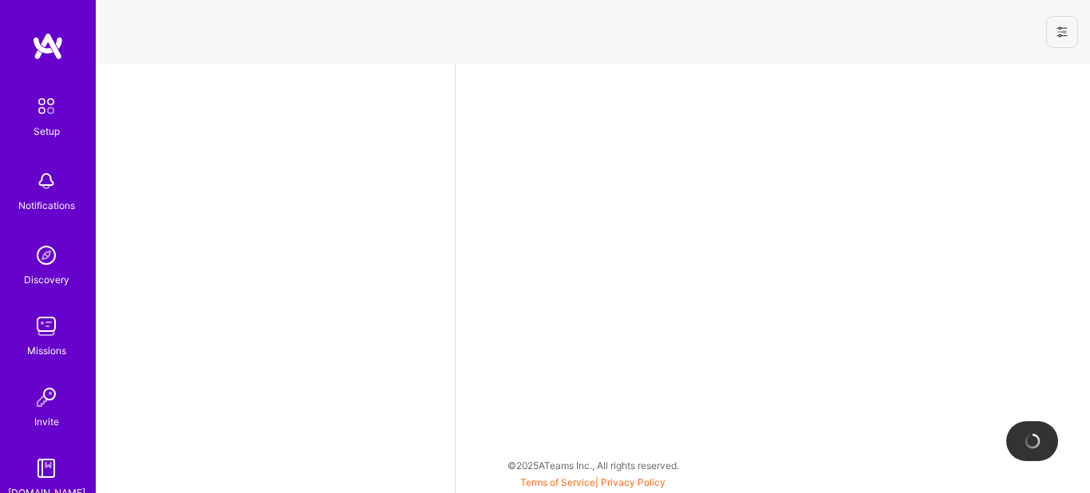
select select "PK"
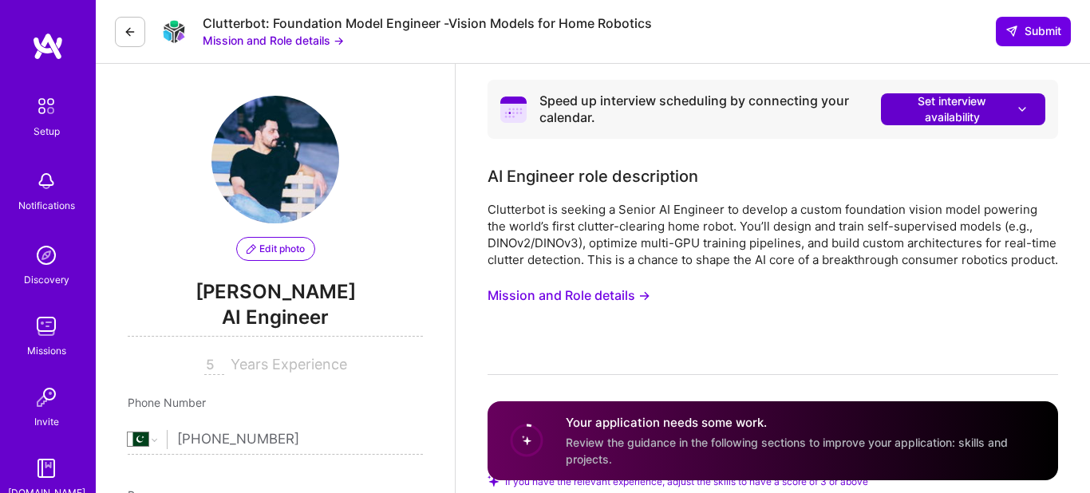
click at [998, 113] on span "Set interview availability" at bounding box center [963, 109] width 132 height 32
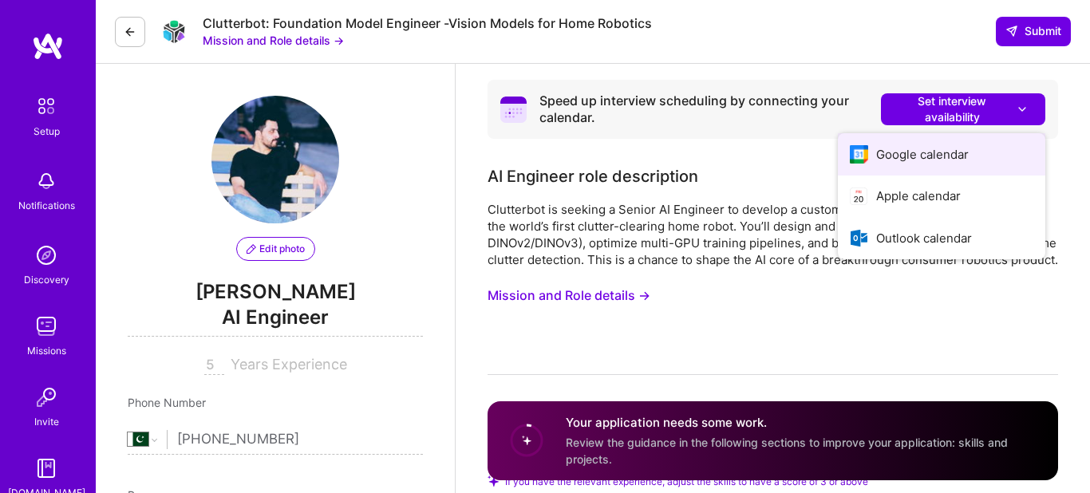
click at [905, 152] on button "Google calendar" at bounding box center [941, 154] width 207 height 42
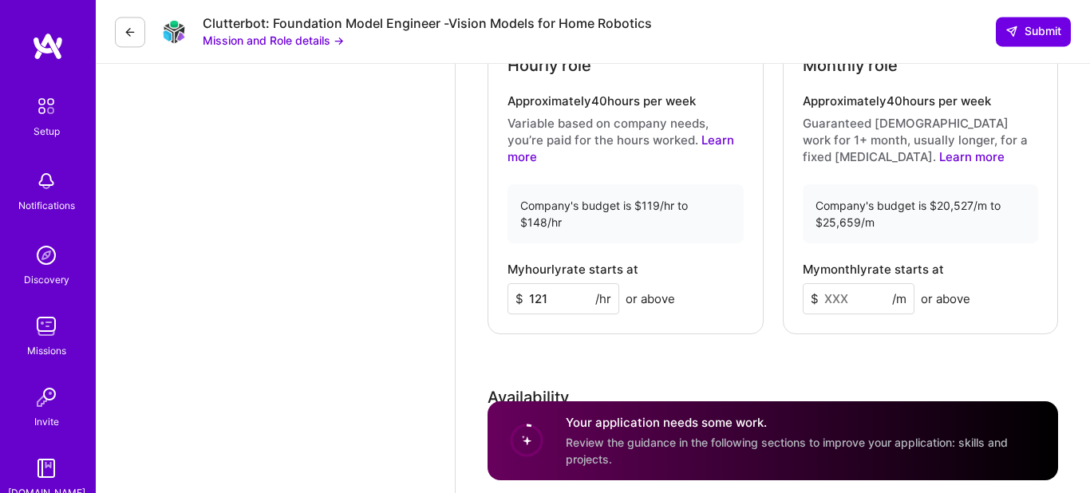
scroll to position [2002, 0]
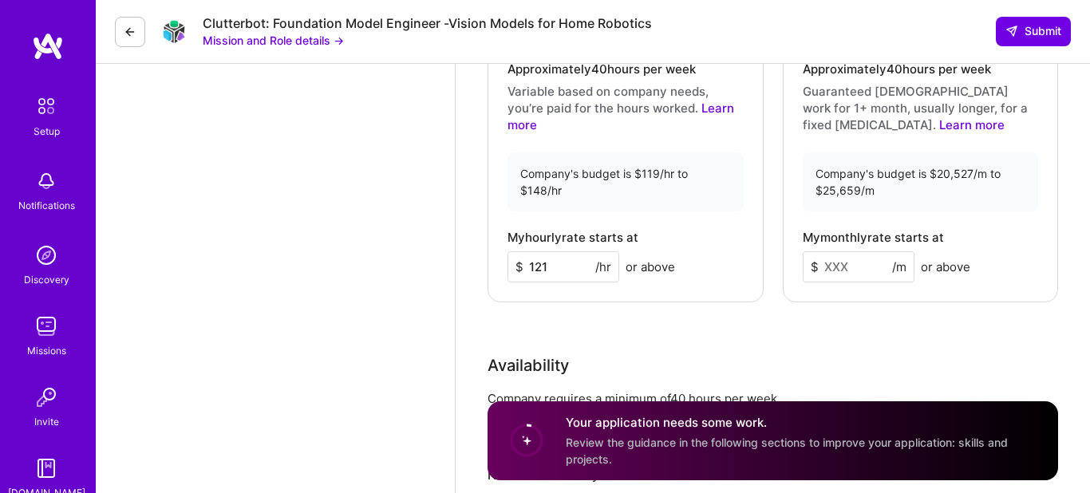
click at [846, 283] on input at bounding box center [859, 266] width 112 height 31
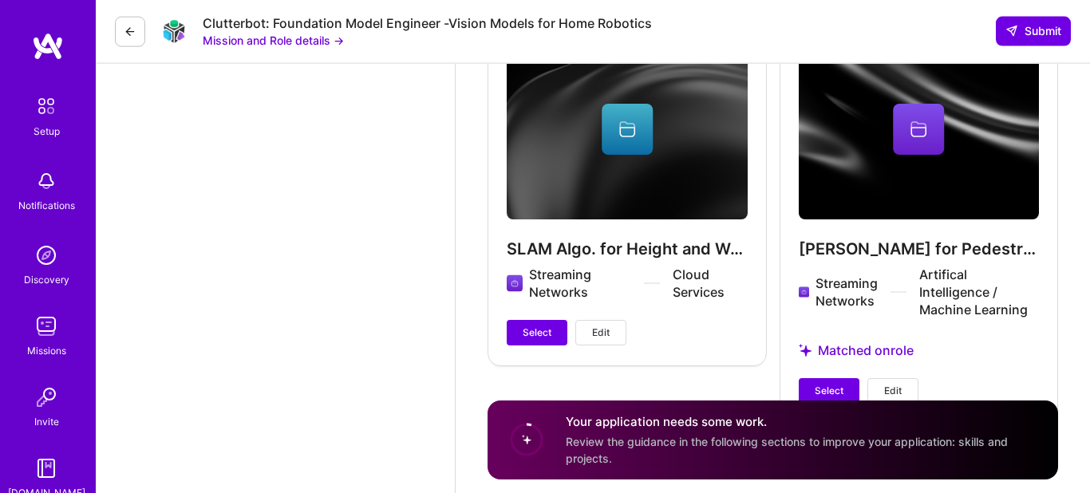
scroll to position [2950, 0]
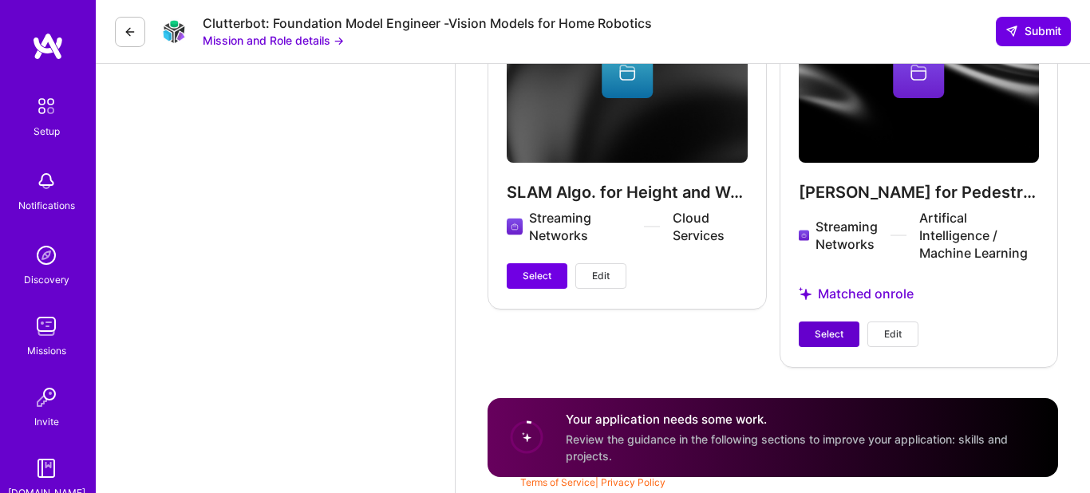
type input "22222"
click at [828, 342] on span "Select" at bounding box center [829, 334] width 29 height 14
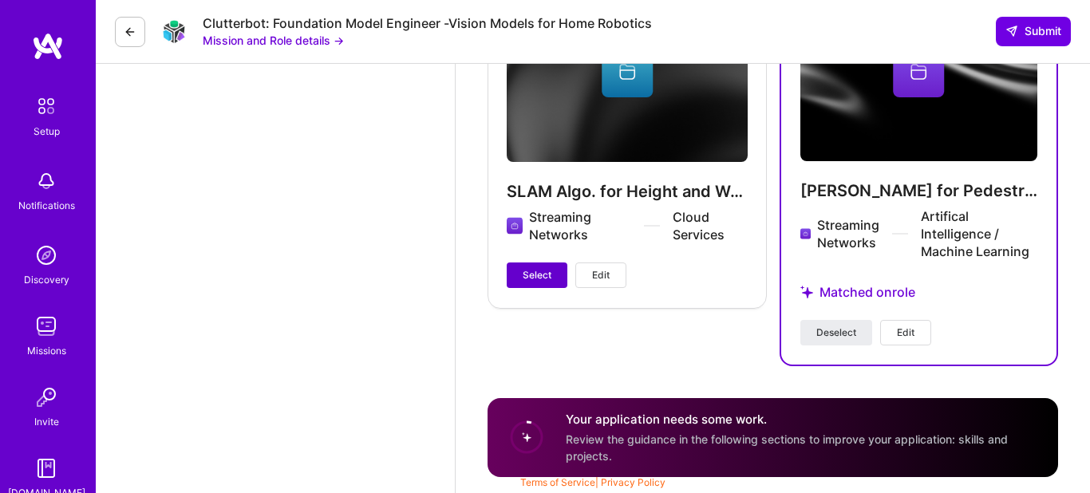
click at [533, 283] on span "Select" at bounding box center [537, 275] width 29 height 14
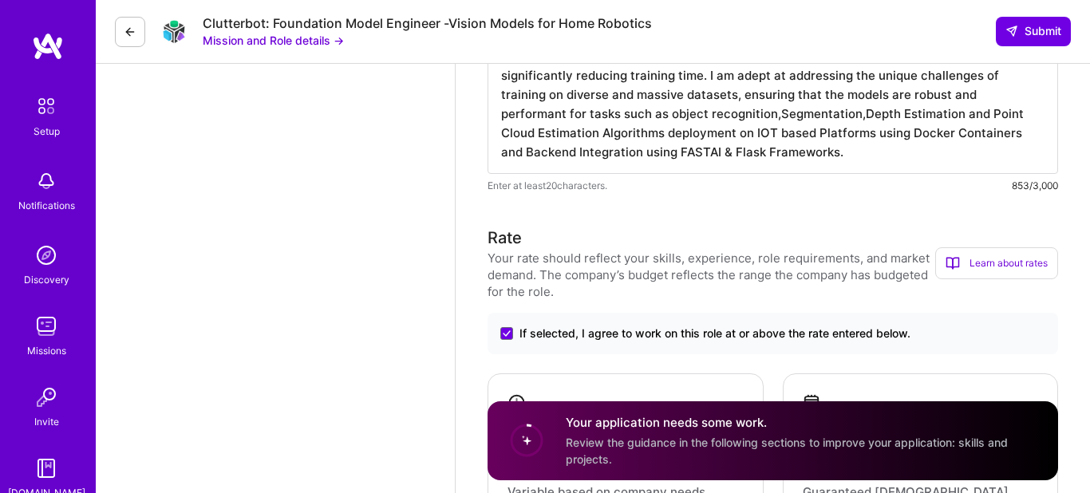
scroll to position [0, 0]
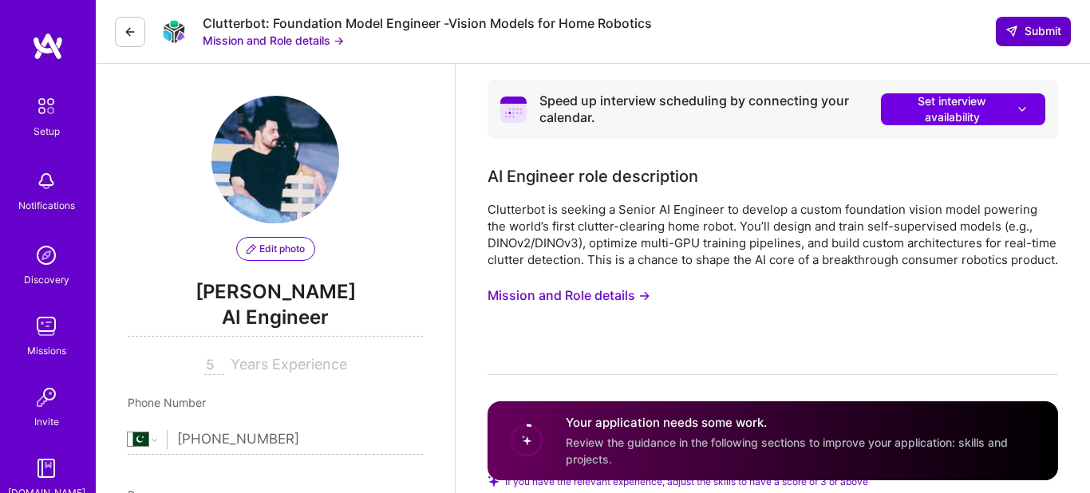
click at [1042, 29] on span "Submit" at bounding box center [1034, 31] width 56 height 16
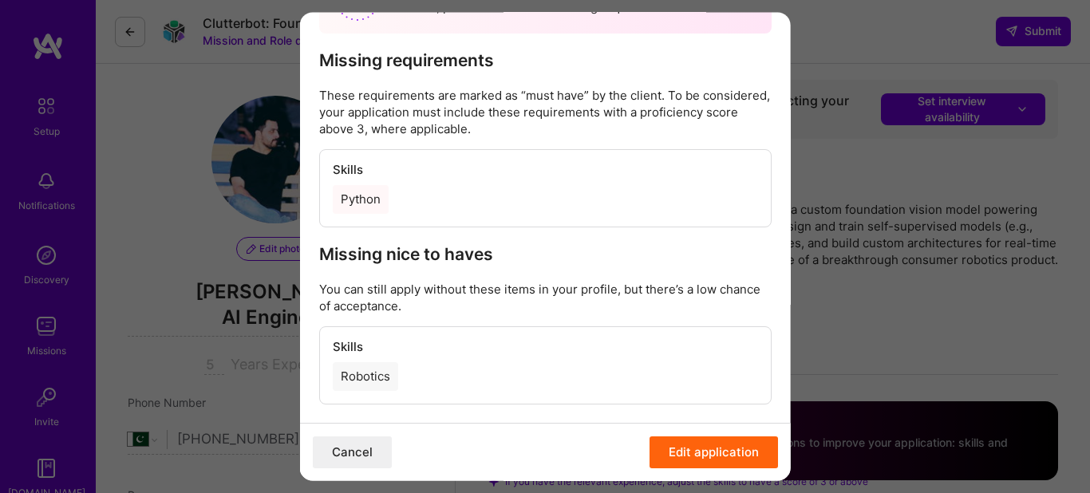
scroll to position [128, 0]
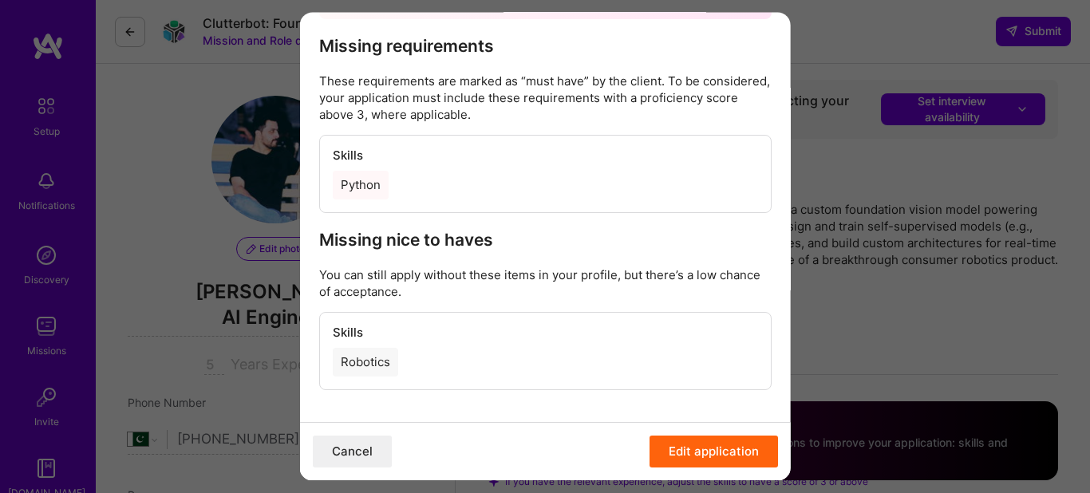
click at [836, 160] on div "Your application is missing requirements Your application is missing informatio…" at bounding box center [545, 246] width 1090 height 493
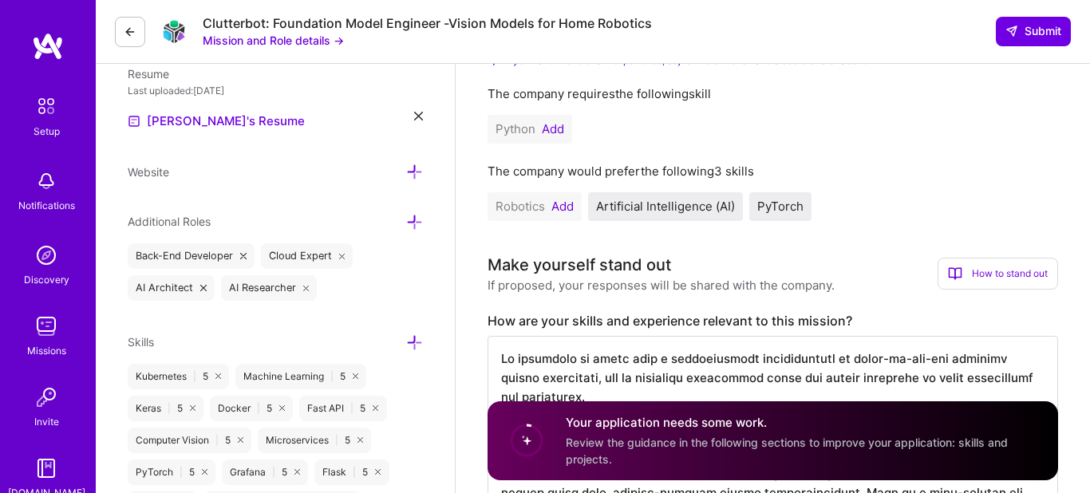
scroll to position [527, 0]
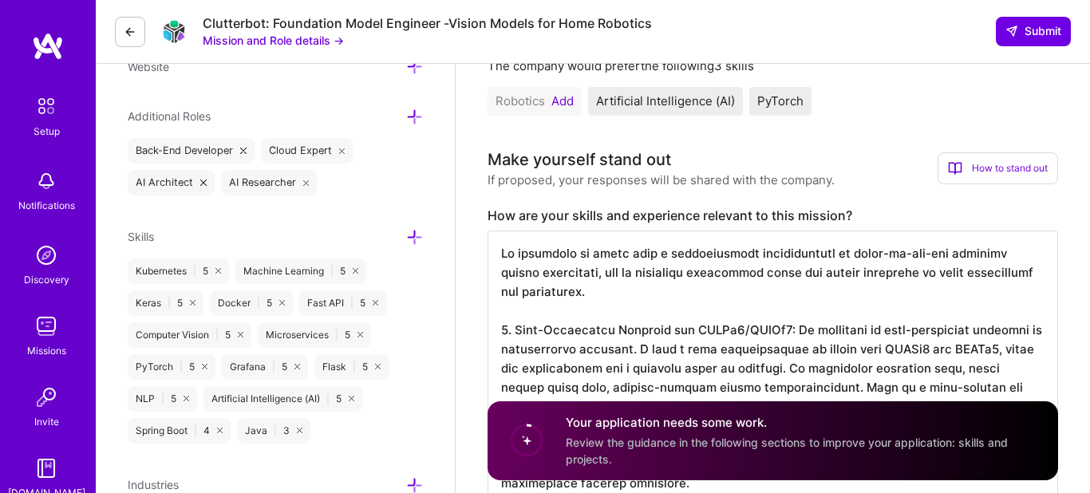
click at [410, 239] on icon at bounding box center [414, 237] width 17 height 17
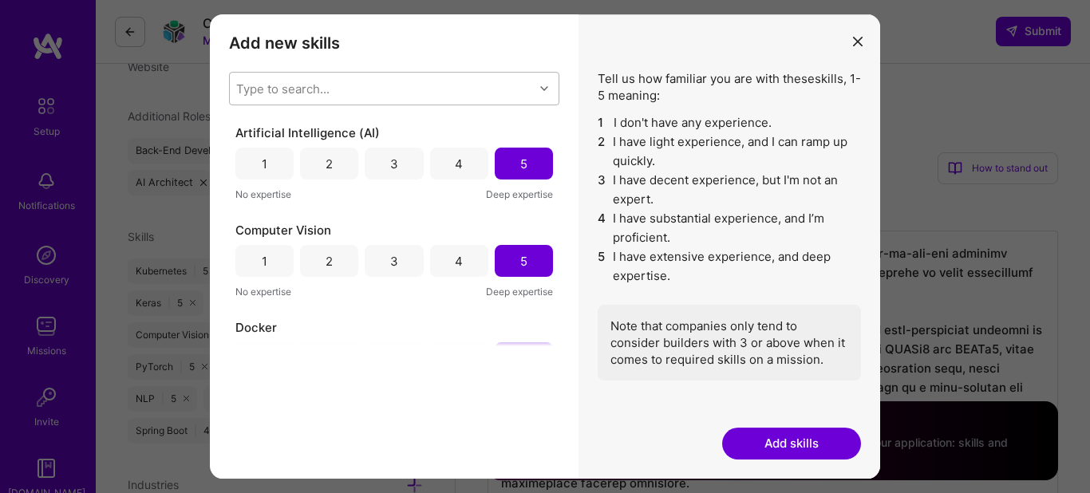
click at [389, 84] on div "Type to search..." at bounding box center [382, 89] width 304 height 32
type input "py"
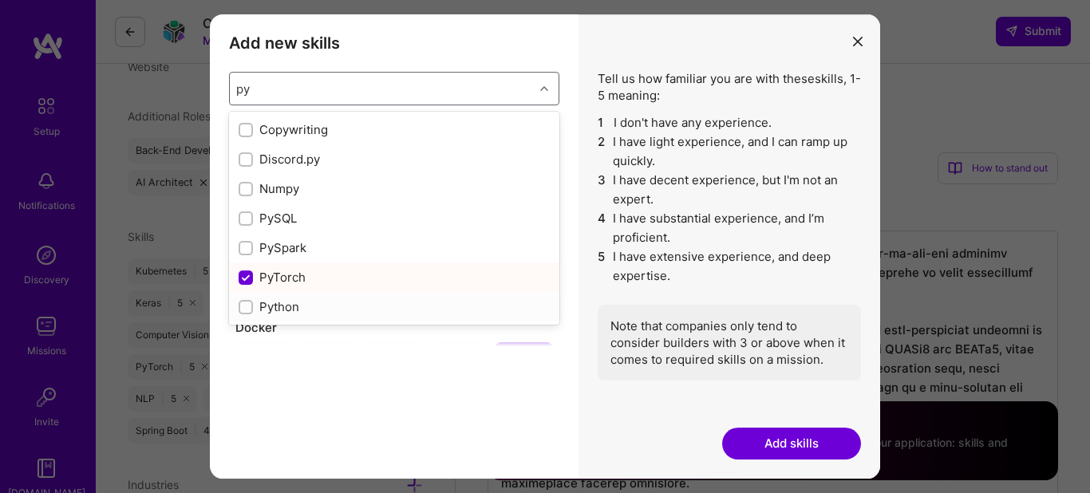
click at [283, 311] on div "Python" at bounding box center [394, 306] width 311 height 17
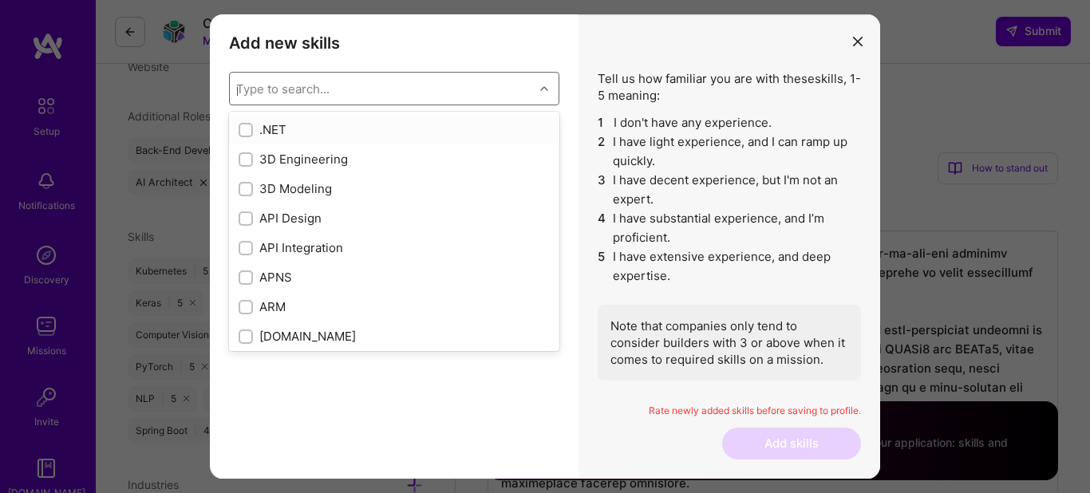
checkbox input "false"
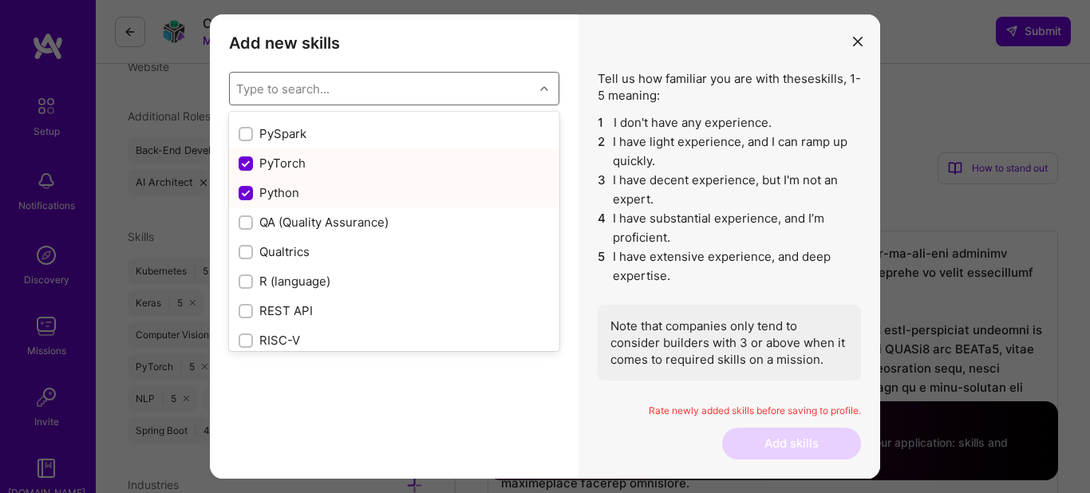
scroll to position [7642, 0]
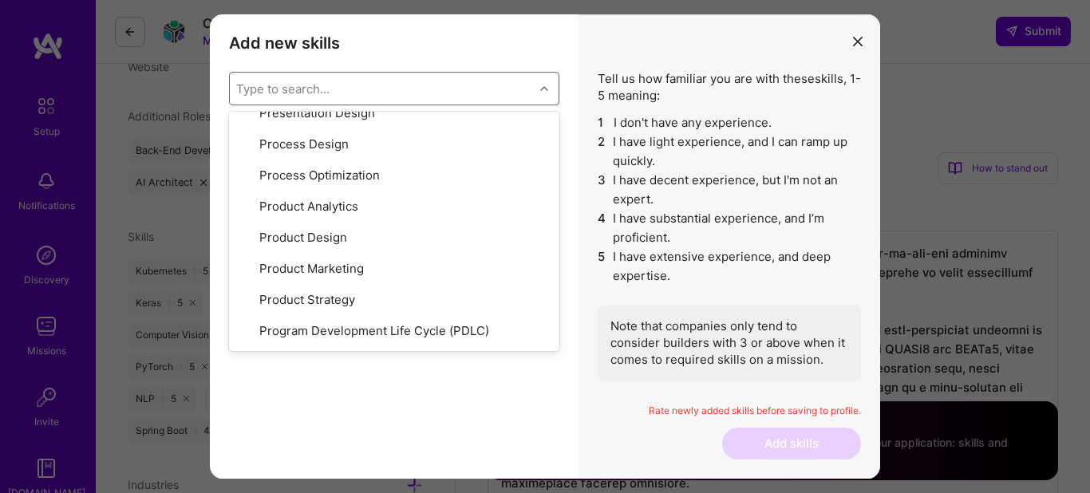
click at [460, 429] on div "Add new skills Tell us how familiar you are with given skills, using between 1 …" at bounding box center [394, 246] width 369 height 464
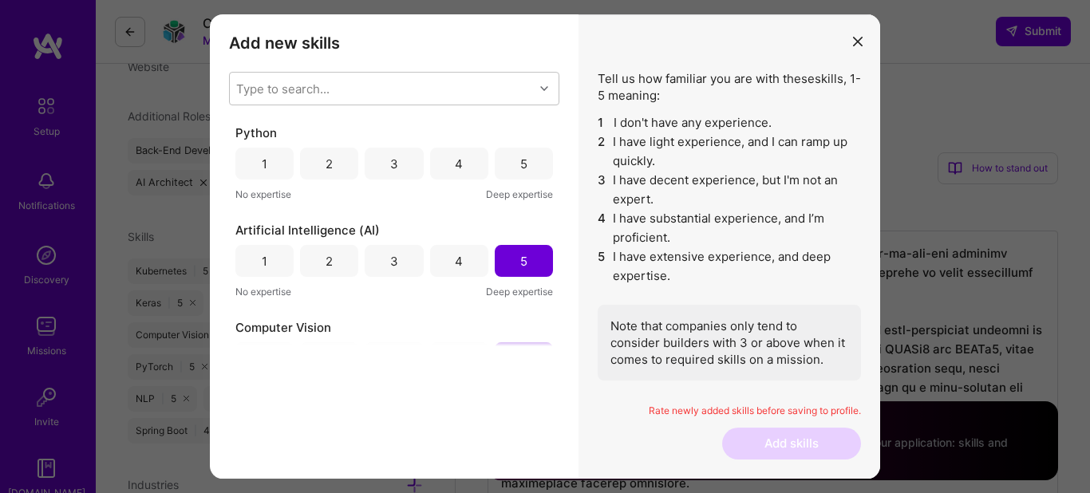
click at [526, 163] on div "5" at bounding box center [523, 164] width 7 height 17
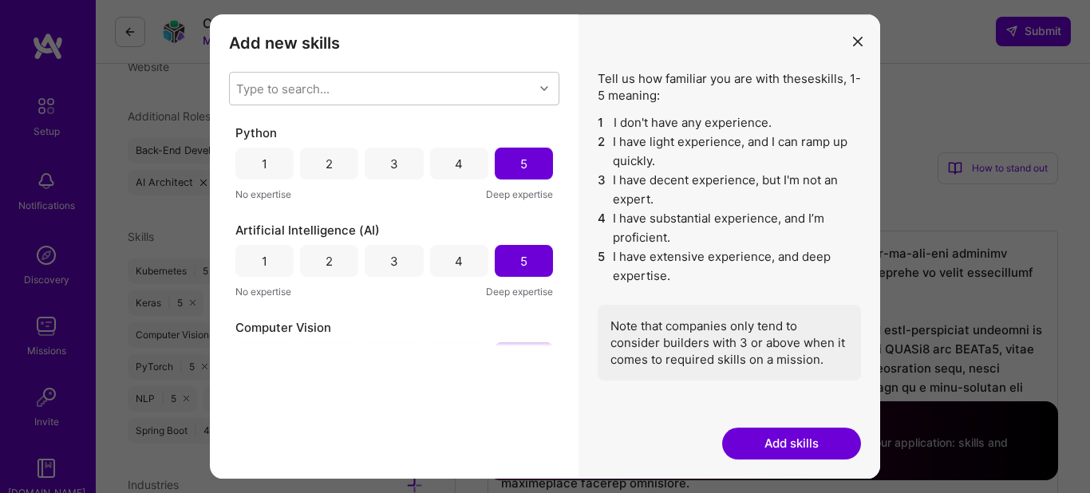
click at [783, 449] on button "Add skills" at bounding box center [791, 444] width 139 height 32
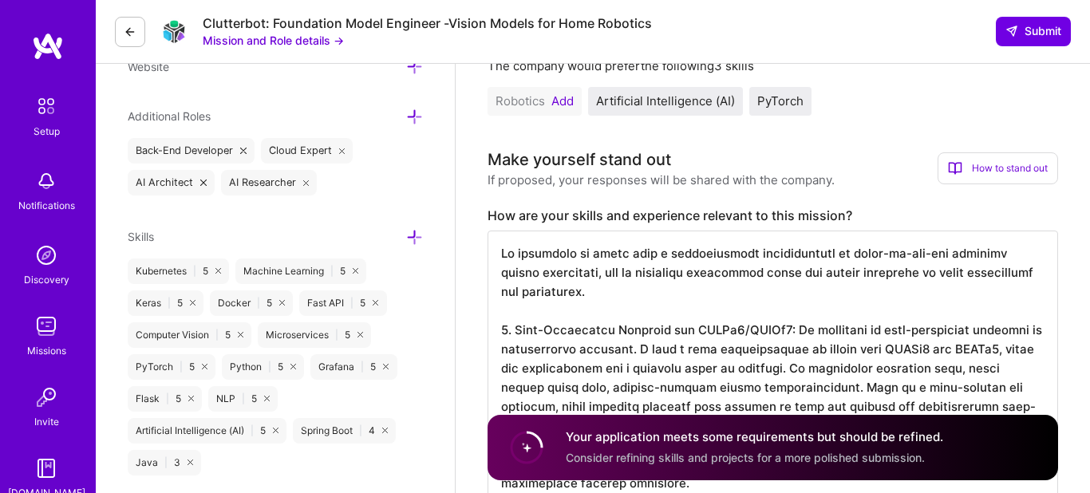
click at [415, 231] on icon at bounding box center [414, 237] width 17 height 17
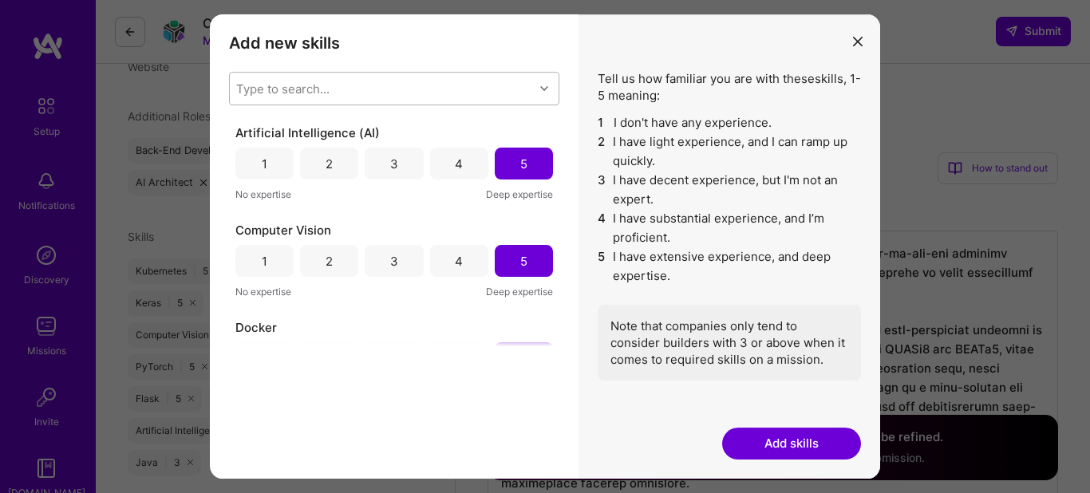
click at [346, 97] on div "Type to search..." at bounding box center [382, 89] width 304 height 32
click at [344, 86] on div "Type to search..." at bounding box center [382, 89] width 304 height 32
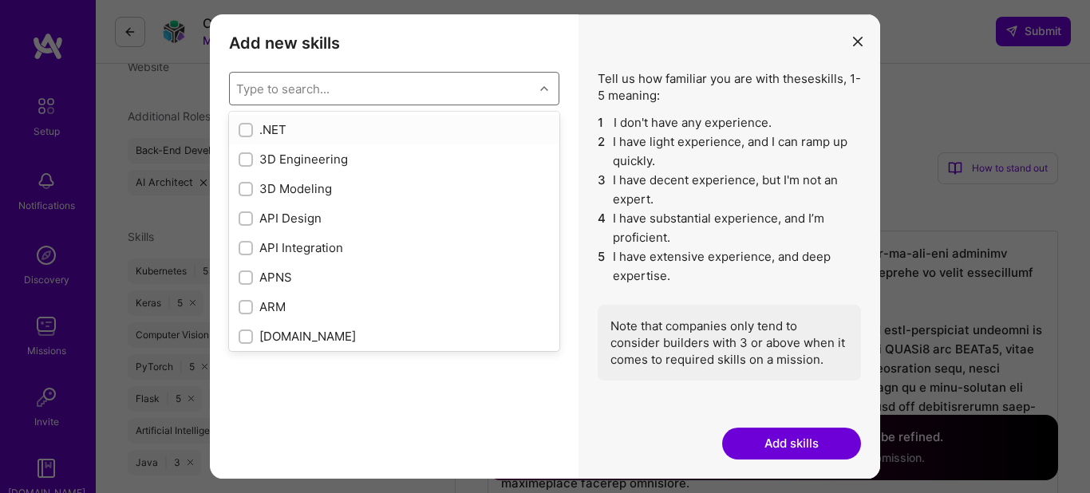
click at [343, 86] on div "Type to search..." at bounding box center [382, 89] width 304 height 32
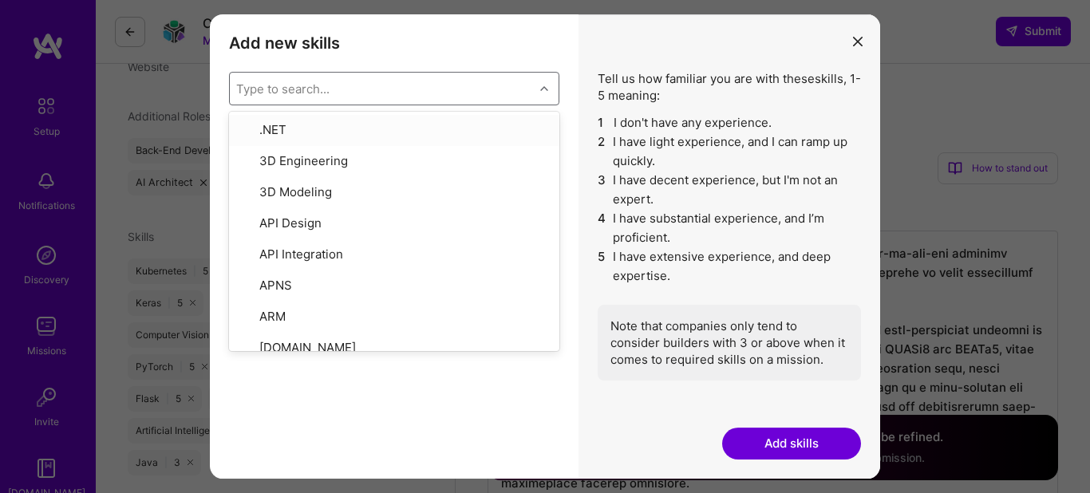
click at [343, 86] on div "Type to search..." at bounding box center [382, 89] width 304 height 32
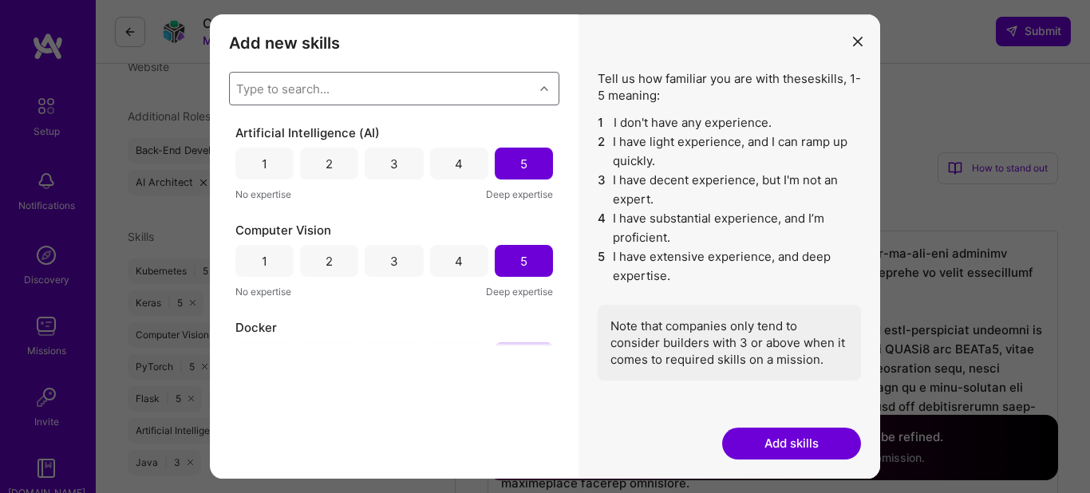
click at [343, 86] on div "Type to search..." at bounding box center [382, 89] width 304 height 32
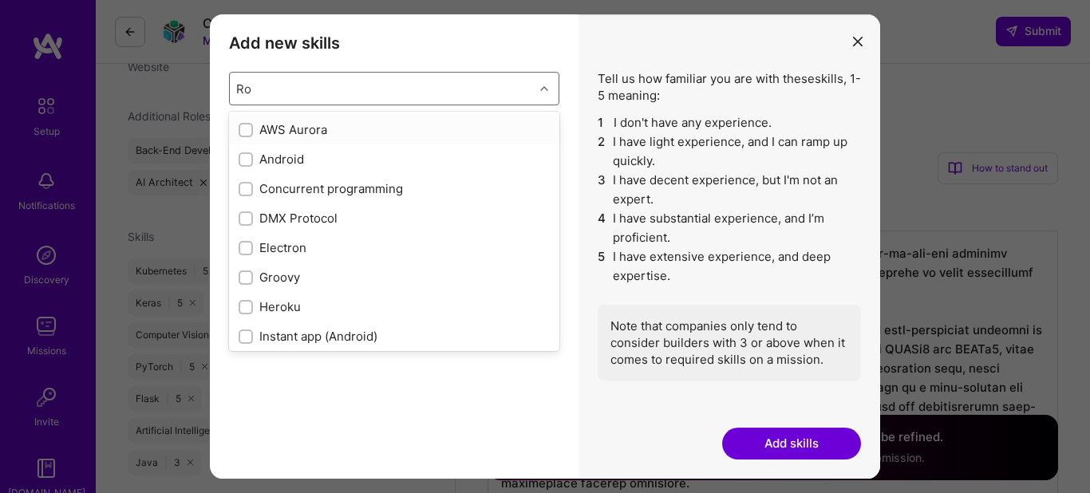
type input "Rob"
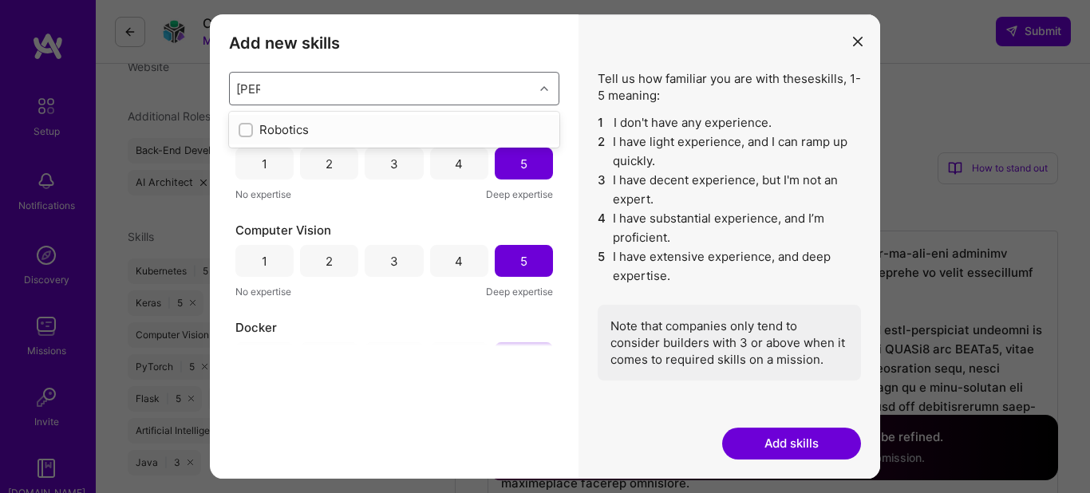
click at [243, 124] on div "modal" at bounding box center [246, 130] width 14 height 14
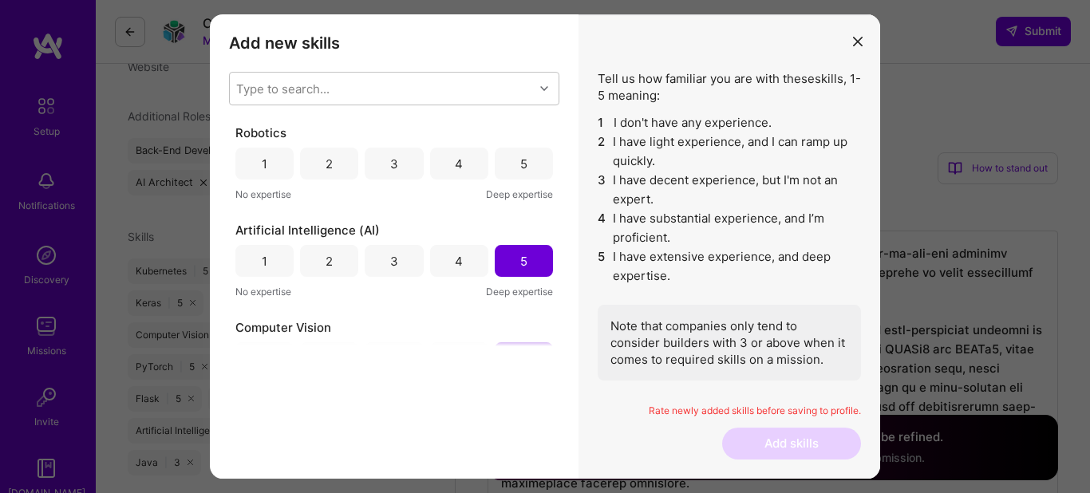
click at [504, 161] on div "5" at bounding box center [524, 164] width 58 height 32
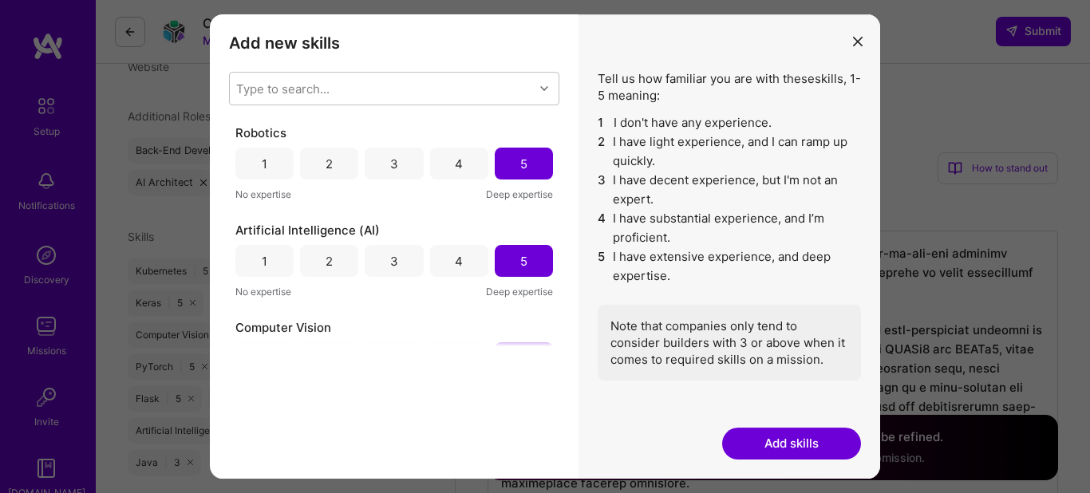
click at [799, 438] on button "Add skills" at bounding box center [791, 444] width 139 height 32
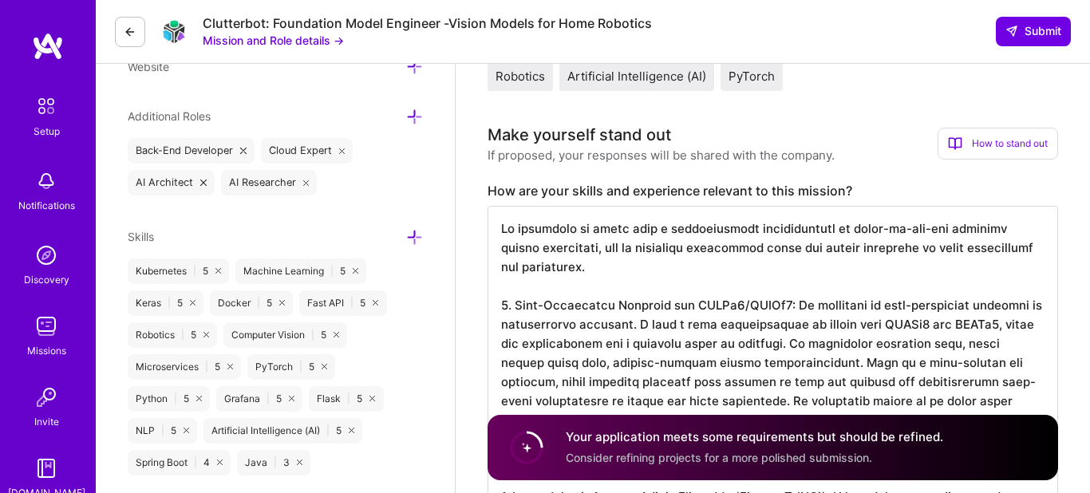
scroll to position [0, 0]
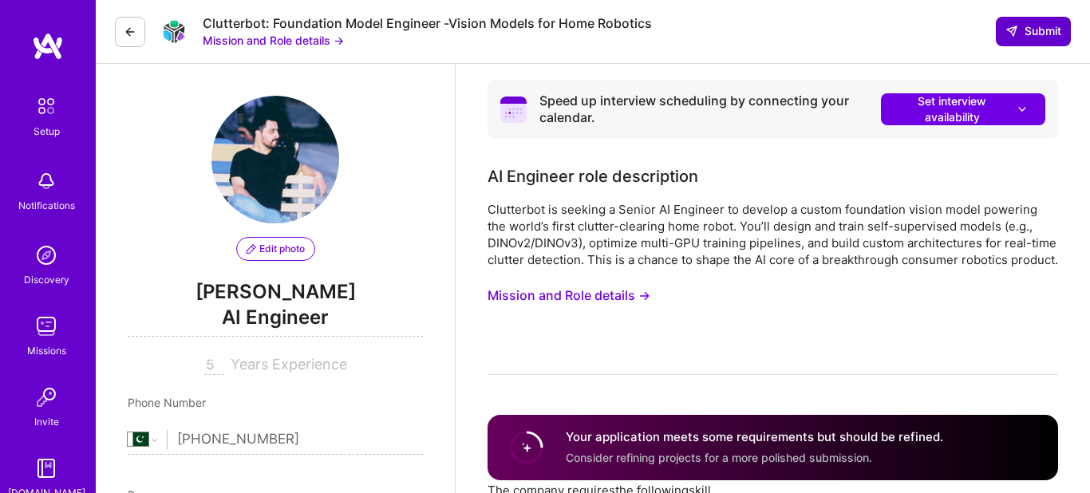
click at [1053, 37] on span "Submit" at bounding box center [1034, 31] width 56 height 16
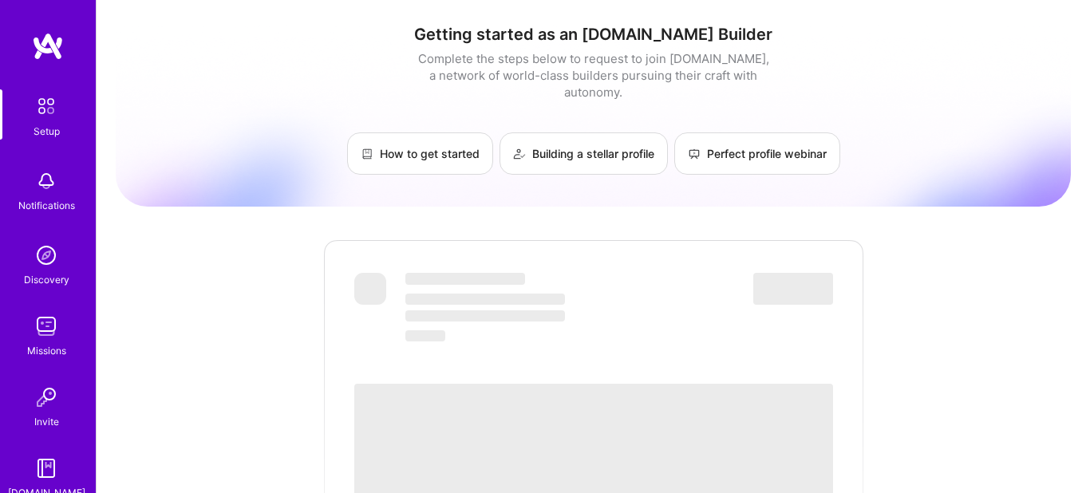
scroll to position [94, 0]
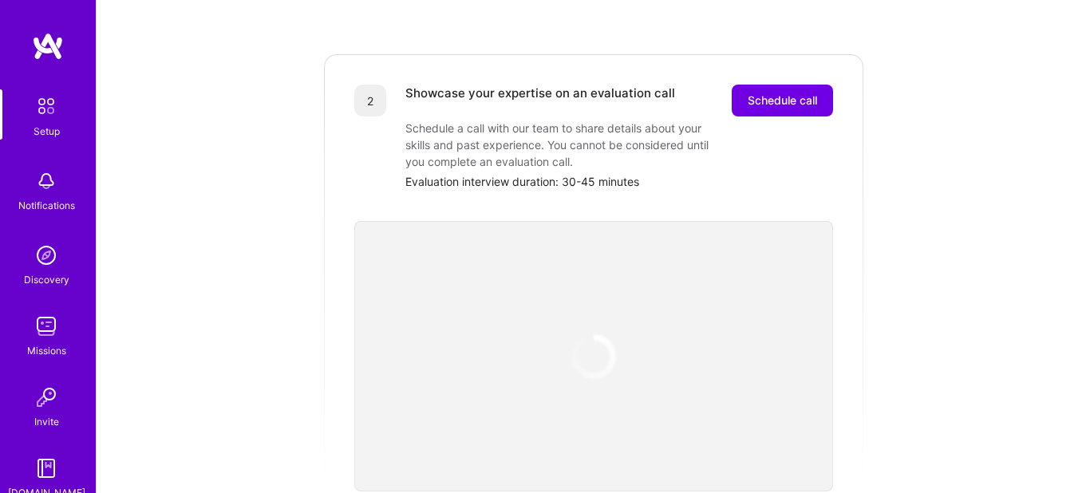
scroll to position [722, 0]
